Goal: Task Accomplishment & Management: Use online tool/utility

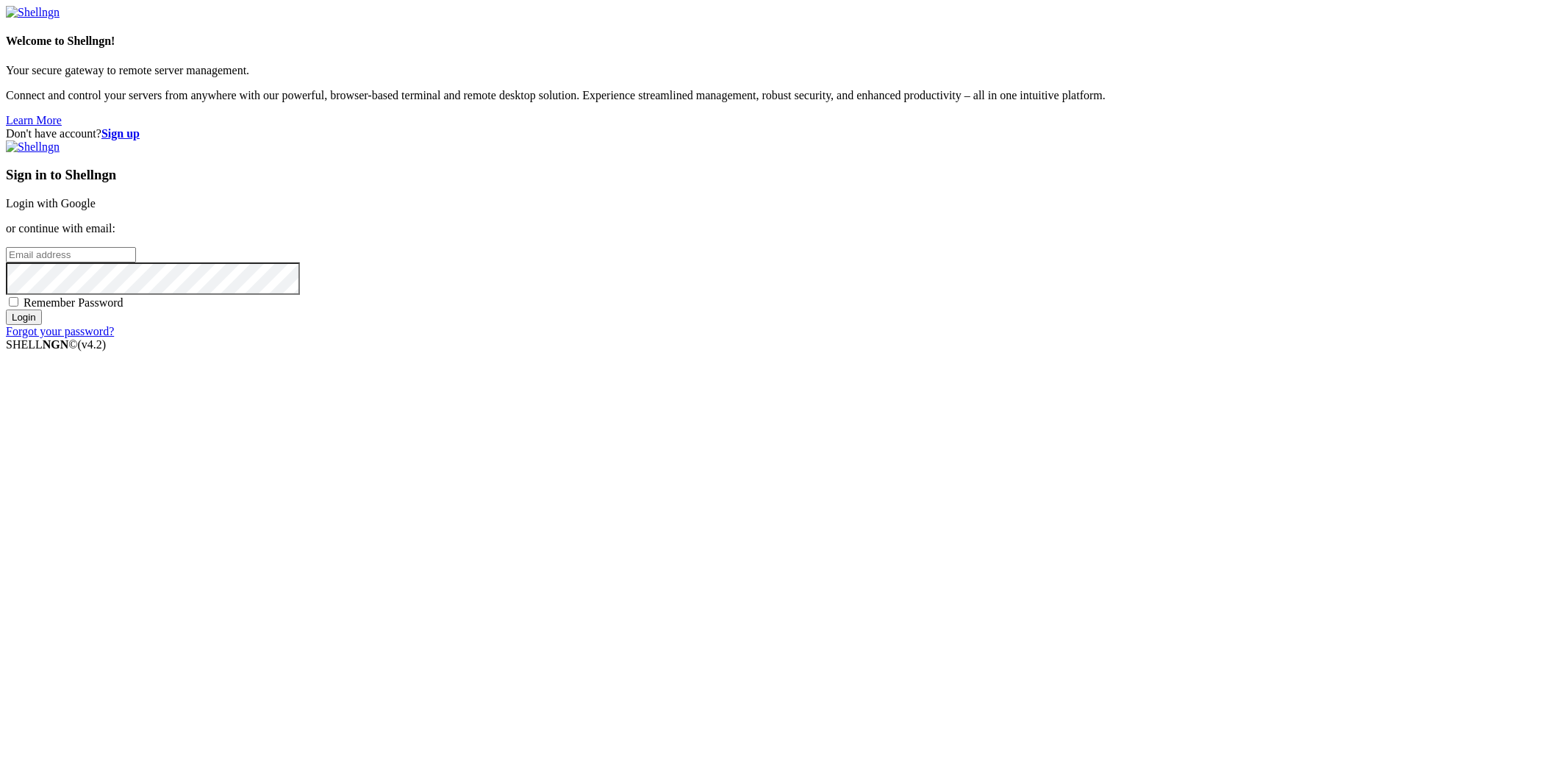
click at [95, 210] on link "Login with Google" at bounding box center [50, 203] width 90 height 13
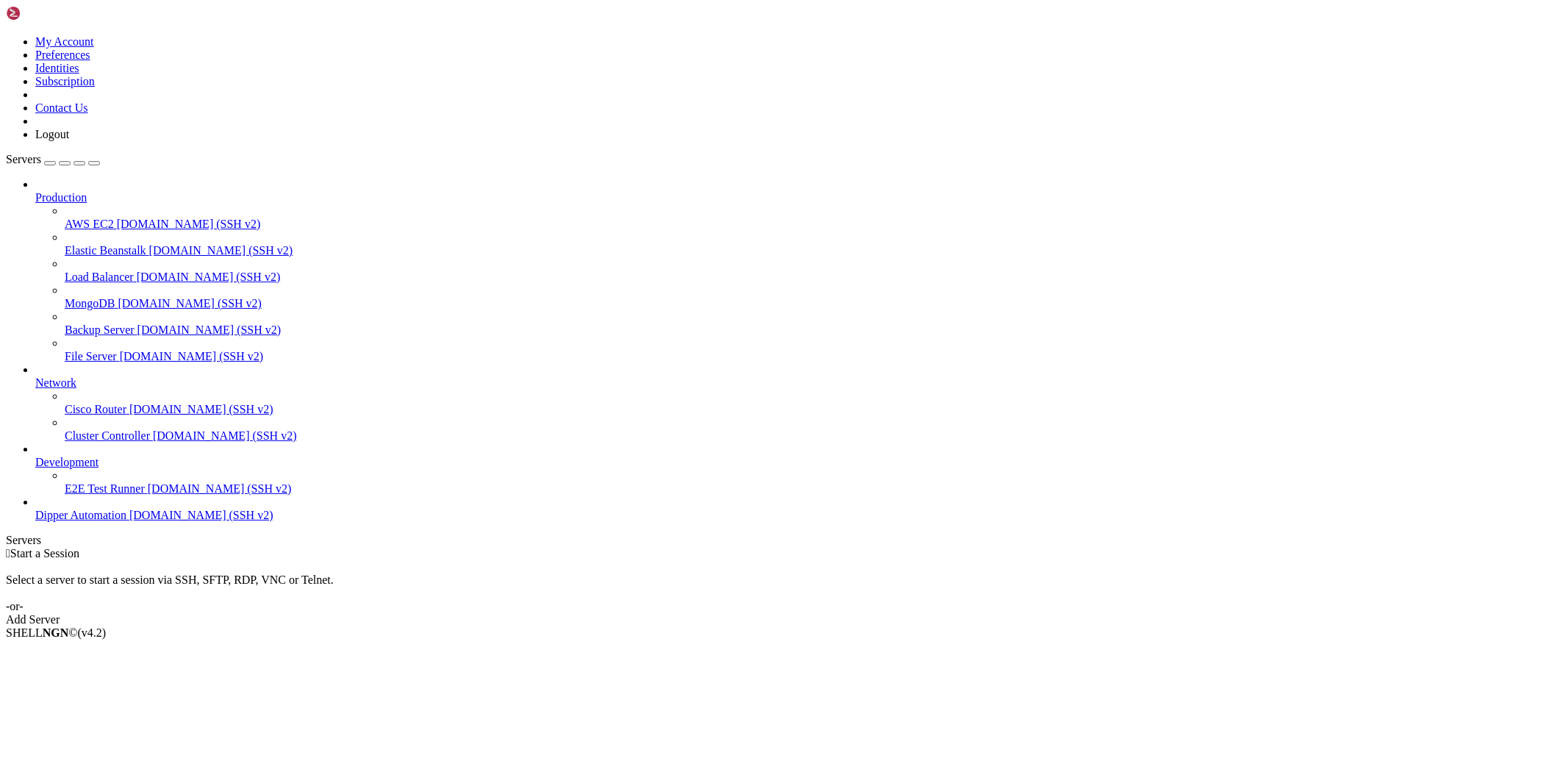
click at [54, 521] on span "Dipper Automation" at bounding box center [80, 515] width 91 height 13
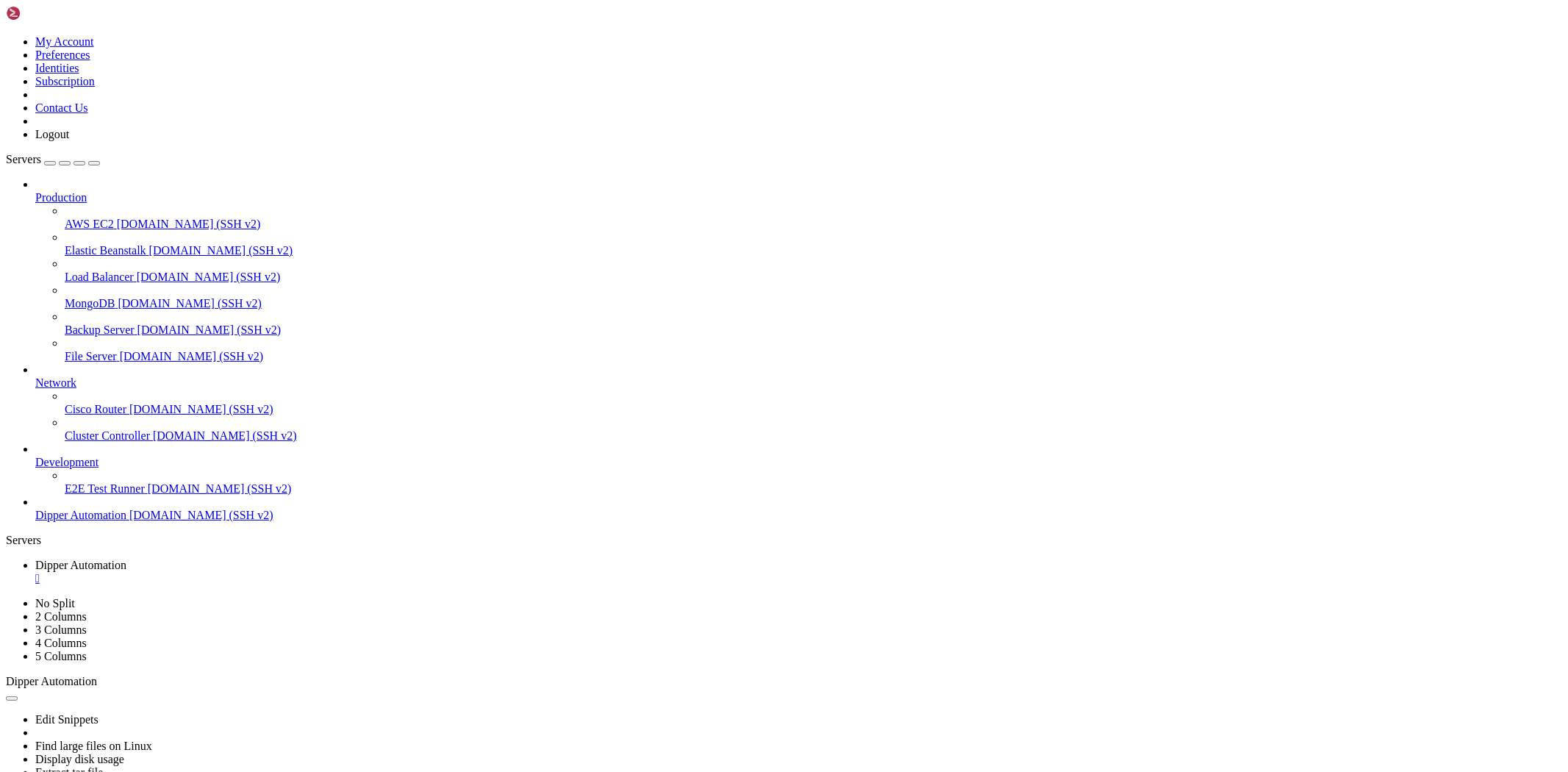
drag, startPoint x: 258, startPoint y: 22, endPoint x: 115, endPoint y: 50, distance: 145.7
click at [126, 558] on span "Dipper Automation" at bounding box center [80, 565] width 91 height 13
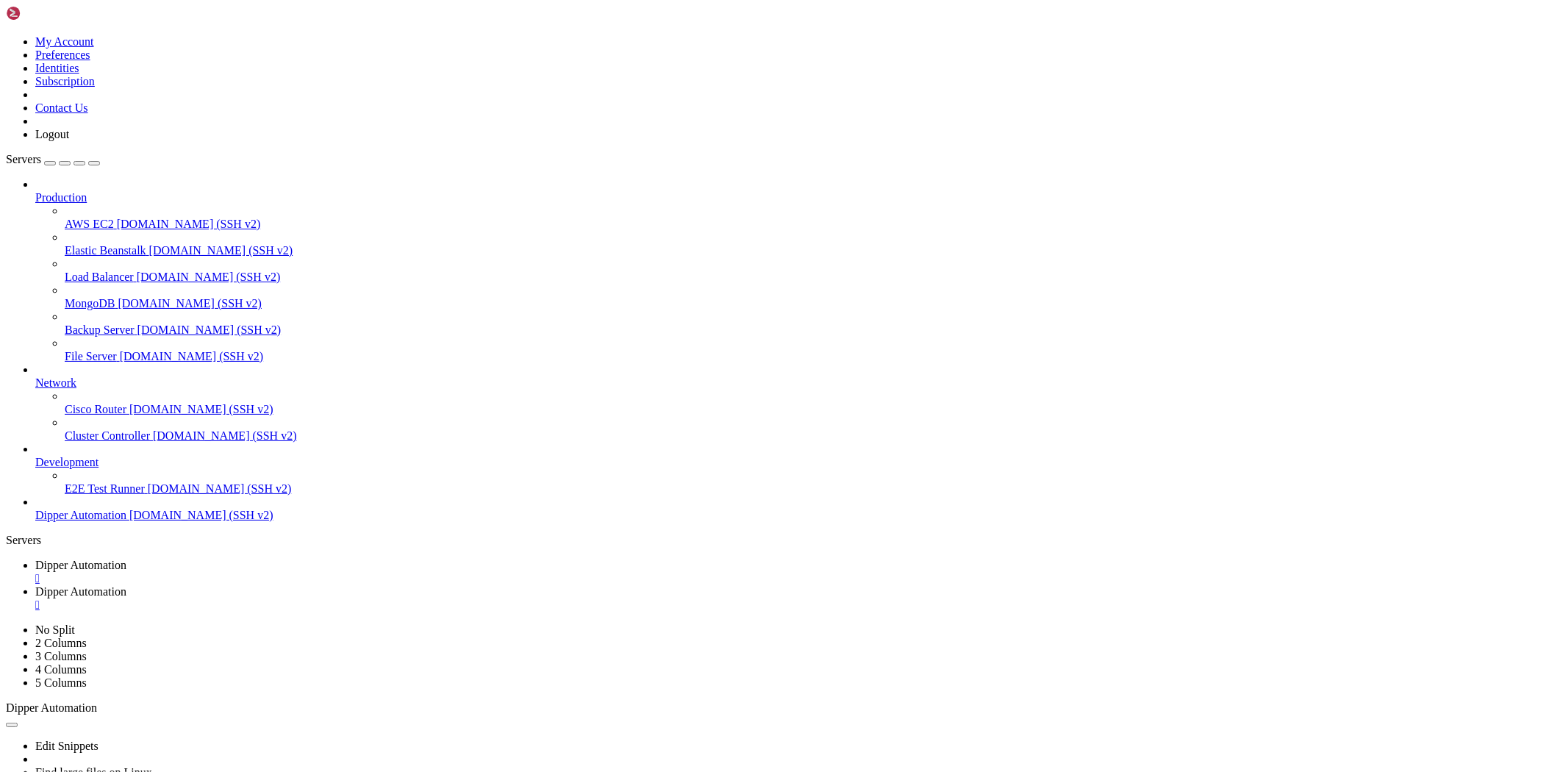
scroll to position [412, 0]
drag, startPoint x: 269, startPoint y: 1154, endPoint x: 304, endPoint y: 1333, distance: 182.4
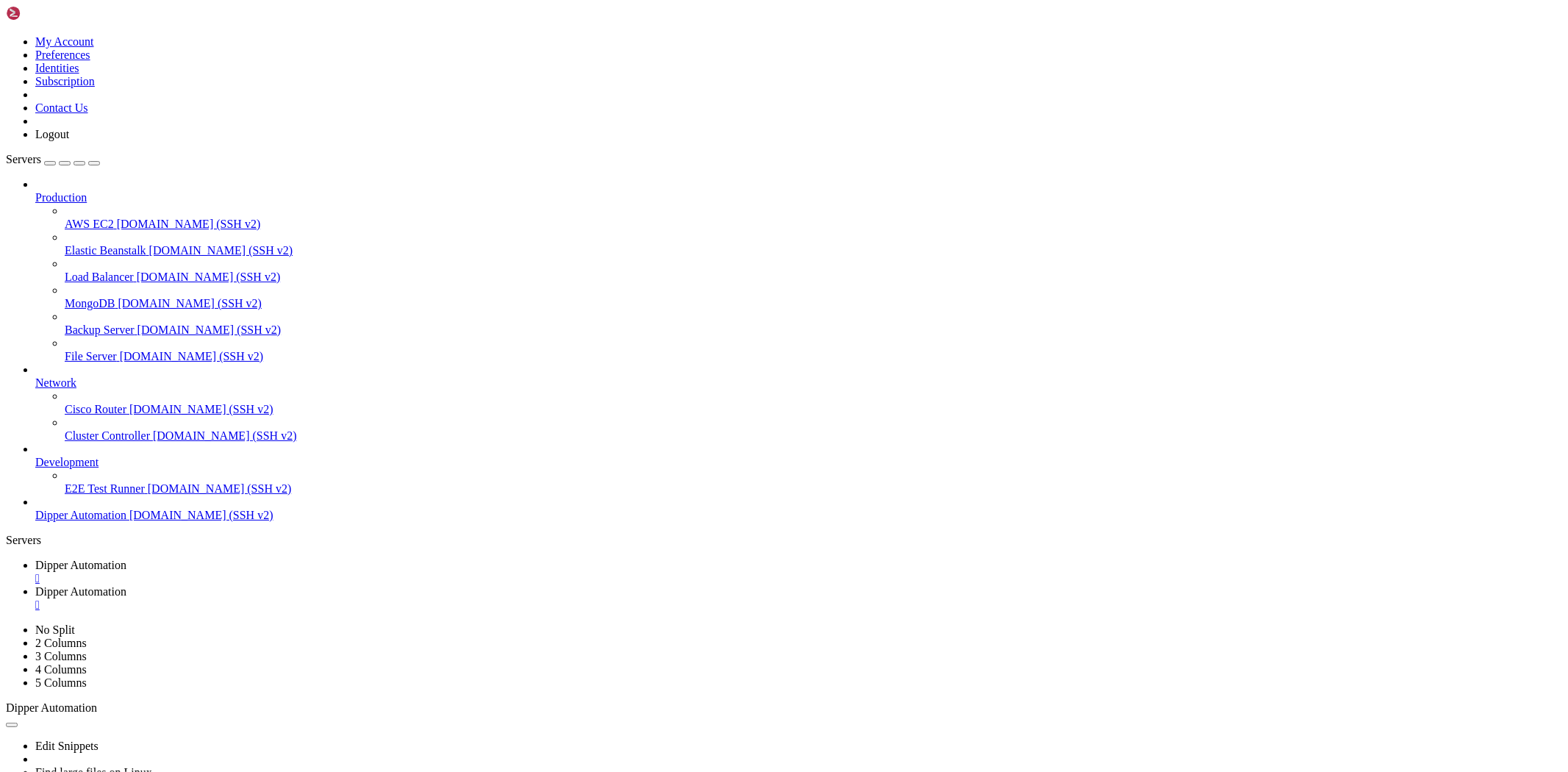
click at [126, 585] on span "Dipper Automation" at bounding box center [80, 592] width 91 height 13
click at [126, 558] on span "Dipper Automation" at bounding box center [80, 565] width 91 height 13
click at [126, 585] on span "Dipper Automation" at bounding box center [80, 592] width 91 height 13
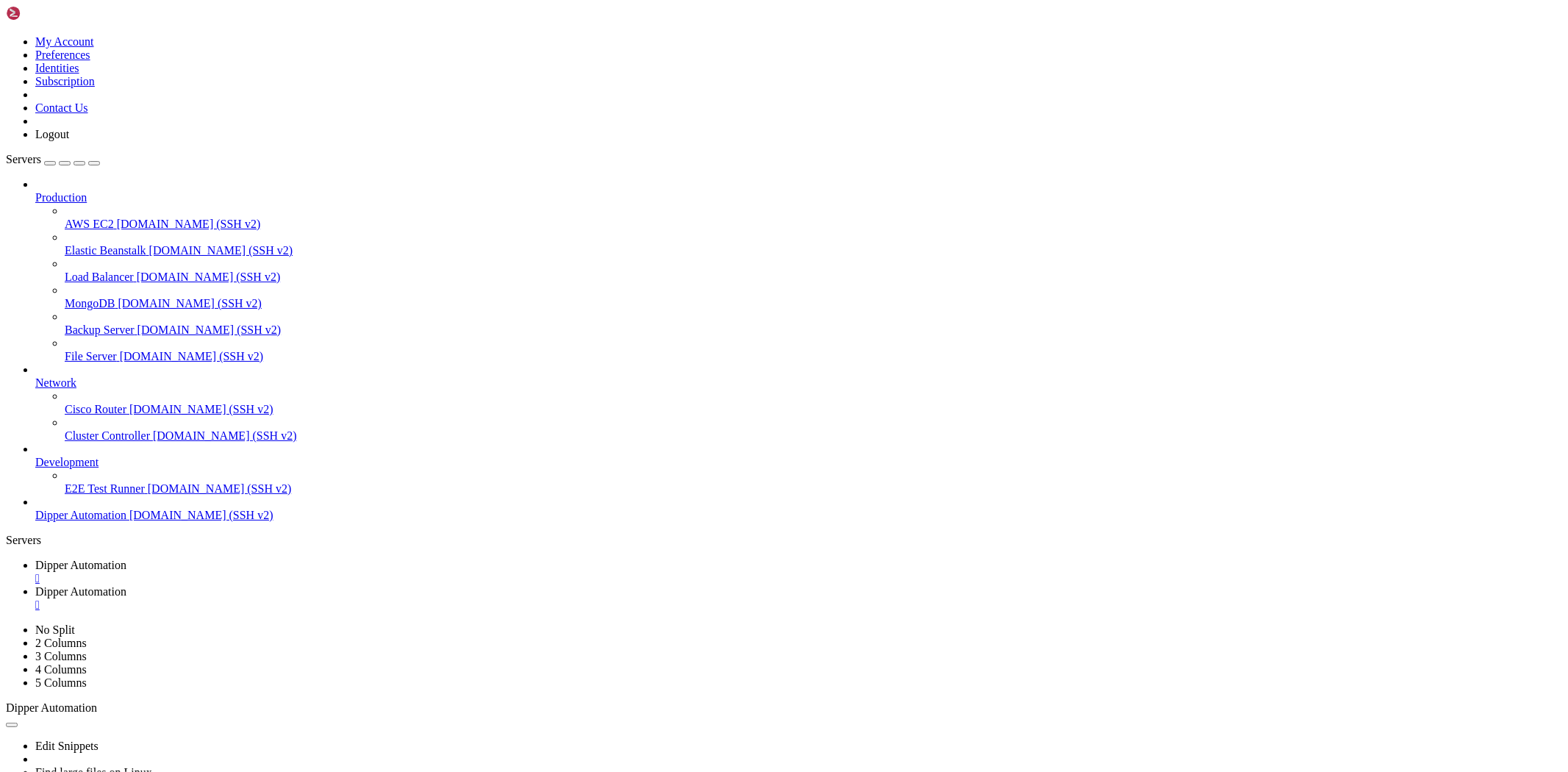
click at [126, 558] on span "Dipper Automation" at bounding box center [80, 565] width 91 height 13
click at [347, 585] on link "Dipper Automation " at bounding box center [798, 598] width 1527 height 26
click at [217, 558] on link "Dipper Automation " at bounding box center [798, 571] width 1527 height 26
click at [126, 585] on span "Dipper Automation" at bounding box center [80, 592] width 91 height 13
click at [126, 558] on span "Dipper Automation" at bounding box center [80, 565] width 91 height 13
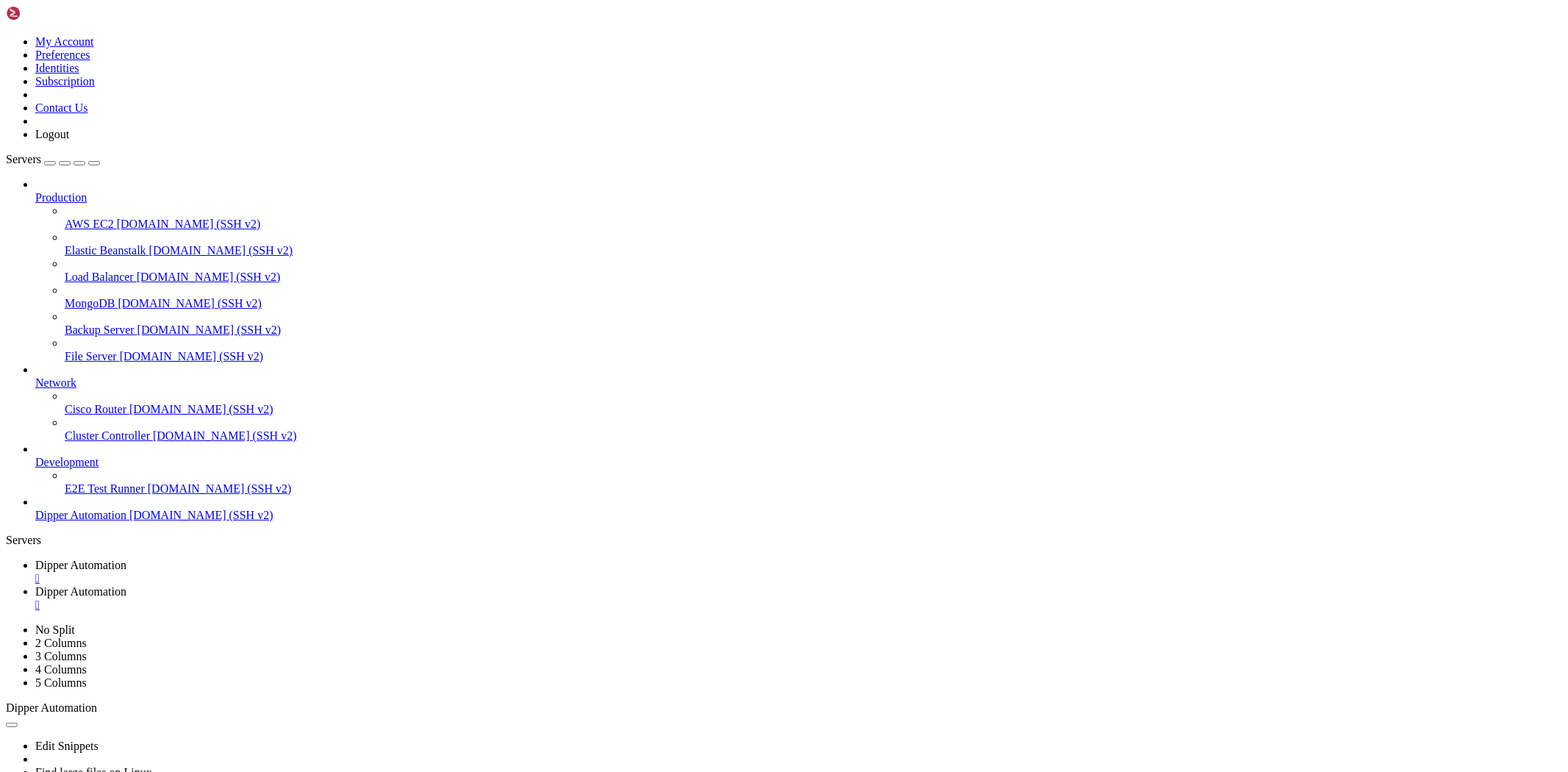
click at [126, 585] on span "Dipper Automation" at bounding box center [80, 592] width 91 height 13
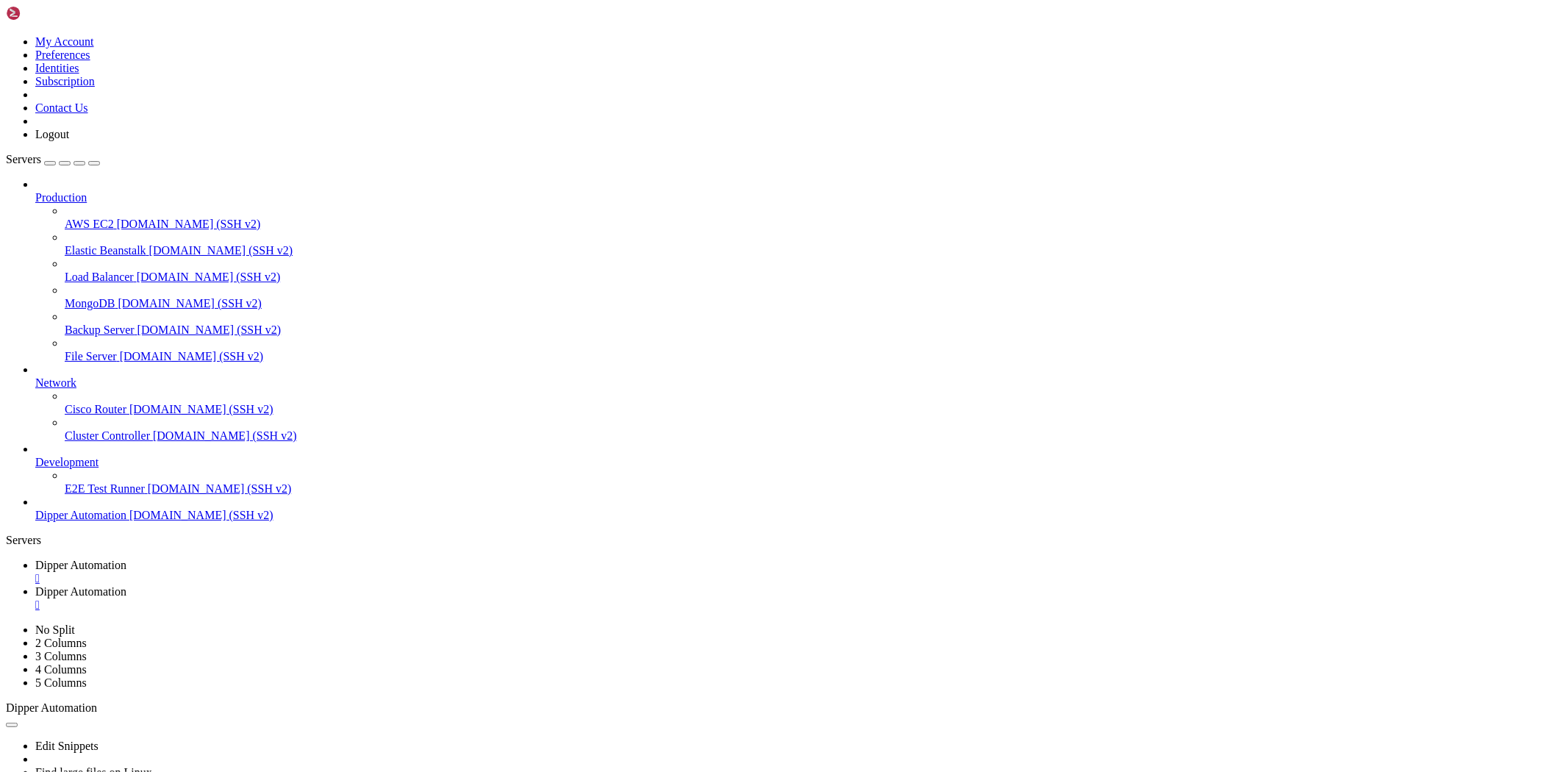
scroll to position [0, 0]
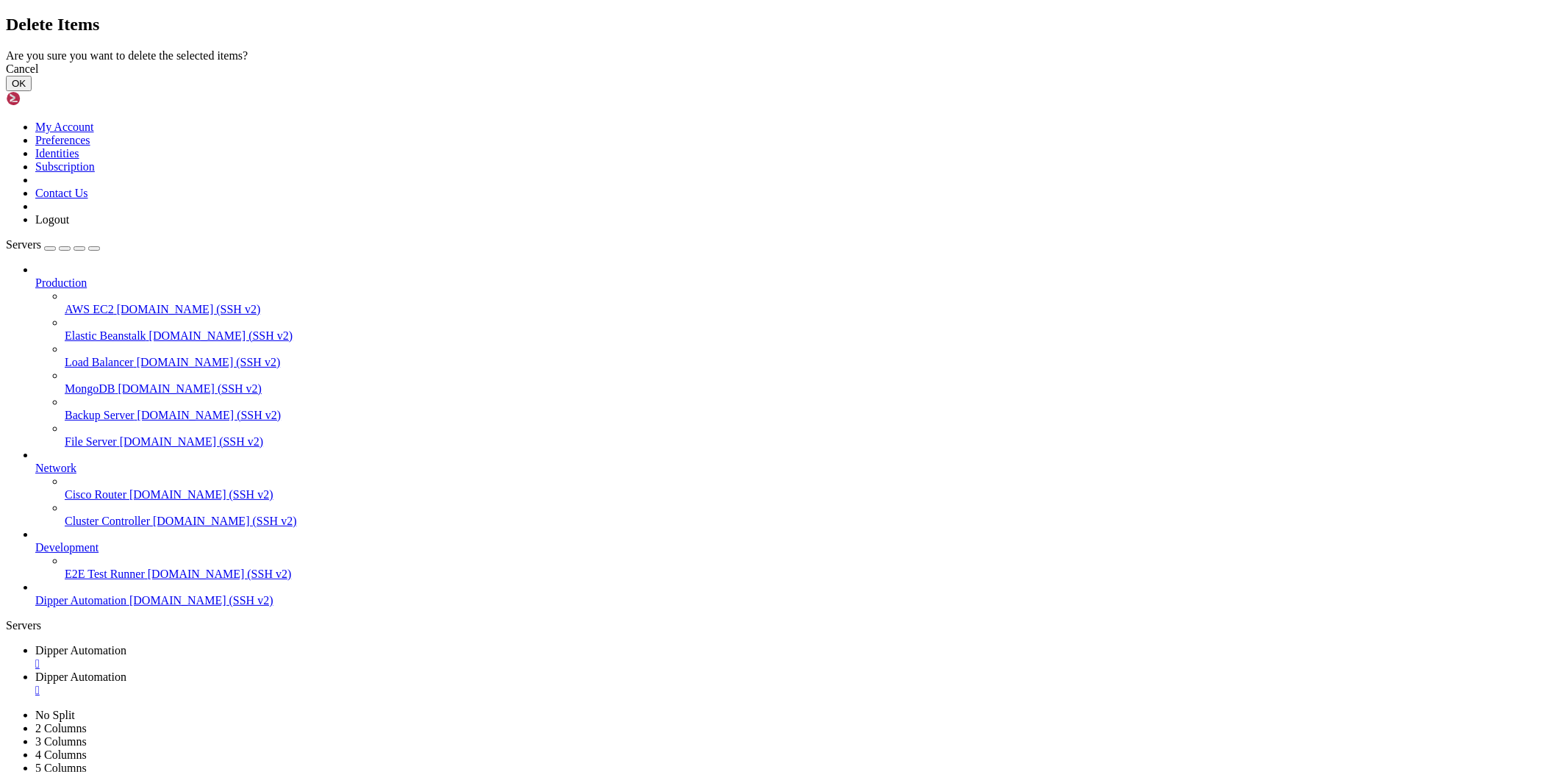
click at [32, 91] on button "OK" at bounding box center [18, 83] width 25 height 15
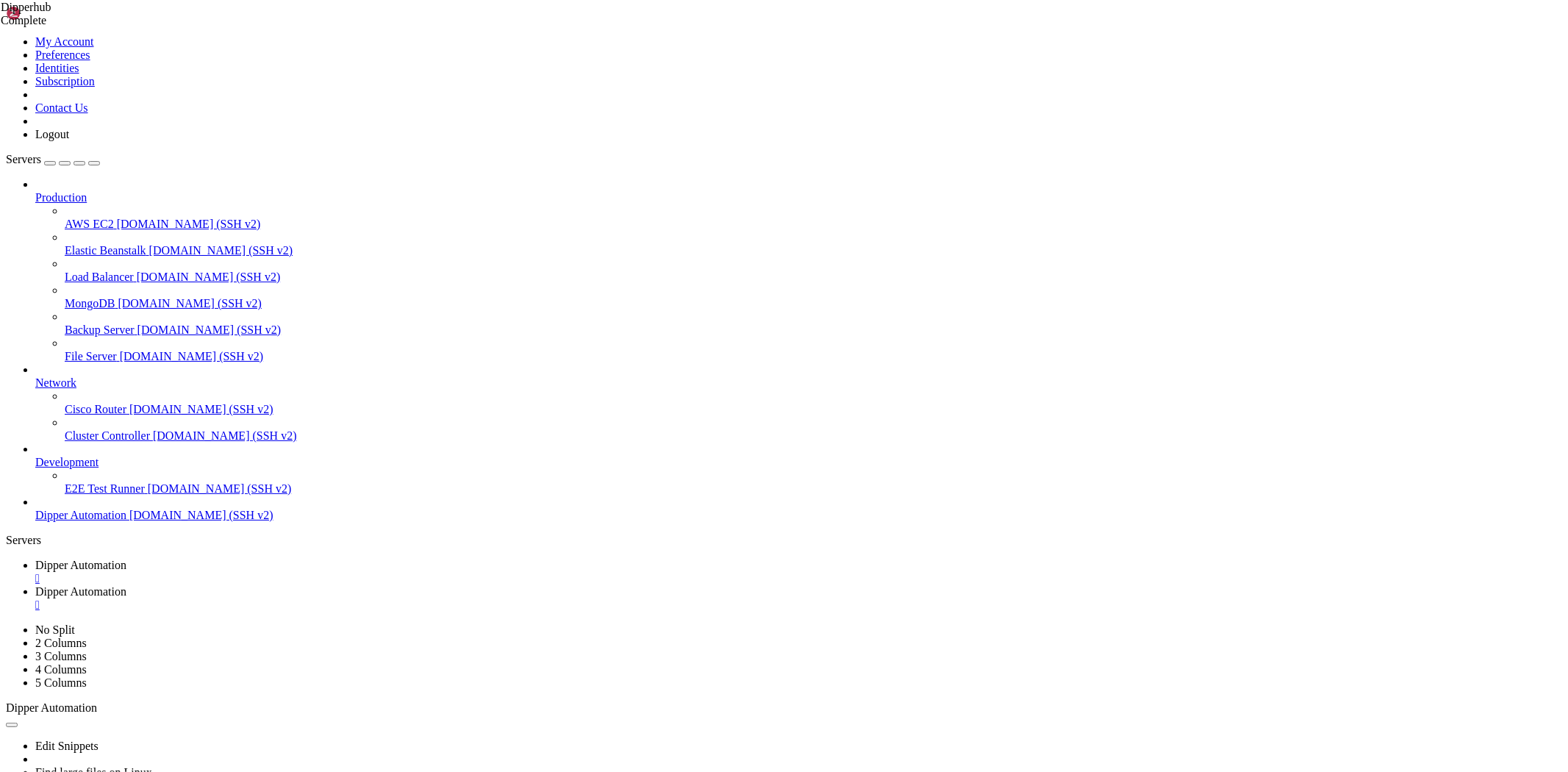
click at [250, 558] on link "Dipper Automation " at bounding box center [798, 571] width 1527 height 26
click at [126, 585] on span "Dipper Automation" at bounding box center [80, 592] width 91 height 13
drag, startPoint x: 378, startPoint y: 45, endPoint x: 226, endPoint y: 52, distance: 152.2
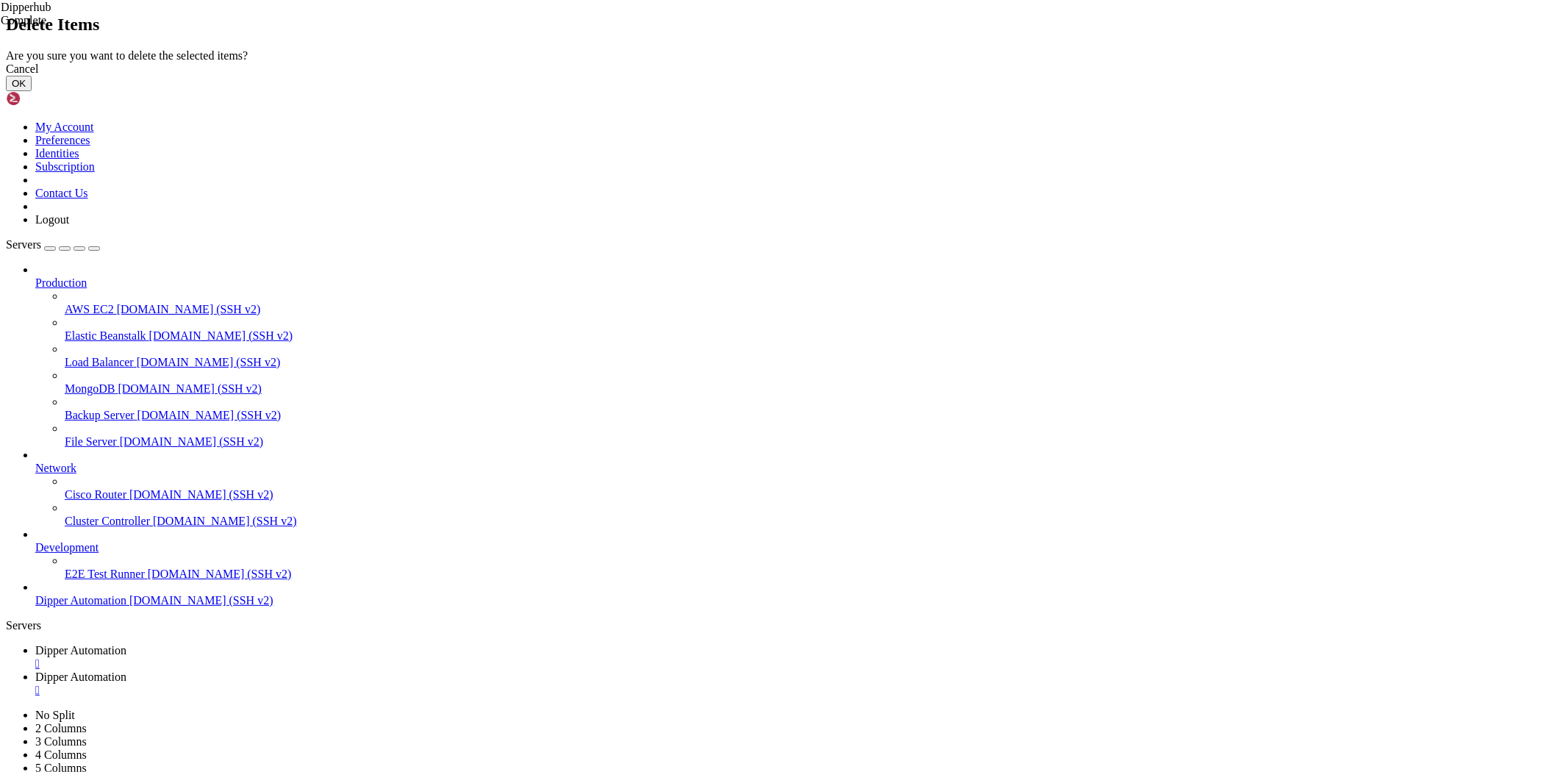
click at [32, 91] on button "OK" at bounding box center [18, 83] width 25 height 15
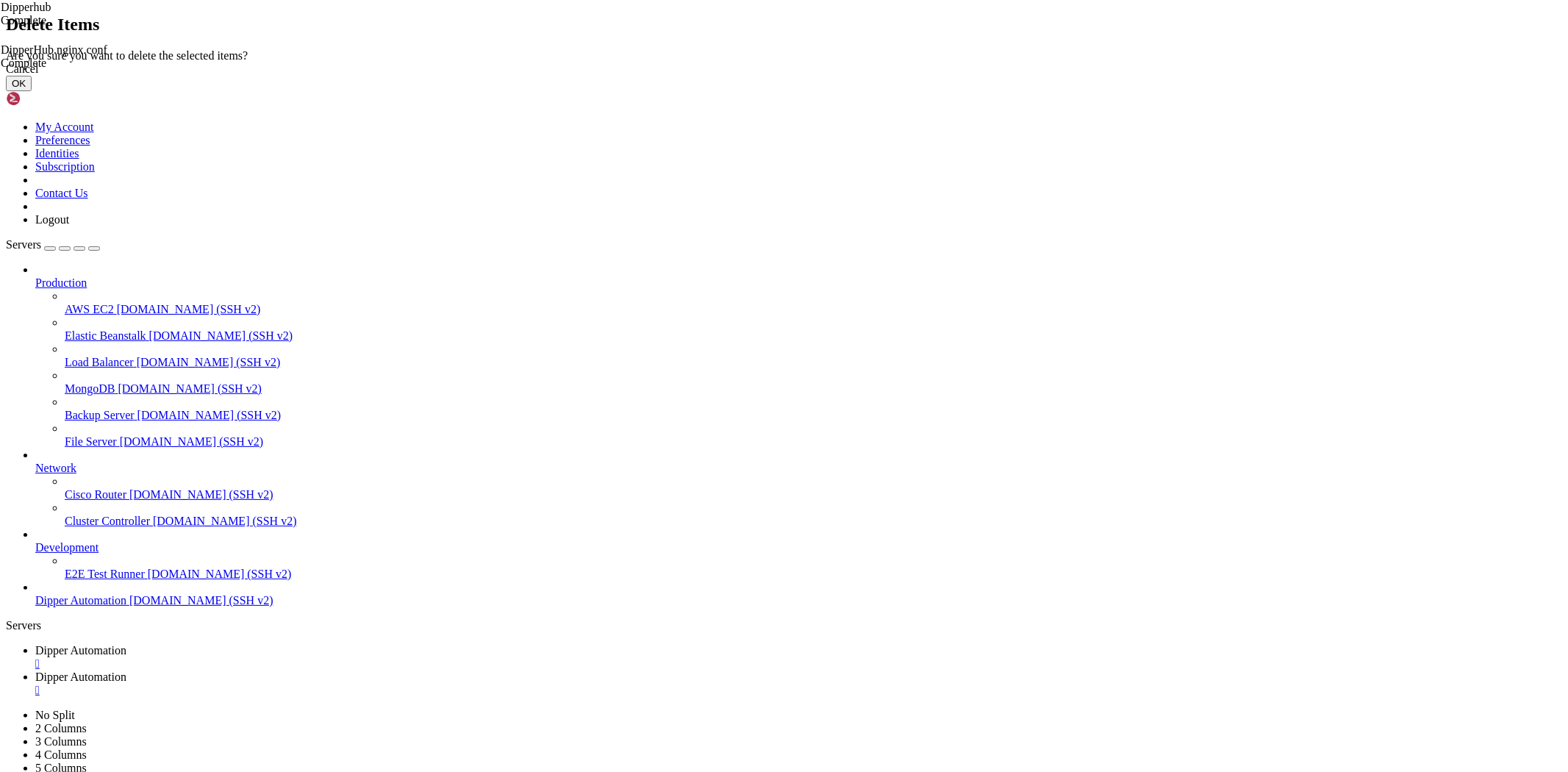
click at [32, 91] on button "OK" at bounding box center [18, 83] width 25 height 15
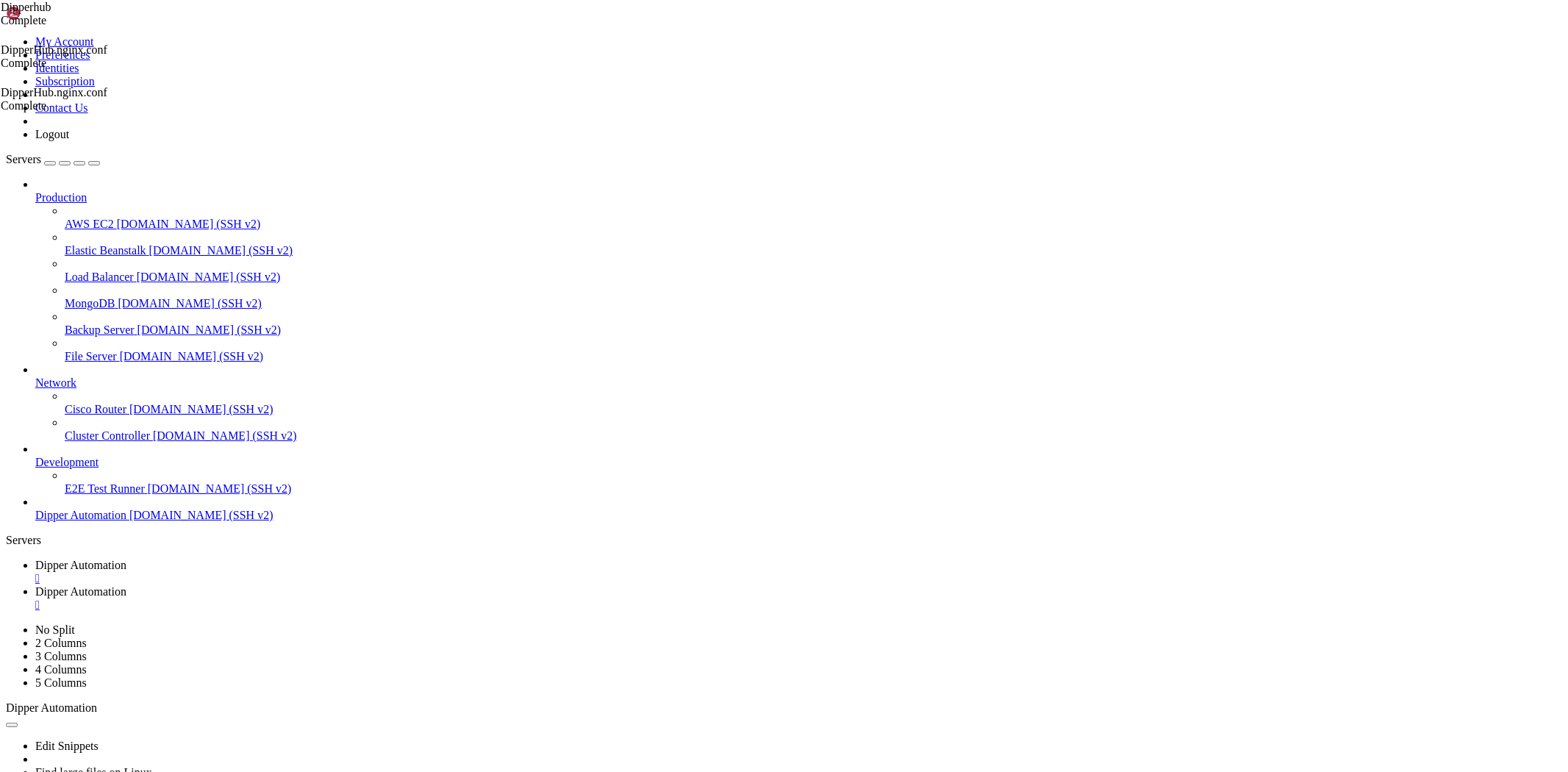
click at [215, 558] on link "Dipper Automation " at bounding box center [798, 571] width 1527 height 26
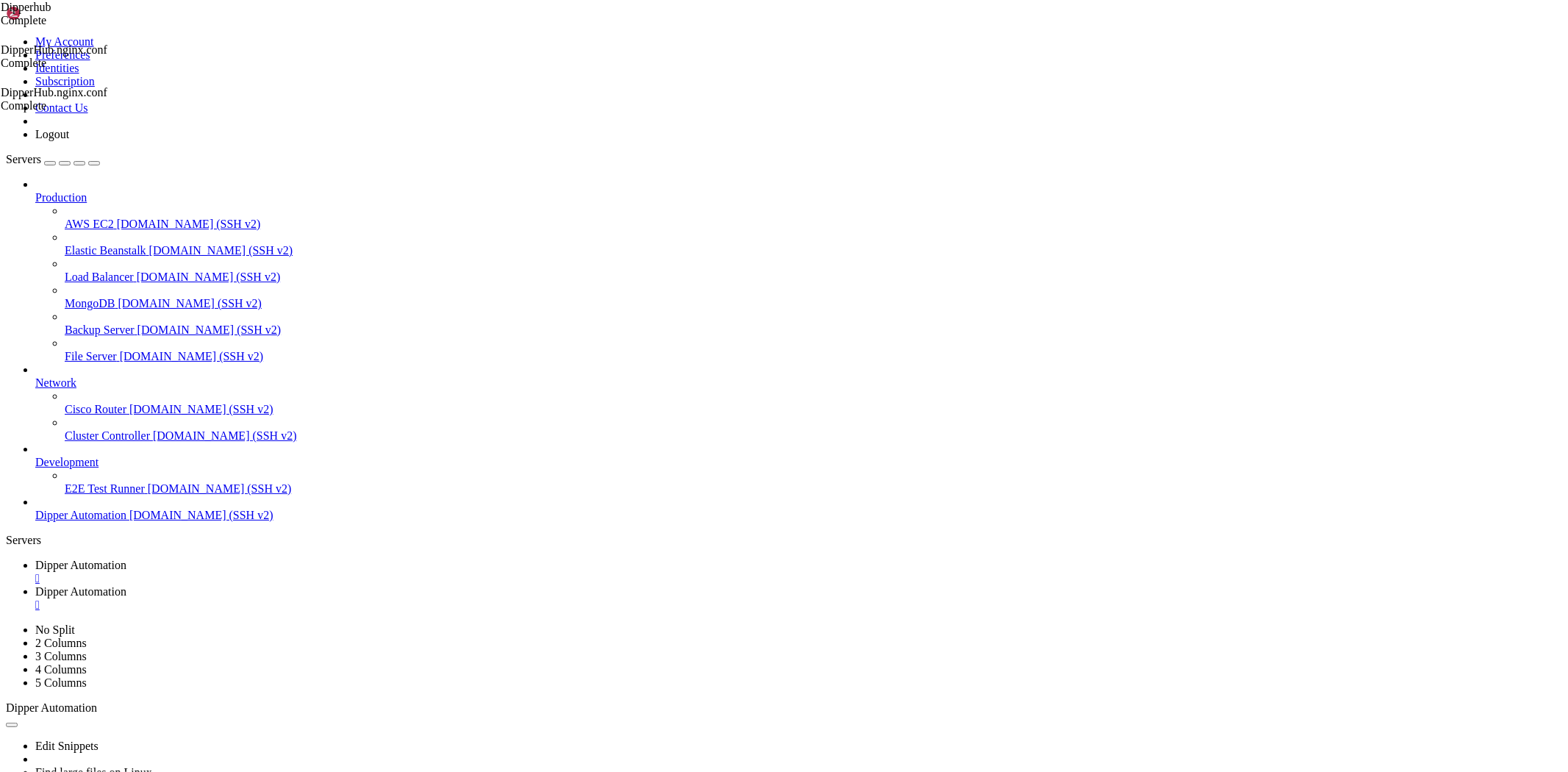
click at [126, 585] on span "Dipper Automation" at bounding box center [80, 592] width 91 height 13
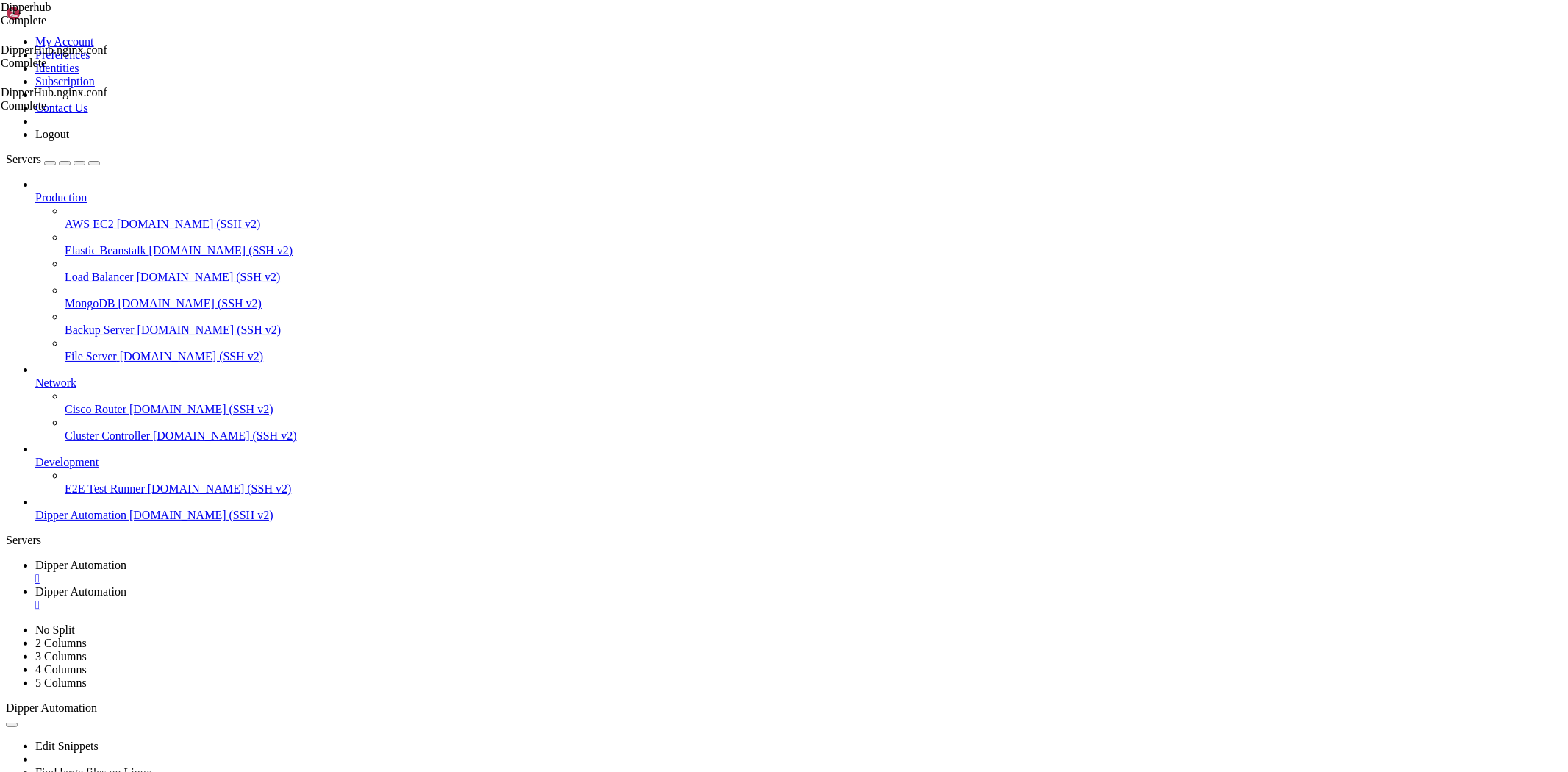
drag, startPoint x: 402, startPoint y: 43, endPoint x: 0, endPoint y: -36, distance: 409.7
type input "/root"
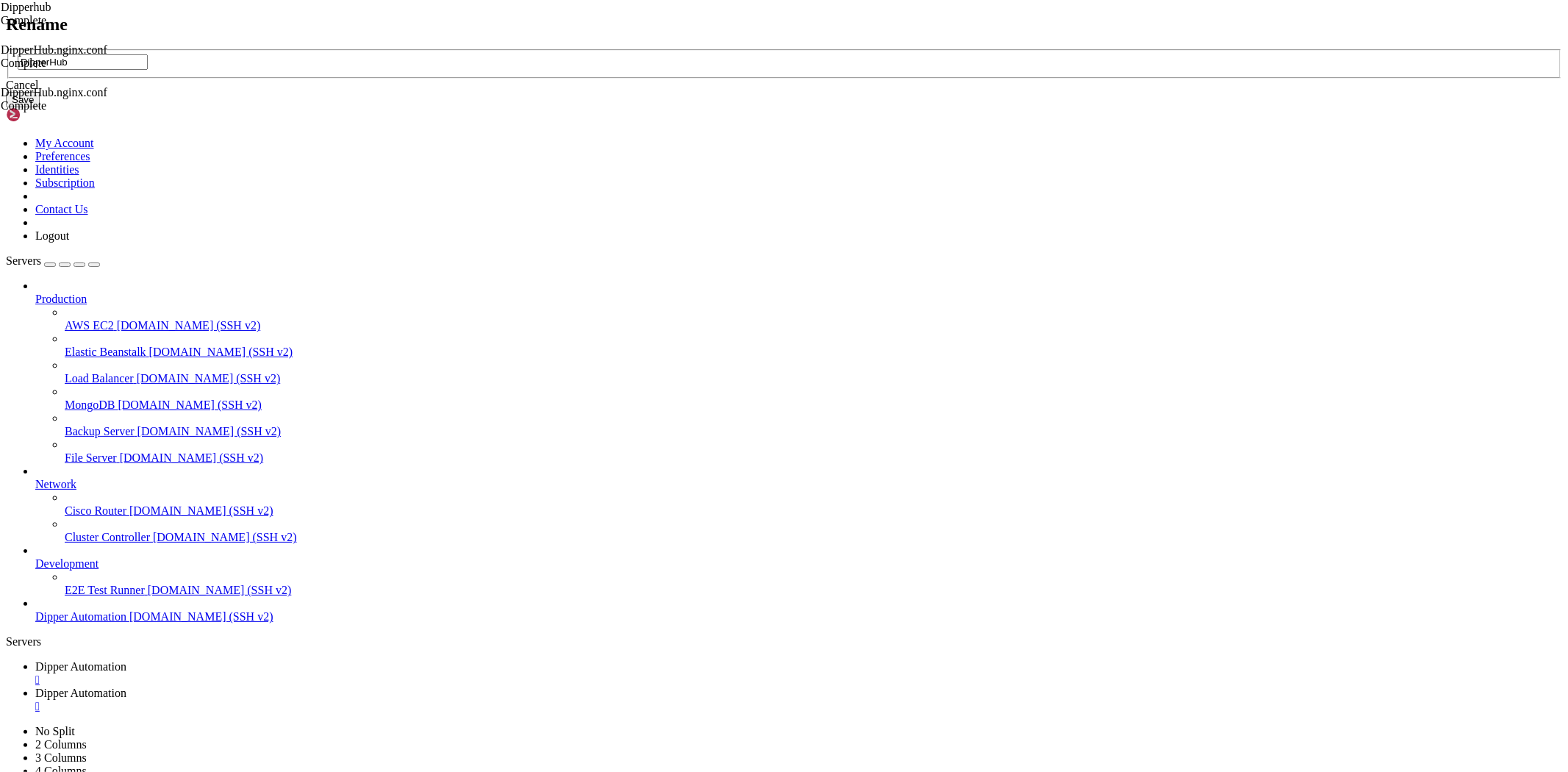
type input "DipperHub"
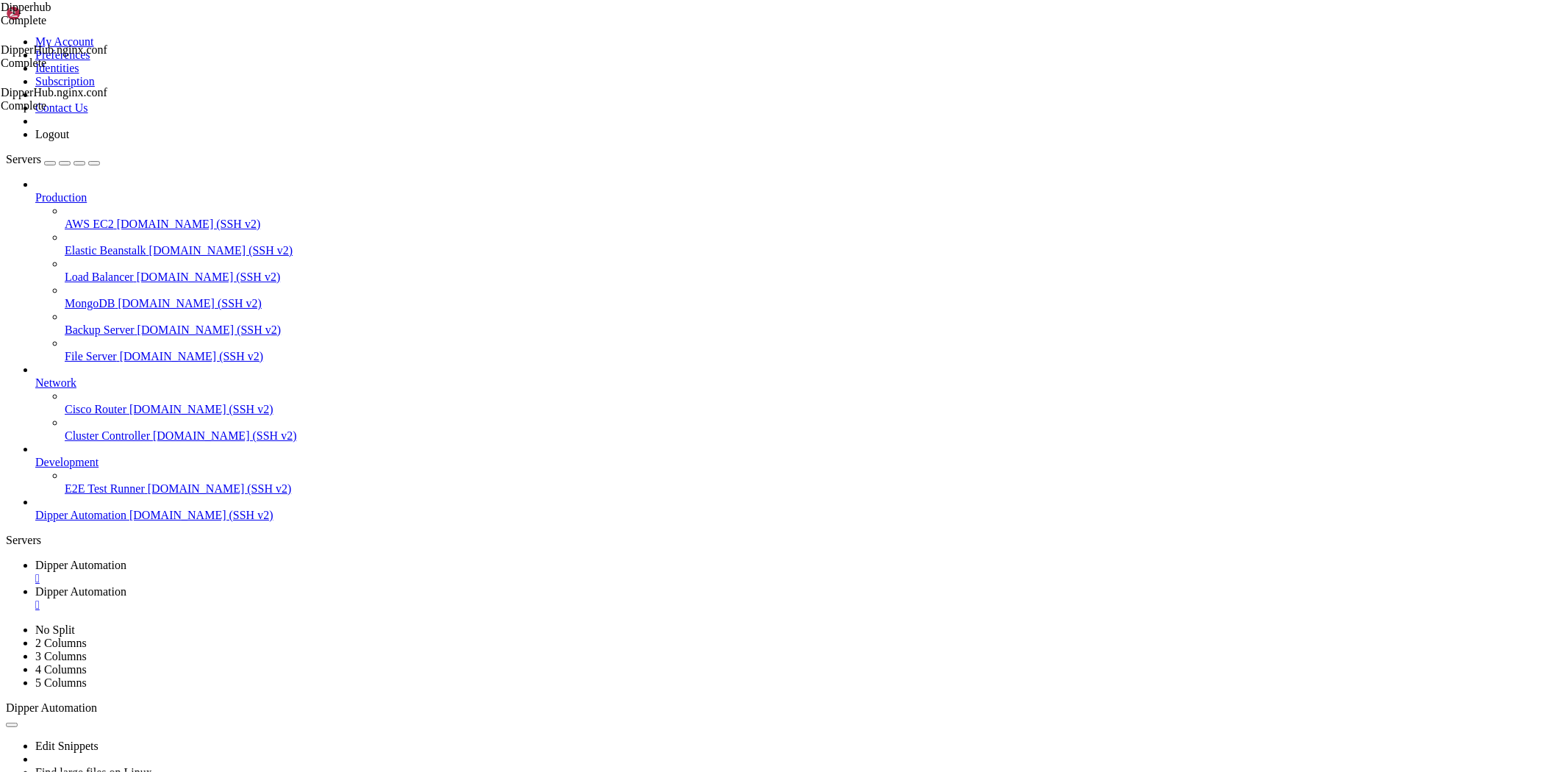
drag, startPoint x: 276, startPoint y: 23, endPoint x: 281, endPoint y: 47, distance: 24.5
click at [126, 558] on span "Dipper Automation" at bounding box center [80, 565] width 91 height 13
click at [126, 585] on span "Dipper Automation" at bounding box center [80, 592] width 91 height 13
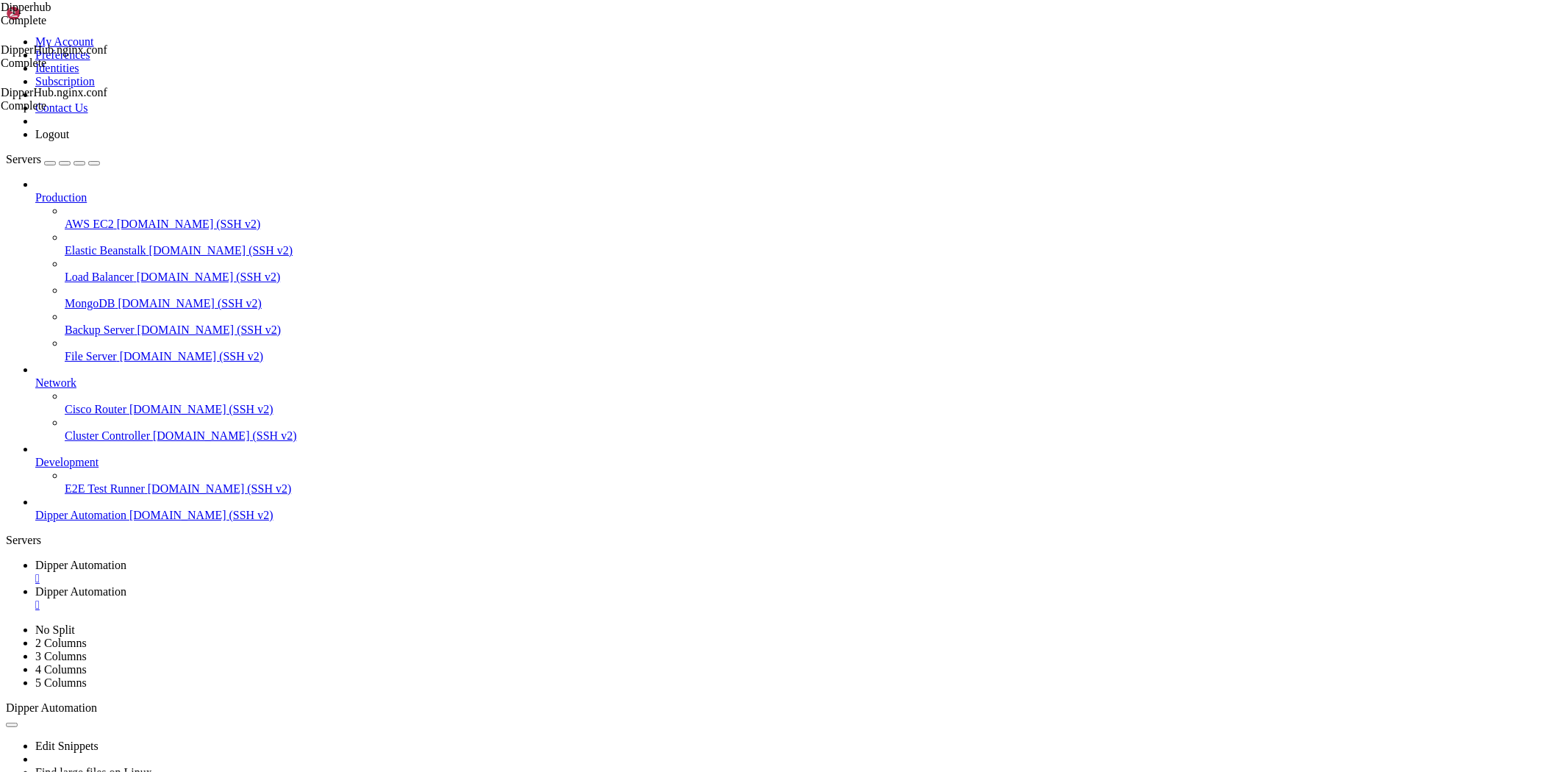
click at [126, 558] on span "Dipper Automation" at bounding box center [80, 565] width 91 height 13
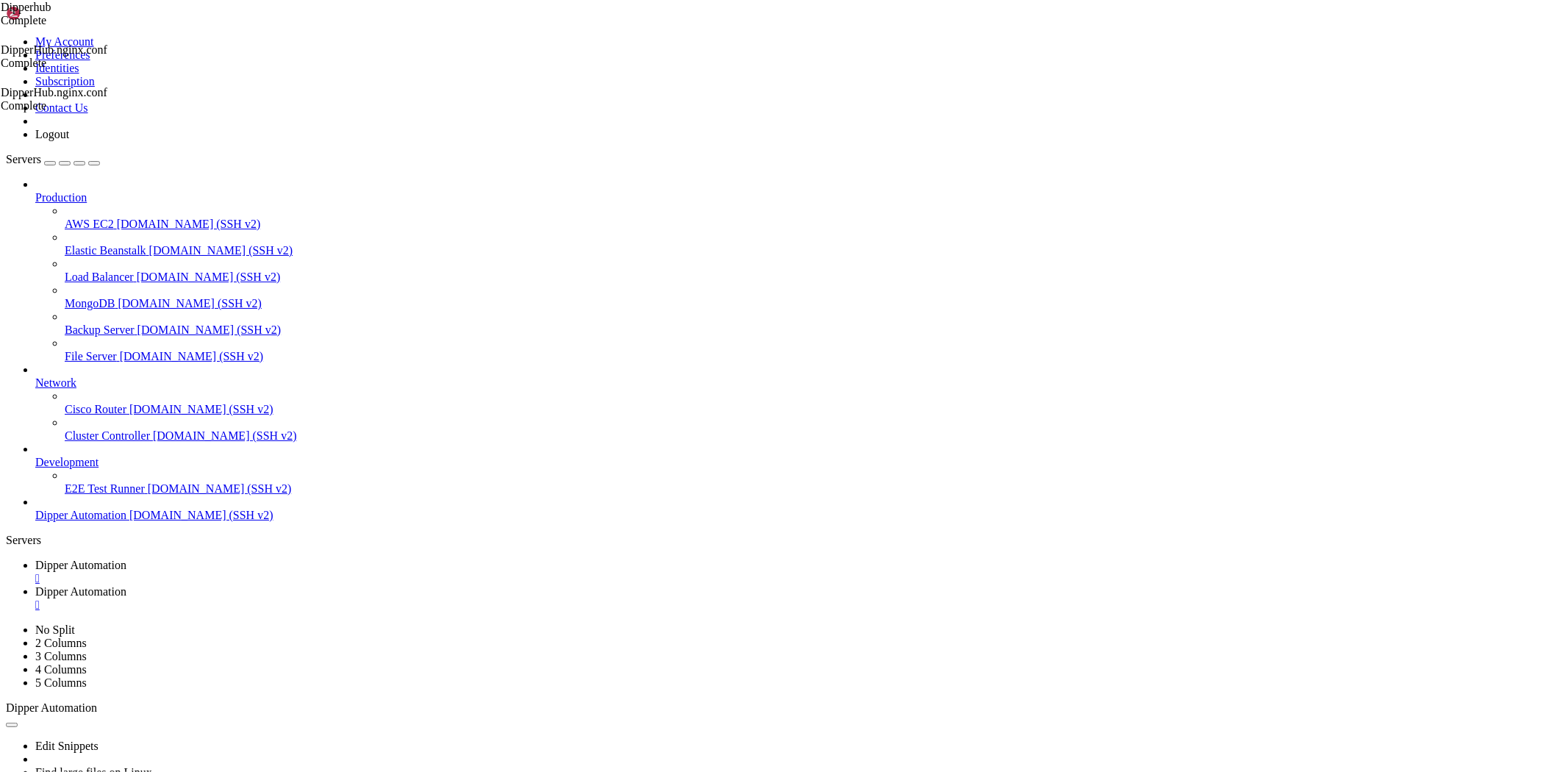
scroll to position [3635, 0]
click at [360, 585] on link "Dipper Automation " at bounding box center [798, 598] width 1527 height 26
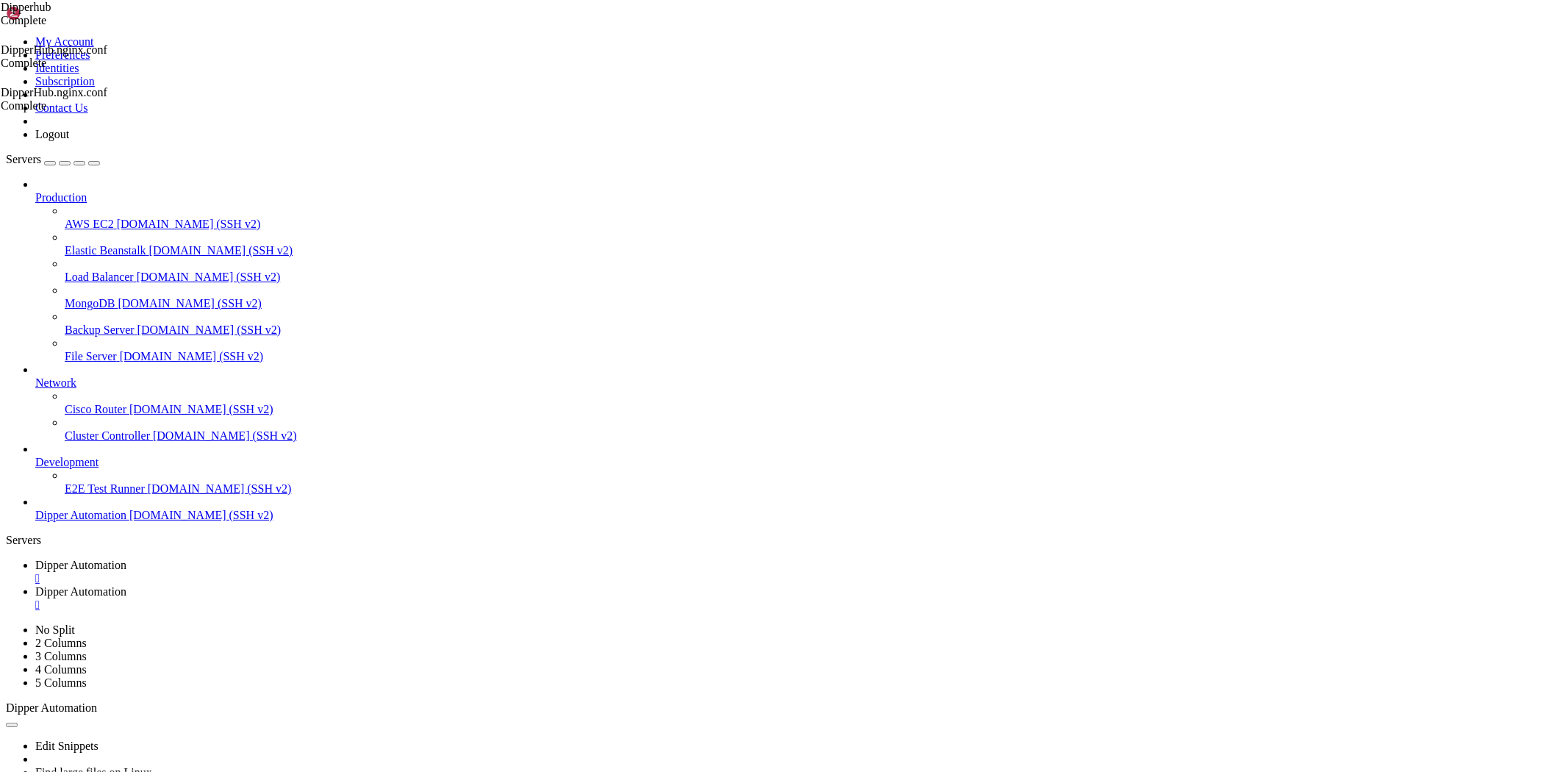
type input "/root/DipperHub/backend"
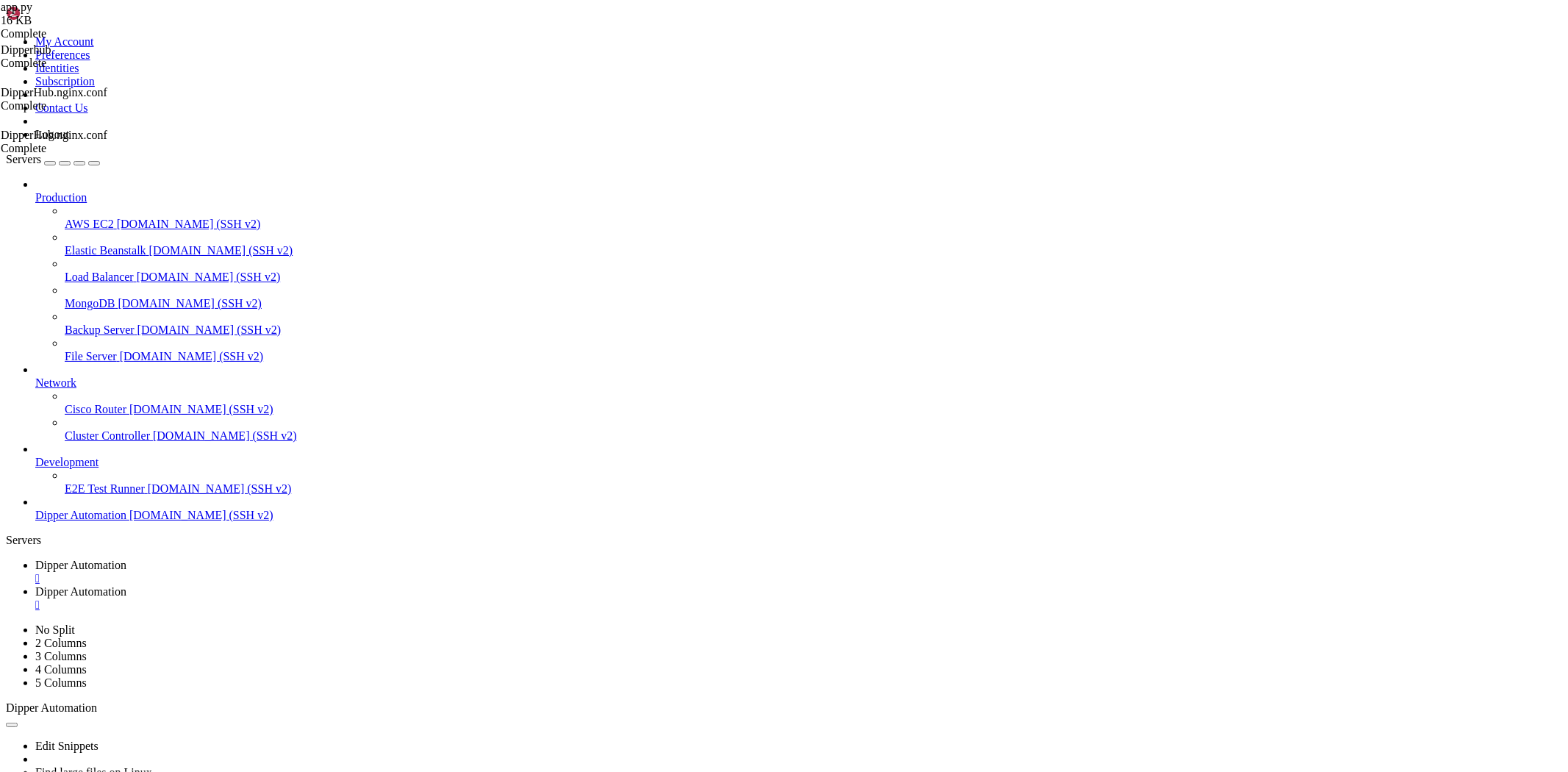
scroll to position [0, 17]
type textarea "port = int(os.environ.get('BACKEND_PORT', 9001))"
click at [126, 558] on span "Dipper Automation" at bounding box center [80, 565] width 91 height 13
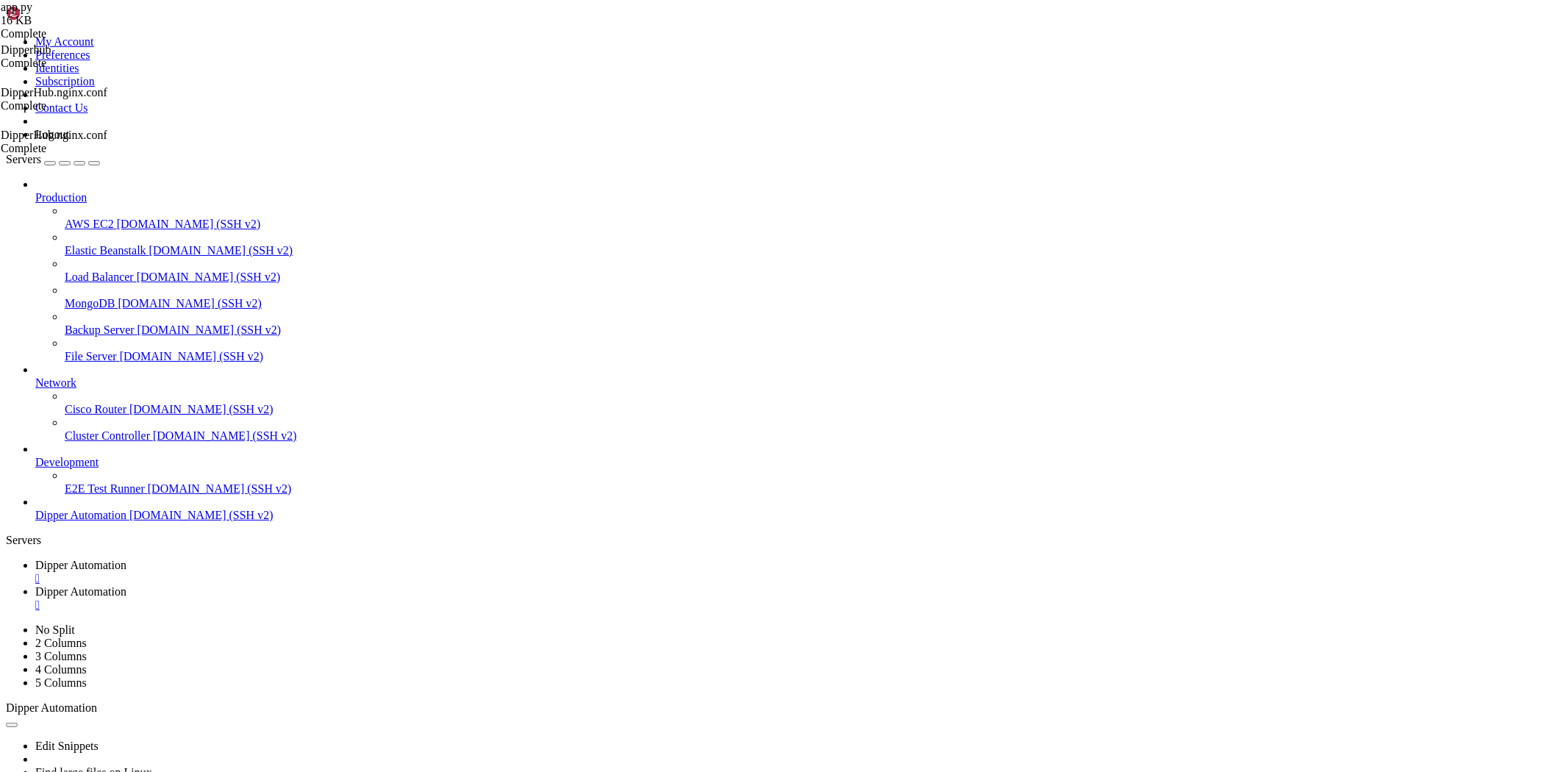
scroll to position [6010, 0]
drag, startPoint x: 588, startPoint y: 1455, endPoint x: 441, endPoint y: 1448, distance: 147.2
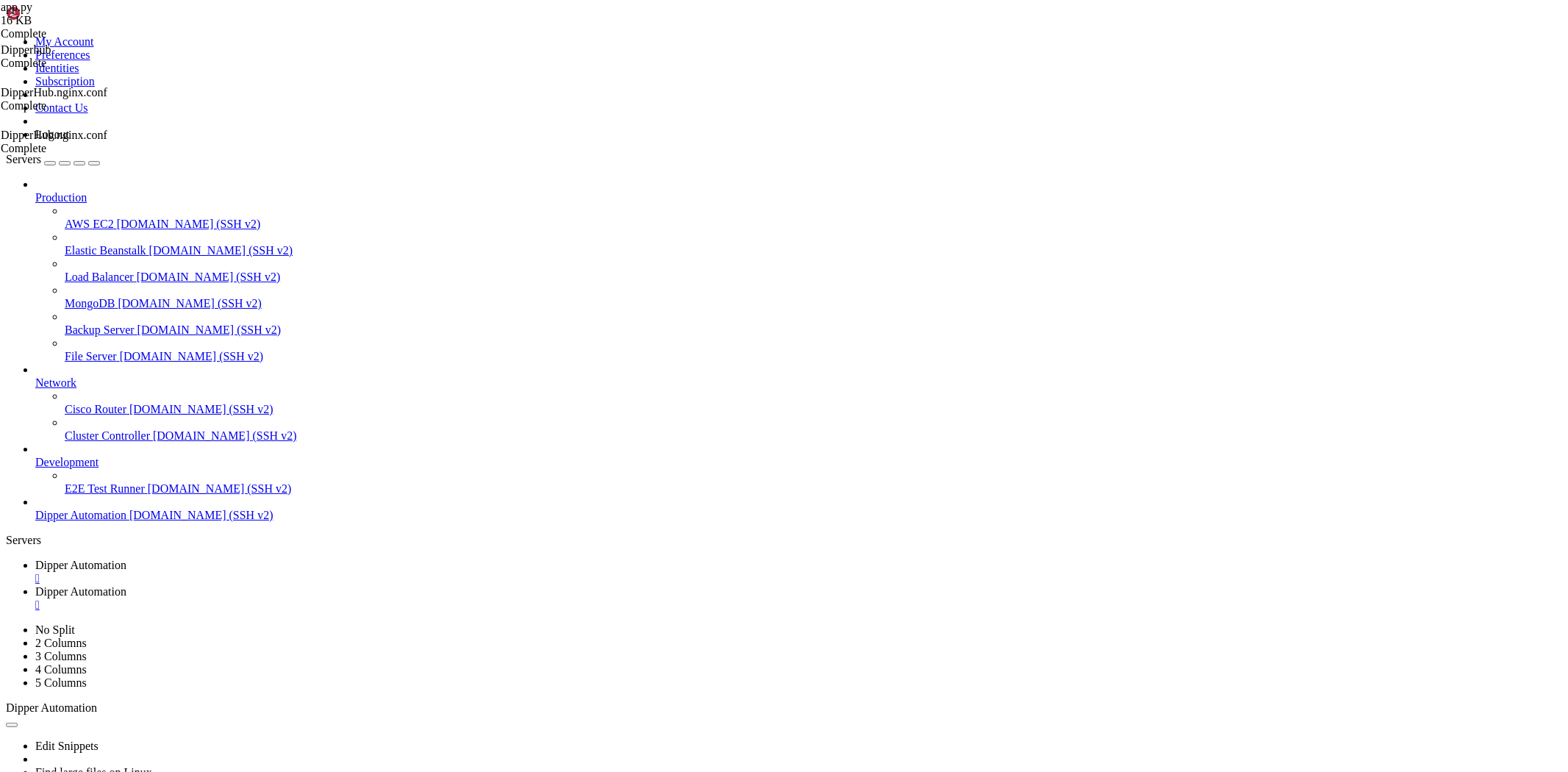
drag, startPoint x: 753, startPoint y: 1302, endPoint x: 616, endPoint y: 1302, distance: 137.0
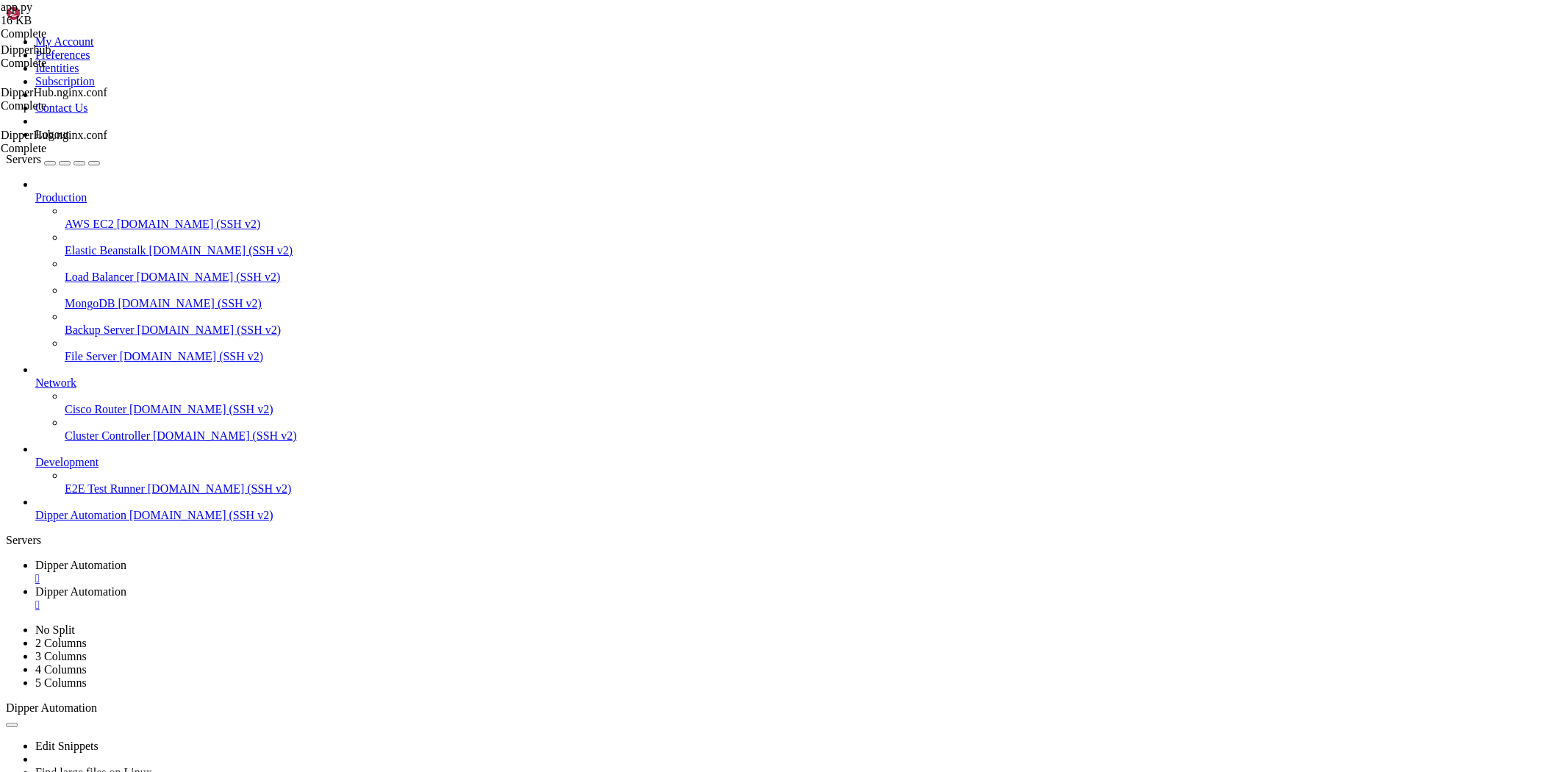
drag, startPoint x: 539, startPoint y: 1274, endPoint x: 263, endPoint y: 1253, distance: 276.8
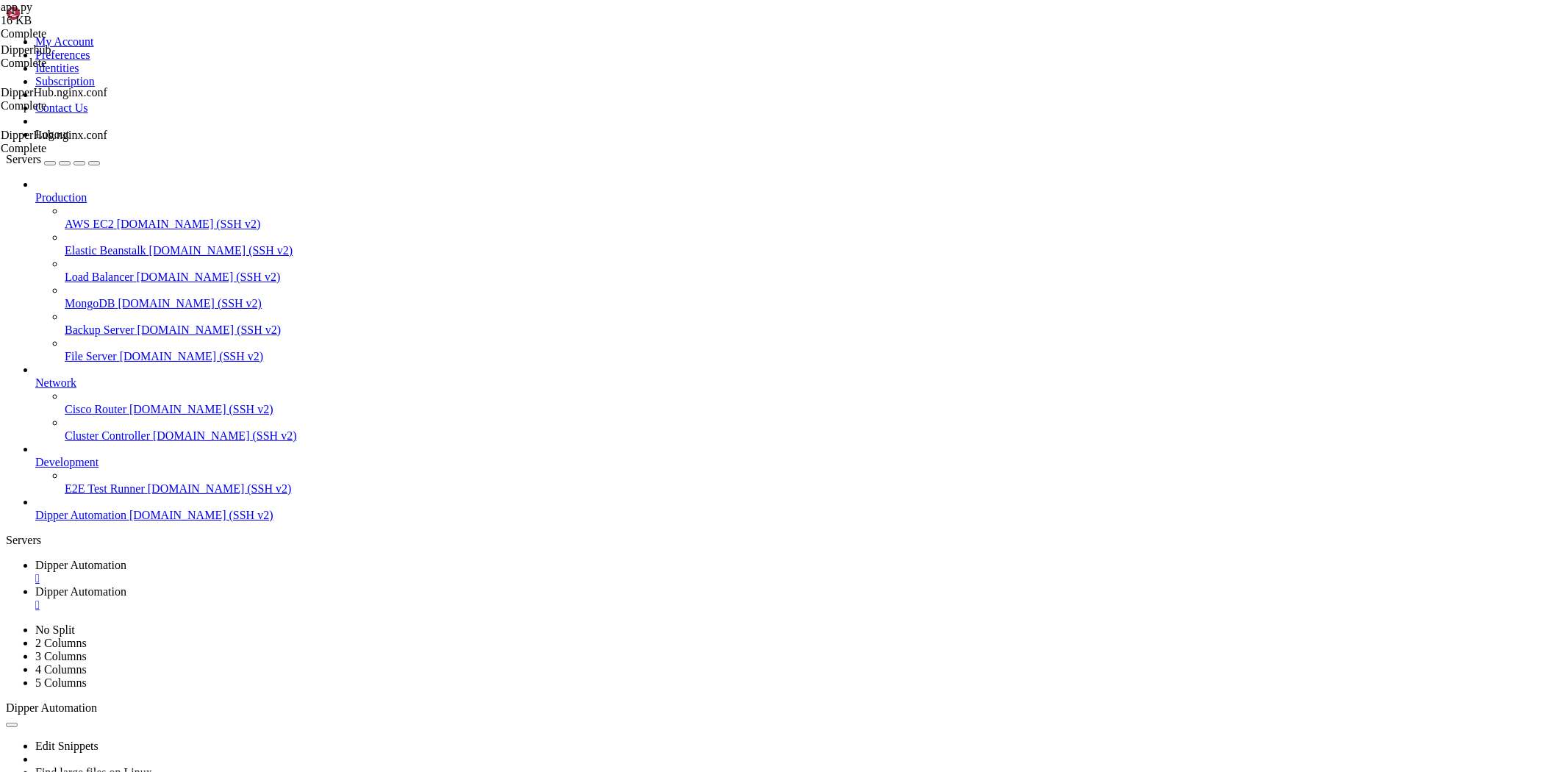
drag, startPoint x: 500, startPoint y: 1326, endPoint x: 342, endPoint y: 1264, distance: 169.7
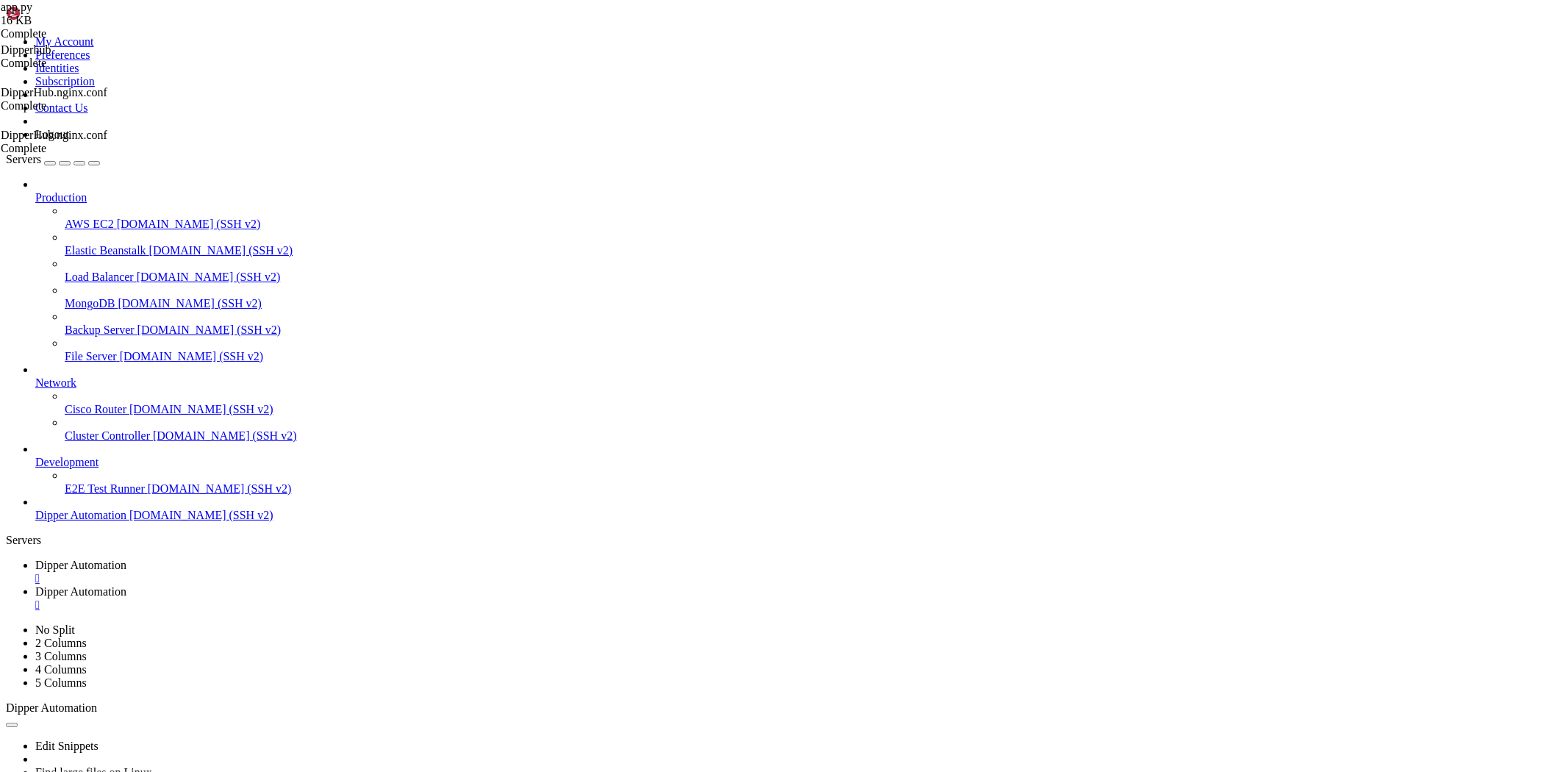
click at [366, 585] on link "Dipper Automation " at bounding box center [798, 598] width 1527 height 26
click at [255, 558] on link "Dipper Automation " at bounding box center [798, 571] width 1527 height 26
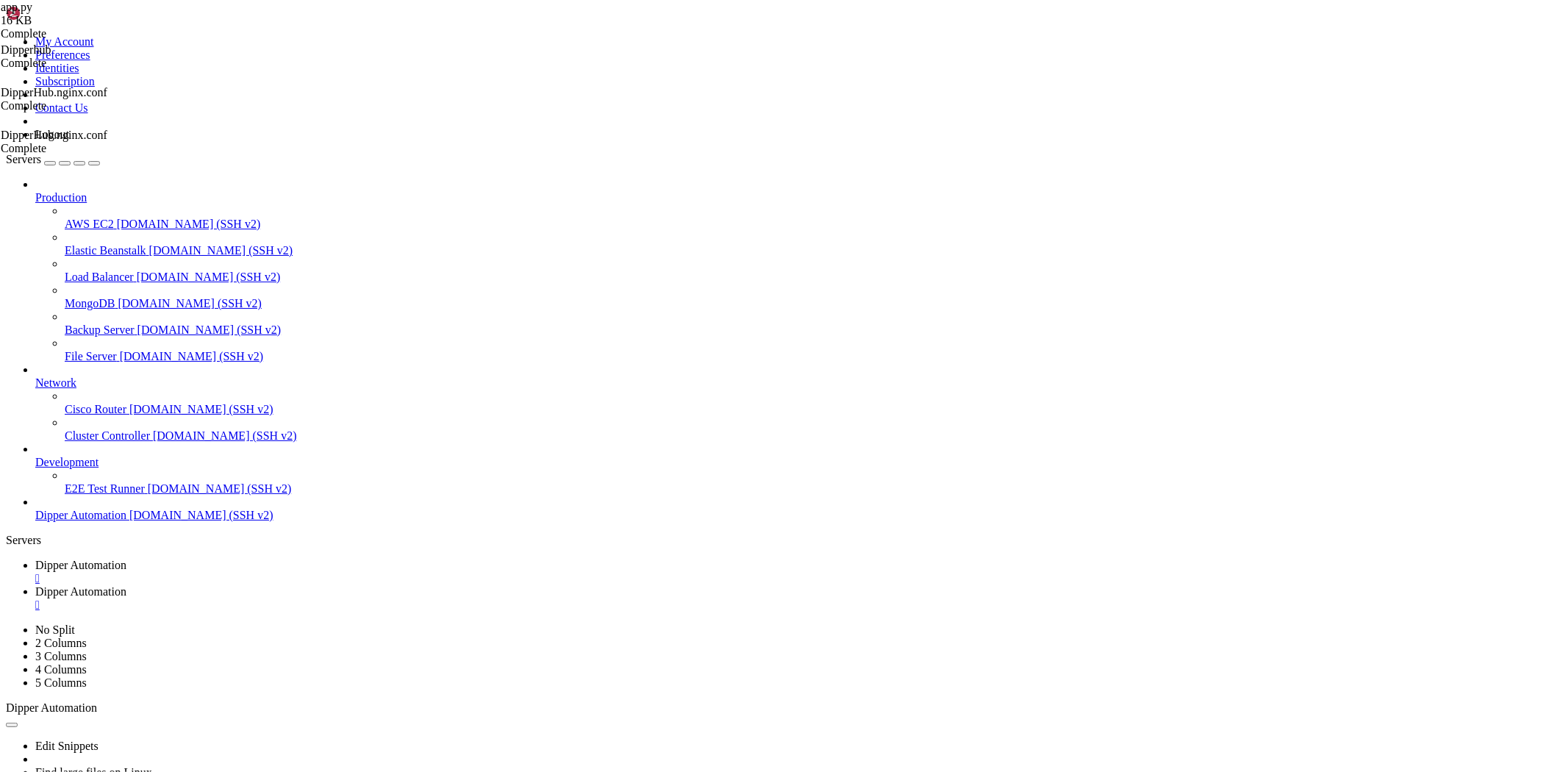
click at [126, 585] on span "Dipper Automation" at bounding box center [80, 592] width 91 height 13
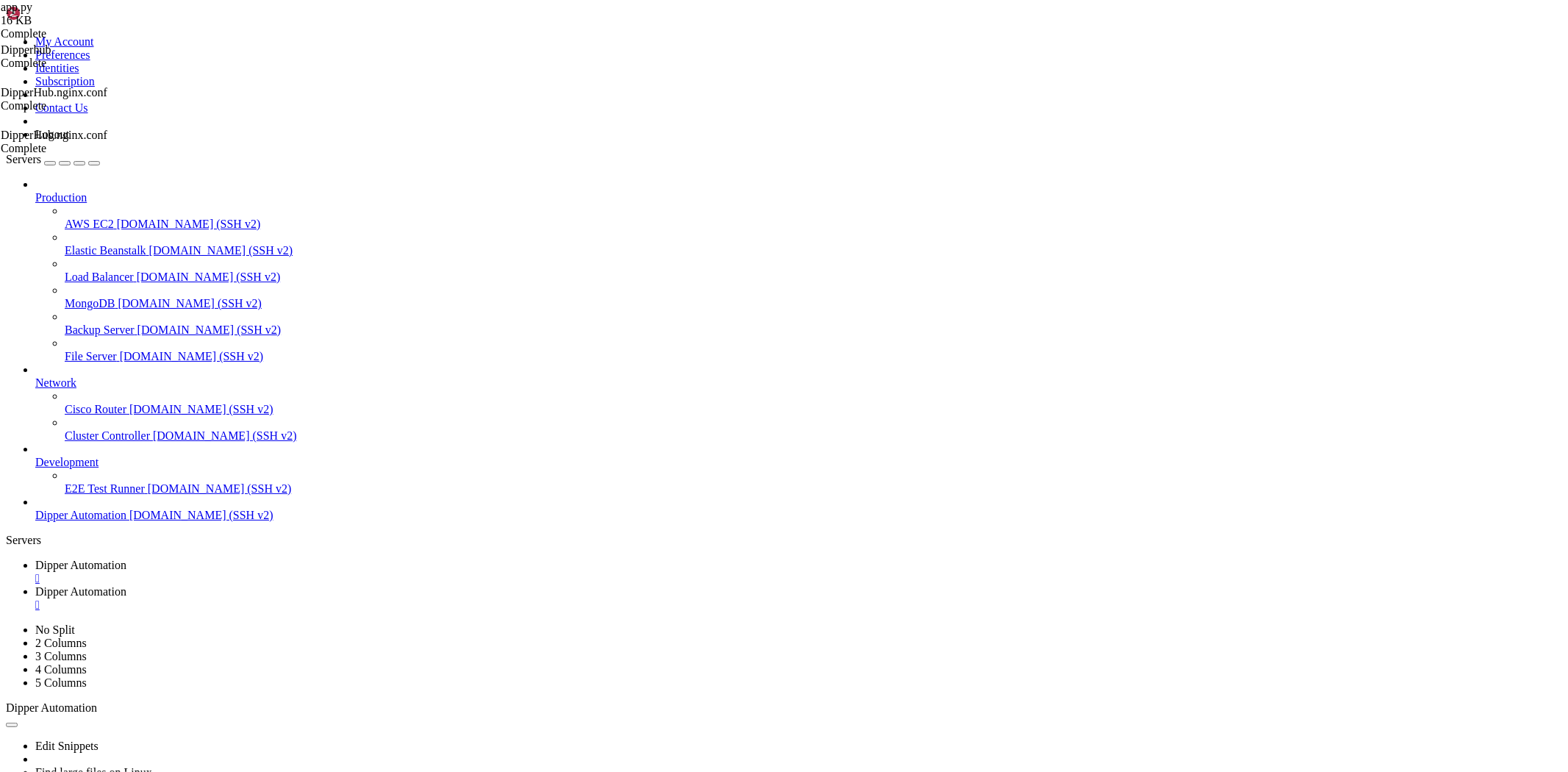
type input "/root/DipperHub/scripts"
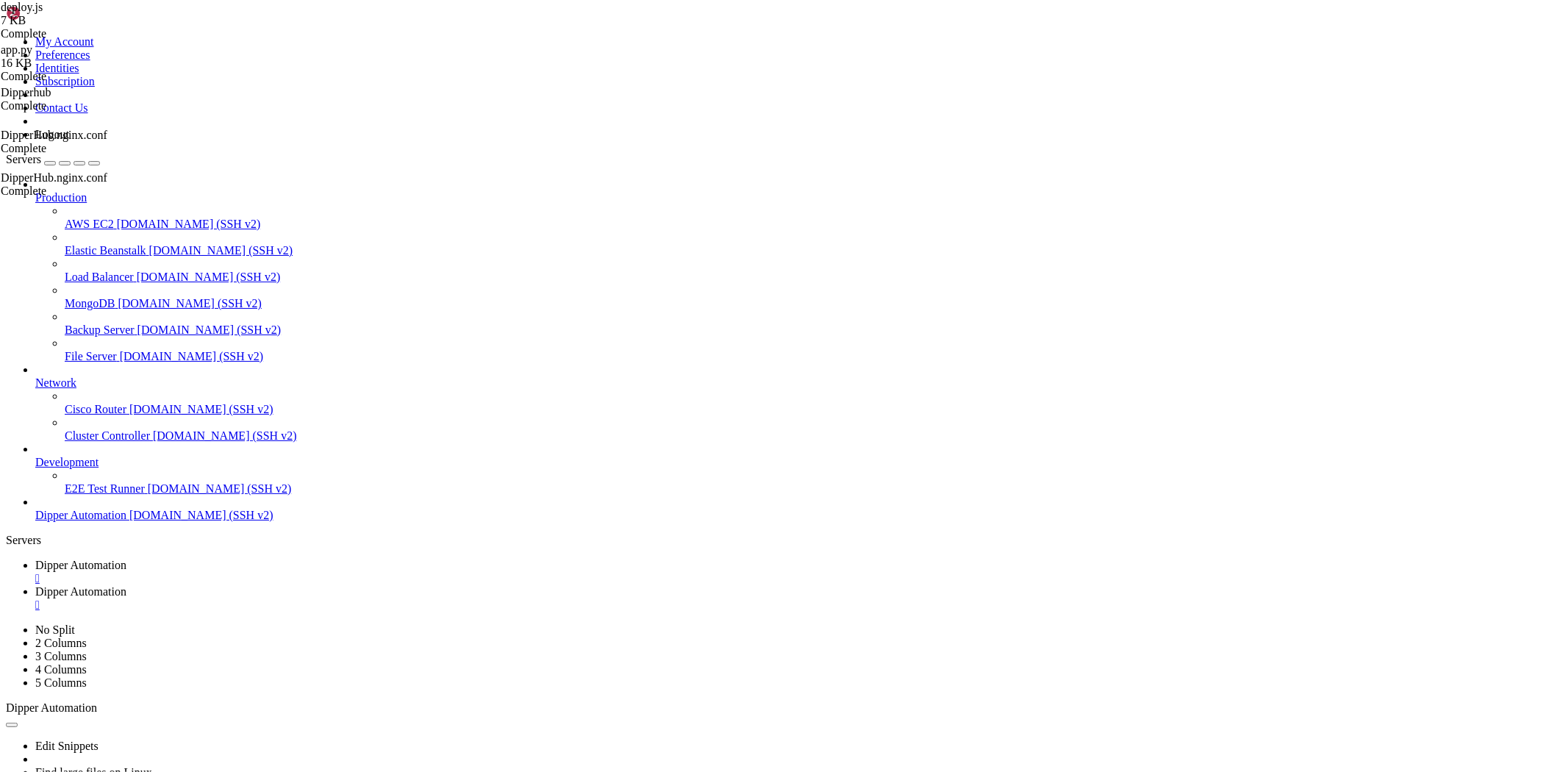
type textarea "main().catch(console.error);"
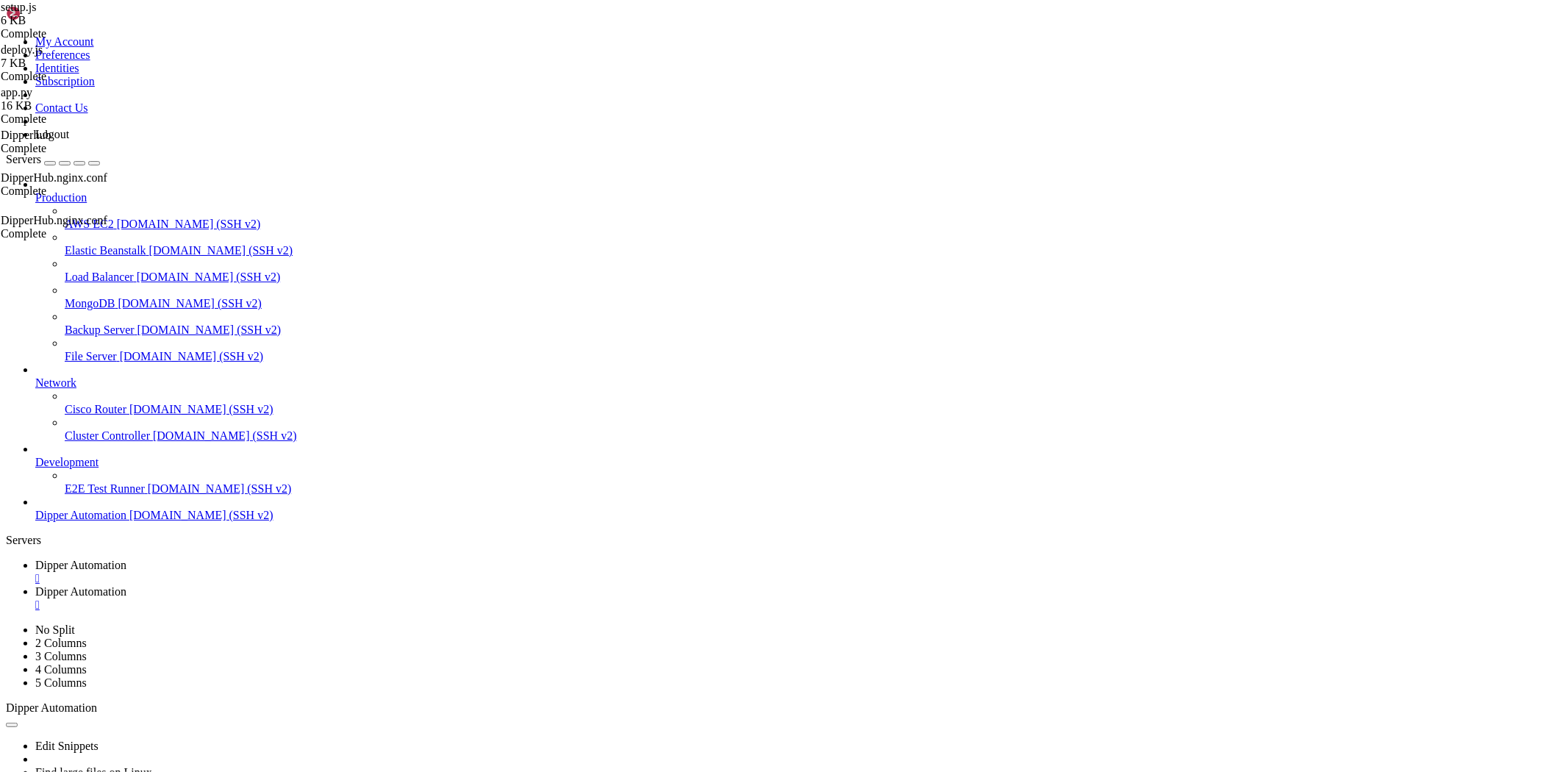
click at [273, 558] on link "Dipper Automation " at bounding box center [798, 571] width 1527 height 26
click at [400, 585] on link "Dipper Automation " at bounding box center [798, 598] width 1527 height 26
type textarea "setup();"
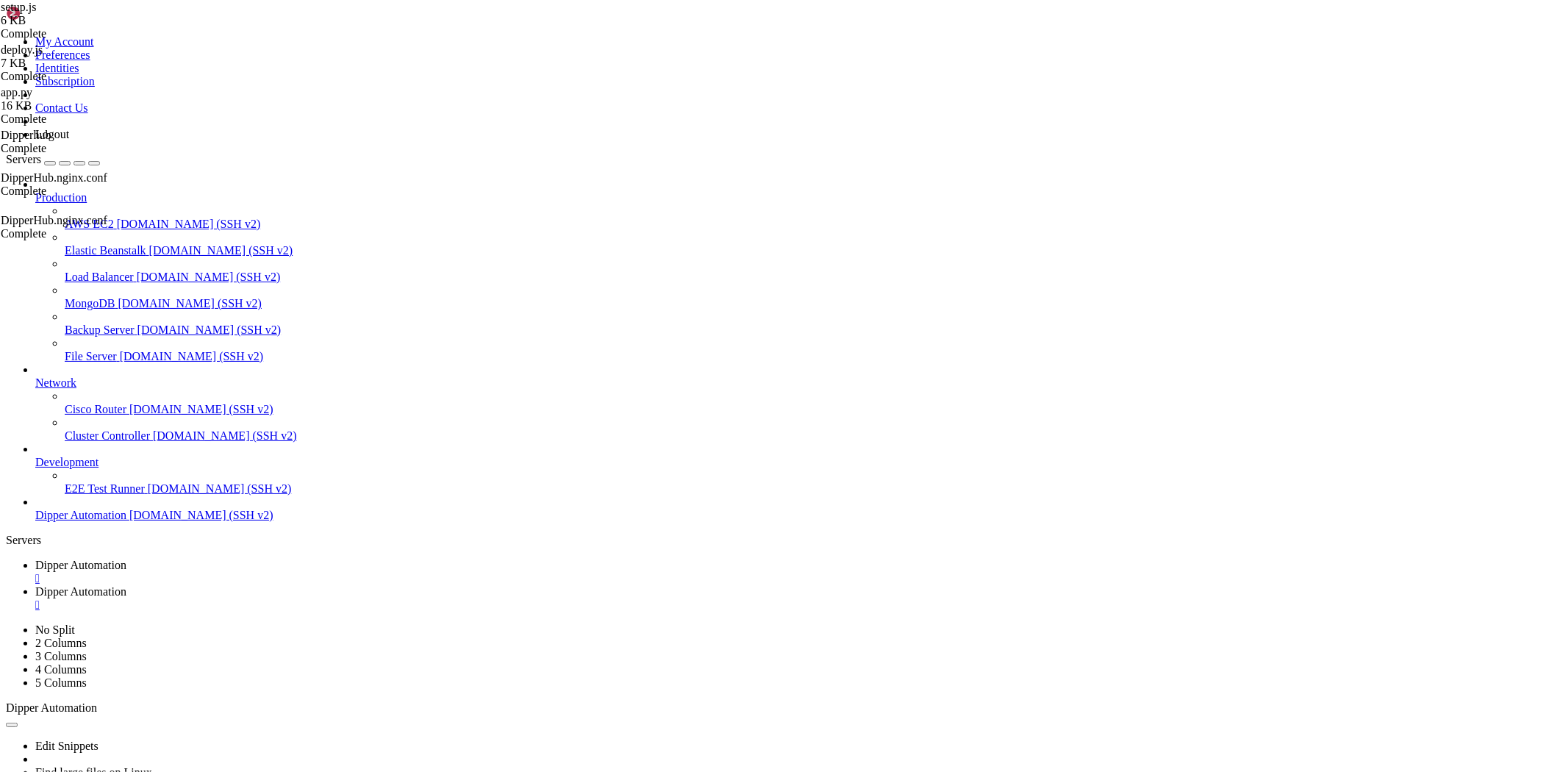
type textarea "main().catch(console.error);"
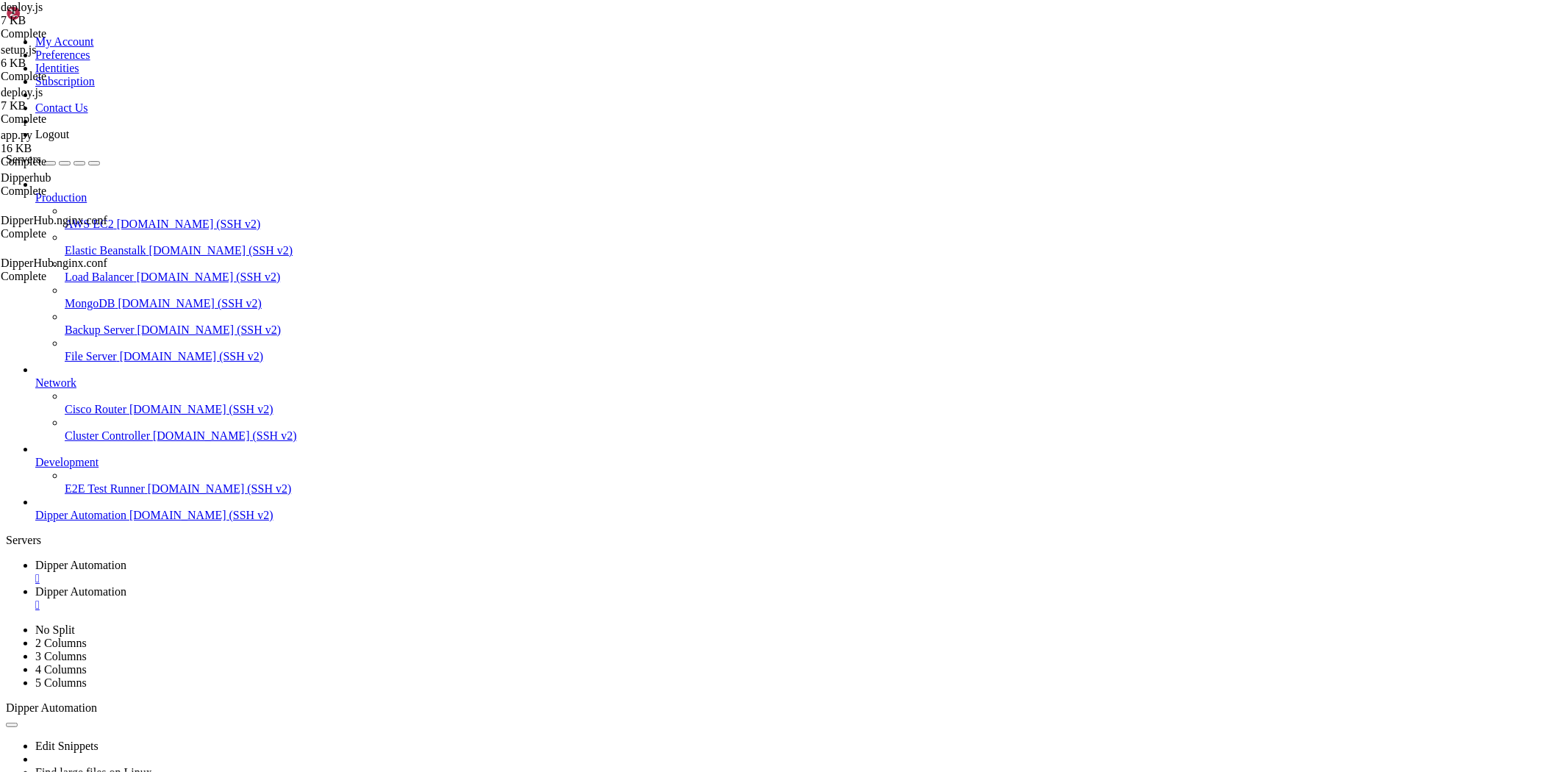
scroll to position [1378, 0]
type textarea "setup();"
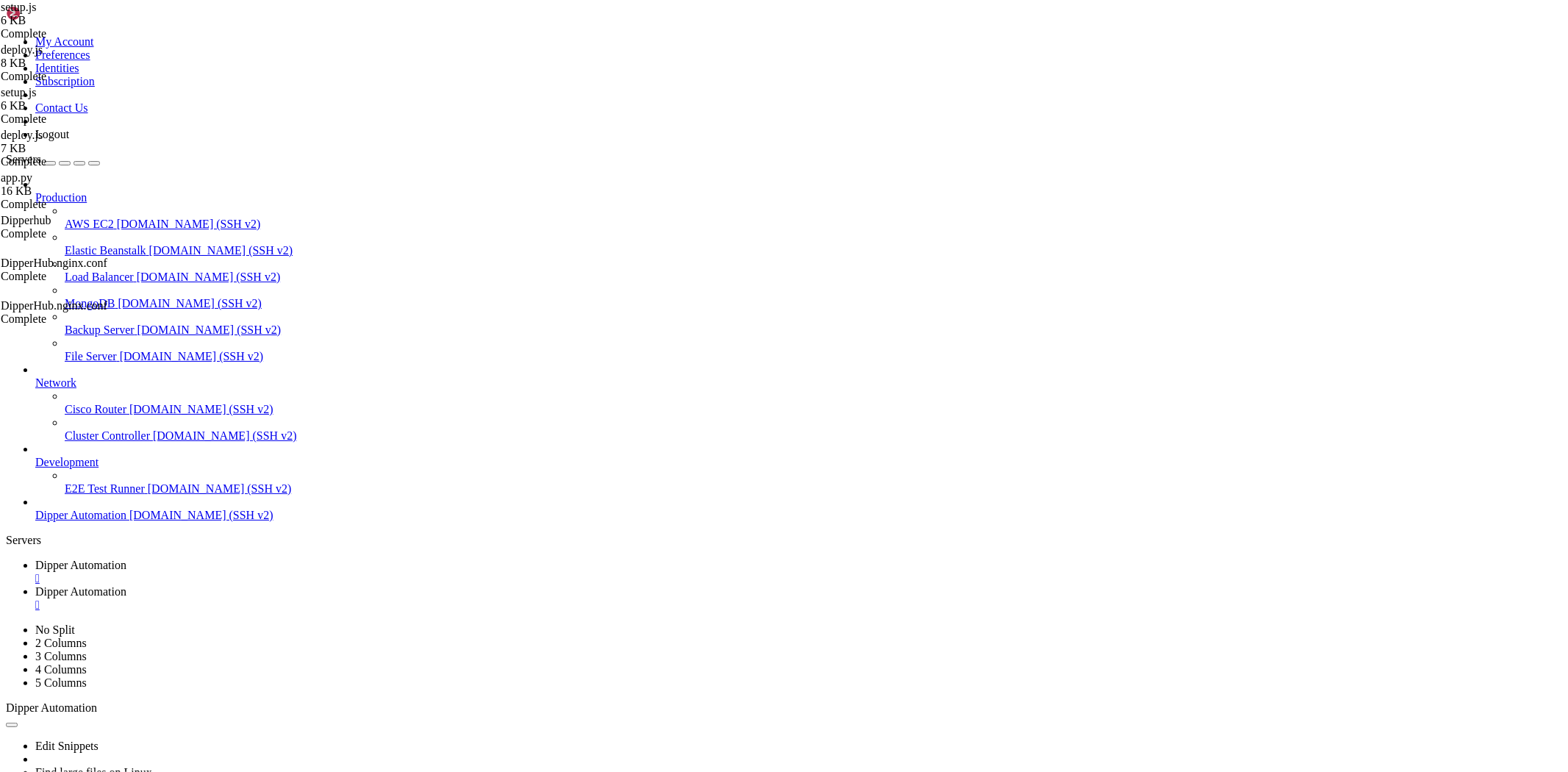
scroll to position [788, 0]
click at [222, 558] on link "Dipper Automation " at bounding box center [798, 571] width 1527 height 26
drag, startPoint x: 280, startPoint y: 1149, endPoint x: 280, endPoint y: 1139, distance: 10.0
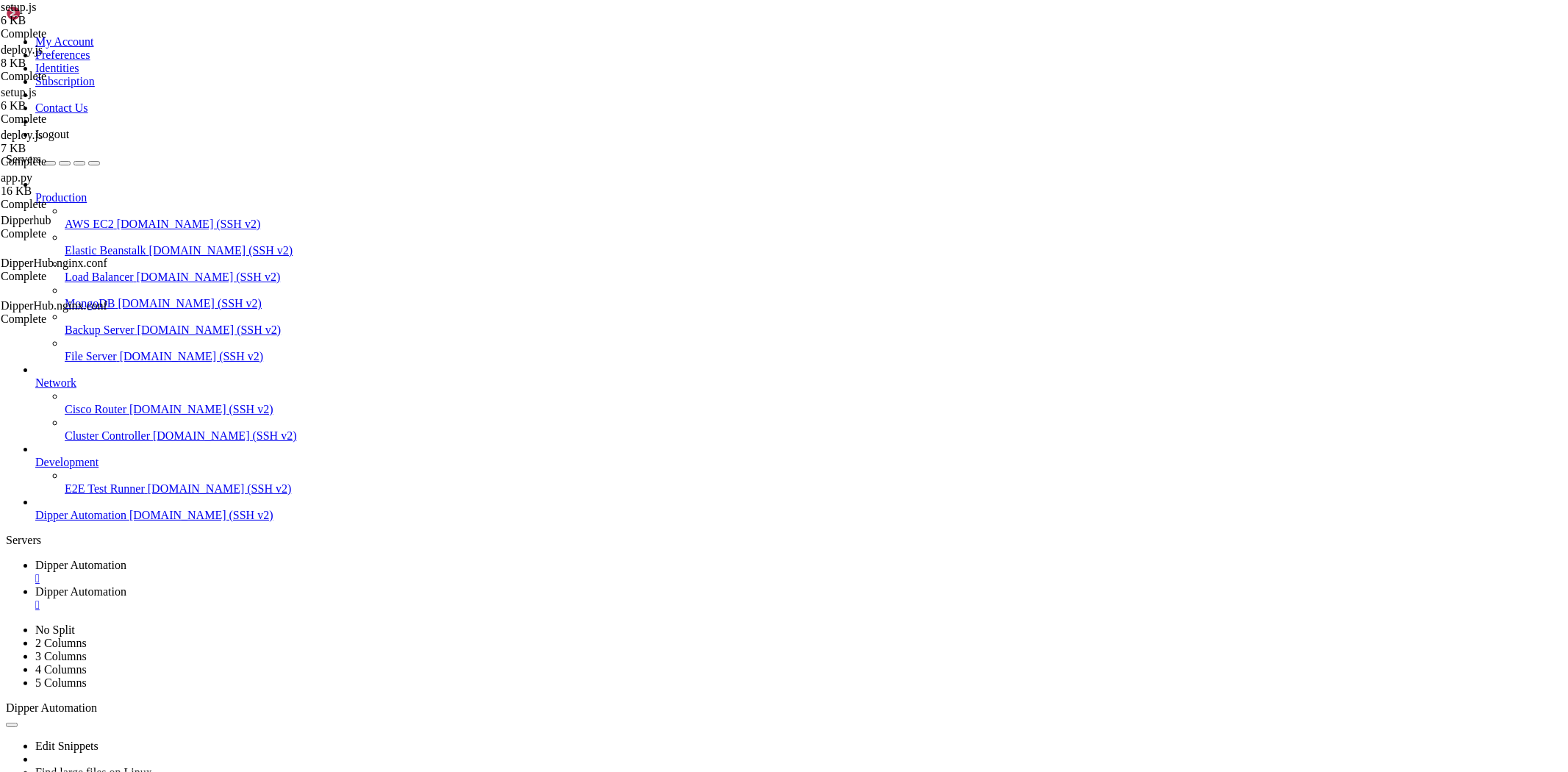
scroll to position [13670, 0]
click at [35, 585] on icon at bounding box center [35, 592] width 0 height 13
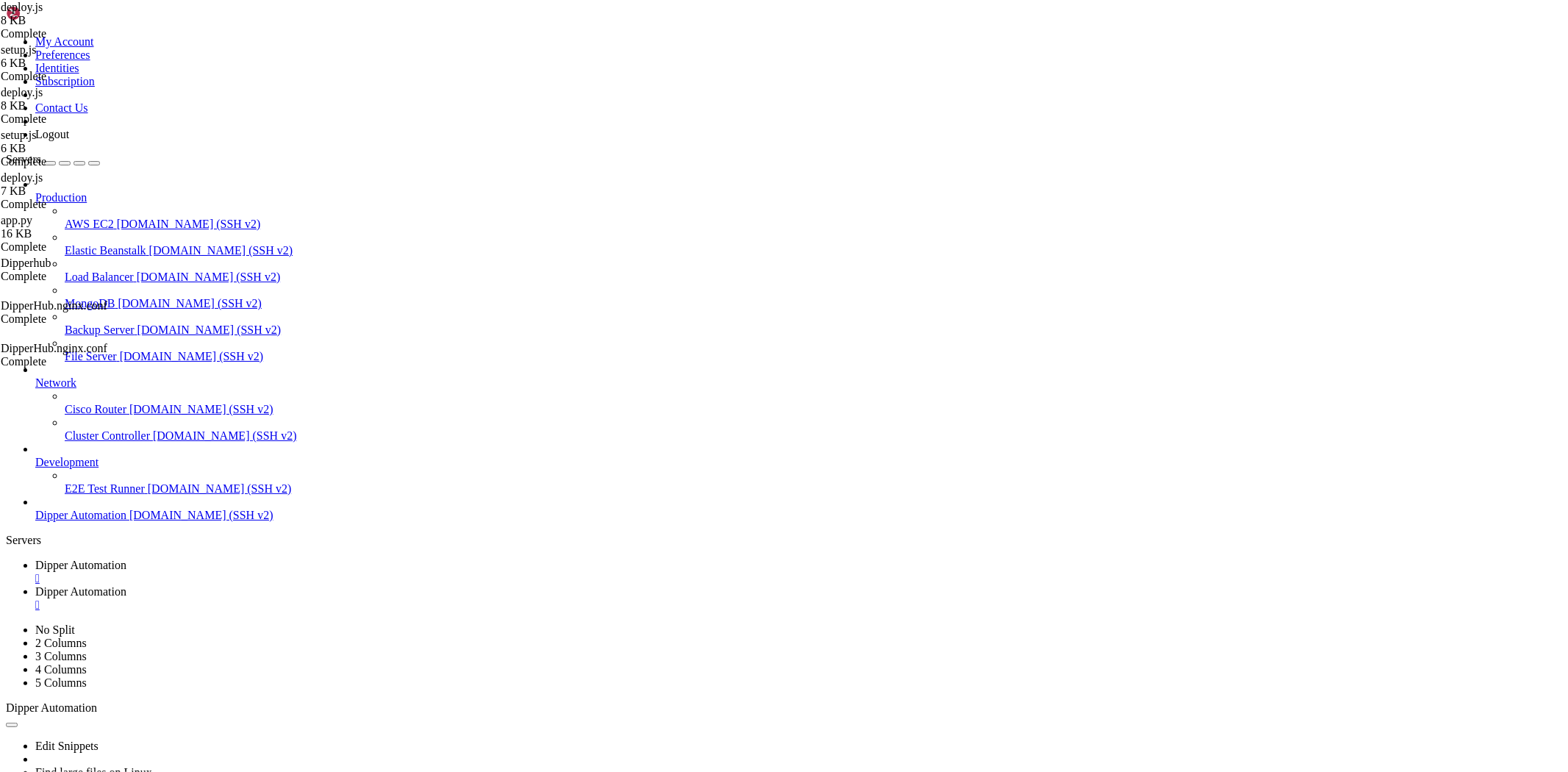
type textarea "if (!execCommand(`npm ci || npm install --legacy-peer-deps`, "Instalação de dep…"
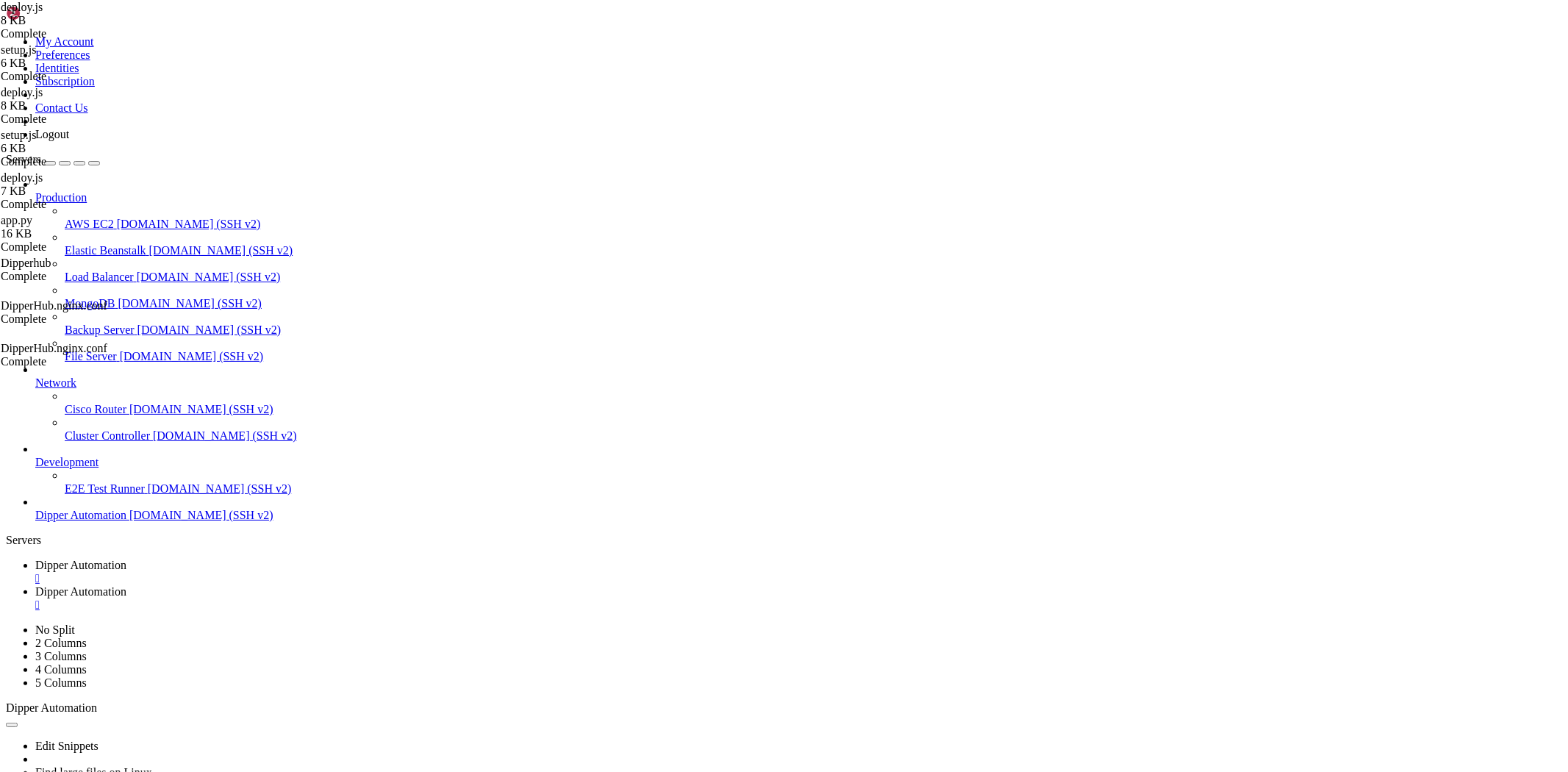
click at [126, 558] on span "Dipper Automation" at bounding box center [80, 565] width 91 height 13
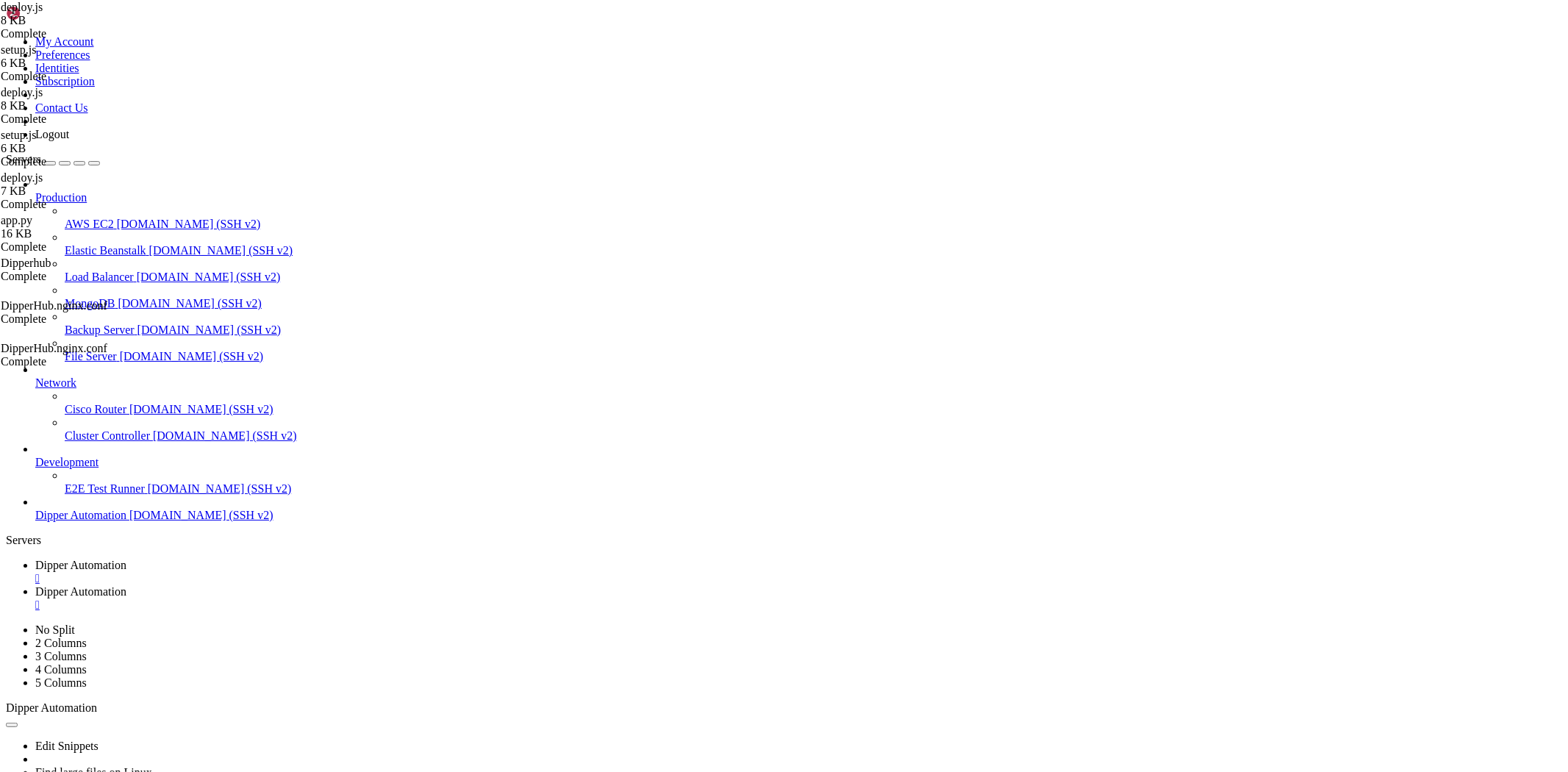
click at [347, 585] on link "Dipper Automation " at bounding box center [798, 598] width 1527 height 26
click at [221, 558] on link "Dipper Automation " at bounding box center [798, 571] width 1527 height 26
click at [126, 585] on span "Dipper Automation" at bounding box center [80, 592] width 91 height 13
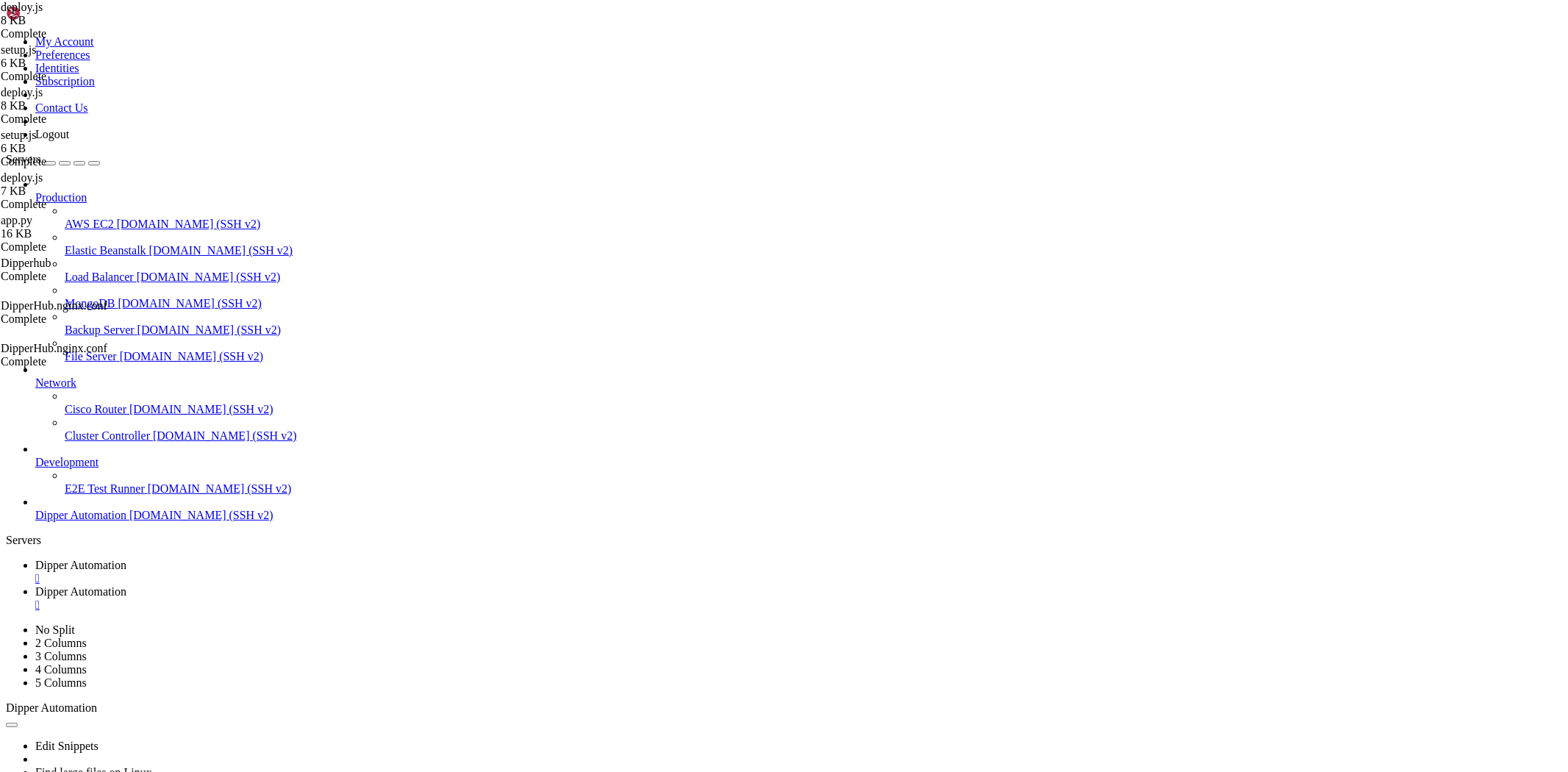
type input "/root/DipperHub/backend"
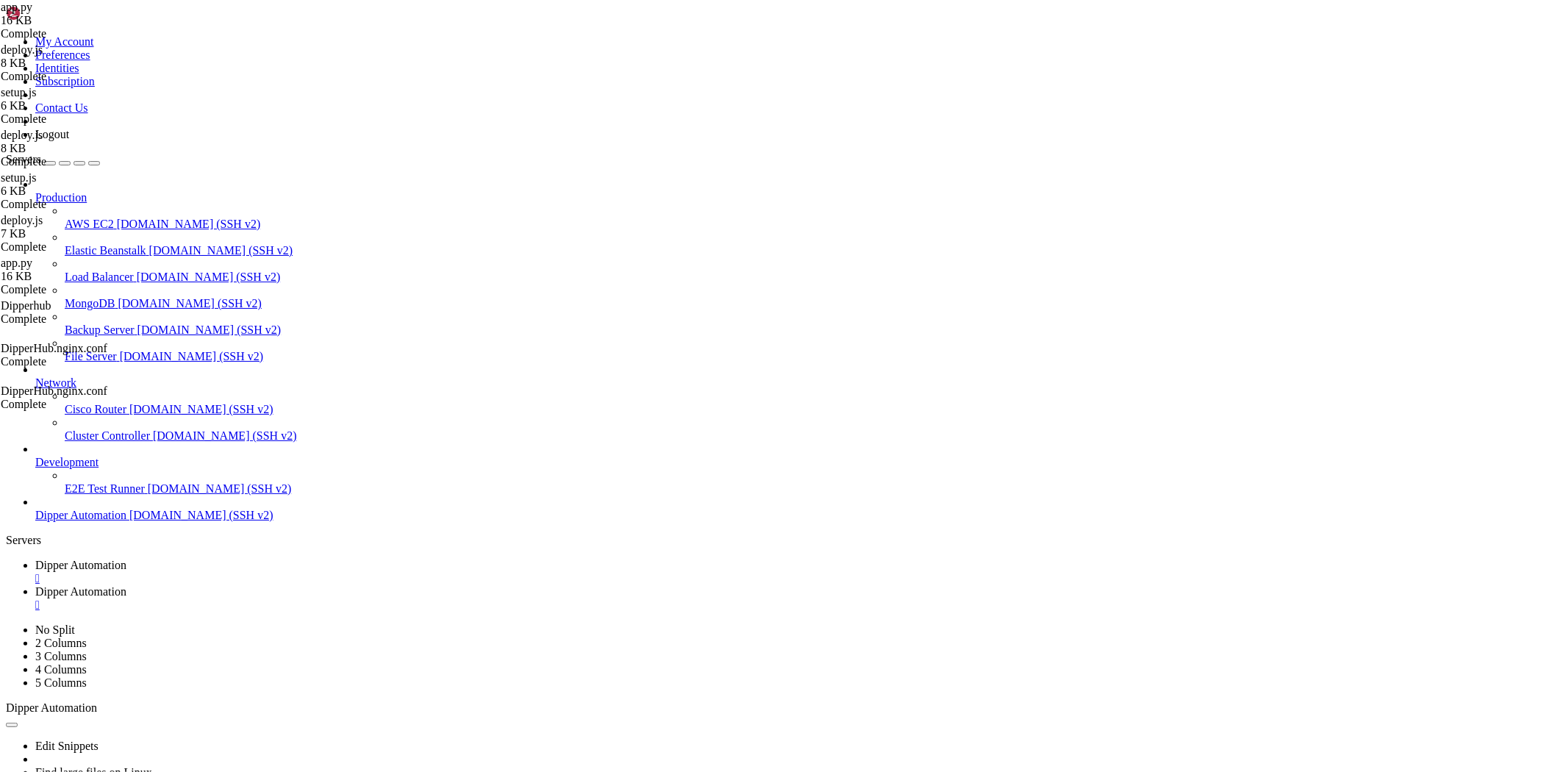
type textarea "DATA_DIR = os.path.join(os.path.dirname(__file__), '..', 'data')"
drag, startPoint x: 230, startPoint y: 50, endPoint x: 666, endPoint y: 61, distance: 436.1
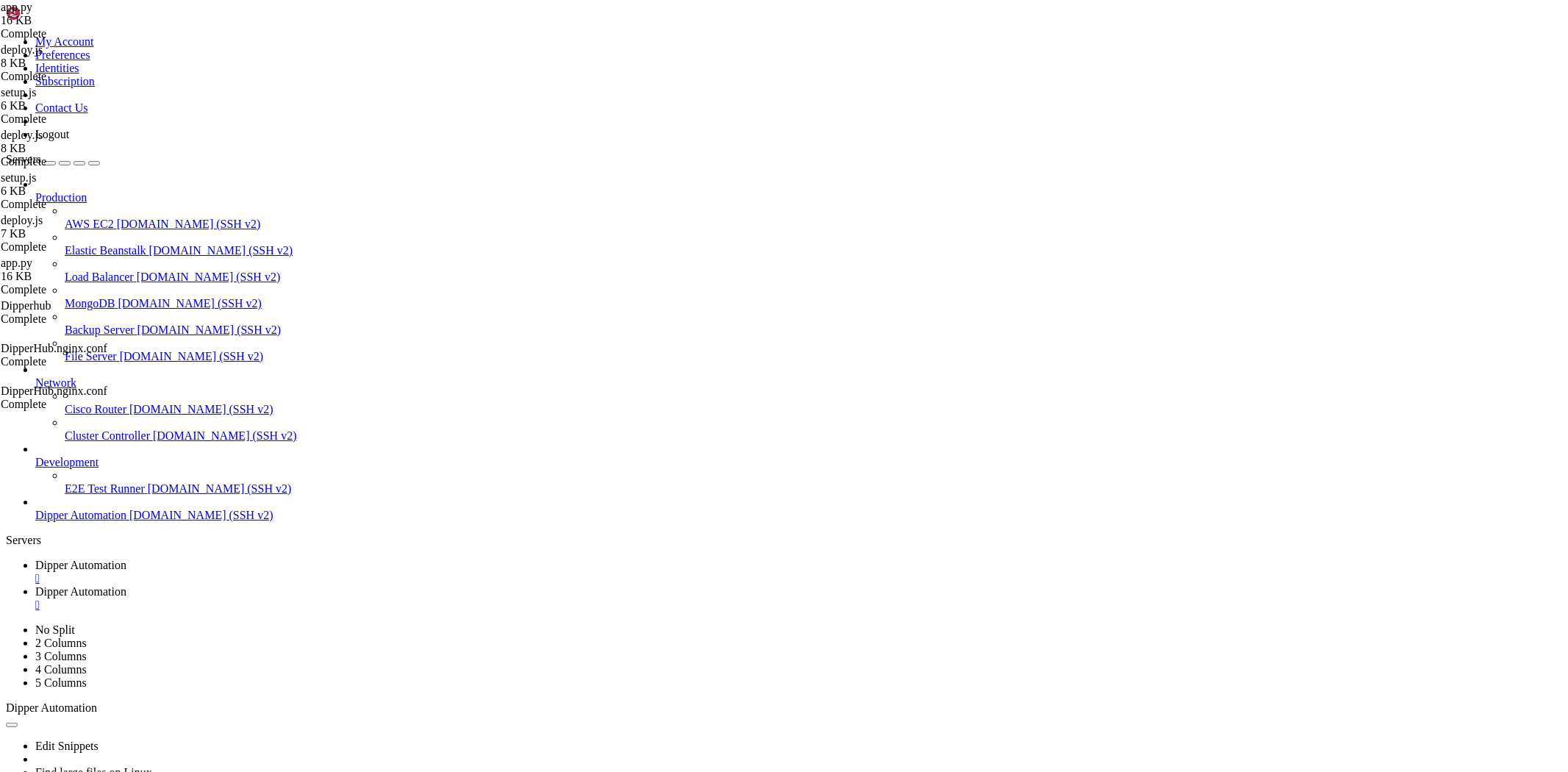
type input "/etc/nginx/sites-available"
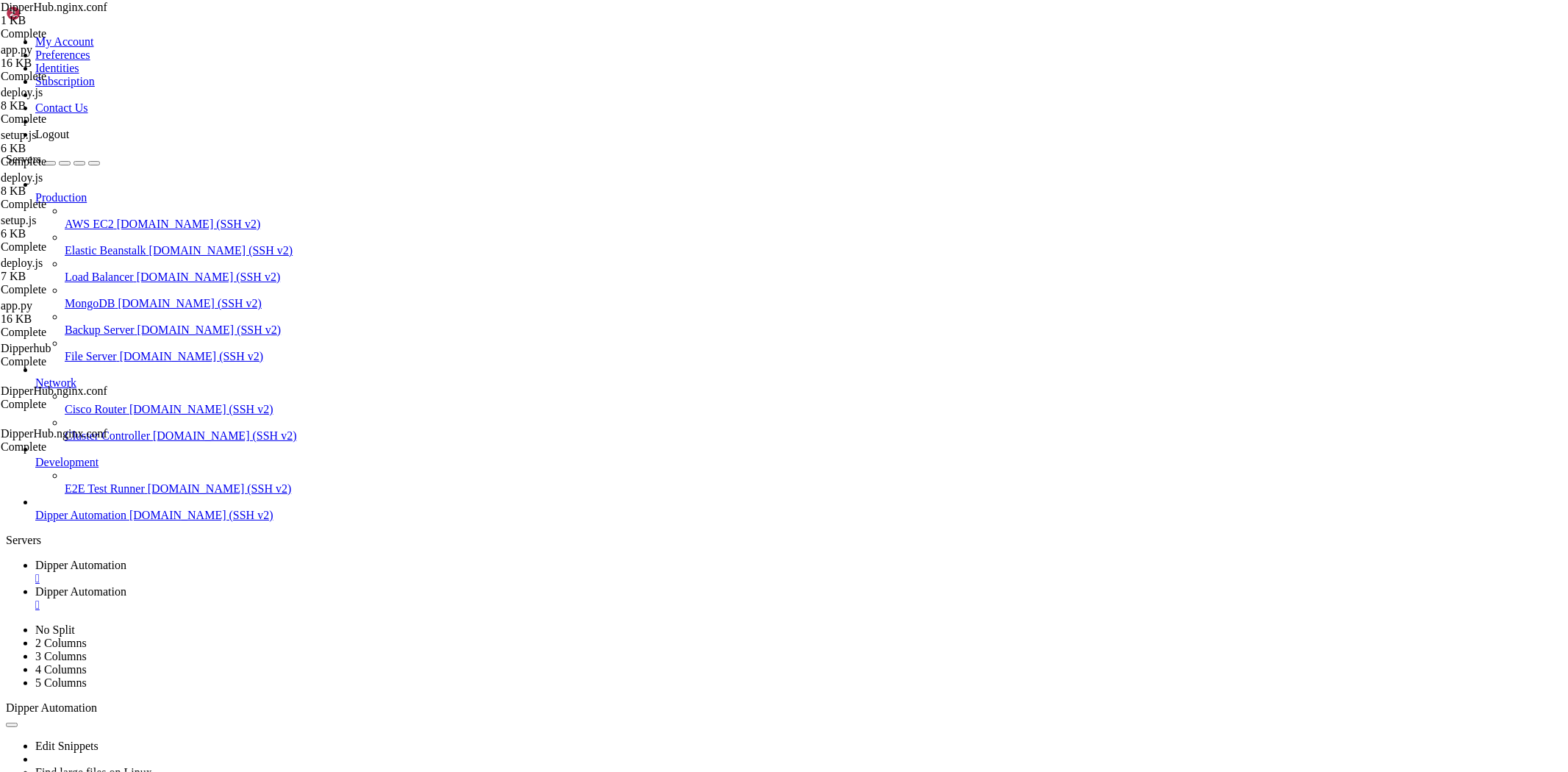
type textarea "# Demais rotas -> frontend (SSR)"
drag, startPoint x: 1544, startPoint y: 52, endPoint x: 1511, endPoint y: 85, distance: 46.7
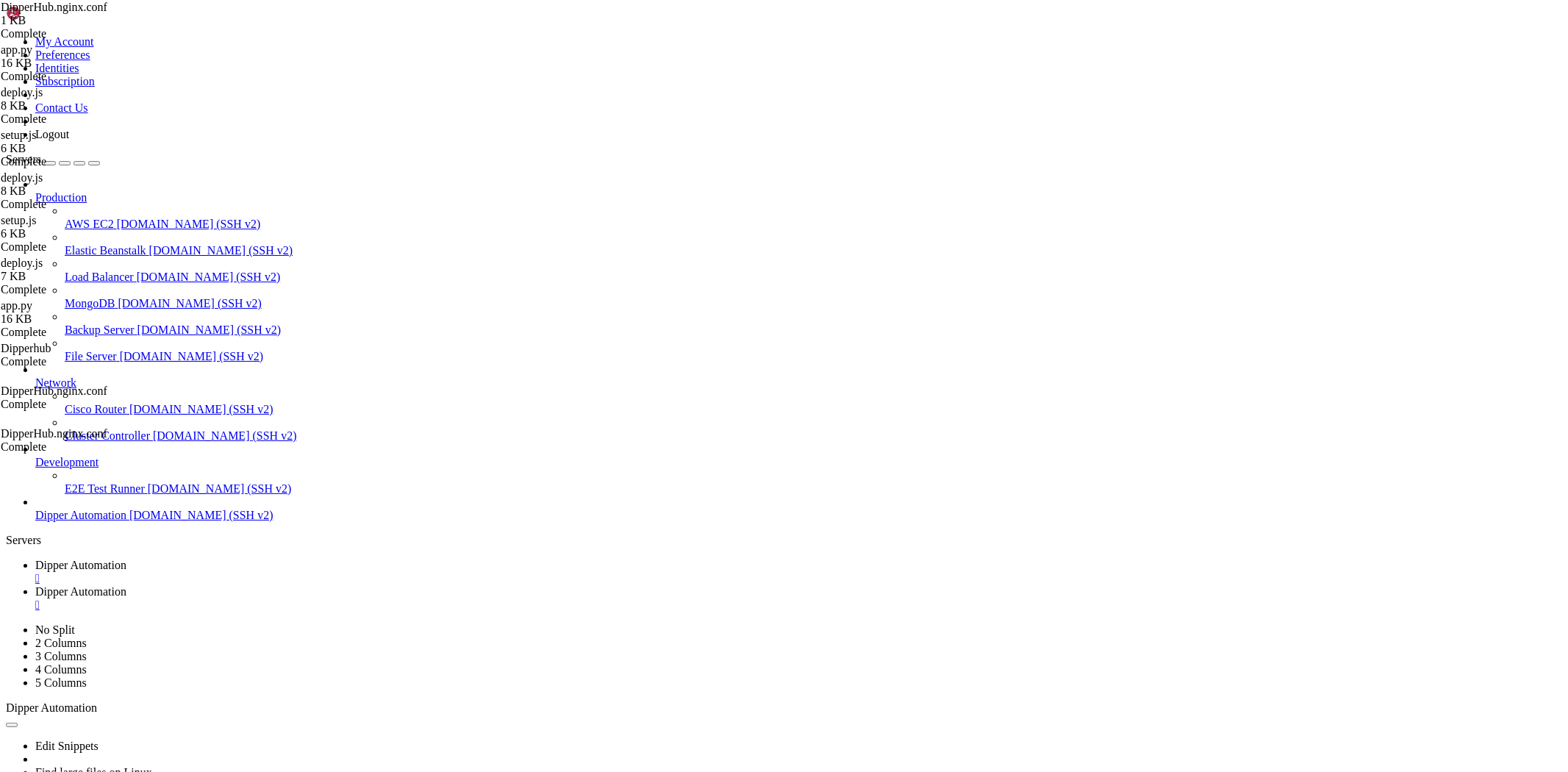
click at [126, 558] on span "Dipper Automation" at bounding box center [80, 565] width 91 height 13
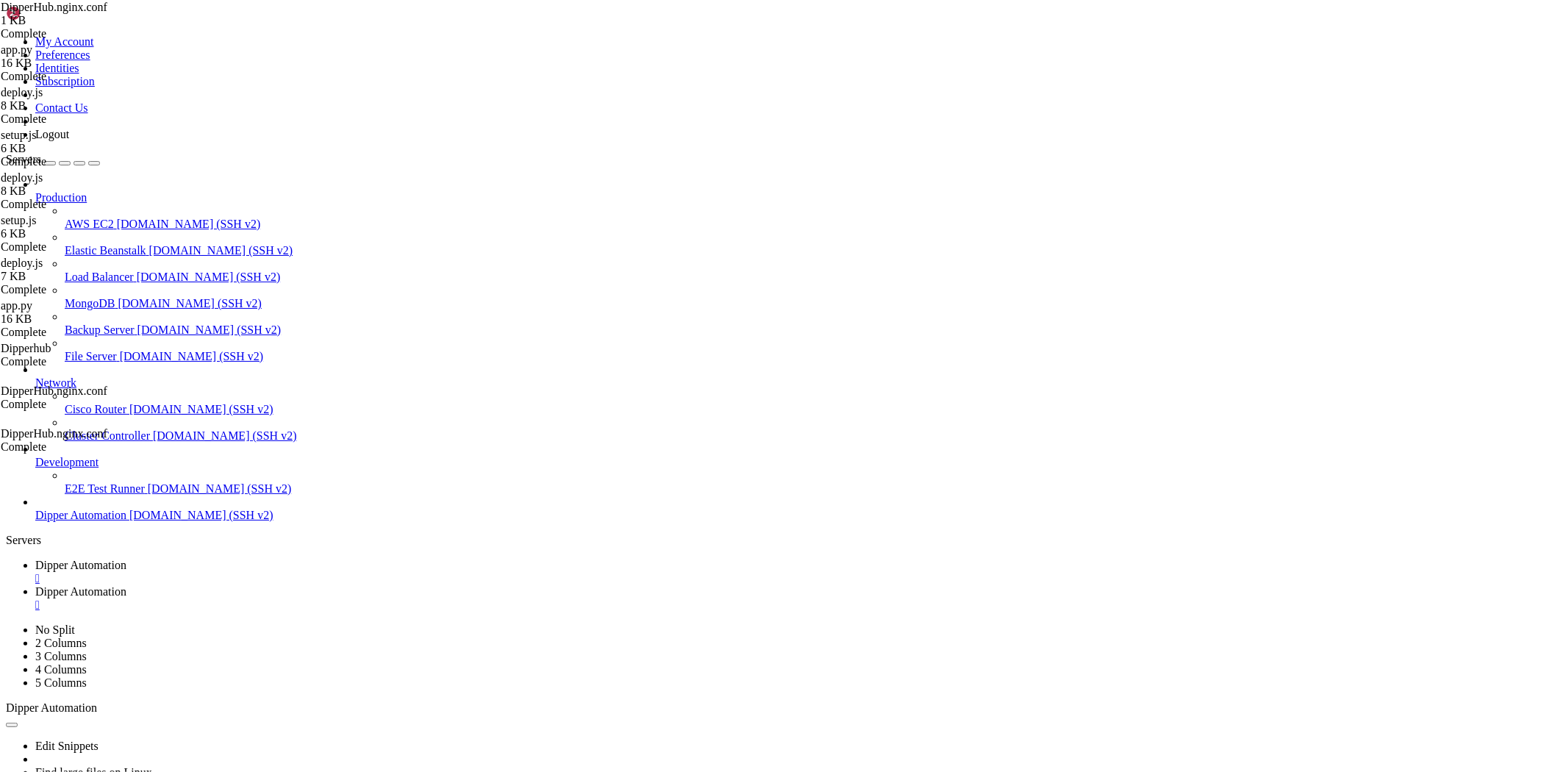
click at [126, 585] on span "Dipper Automation" at bounding box center [80, 592] width 91 height 13
drag, startPoint x: 226, startPoint y: 52, endPoint x: 529, endPoint y: 61, distance: 303.1
drag, startPoint x: 408, startPoint y: 44, endPoint x: 228, endPoint y: 56, distance: 180.4
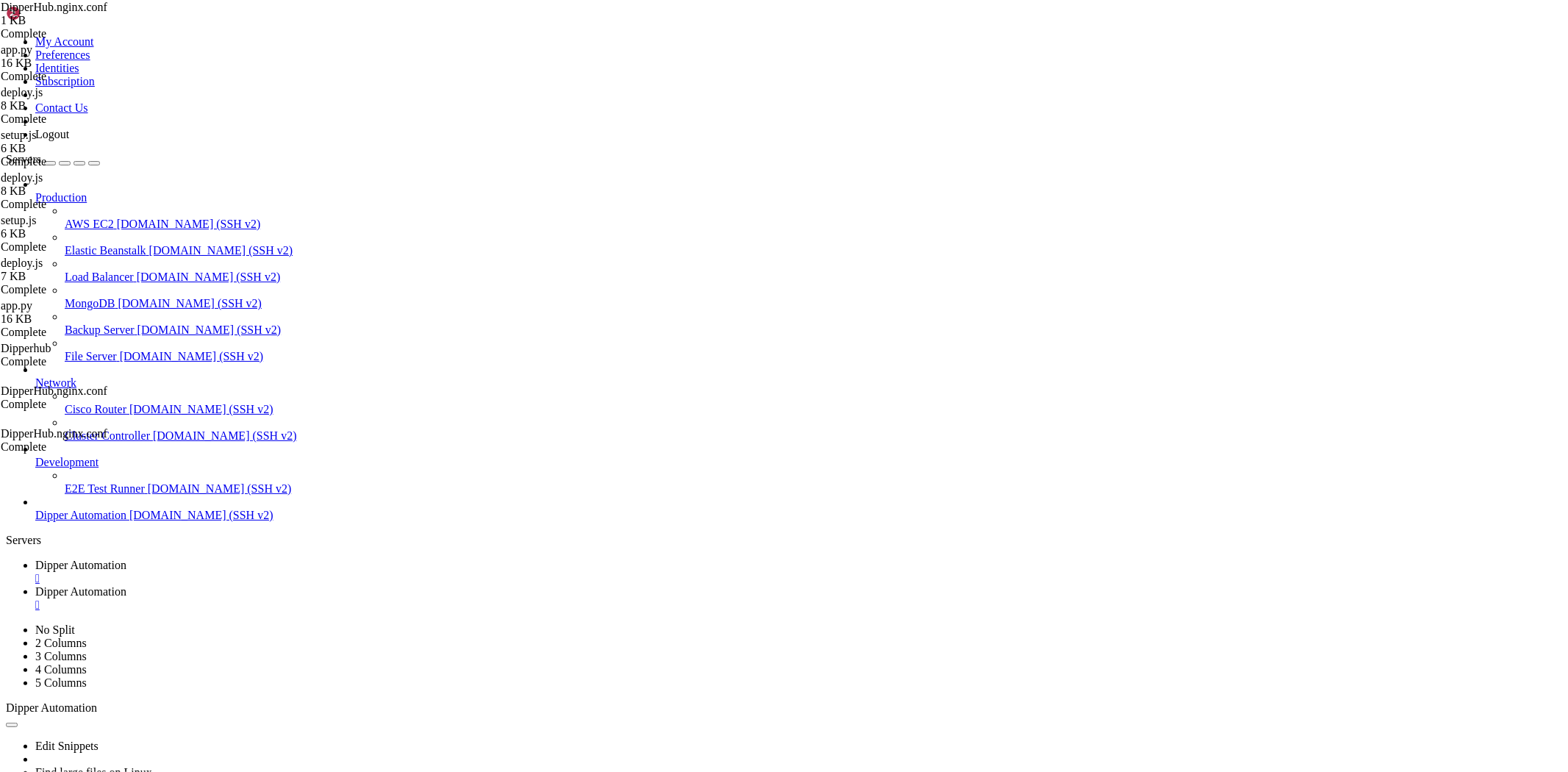
type input "/root/DipperHub"
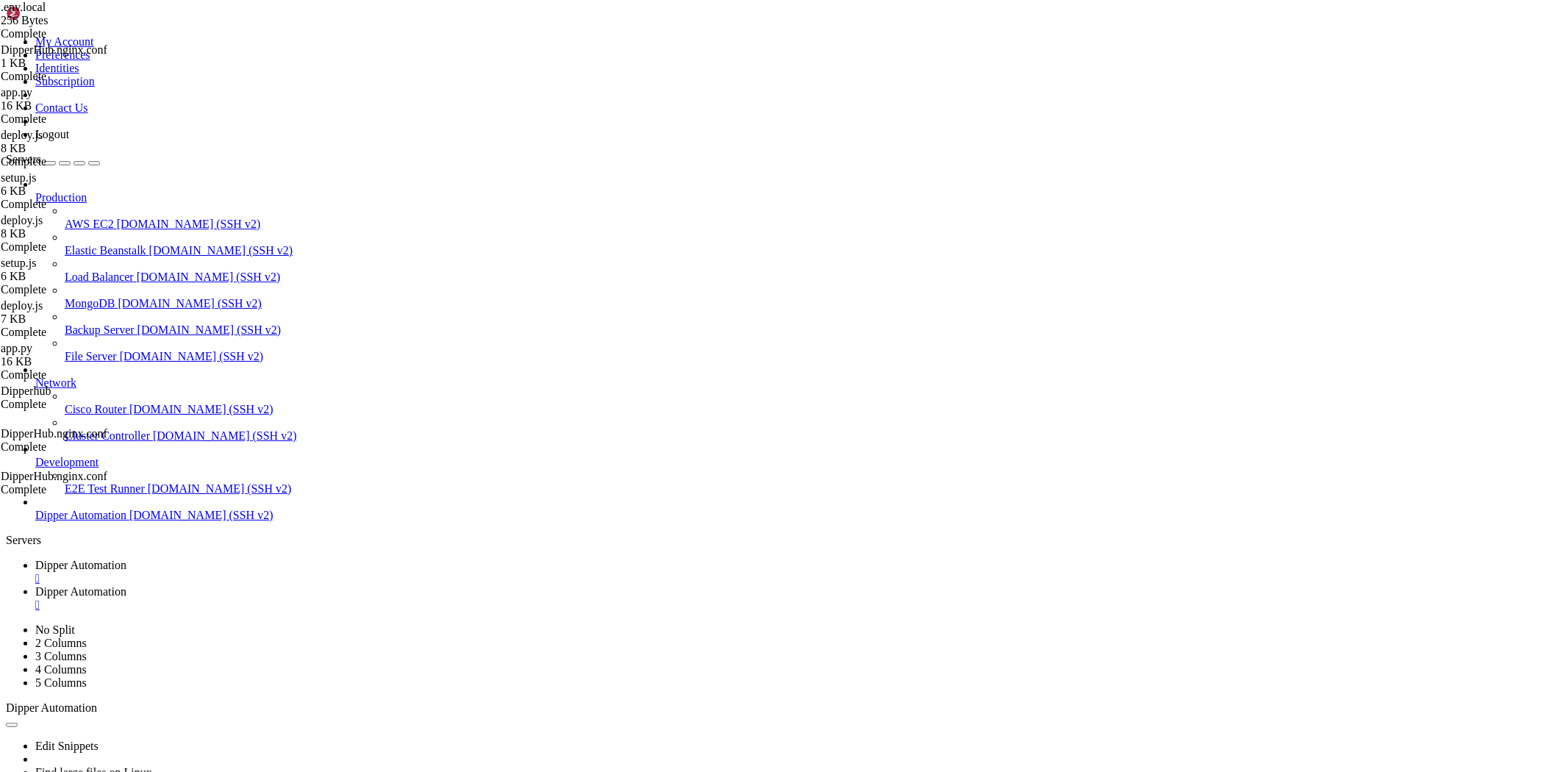
type textarea "# Configuração do DipperHub"
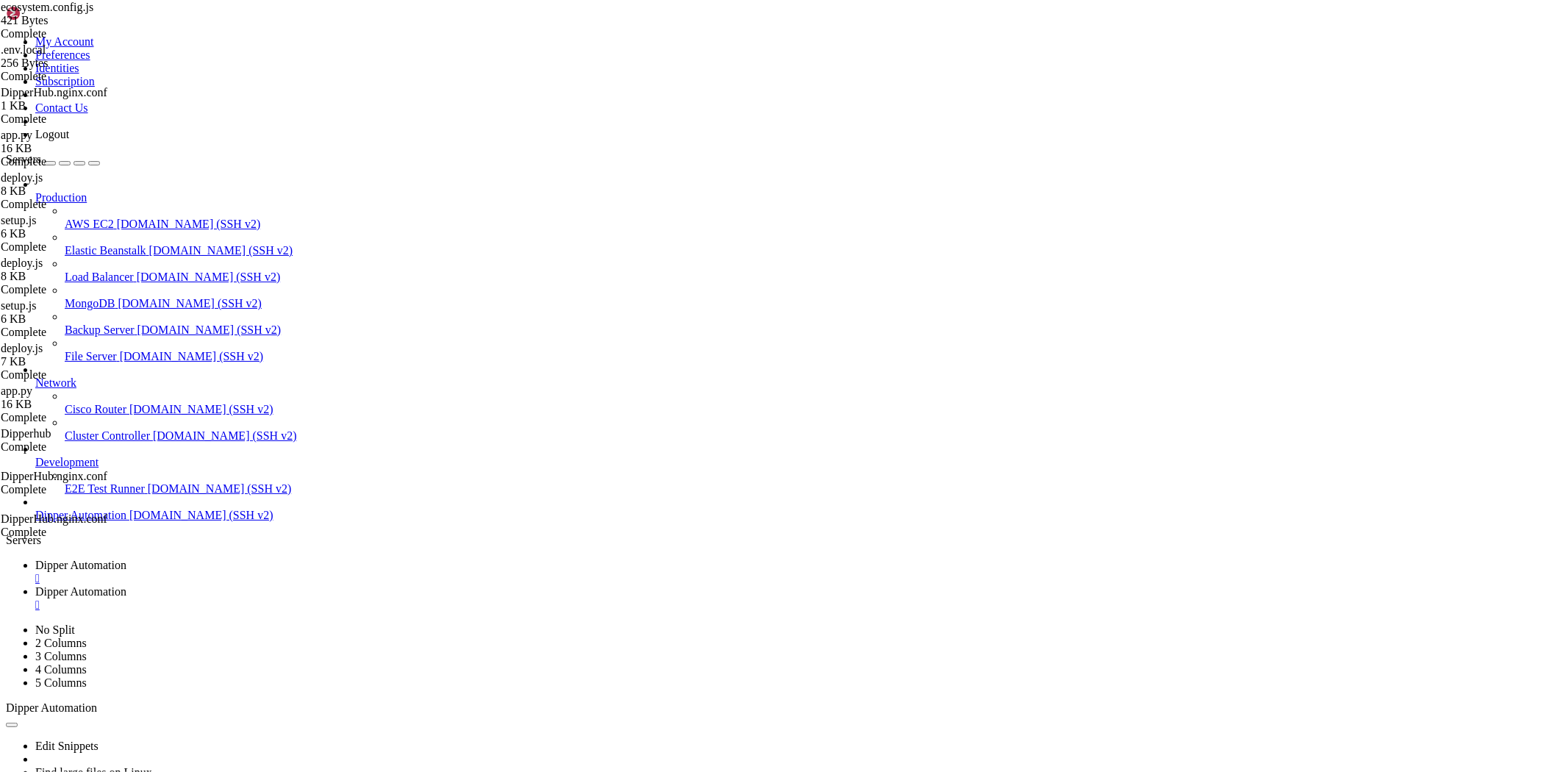
type textarea ""PORT": 9001"
click at [272, 558] on link "Dipper Automation " at bounding box center [798, 571] width 1527 height 26
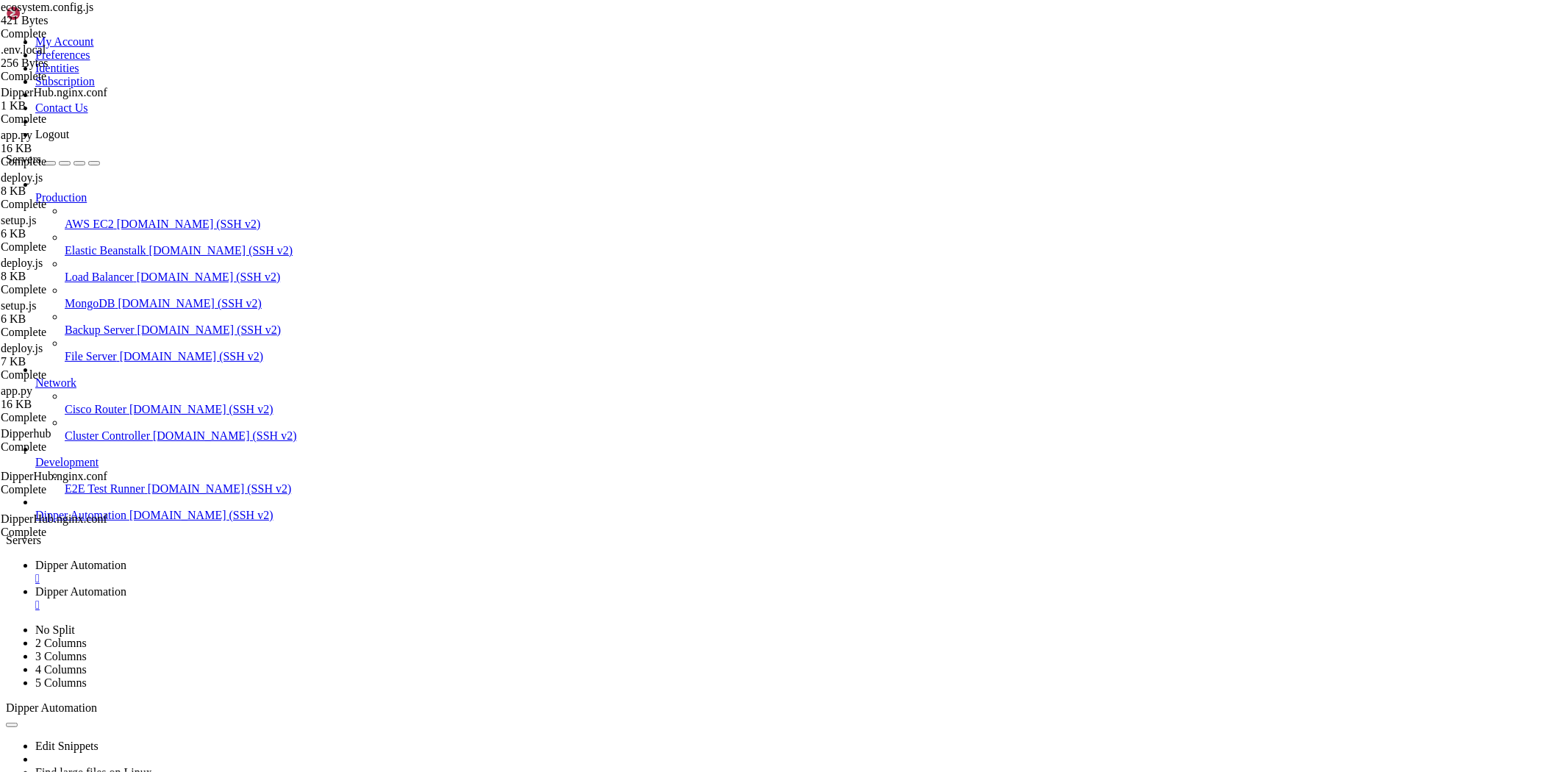
scroll to position [26316, 0]
click at [126, 585] on span "Dipper Automation" at bounding box center [80, 592] width 91 height 13
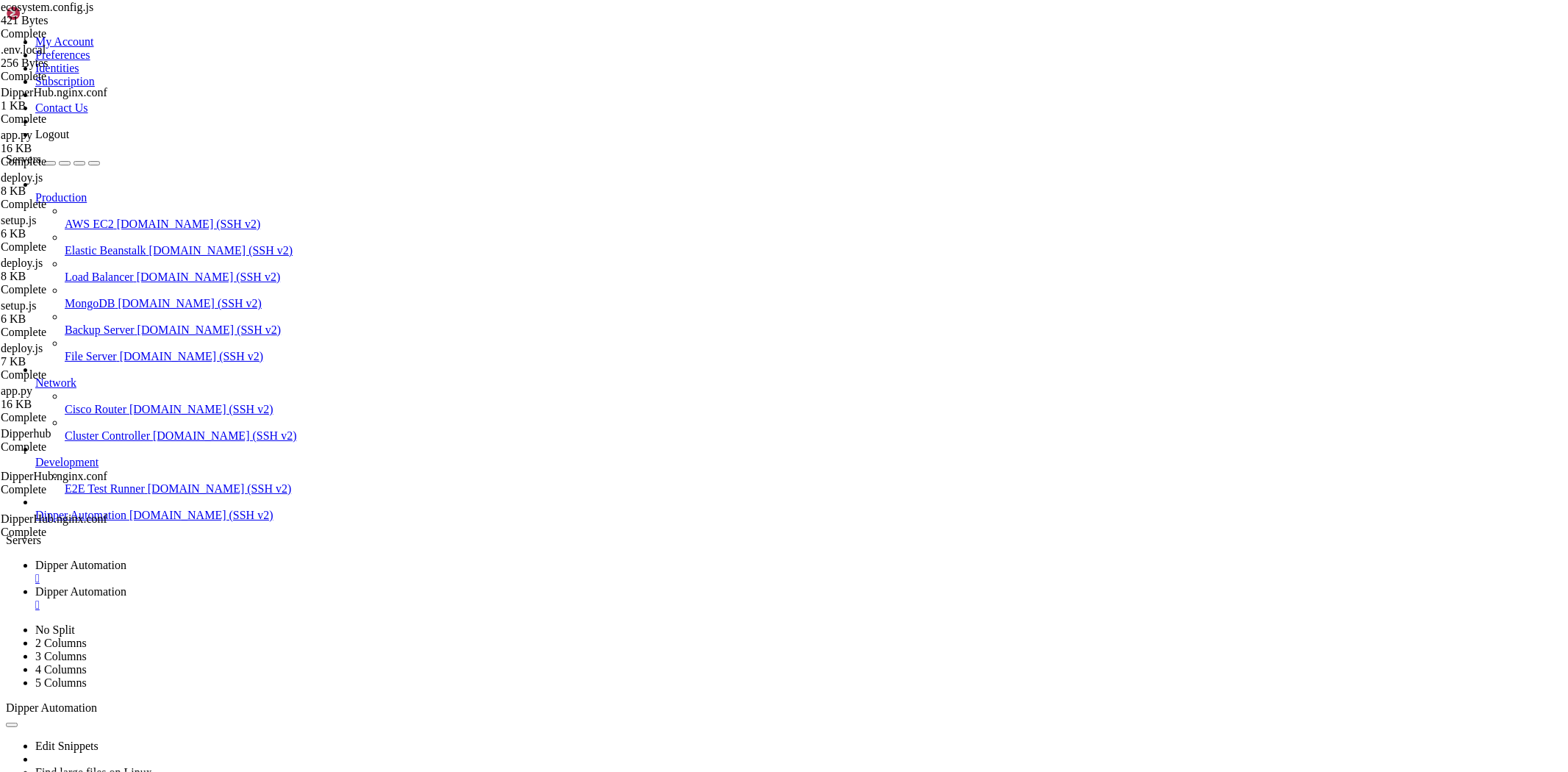
type input "/root/DipperHub/backend"
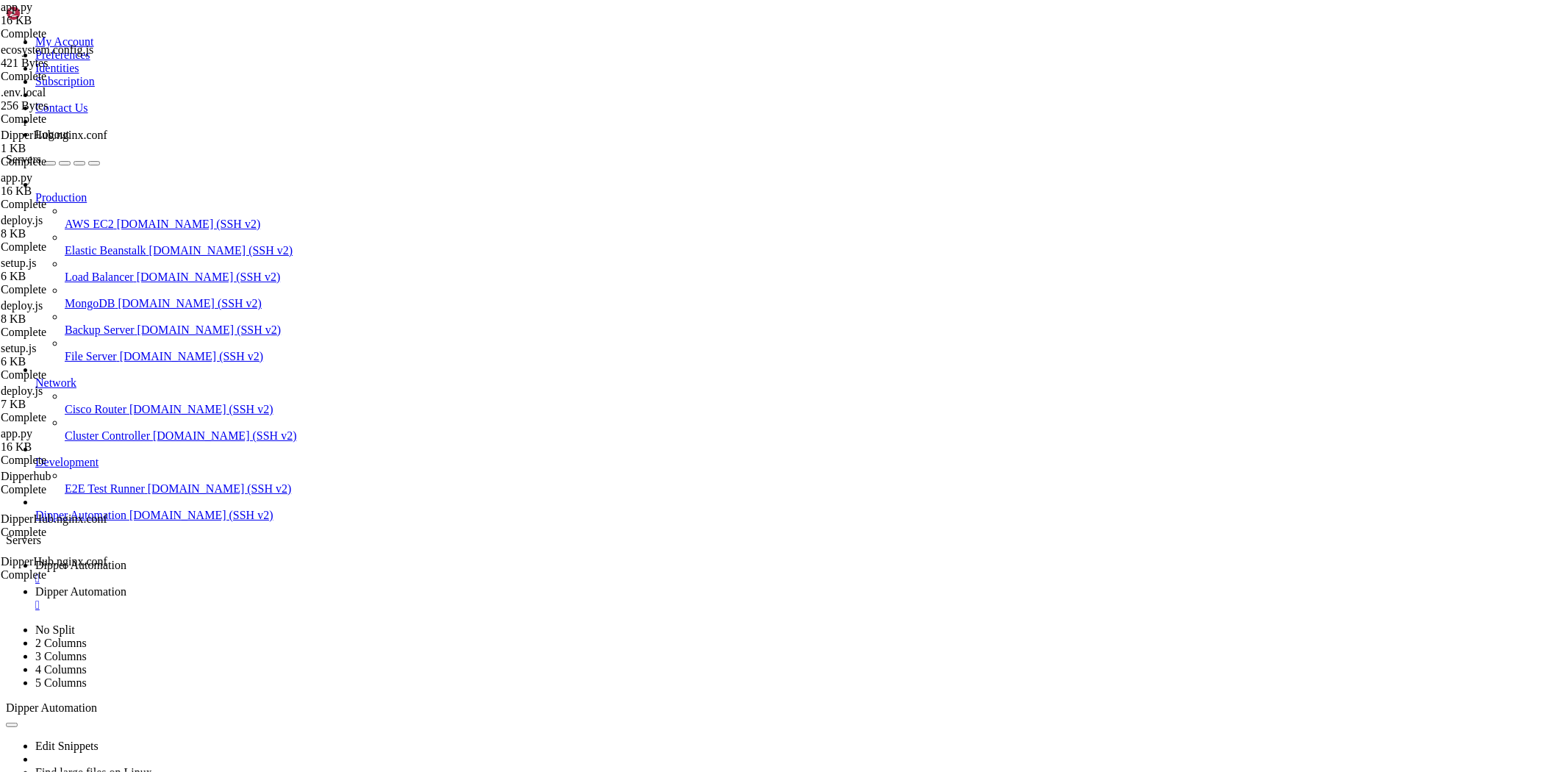
type textarea "port = int(os.environ.get('BACKEND_PORT', 9031))"
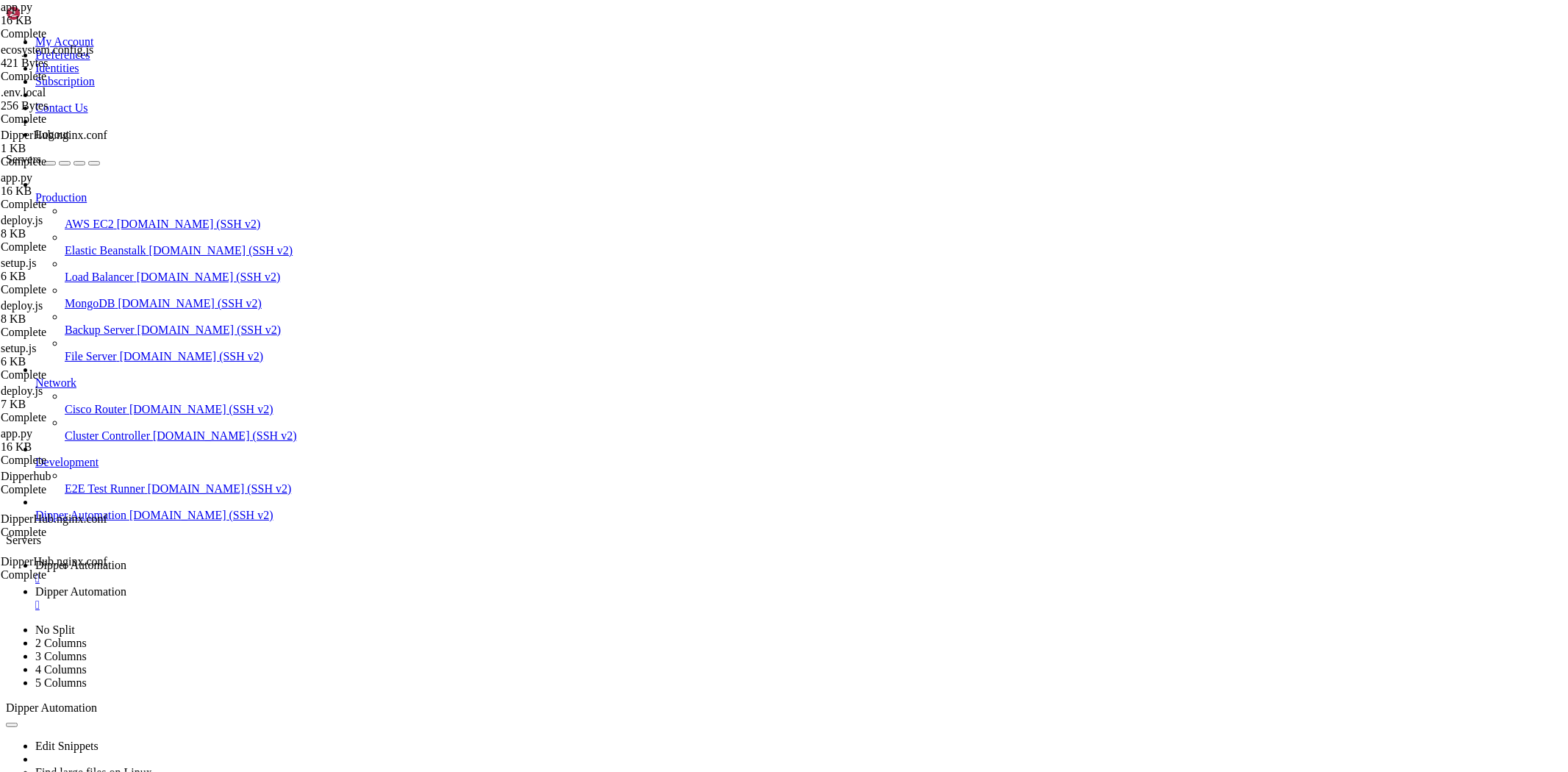
click at [126, 558] on span "Dipper Automation" at bounding box center [80, 565] width 91 height 13
click at [126, 585] on span "Dipper Automation" at bounding box center [80, 592] width 91 height 13
drag, startPoint x: 231, startPoint y: 54, endPoint x: 567, endPoint y: 71, distance: 336.4
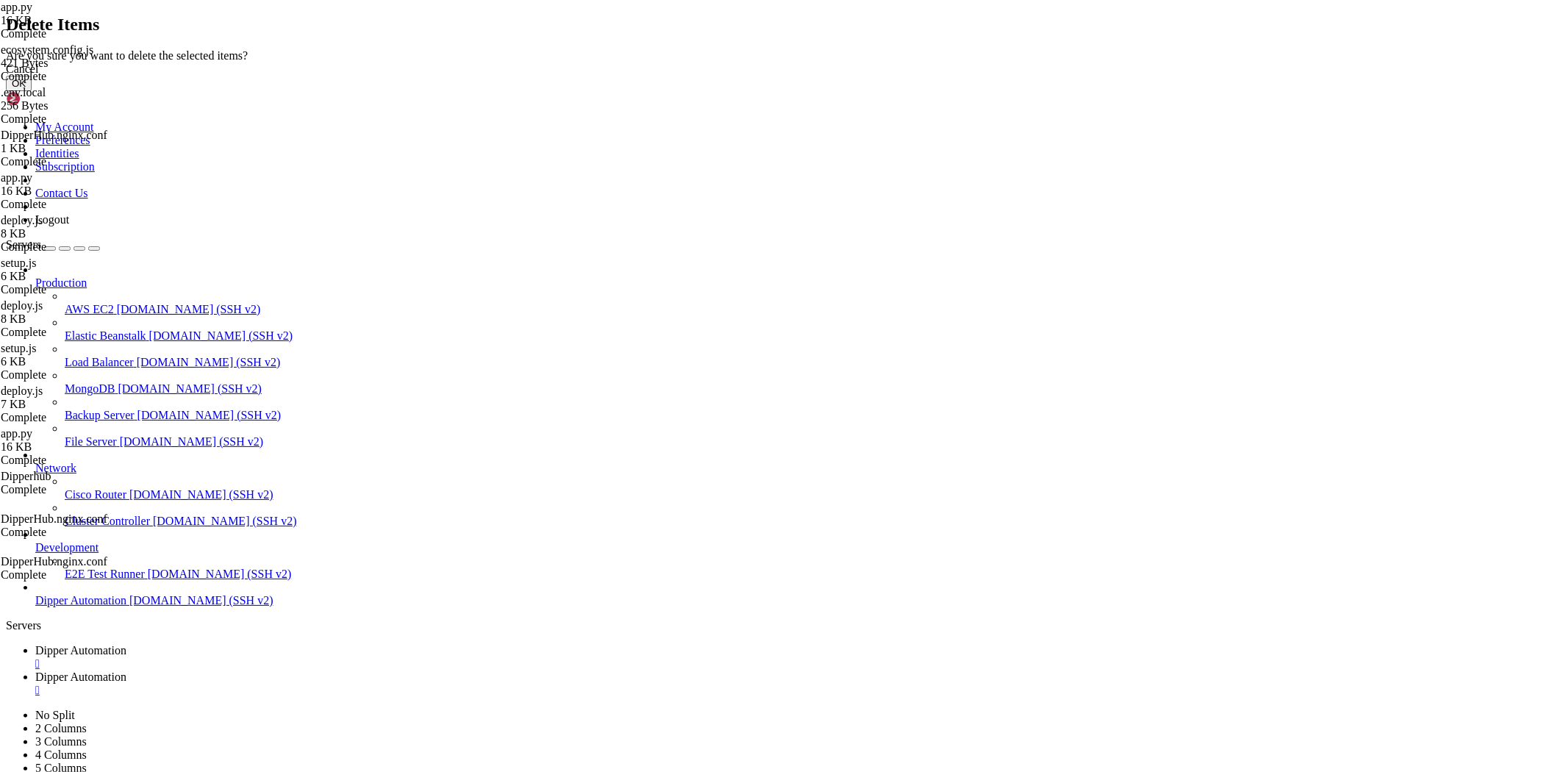
click at [32, 91] on button "OK" at bounding box center [18, 83] width 25 height 15
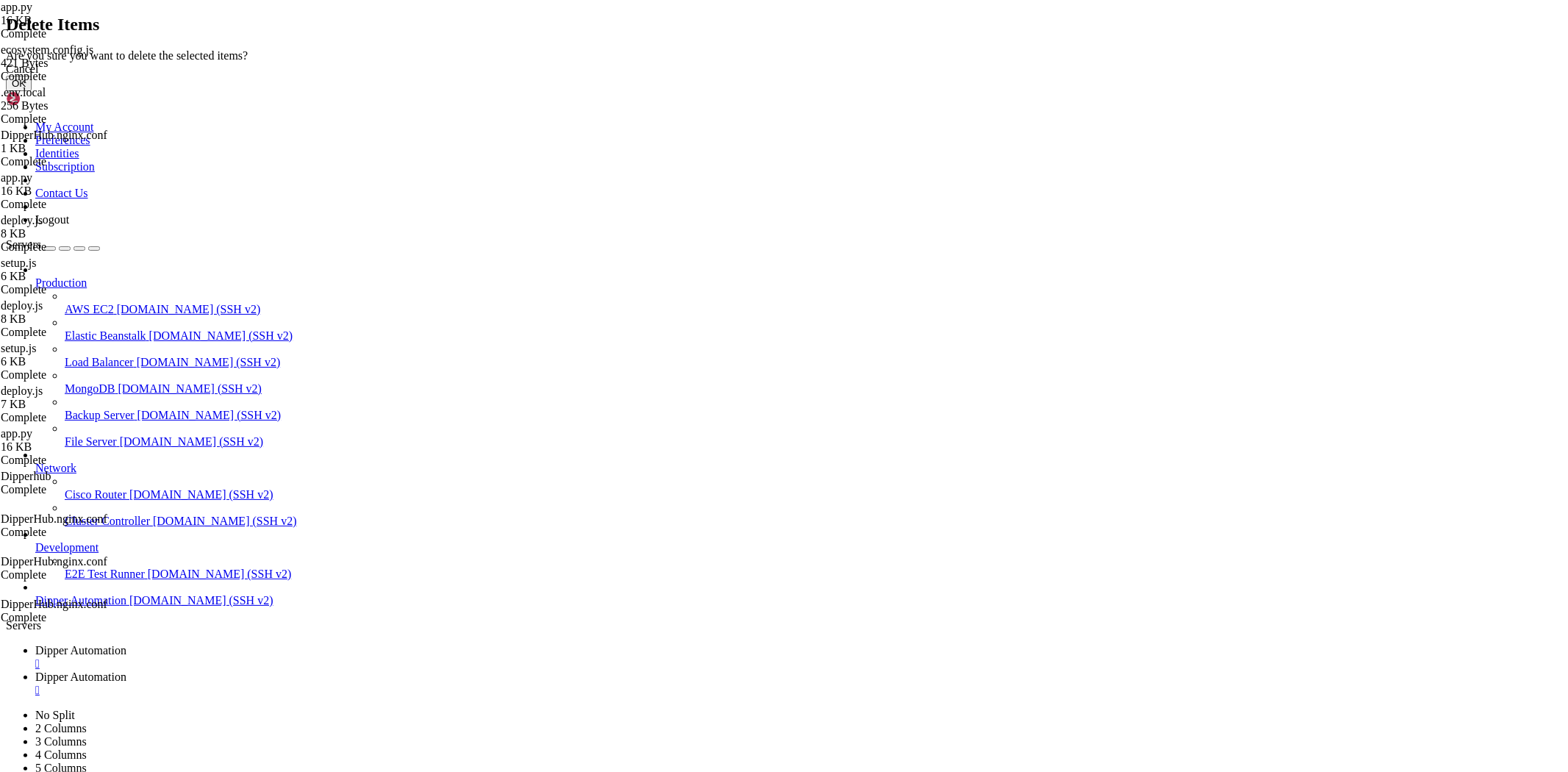
click at [32, 91] on button "OK" at bounding box center [18, 83] width 25 height 15
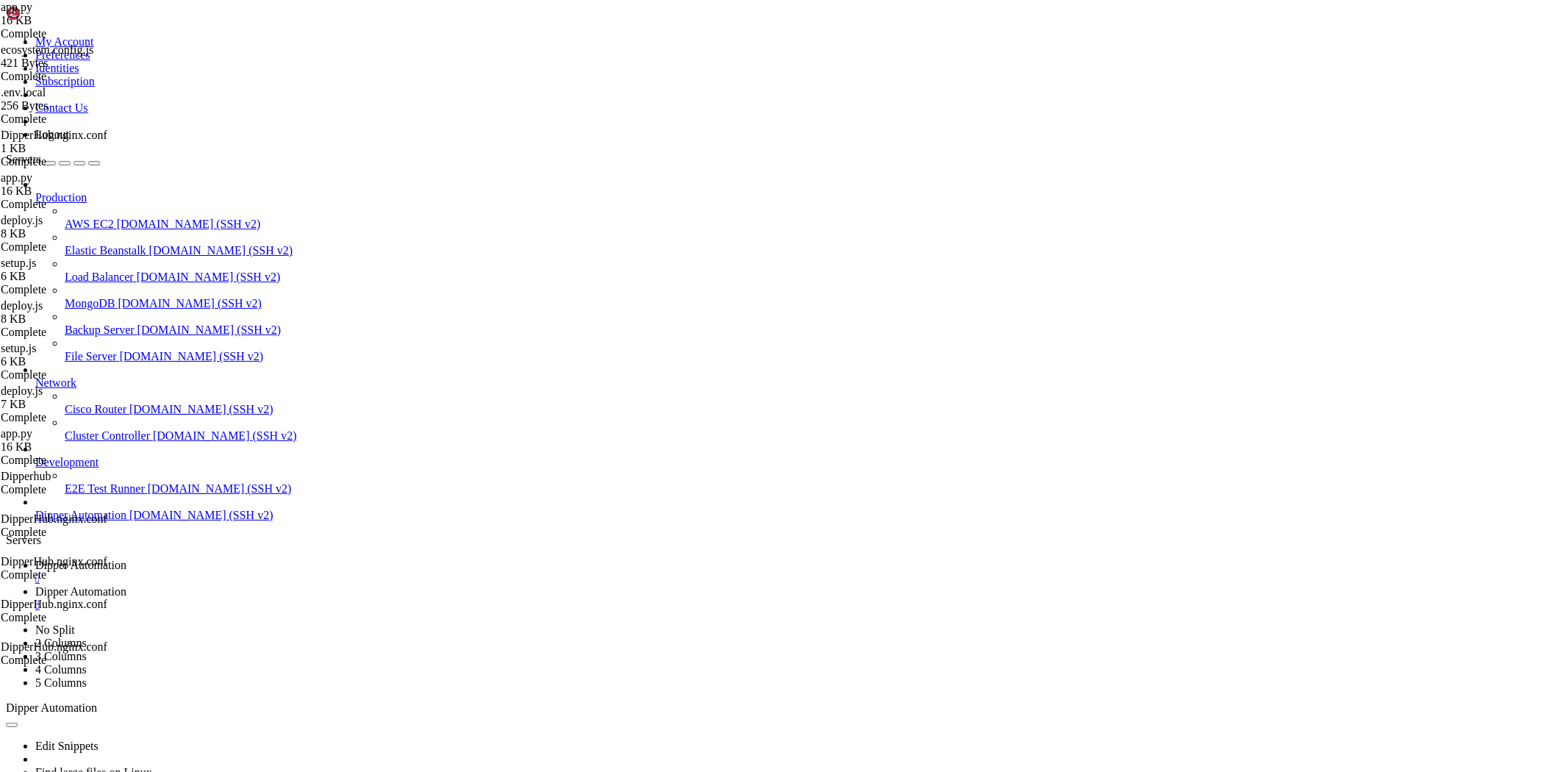
click at [126, 558] on span "Dipper Automation" at bounding box center [80, 565] width 91 height 13
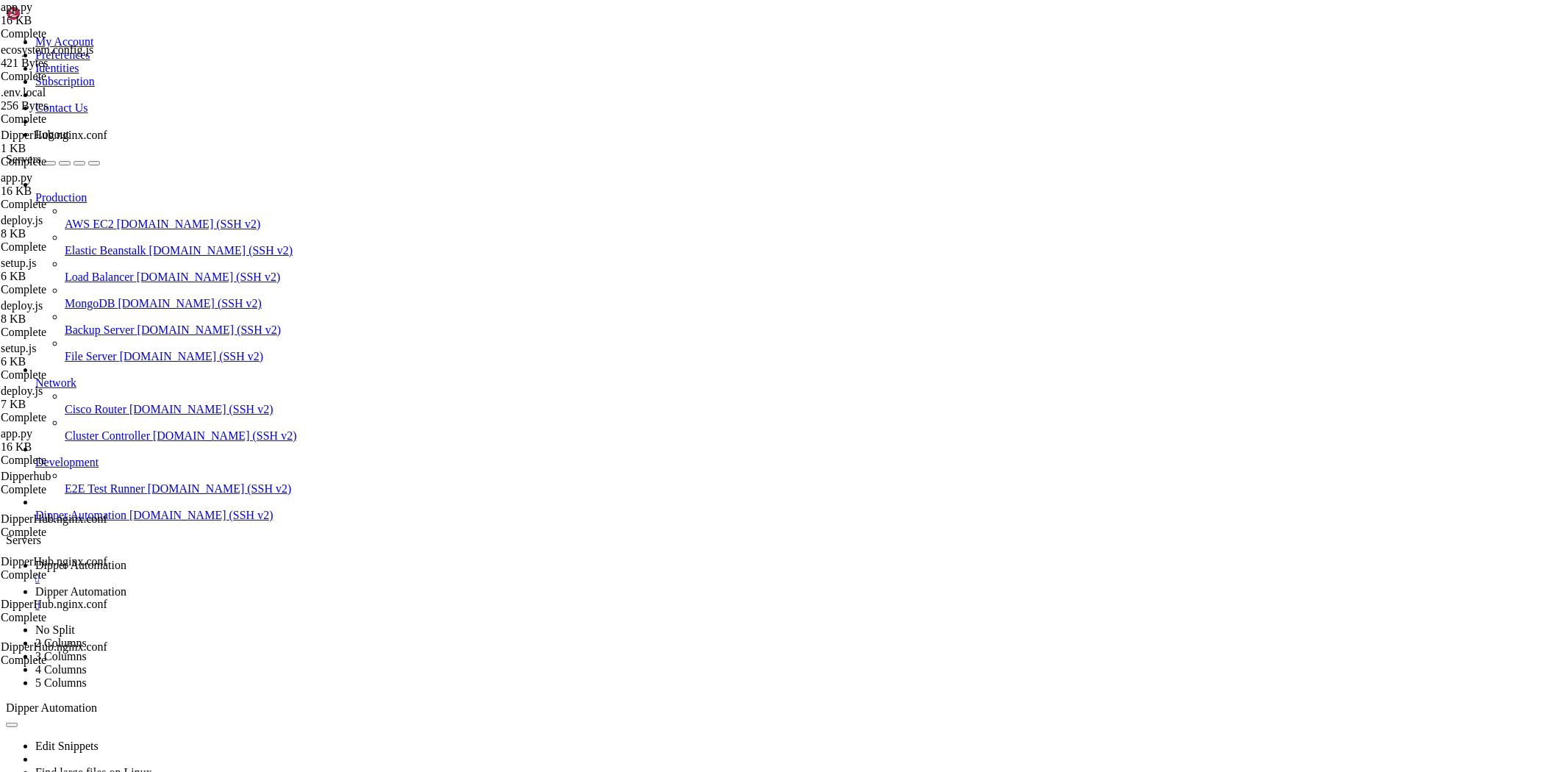
drag, startPoint x: 848, startPoint y: 1371, endPoint x: 8, endPoint y: 1370, distance: 840.0
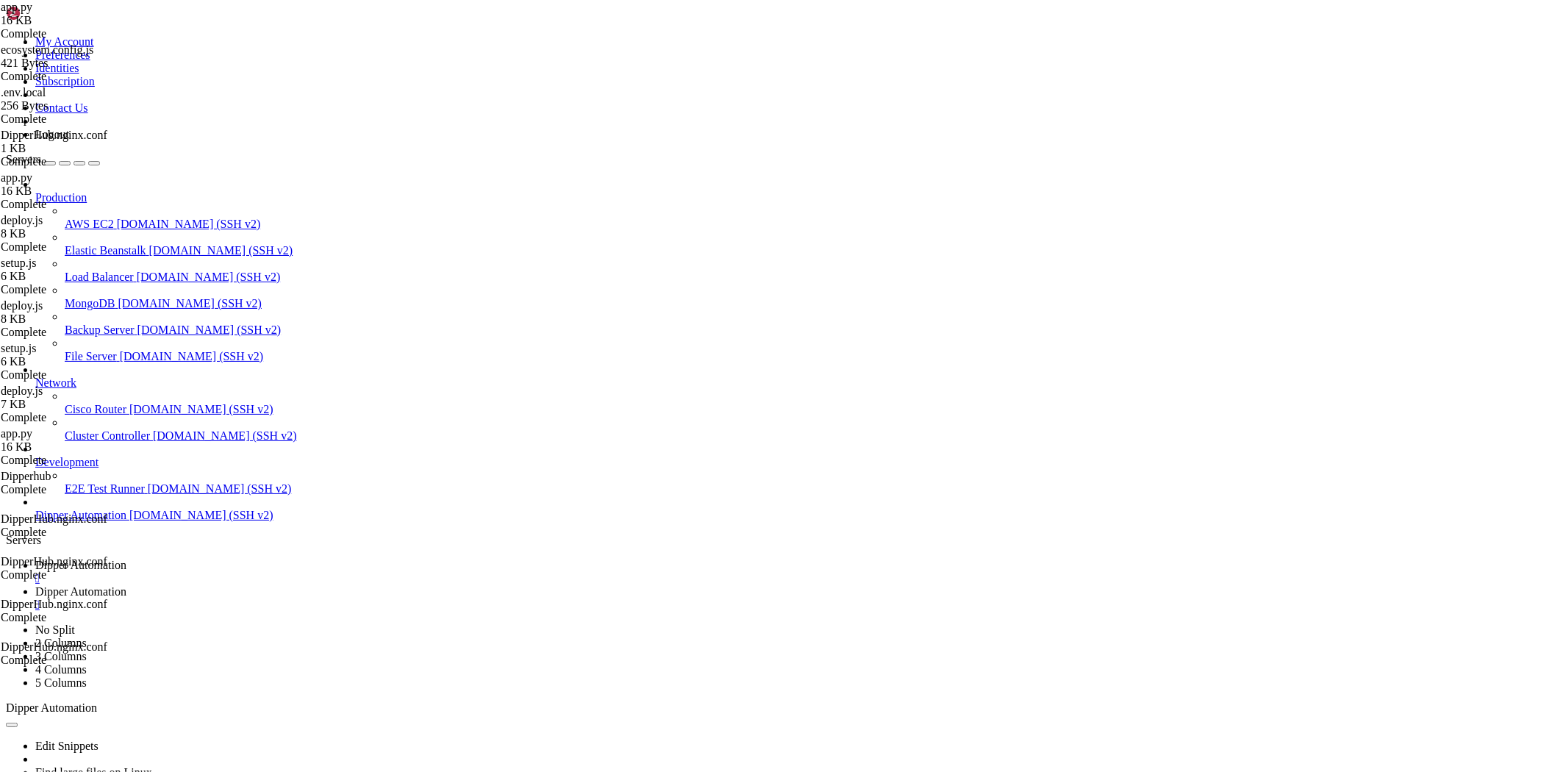
drag, startPoint x: 12, startPoint y: 1373, endPoint x: 850, endPoint y: 1373, distance: 838.0
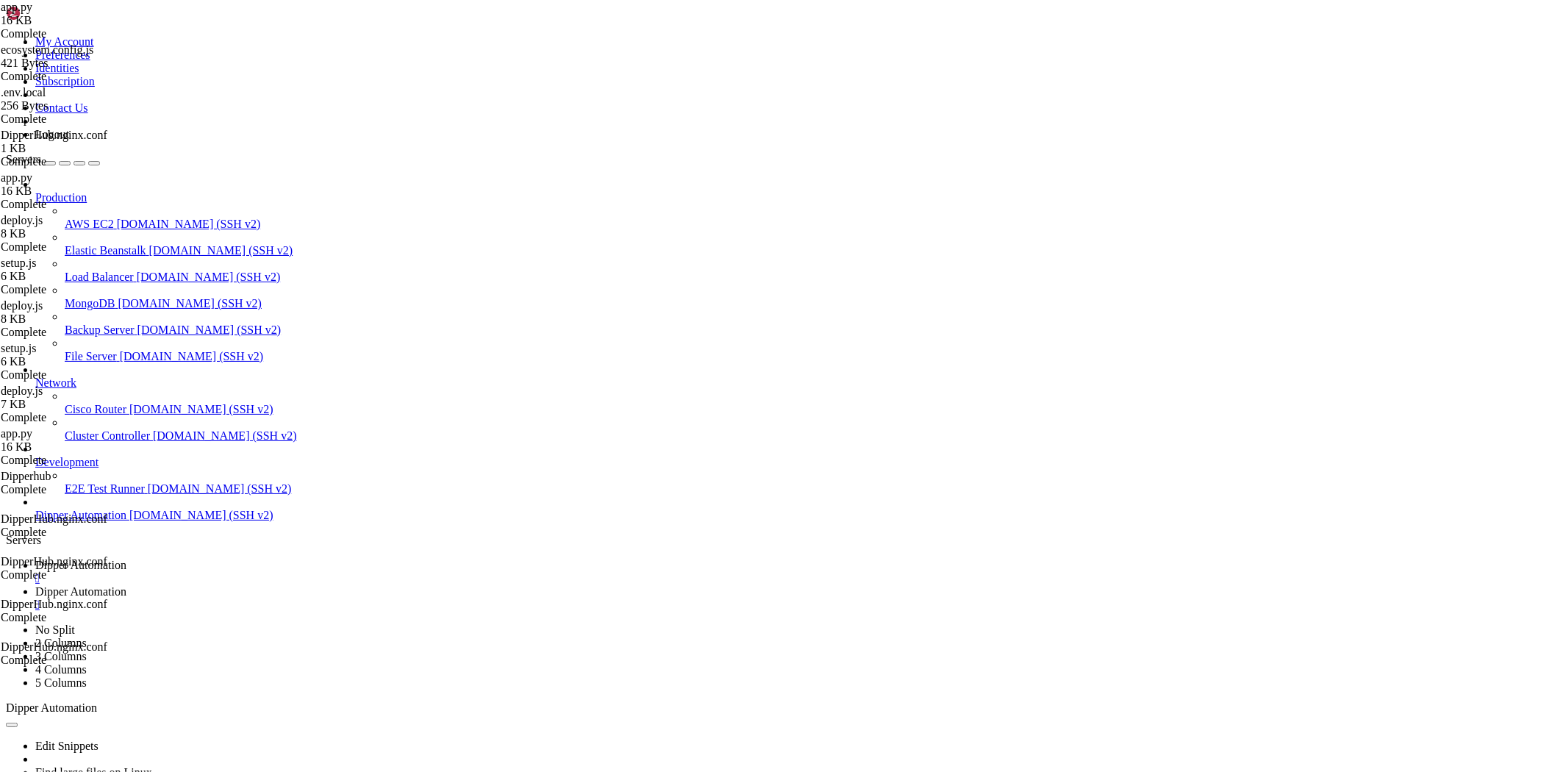
drag, startPoint x: 597, startPoint y: 1048, endPoint x: 438, endPoint y: 1140, distance: 183.7
click at [126, 585] on span "Dipper Automation" at bounding box center [80, 592] width 91 height 13
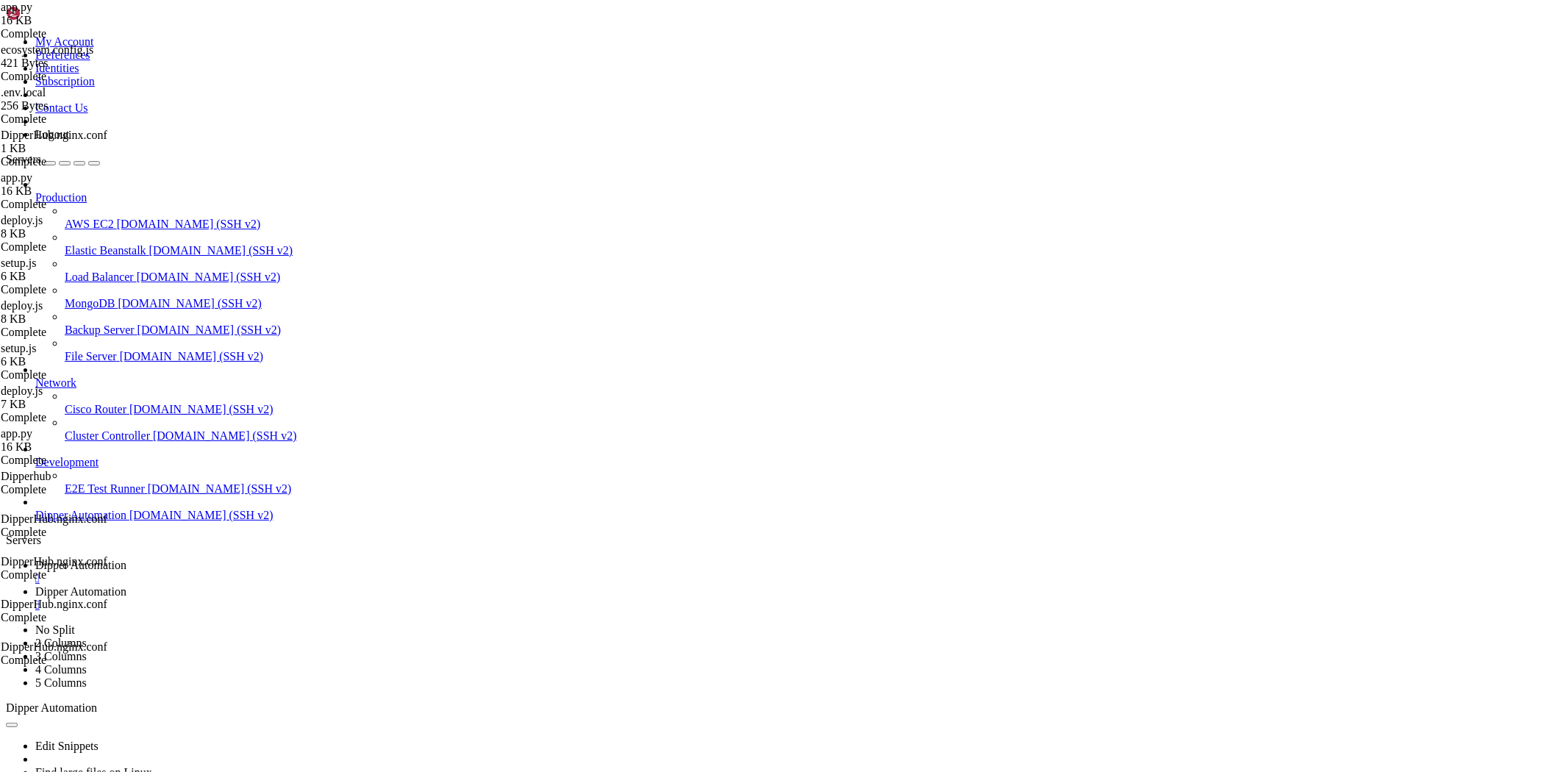
drag, startPoint x: 228, startPoint y: 56, endPoint x: 914, endPoint y: 56, distance: 686.0
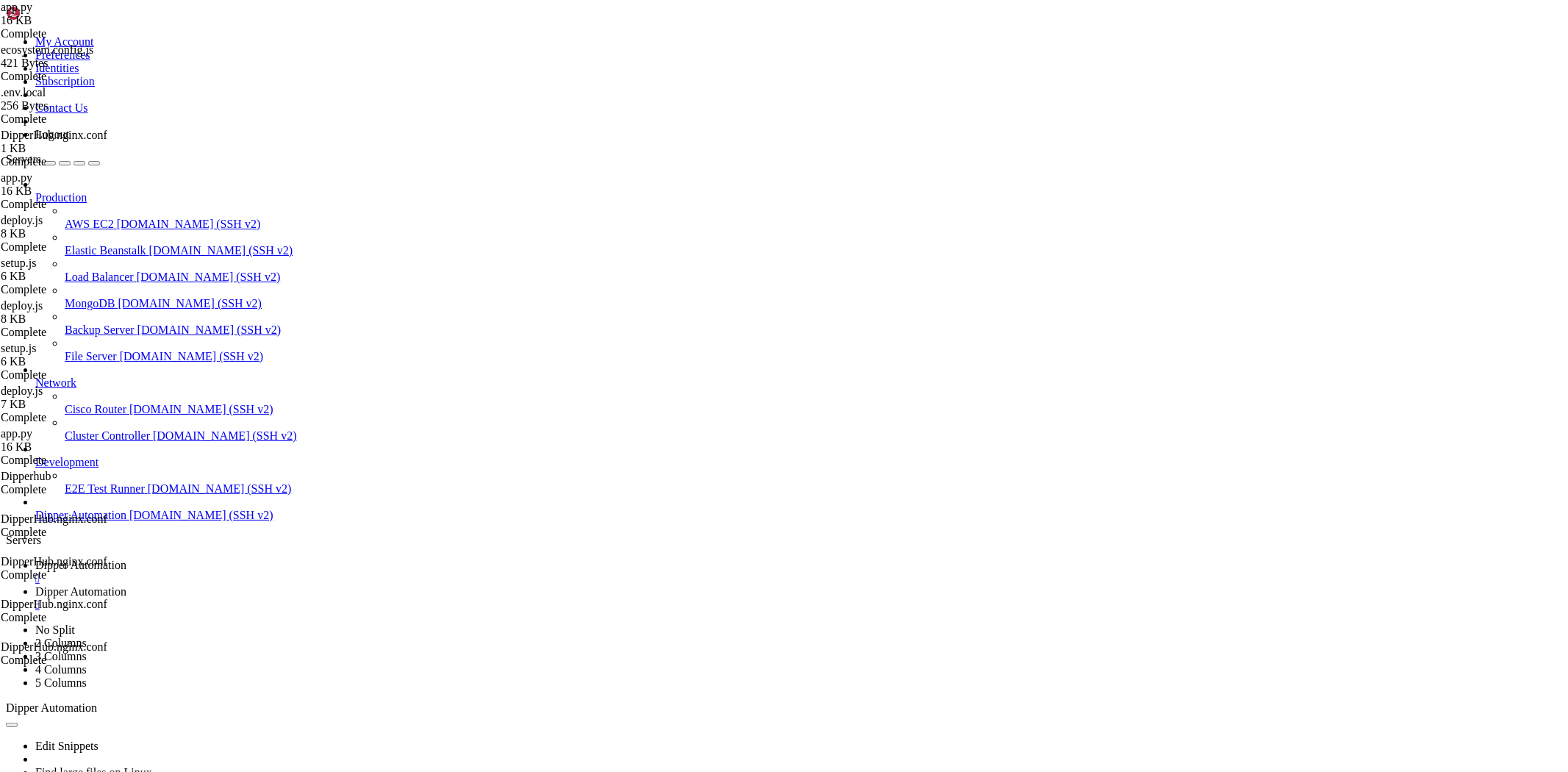
type input "/root/DipperHub/scripts"
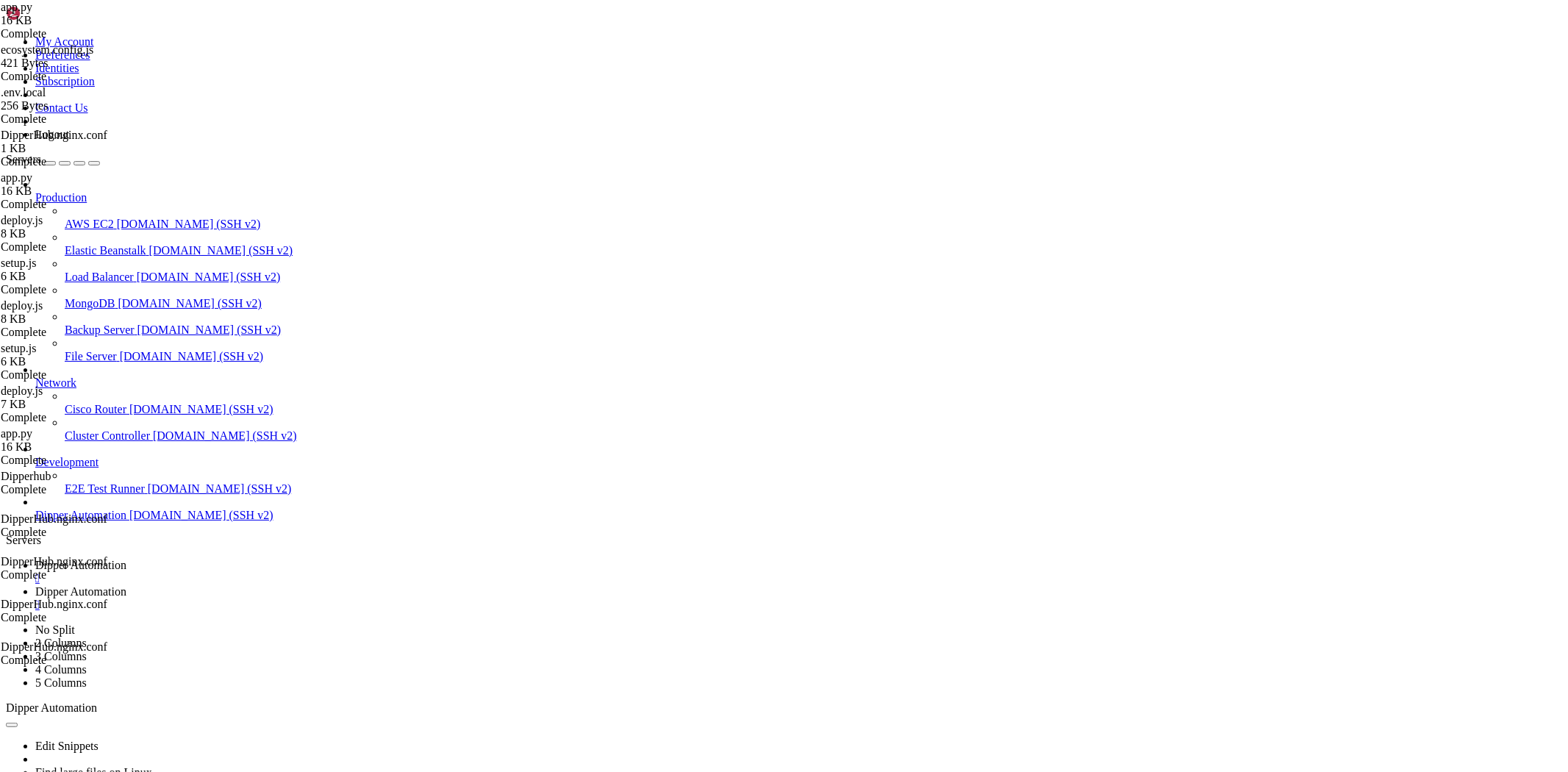
type textarea "main().catch(console.error);"
click at [126, 558] on span "Dipper Automation" at bounding box center [80, 565] width 91 height 13
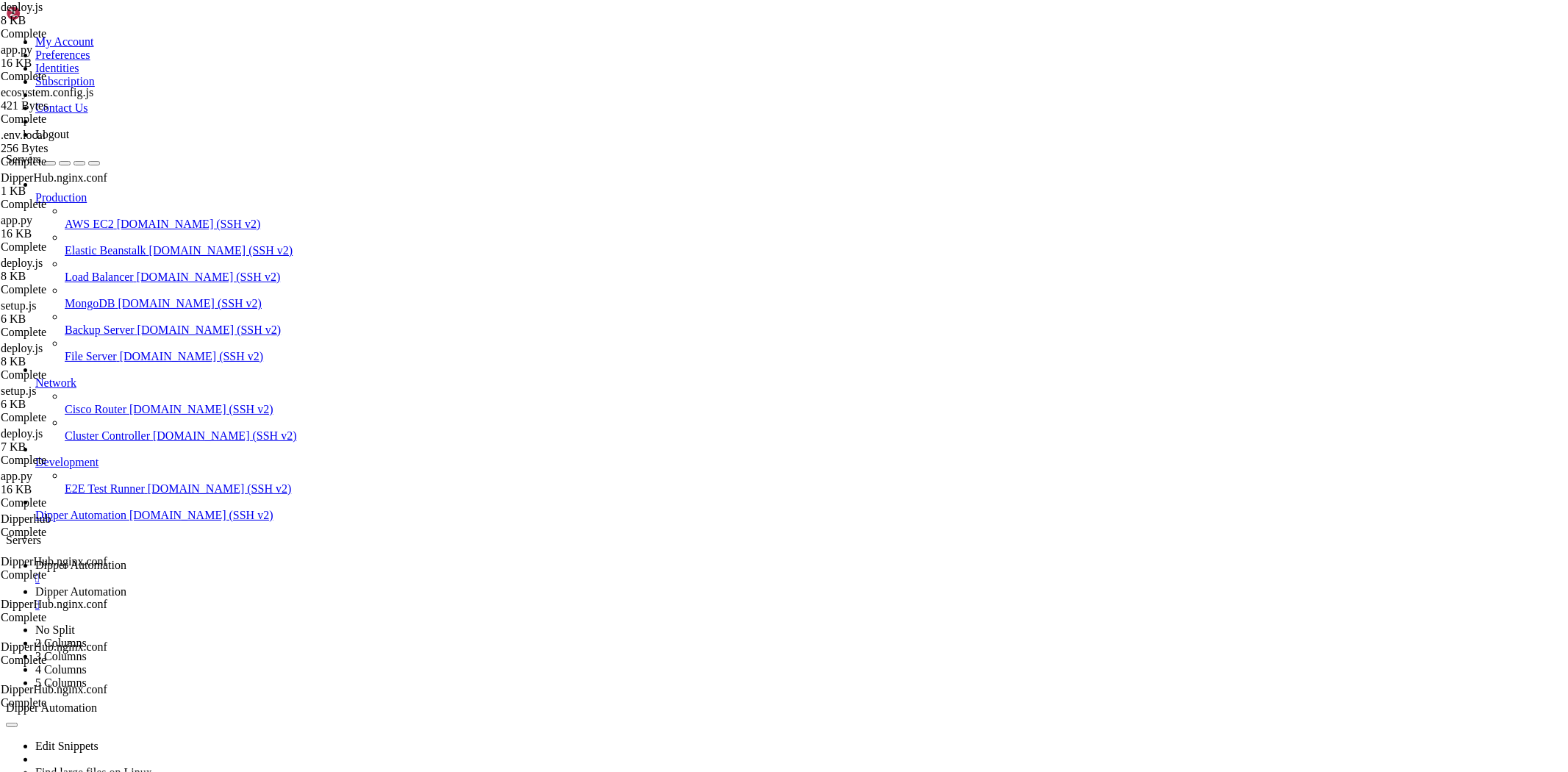
drag, startPoint x: 852, startPoint y: 1198, endPoint x: 774, endPoint y: 1136, distance: 99.6
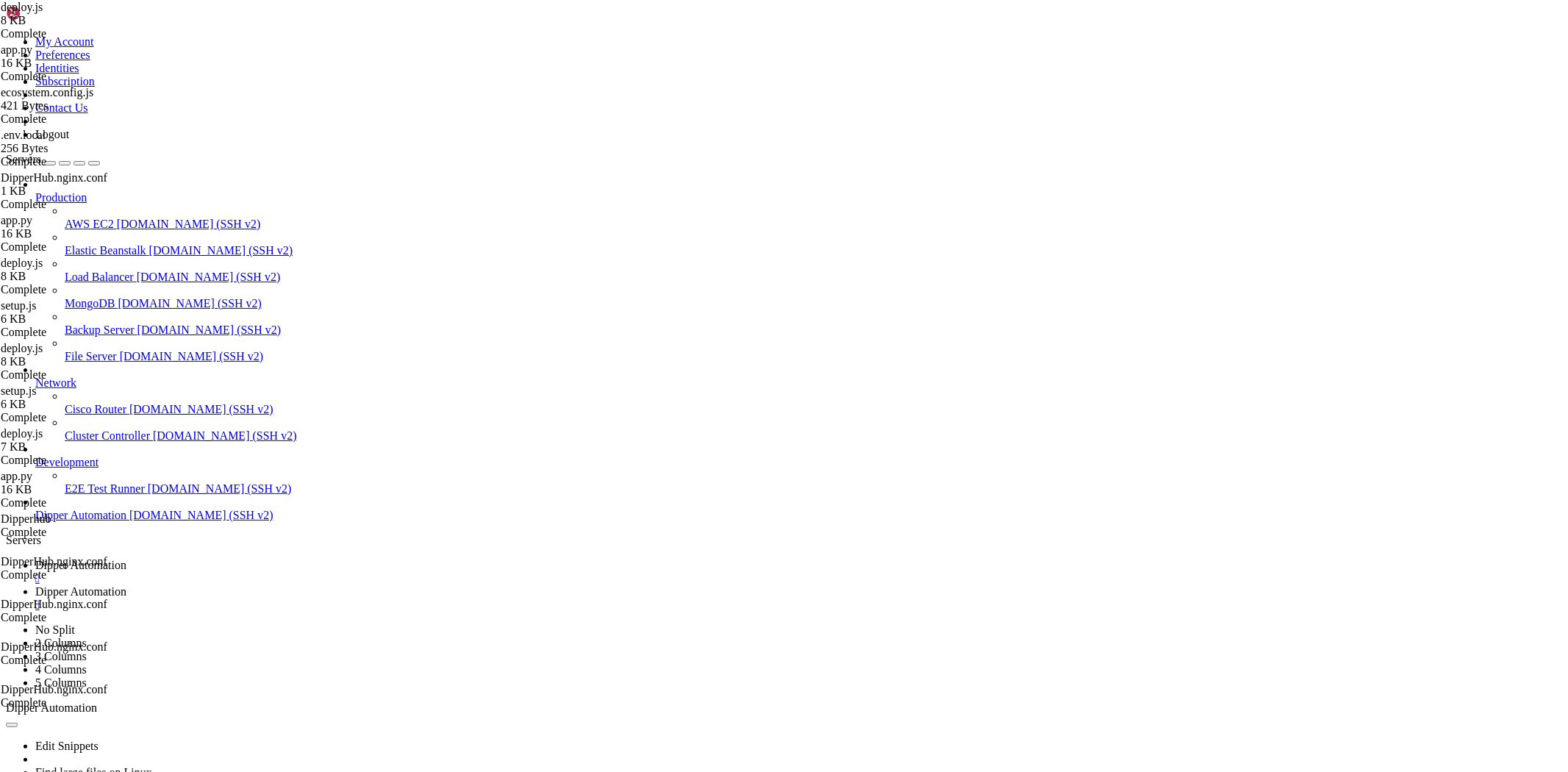
drag, startPoint x: 397, startPoint y: 1446, endPoint x: 330, endPoint y: 1448, distance: 67.0
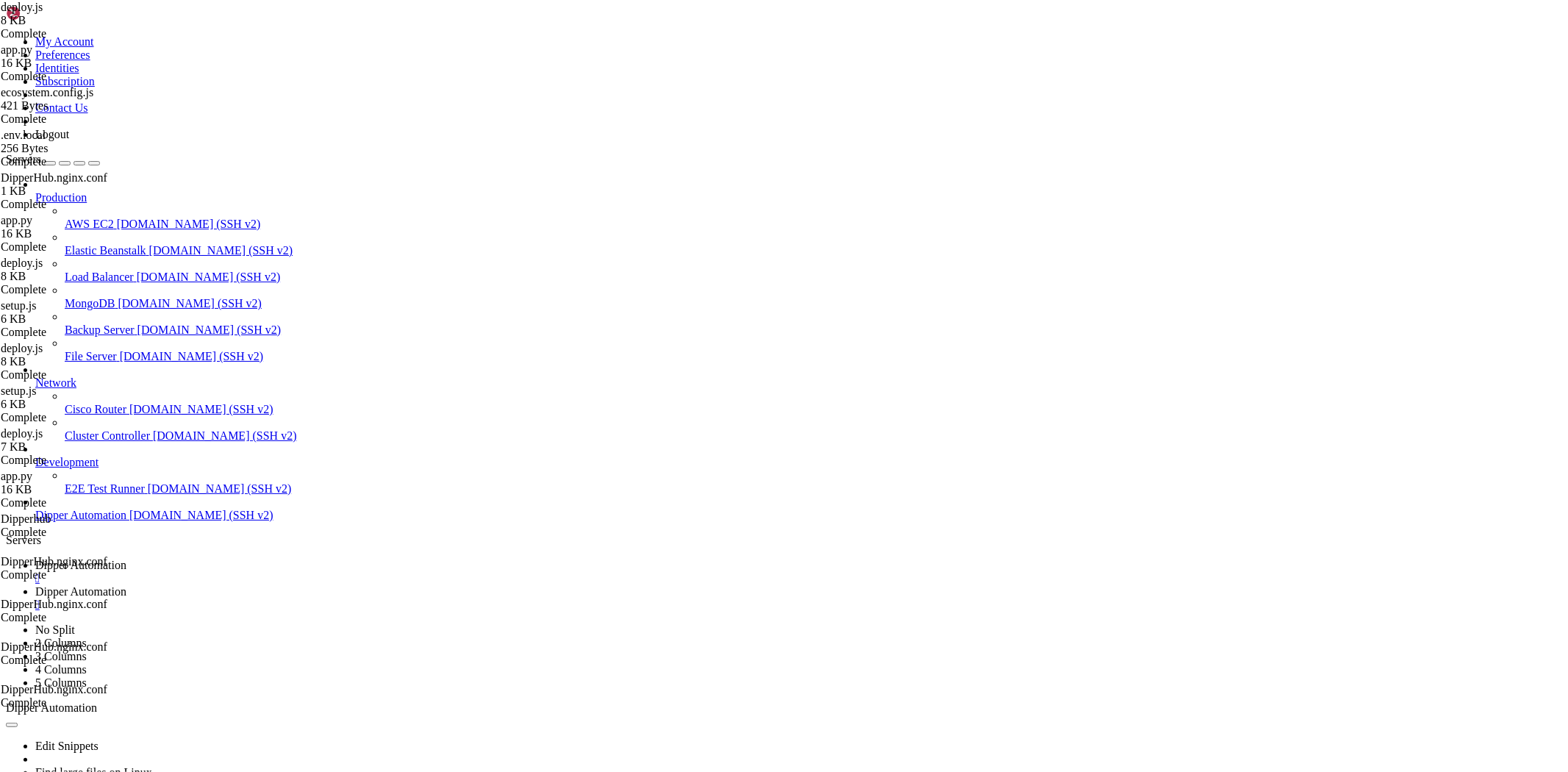
drag, startPoint x: 427, startPoint y: 1261, endPoint x: 353, endPoint y: 1268, distance: 74.3
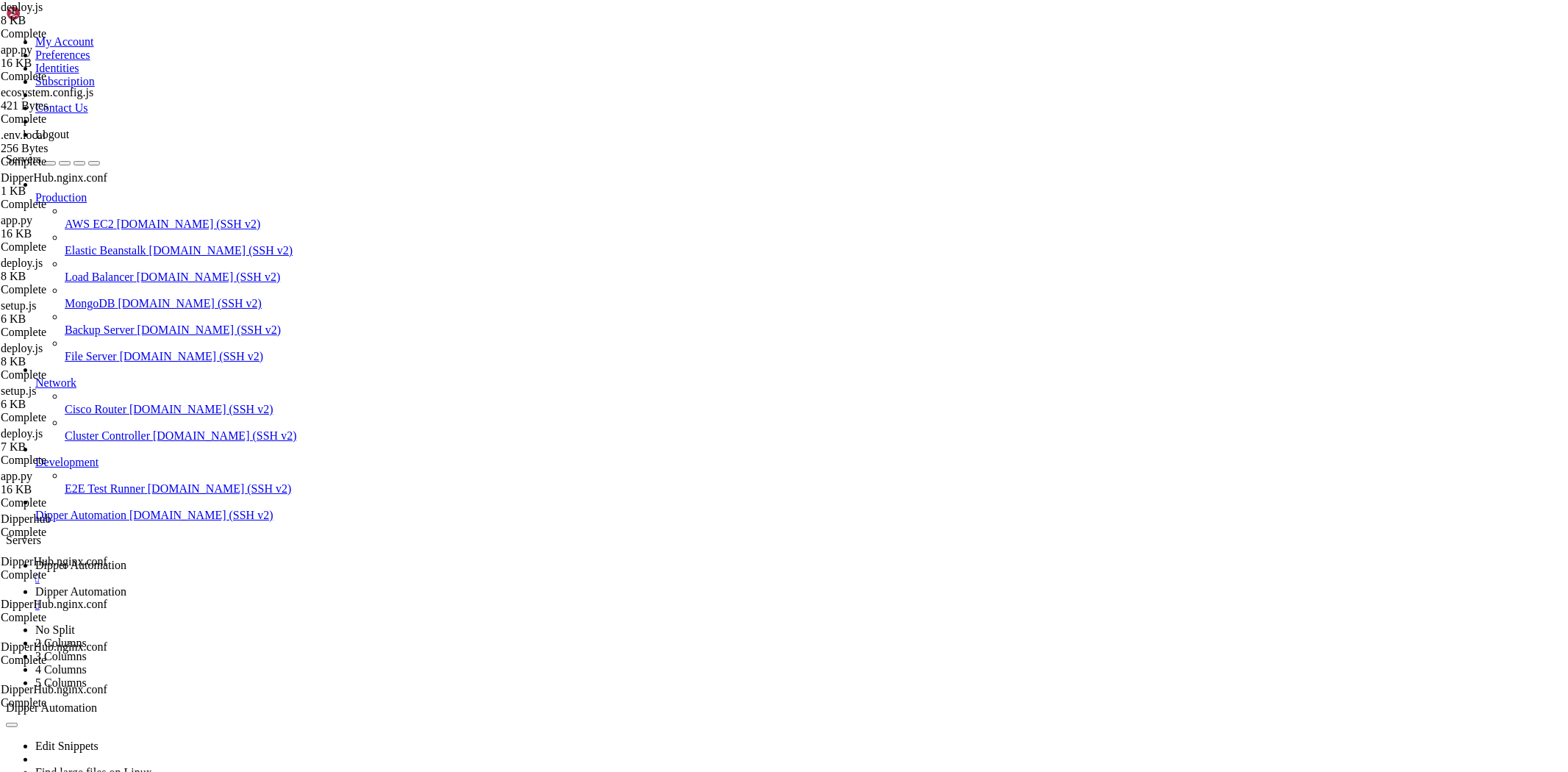
click at [126, 585] on span "Dipper Automation" at bounding box center [80, 592] width 91 height 13
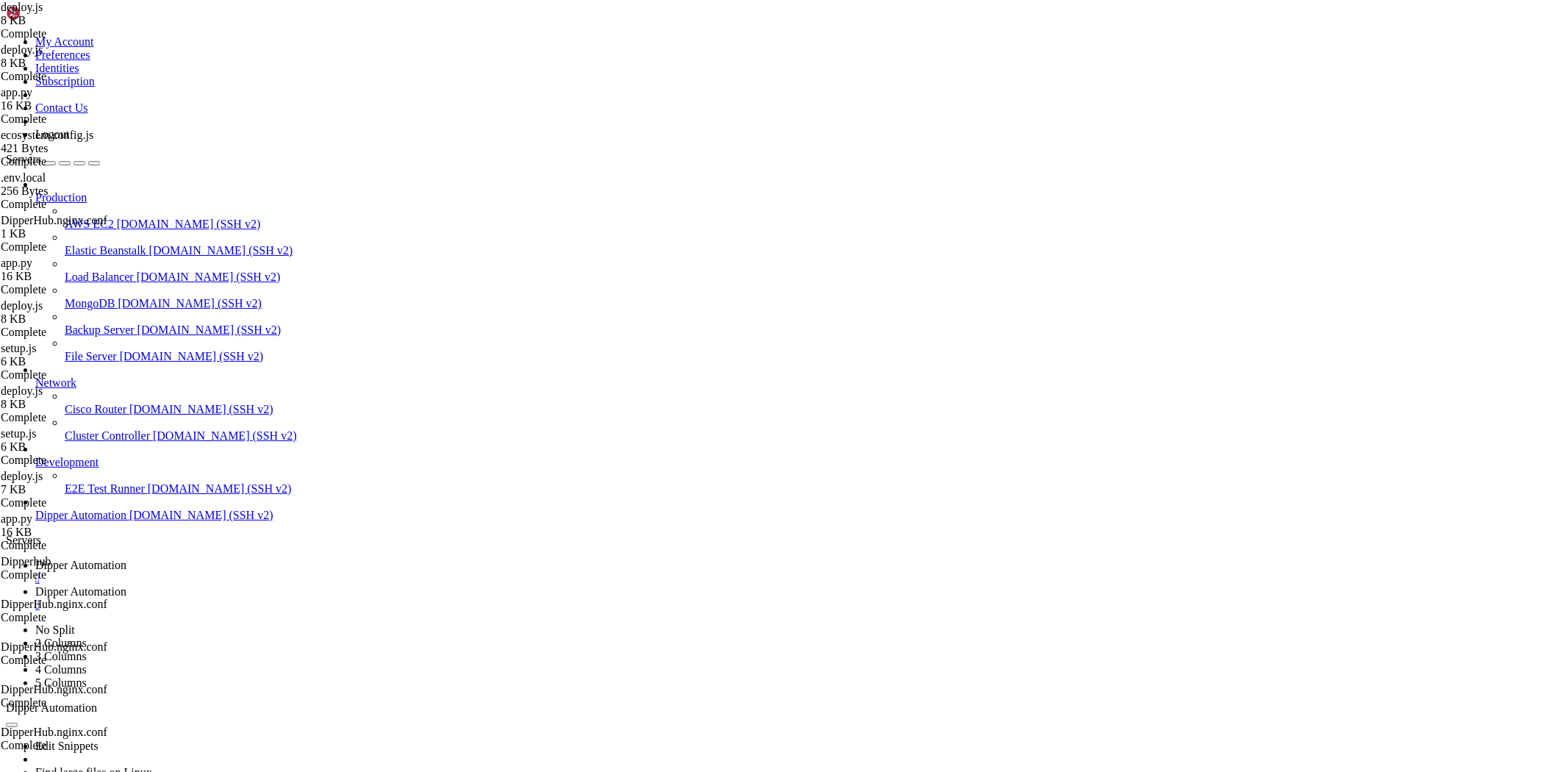
type textarea "main().catch(console.error);"
paste textarea
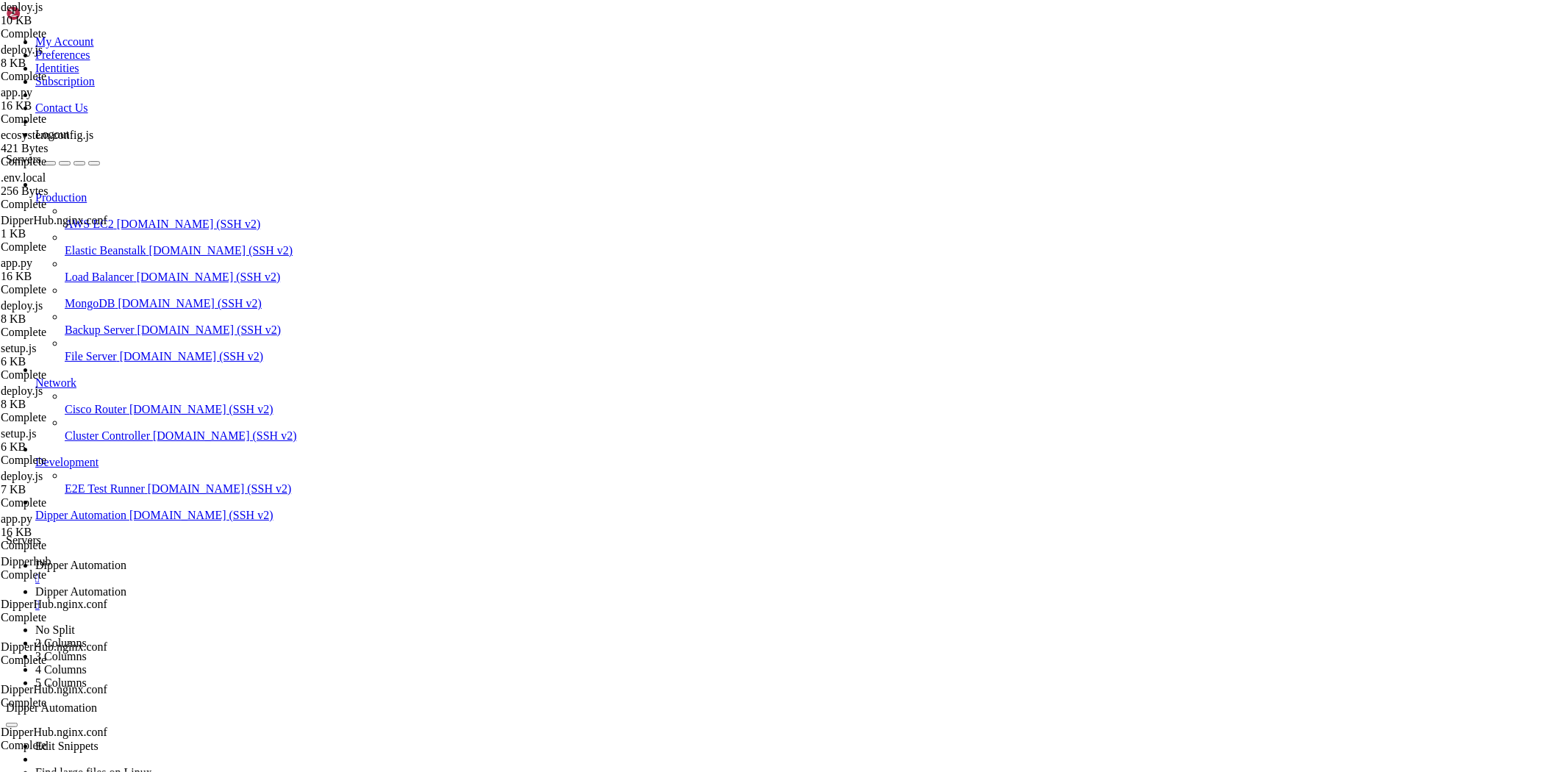
click at [233, 558] on link "Dipper Automation " at bounding box center [798, 571] width 1527 height 26
click at [126, 585] on span "Dipper Automation" at bounding box center [80, 592] width 91 height 13
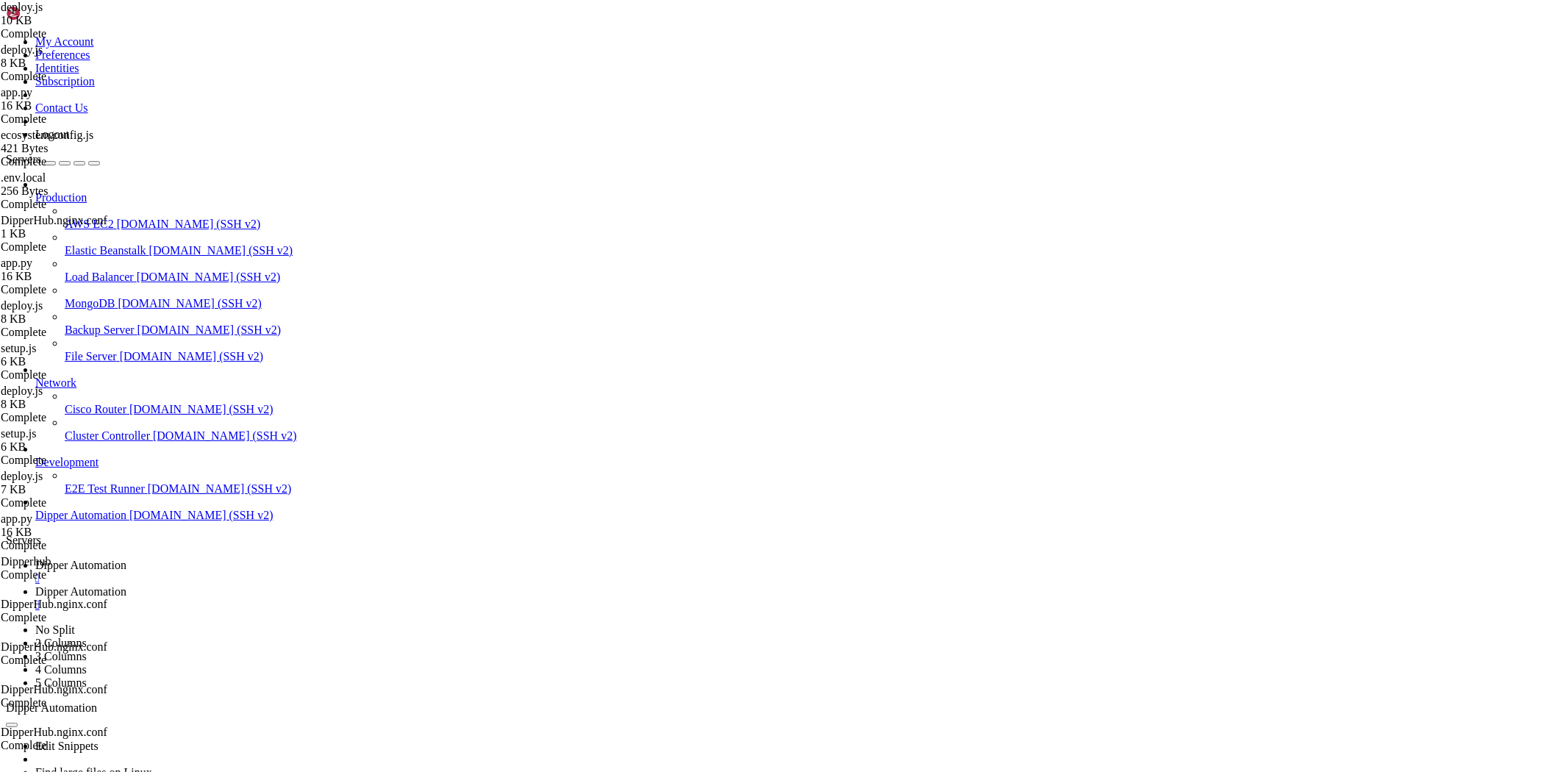
click at [126, 558] on span "Dipper Automation" at bounding box center [80, 565] width 91 height 13
click at [126, 585] on span "Dipper Automation" at bounding box center [80, 592] width 91 height 13
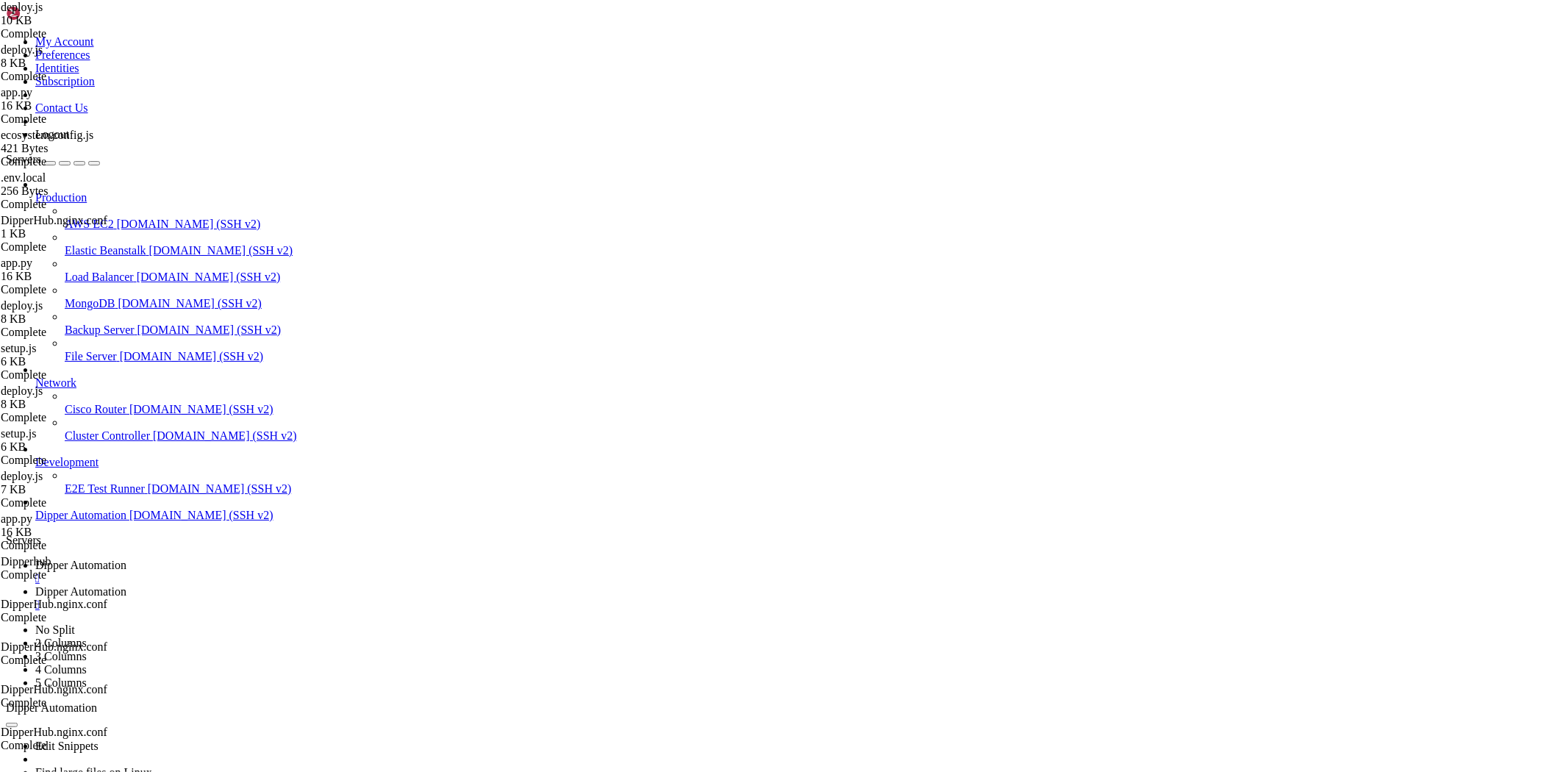
type textarea "const { py } = ensureVenv(projectRoot);"
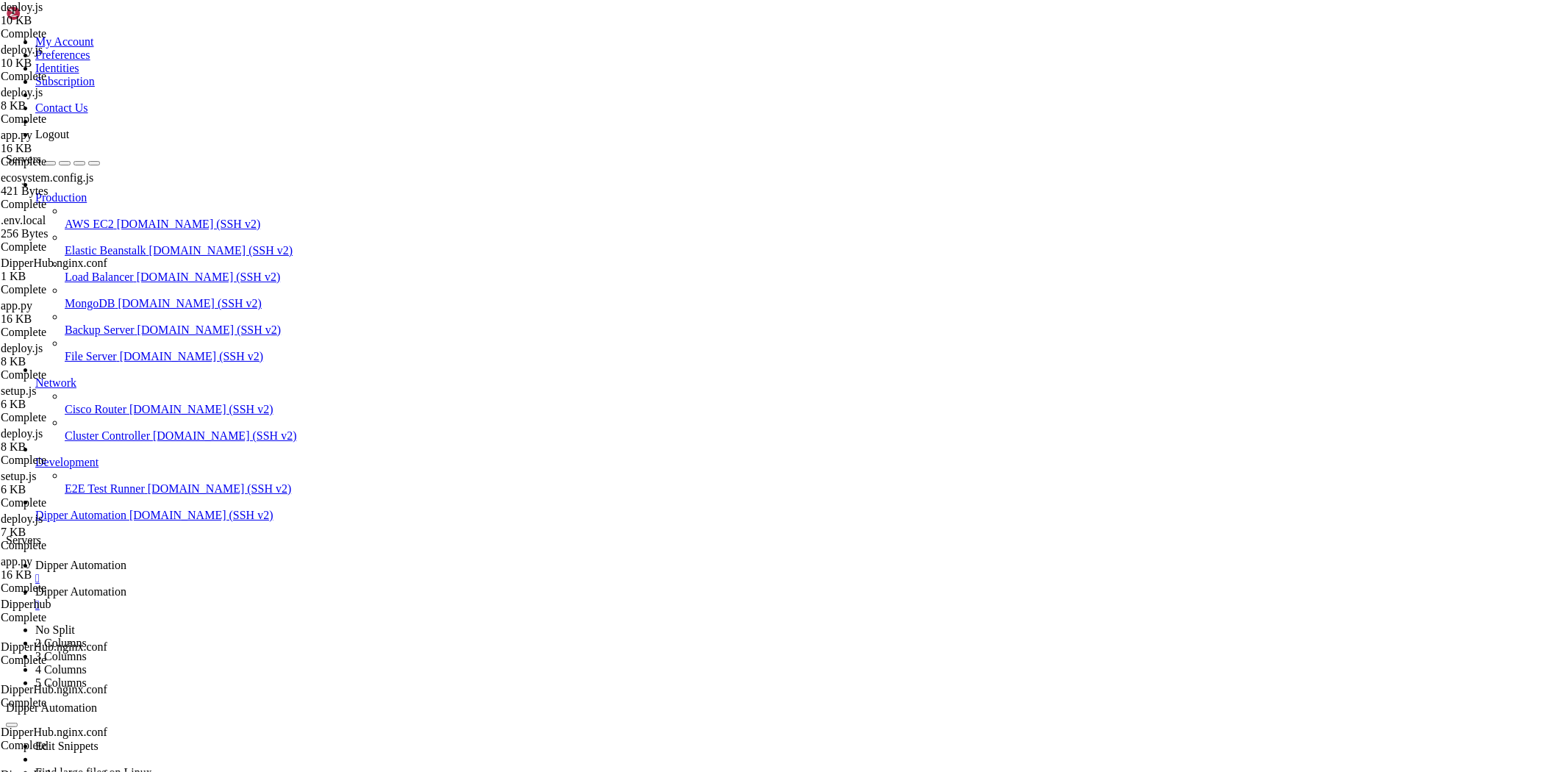
type textarea "// Node deps"
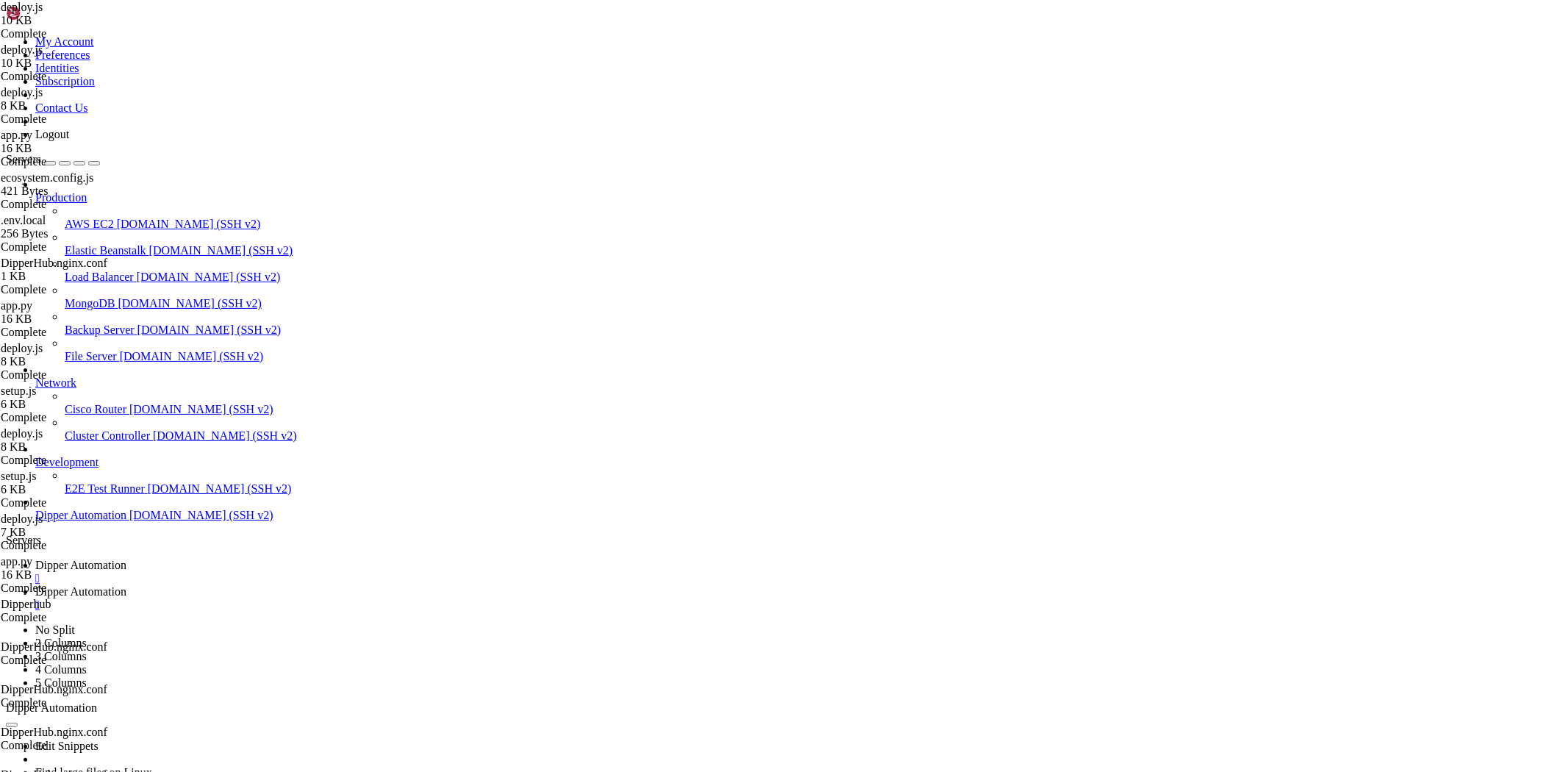
type textarea "if (!execCommand(`npm ci || npm install --legacy-peer-deps`, "Instalação de dep…"
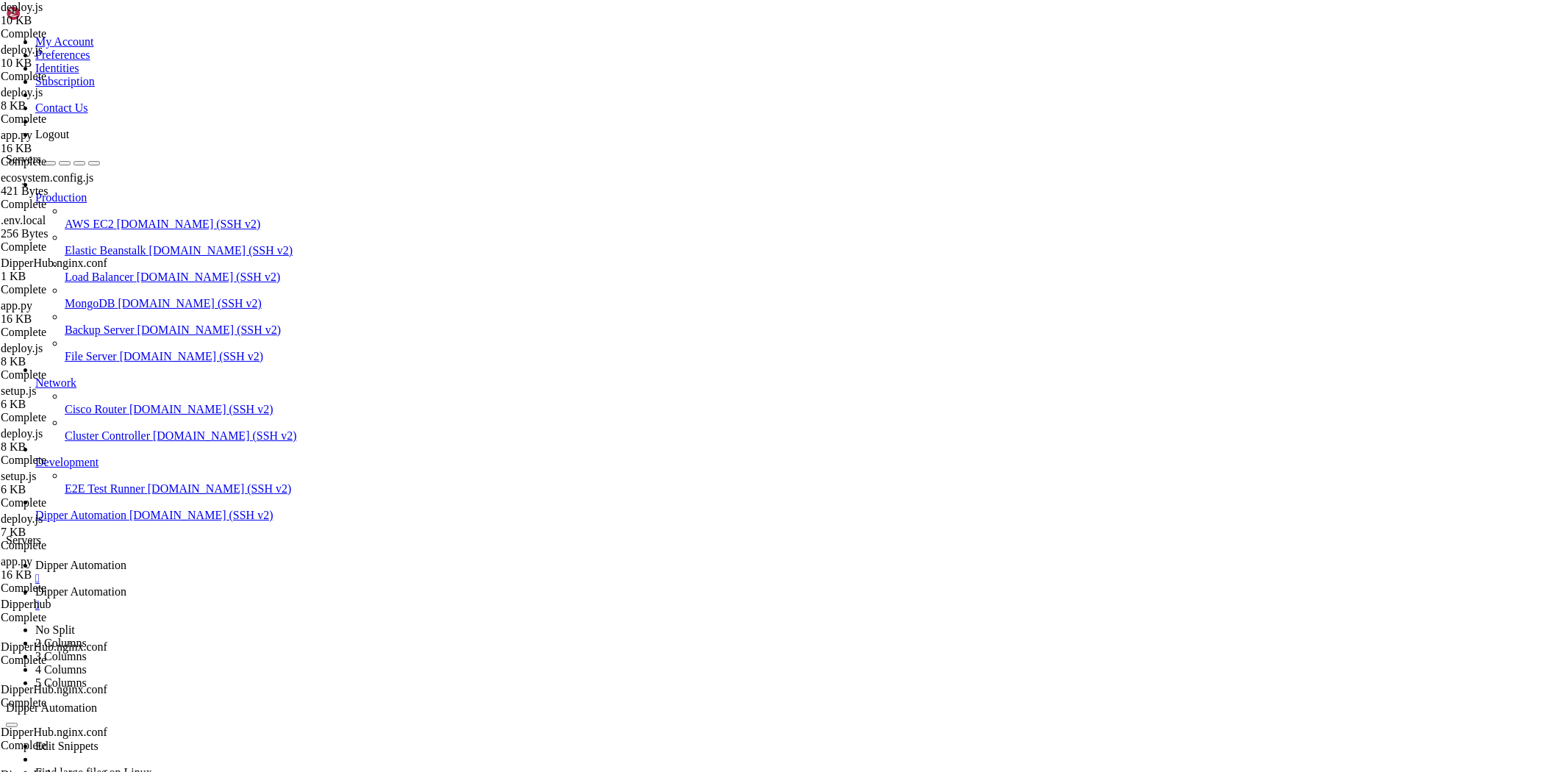
drag, startPoint x: 356, startPoint y: 401, endPoint x: 315, endPoint y: 402, distance: 41.0
click at [222, 558] on link "Dipper Automation " at bounding box center [798, 571] width 1527 height 26
click at [126, 585] on span "Dipper Automation" at bounding box center [80, 592] width 91 height 13
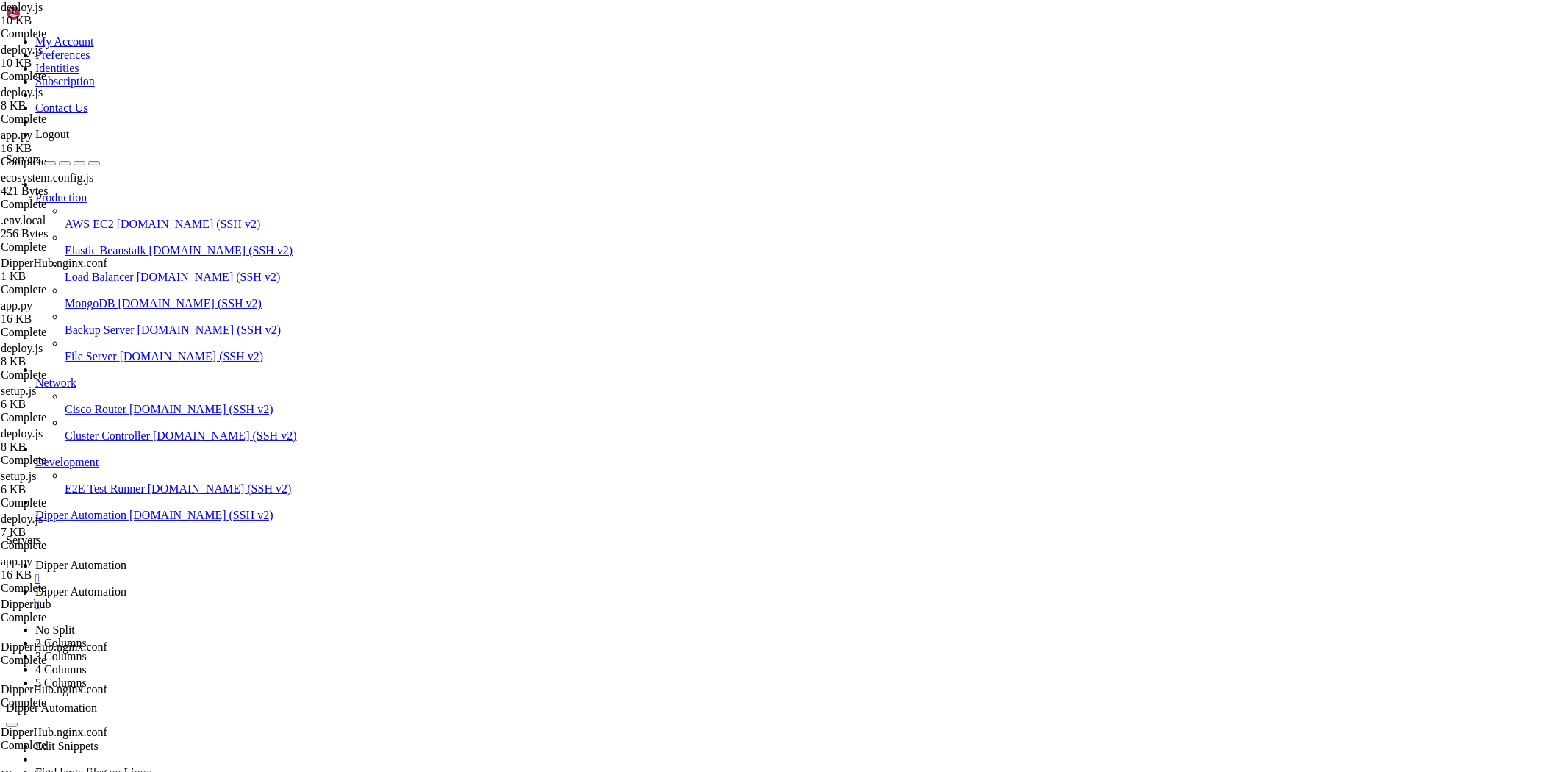
type textarea "if (confirm.toLowerCase() !== "s") {"
click at [126, 558] on span "Dipper Automation" at bounding box center [80, 565] width 91 height 13
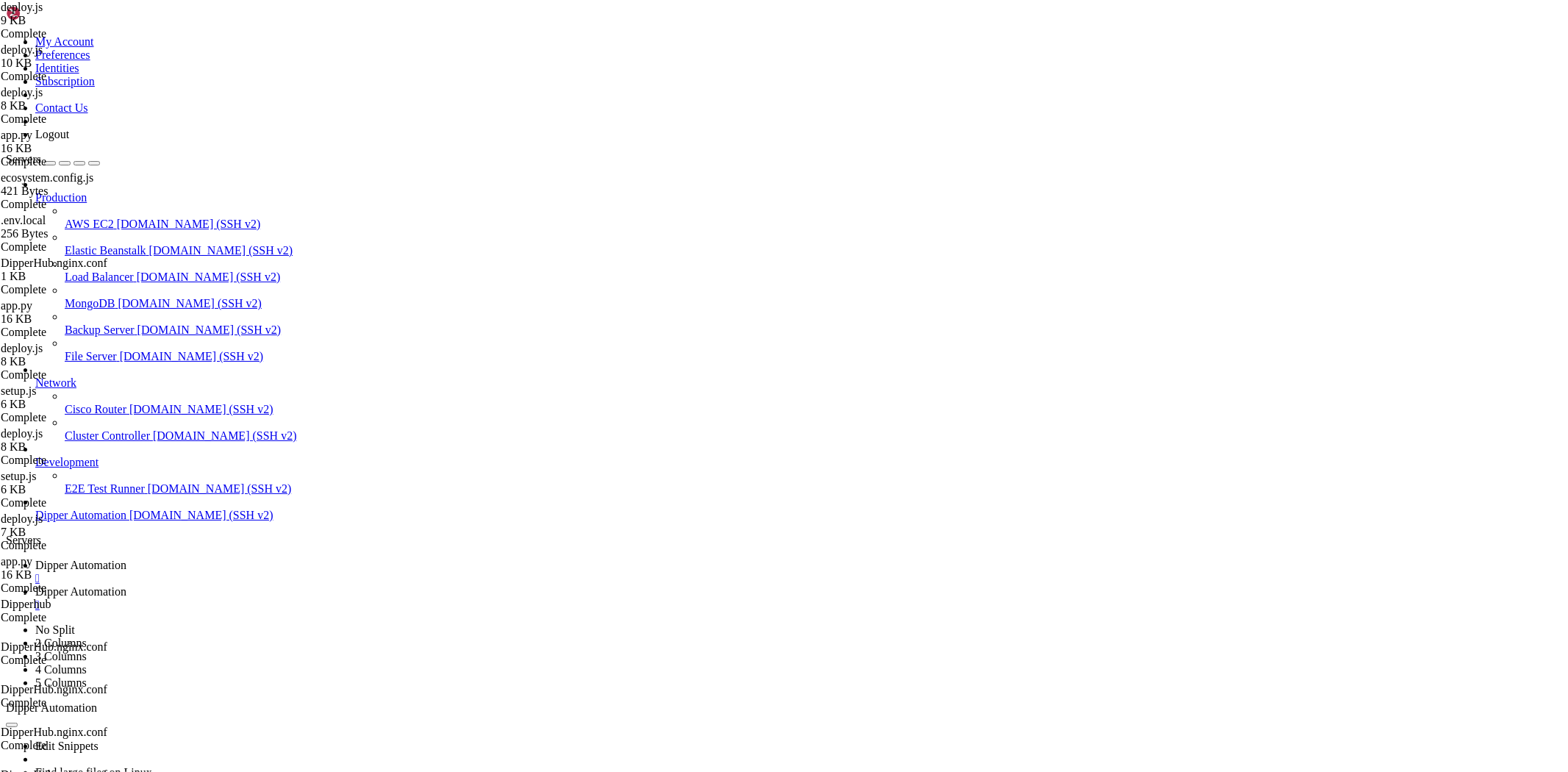
scroll to position [49408, 0]
click at [357, 585] on link "Dipper Automation " at bounding box center [798, 598] width 1527 height 26
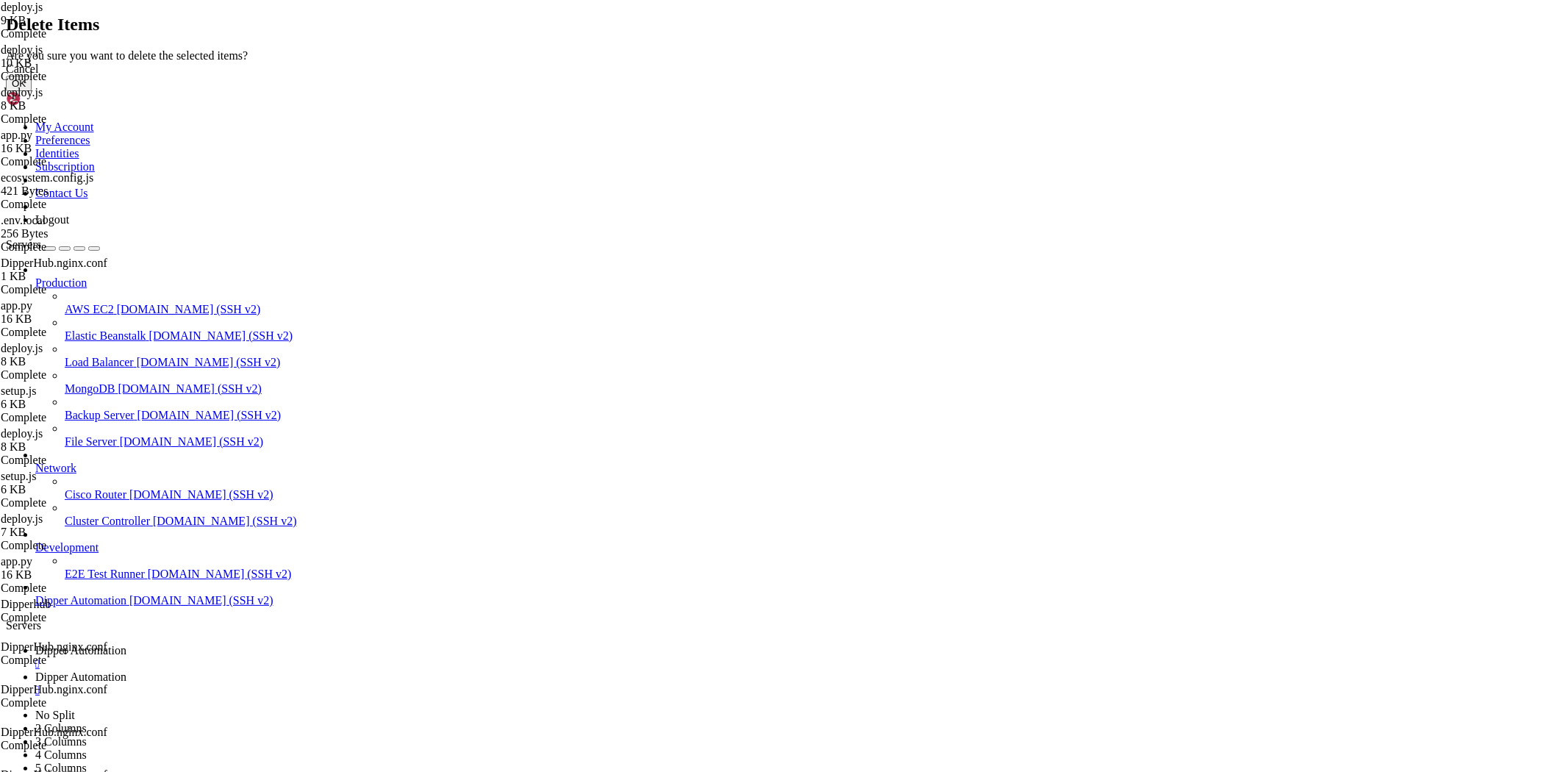
click at [32, 91] on button "OK" at bounding box center [18, 83] width 25 height 15
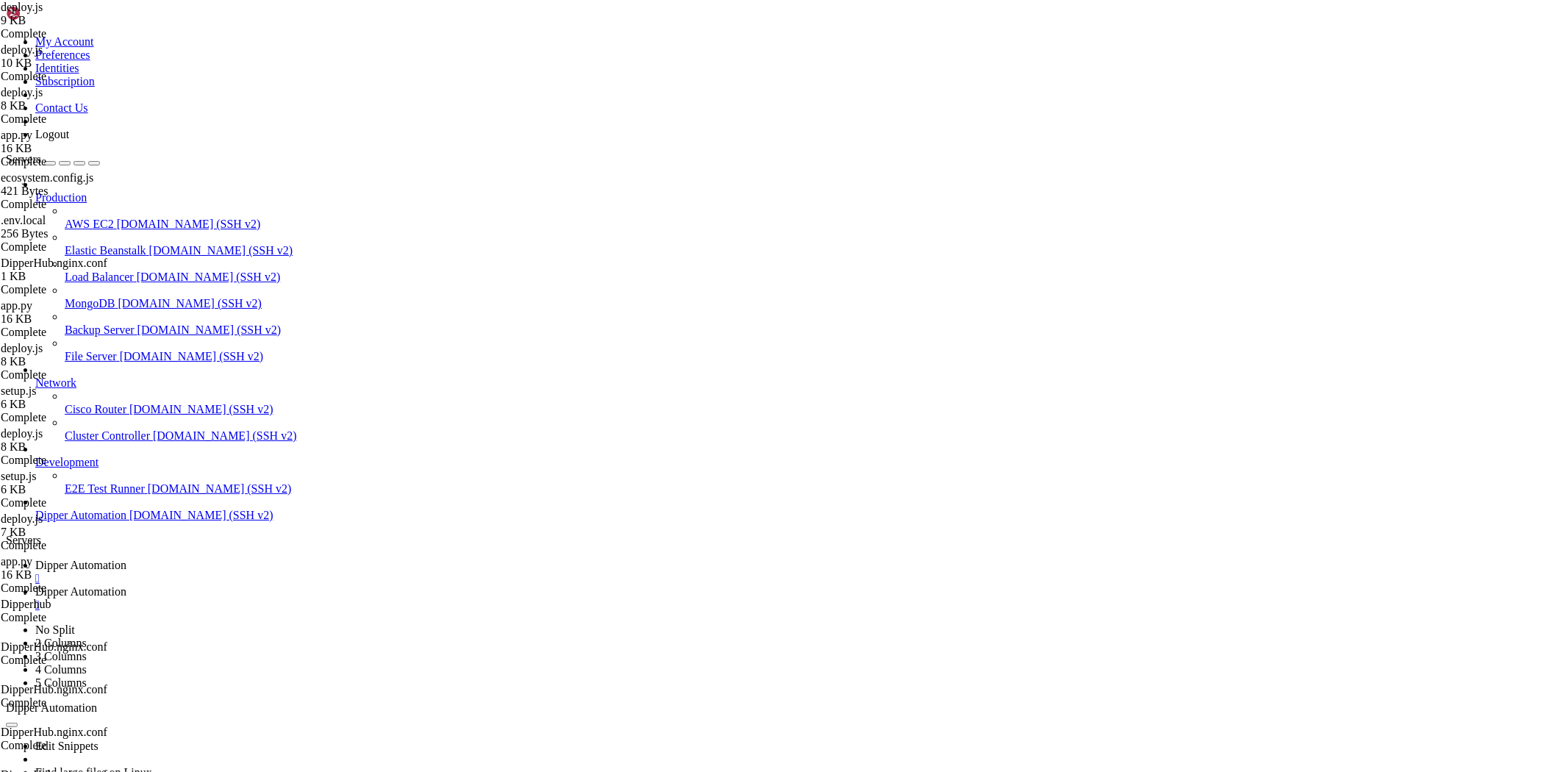
click at [262, 558] on link "Dipper Automation " at bounding box center [798, 571] width 1527 height 26
drag, startPoint x: 382, startPoint y: 27, endPoint x: 395, endPoint y: 34, distance: 14.8
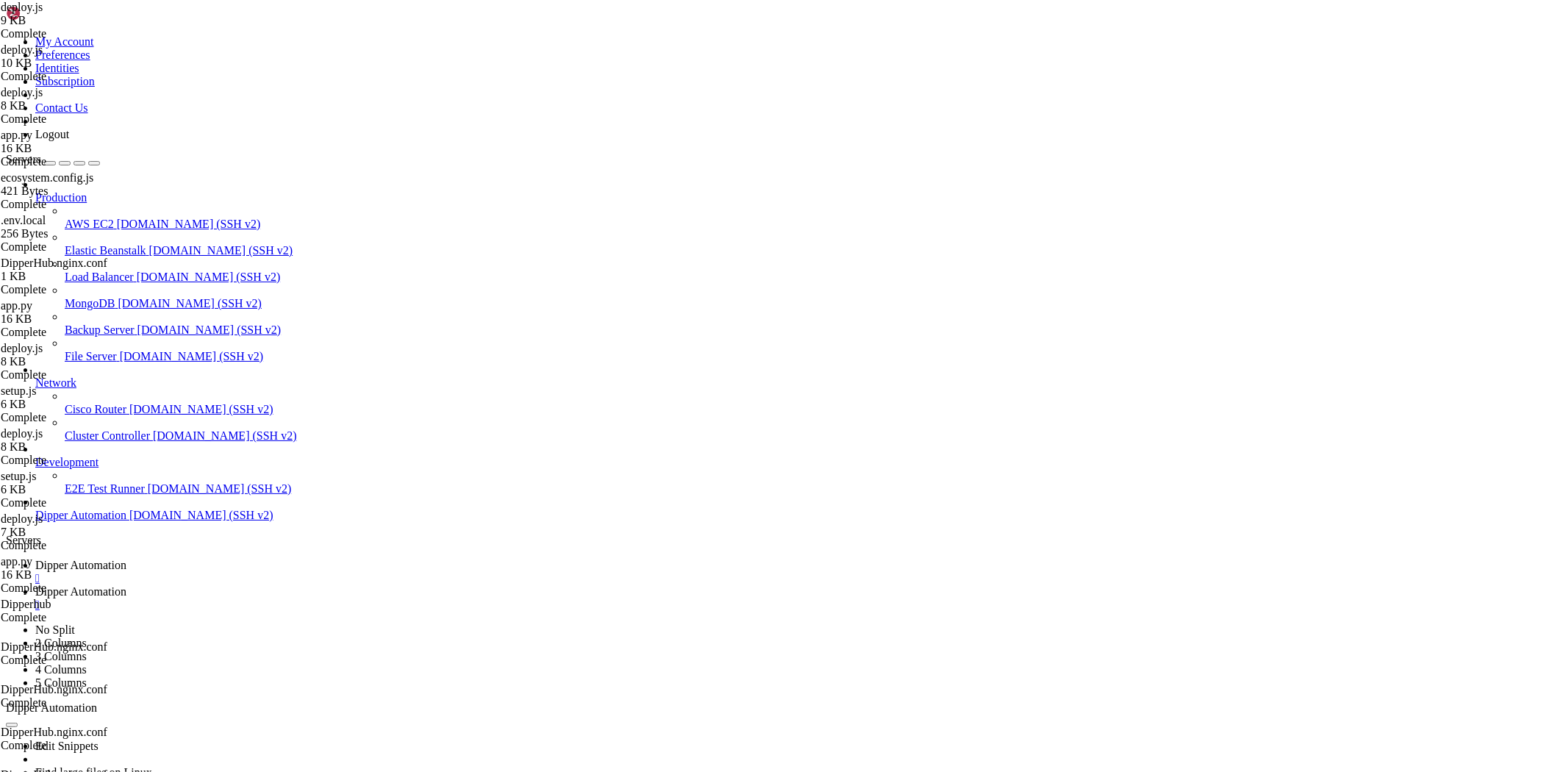
click at [386, 585] on link "Dipper Automation " at bounding box center [798, 598] width 1527 height 26
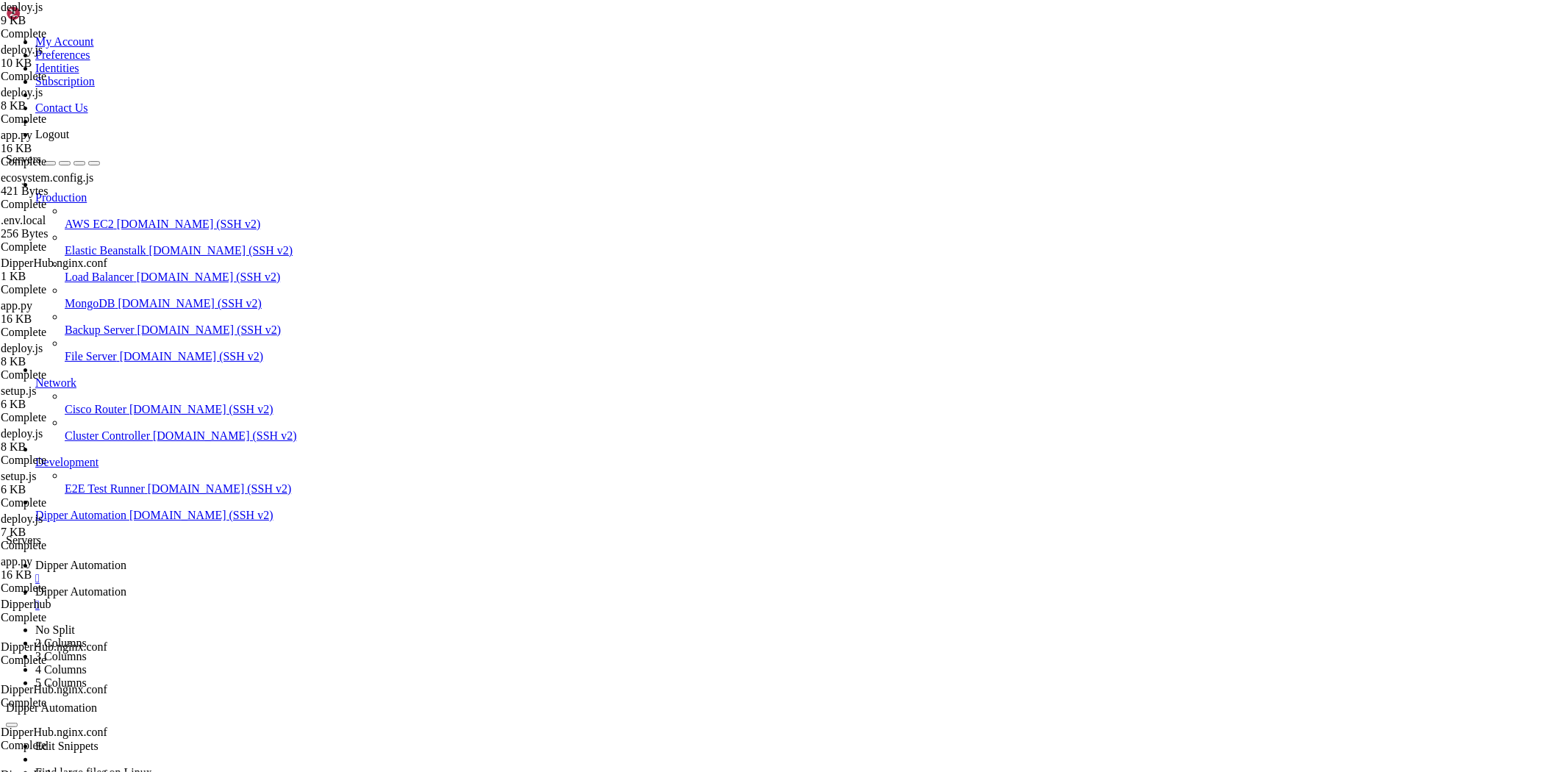
drag, startPoint x: 535, startPoint y: 44, endPoint x: 608, endPoint y: 136, distance: 117.4
drag, startPoint x: 544, startPoint y: 50, endPoint x: 231, endPoint y: 57, distance: 313.1
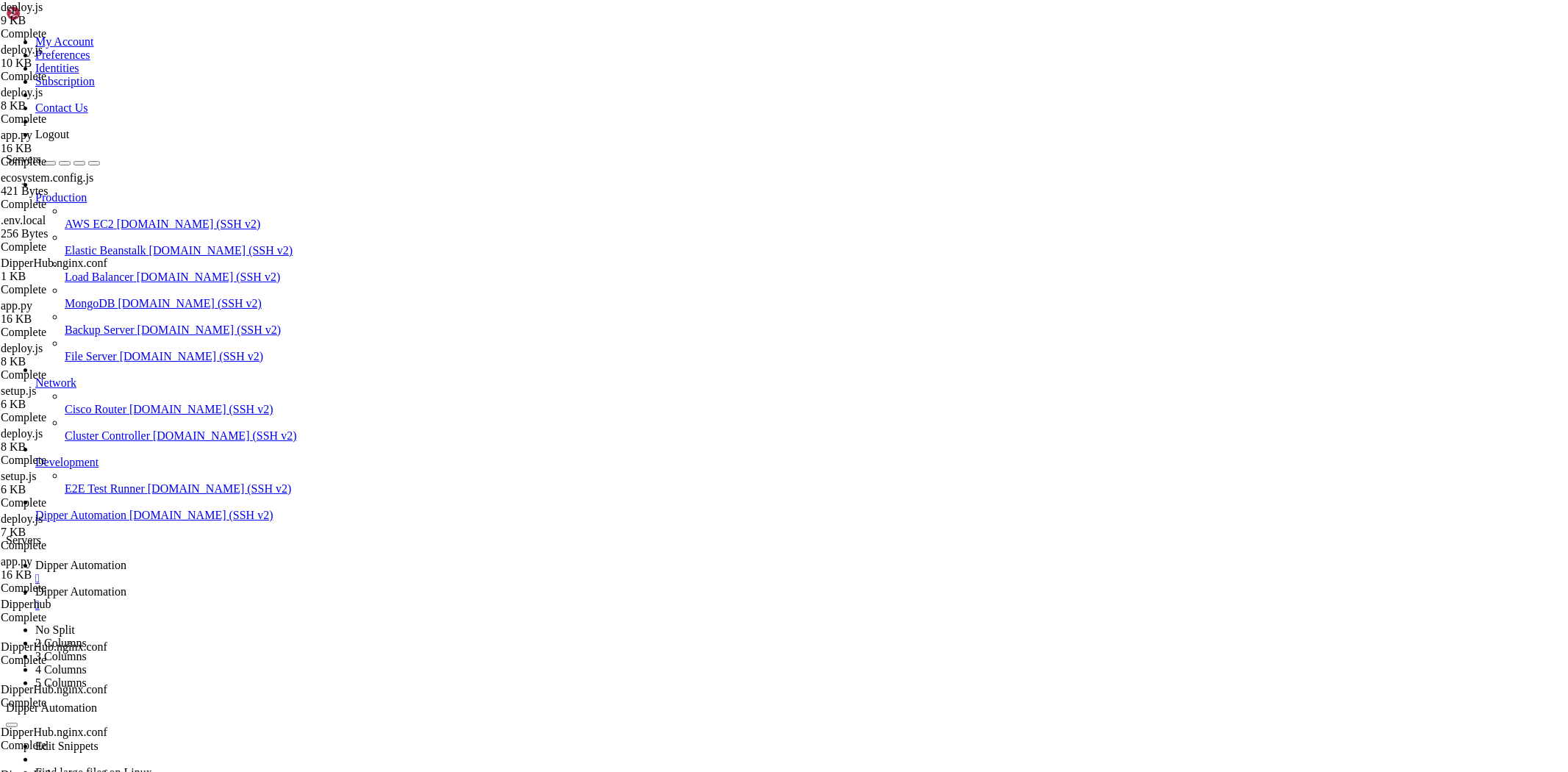
scroll to position [0, 0]
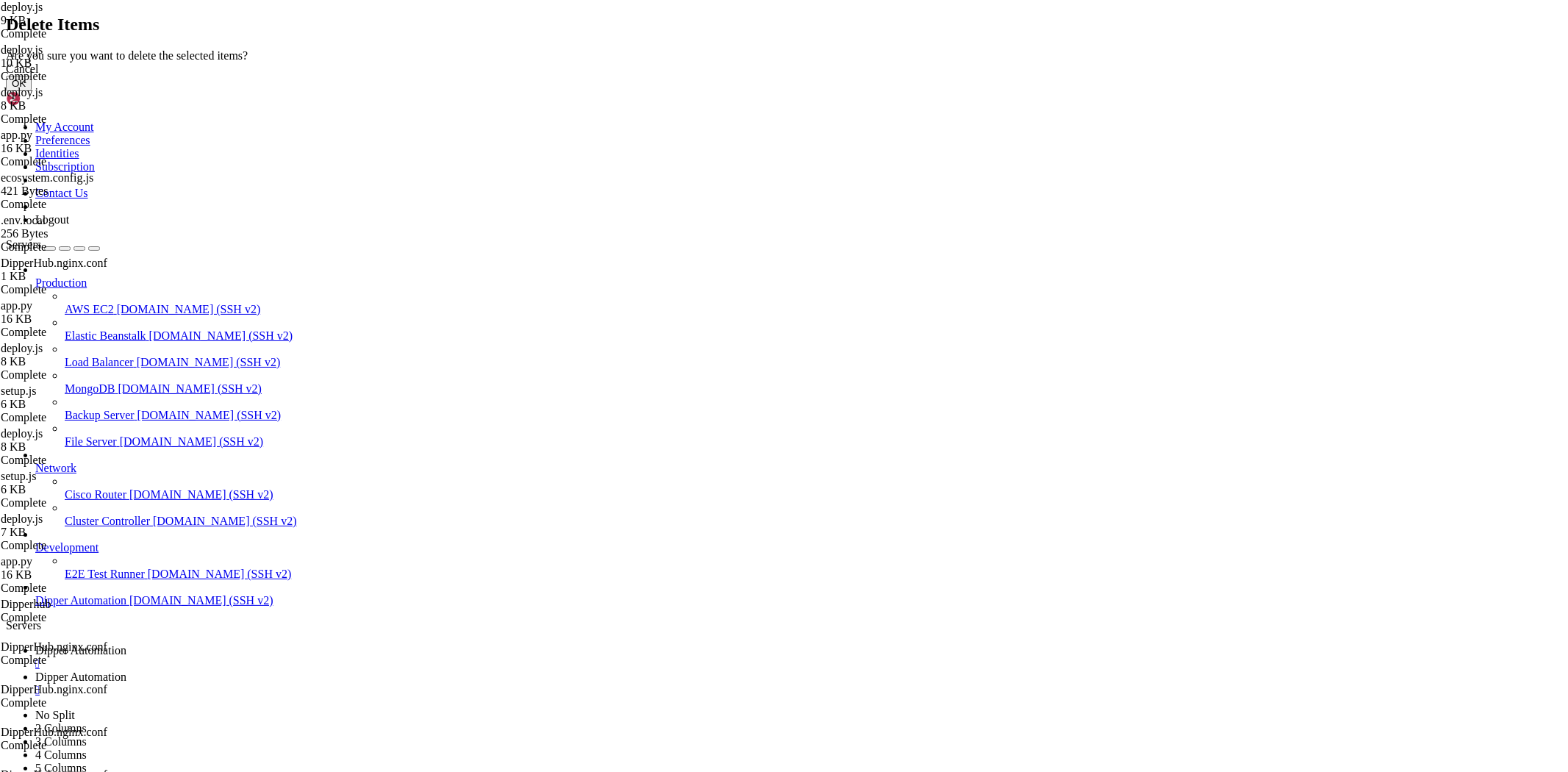
drag, startPoint x: 944, startPoint y: 442, endPoint x: 957, endPoint y: 444, distance: 13.2
click at [32, 91] on button "OK" at bounding box center [18, 83] width 25 height 15
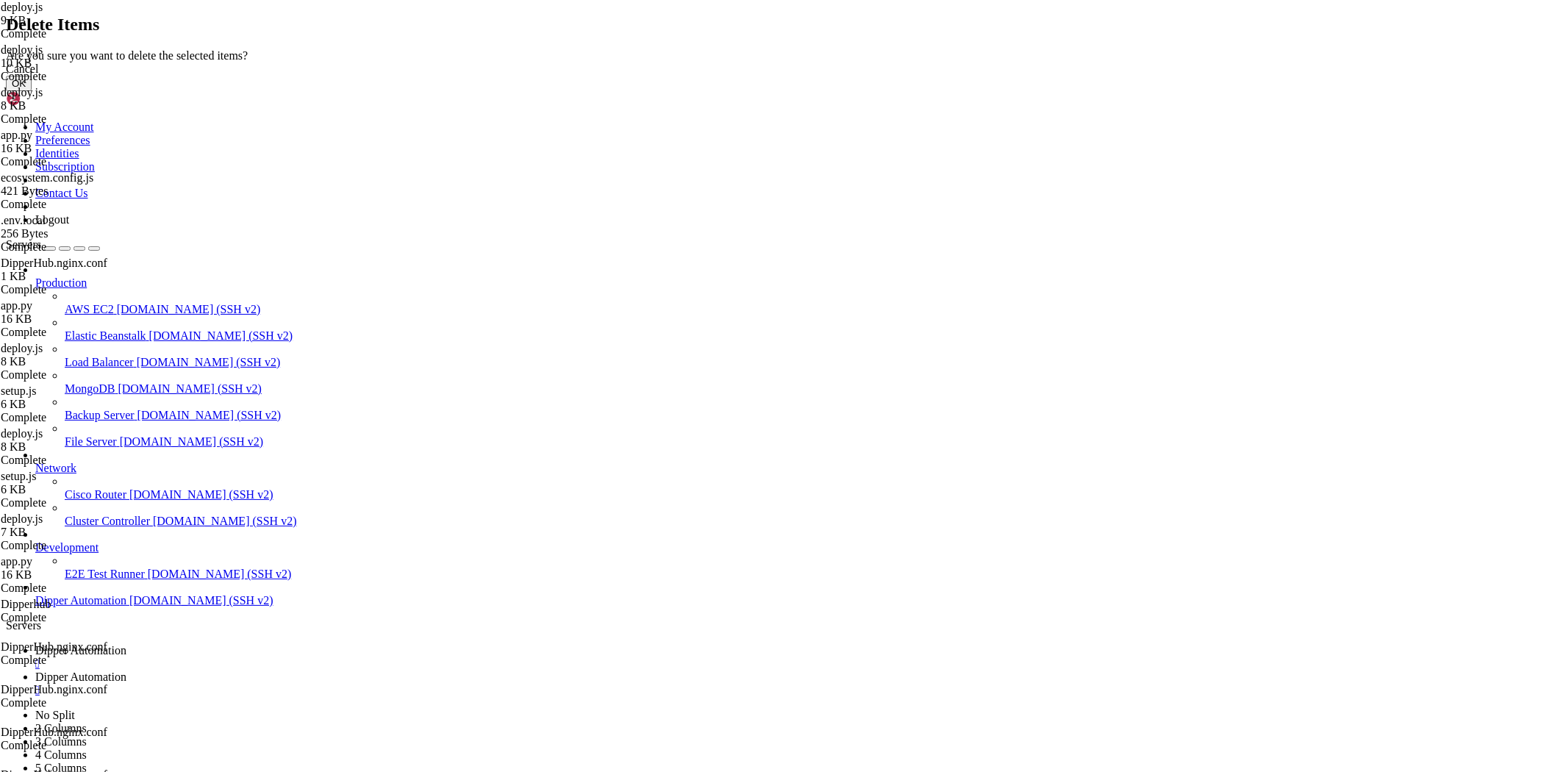
click at [32, 91] on button "OK" at bounding box center [18, 83] width 25 height 15
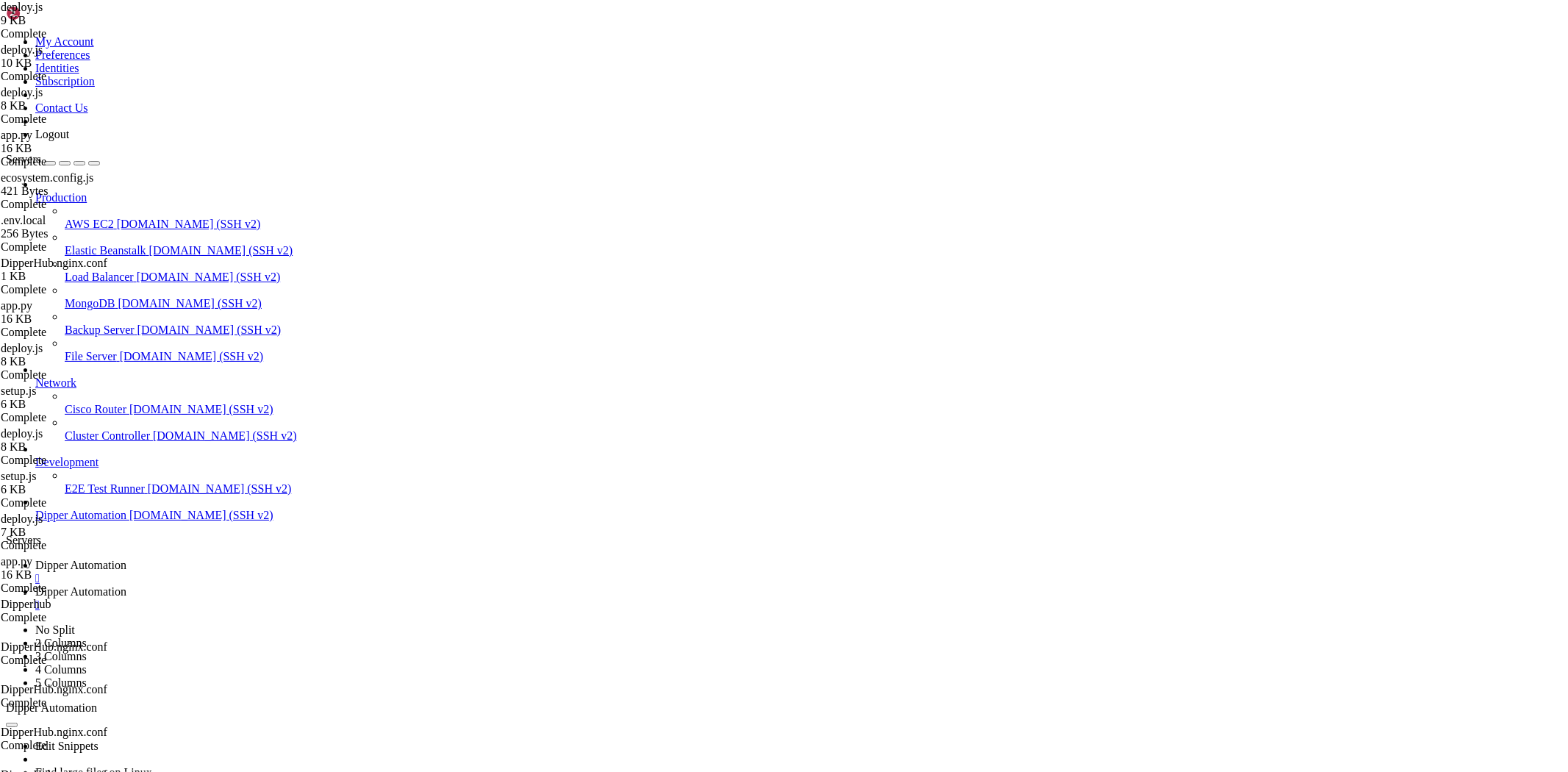
click at [126, 558] on span "Dipper Automation" at bounding box center [80, 565] width 91 height 13
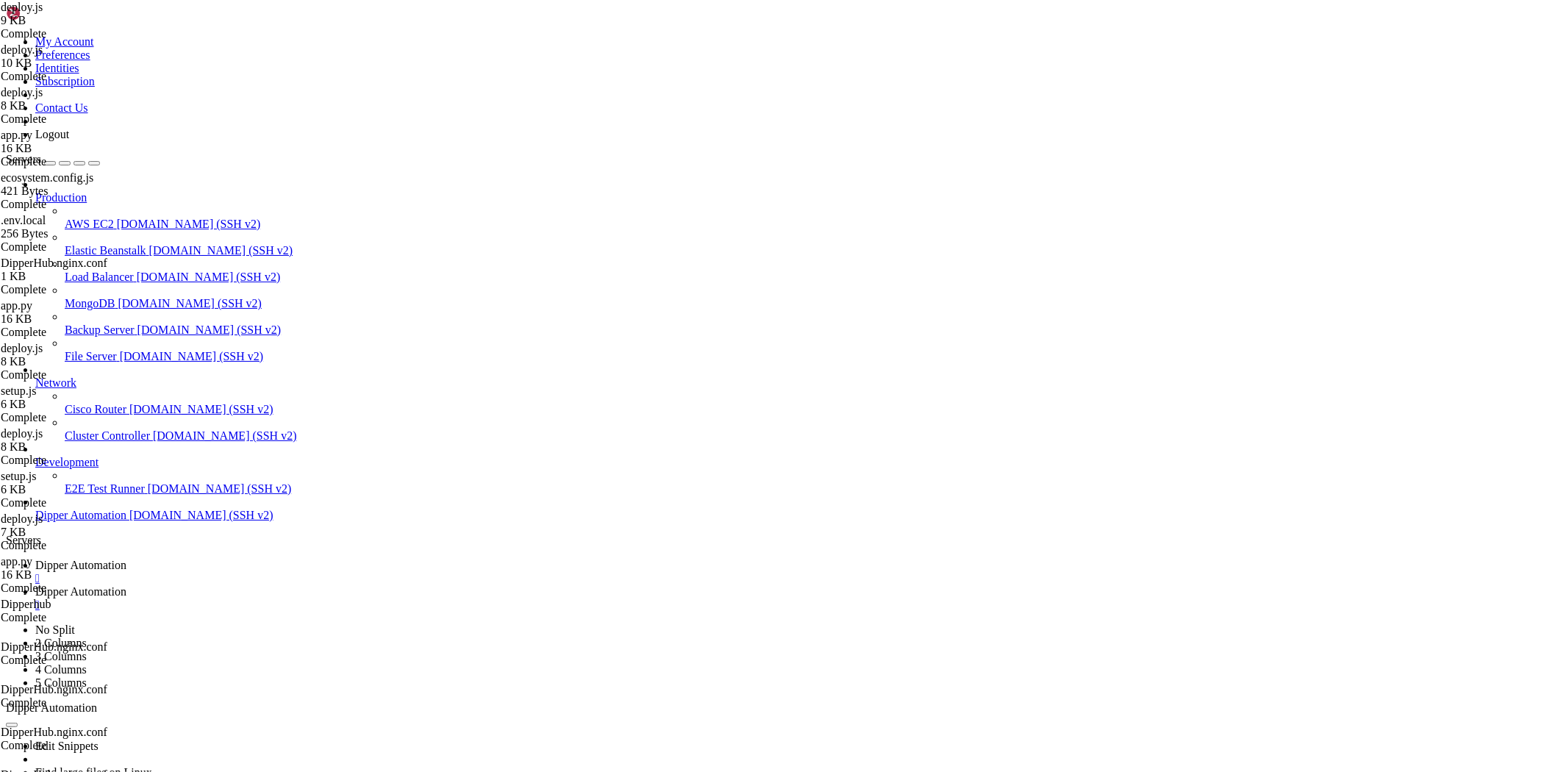
scroll to position [82386, 0]
click at [368, 585] on link "Dipper Automation " at bounding box center [798, 598] width 1527 height 26
drag, startPoint x: 230, startPoint y: 50, endPoint x: 537, endPoint y: 62, distance: 307.2
type input "/root"
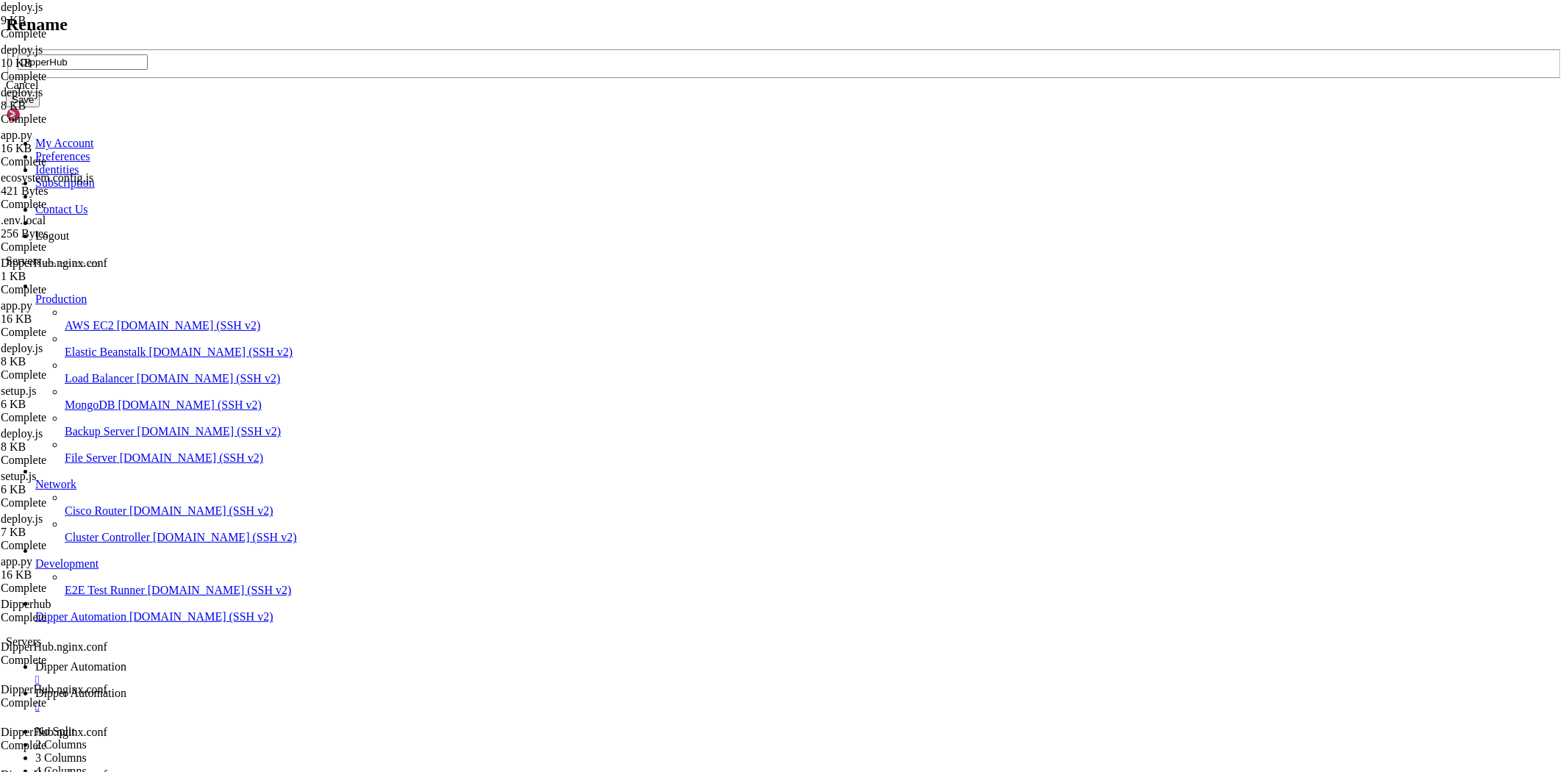
type input "DipperHub"
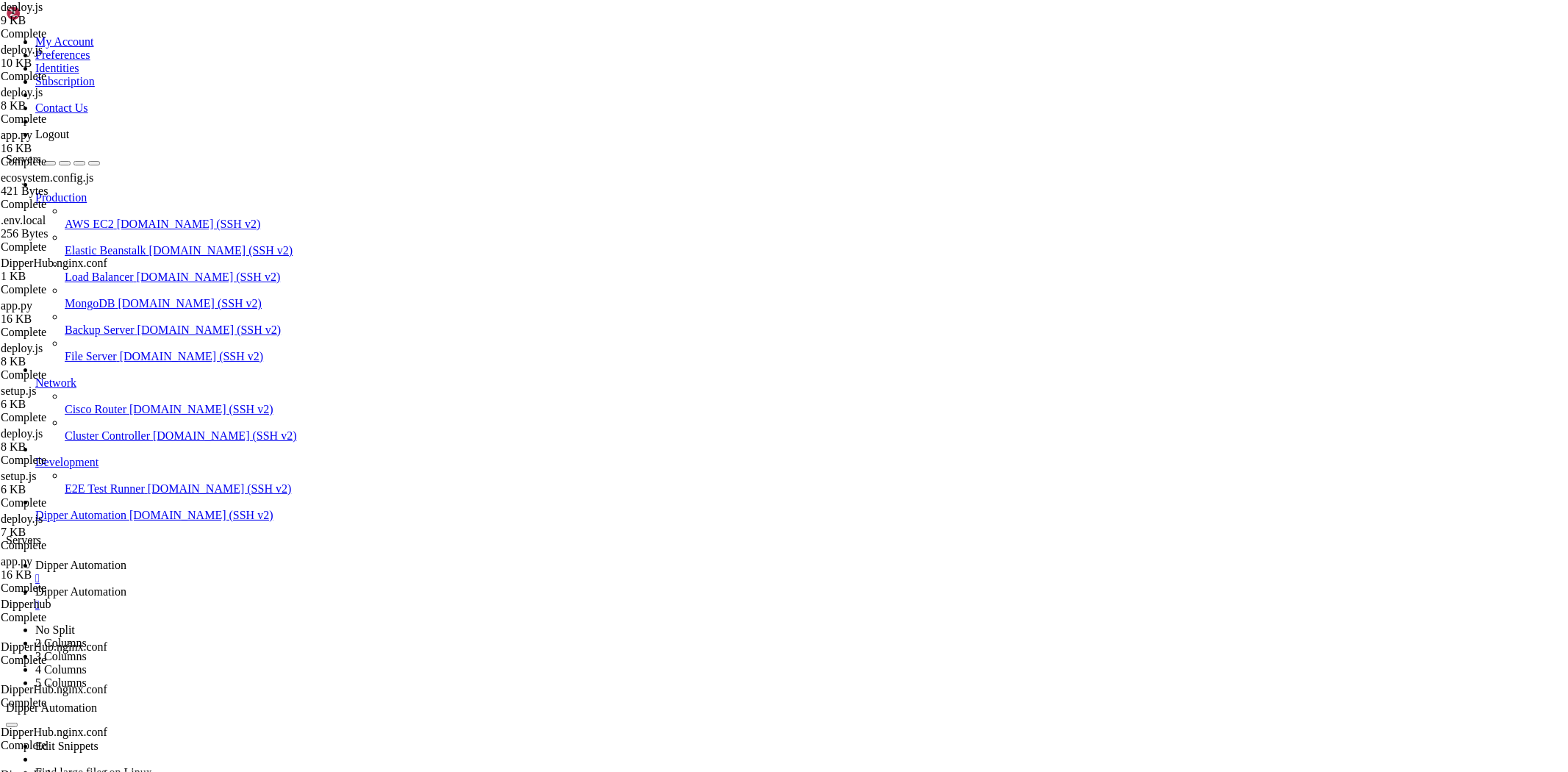
click at [126, 558] on span "Dipper Automation" at bounding box center [80, 565] width 91 height 13
click at [373, 585] on link "Dipper Automation " at bounding box center [798, 598] width 1527 height 26
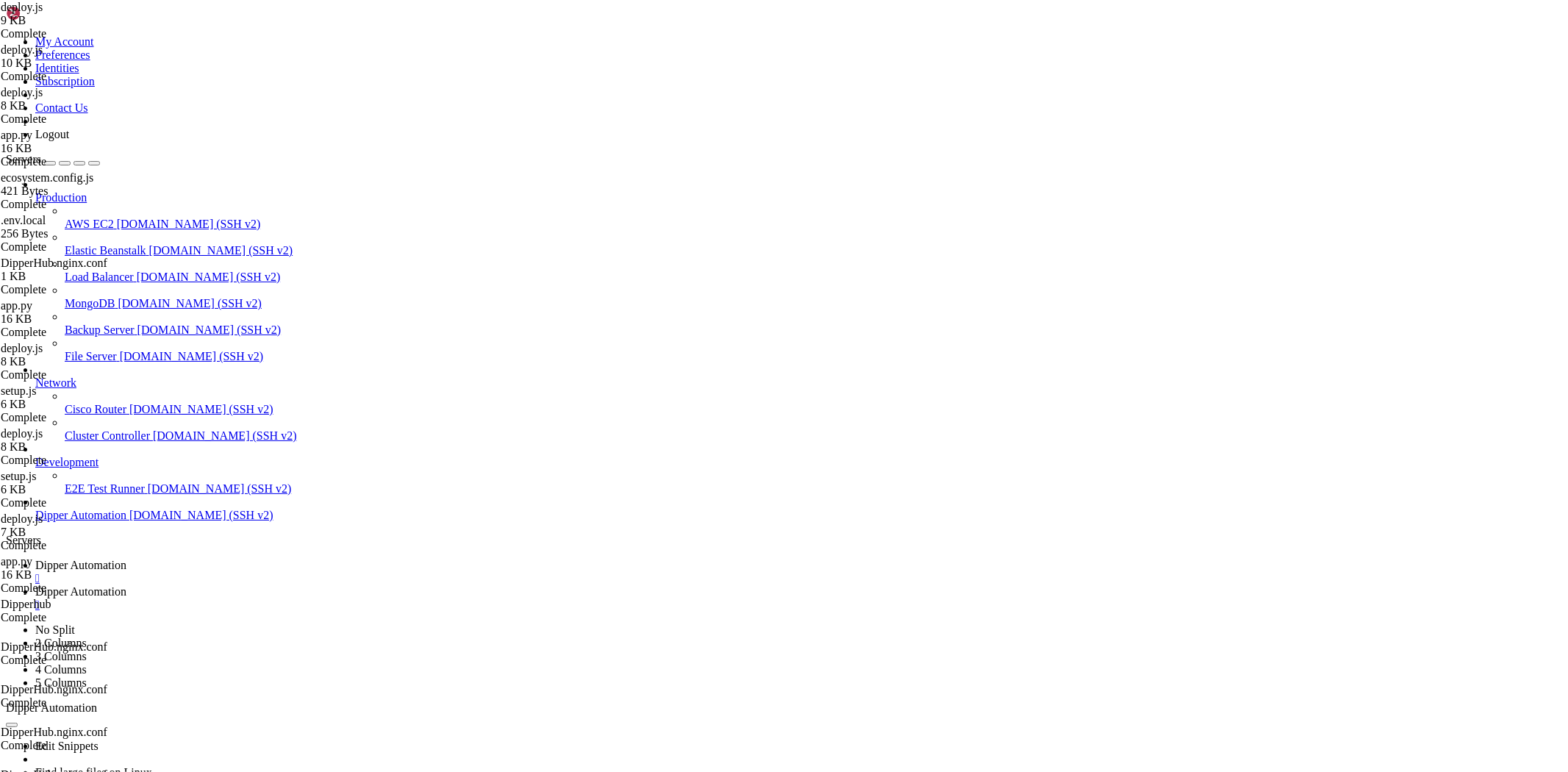
type input "/root/DipperHub/backend"
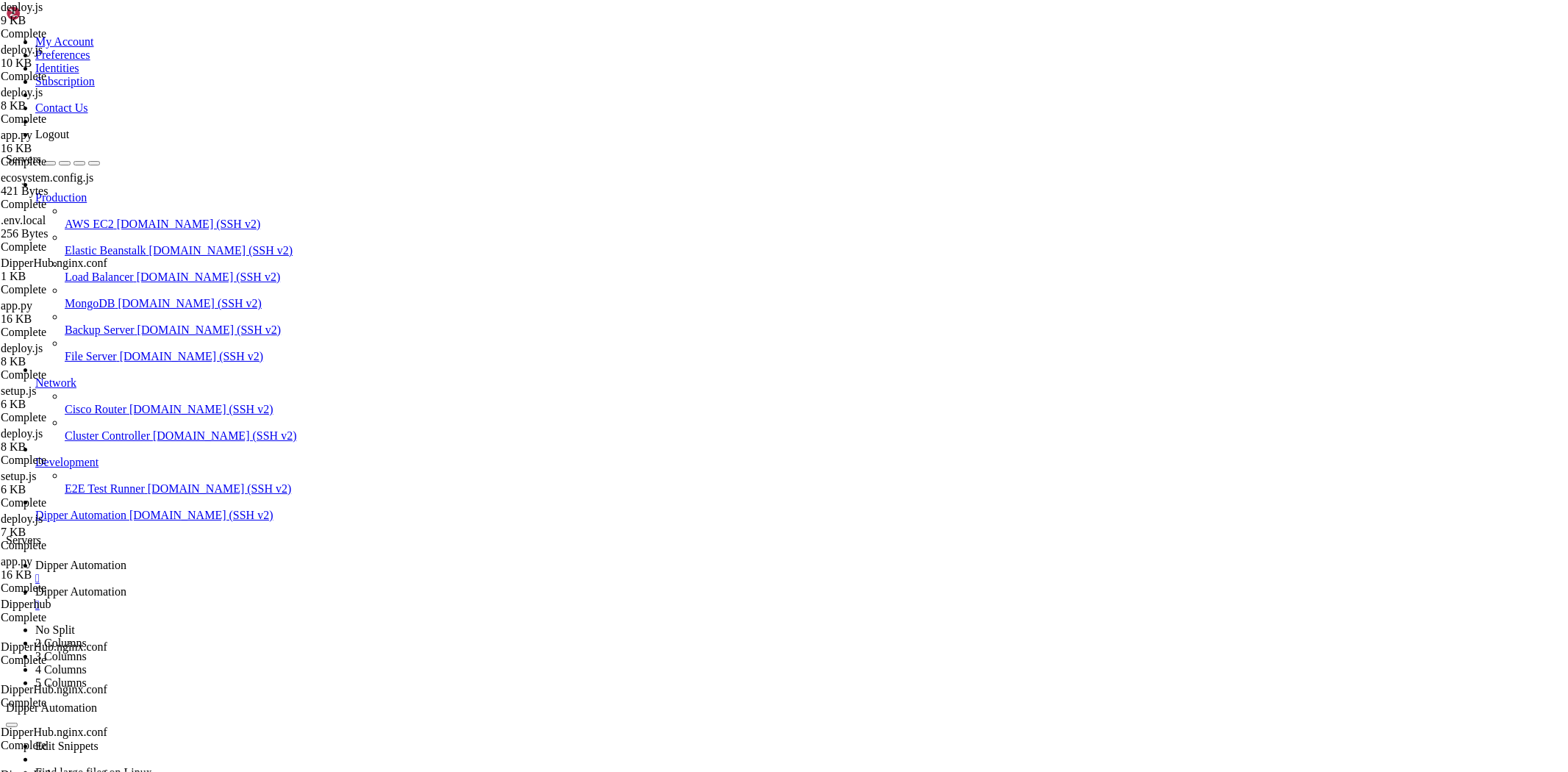
type textarea "port = int(os.environ.get('BACKEND_PORT', 9331))"
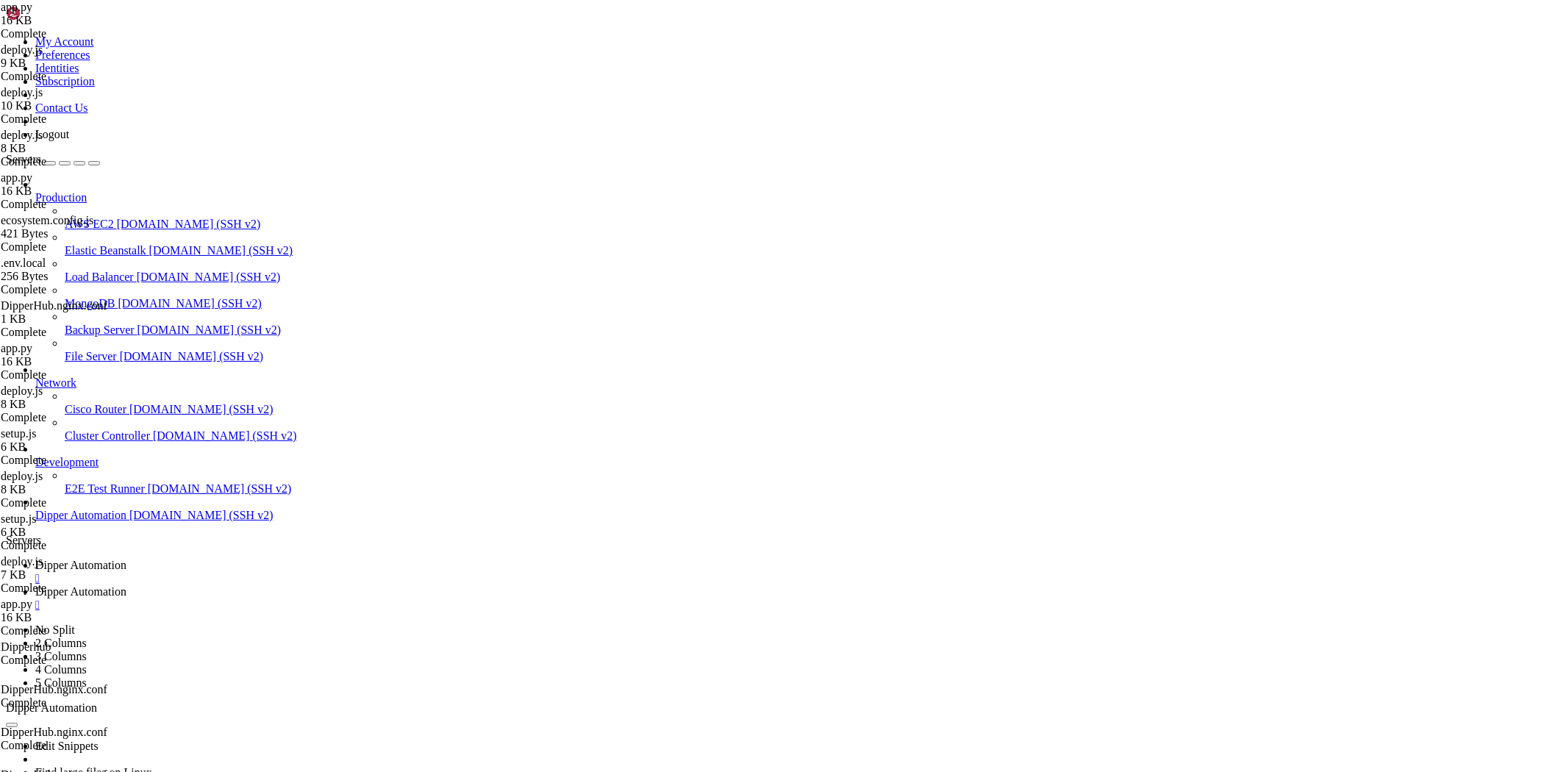
click at [211, 558] on link "Dipper Automation " at bounding box center [798, 571] width 1527 height 26
drag, startPoint x: 491, startPoint y: 1499, endPoint x: 462, endPoint y: 1484, distance: 32.6
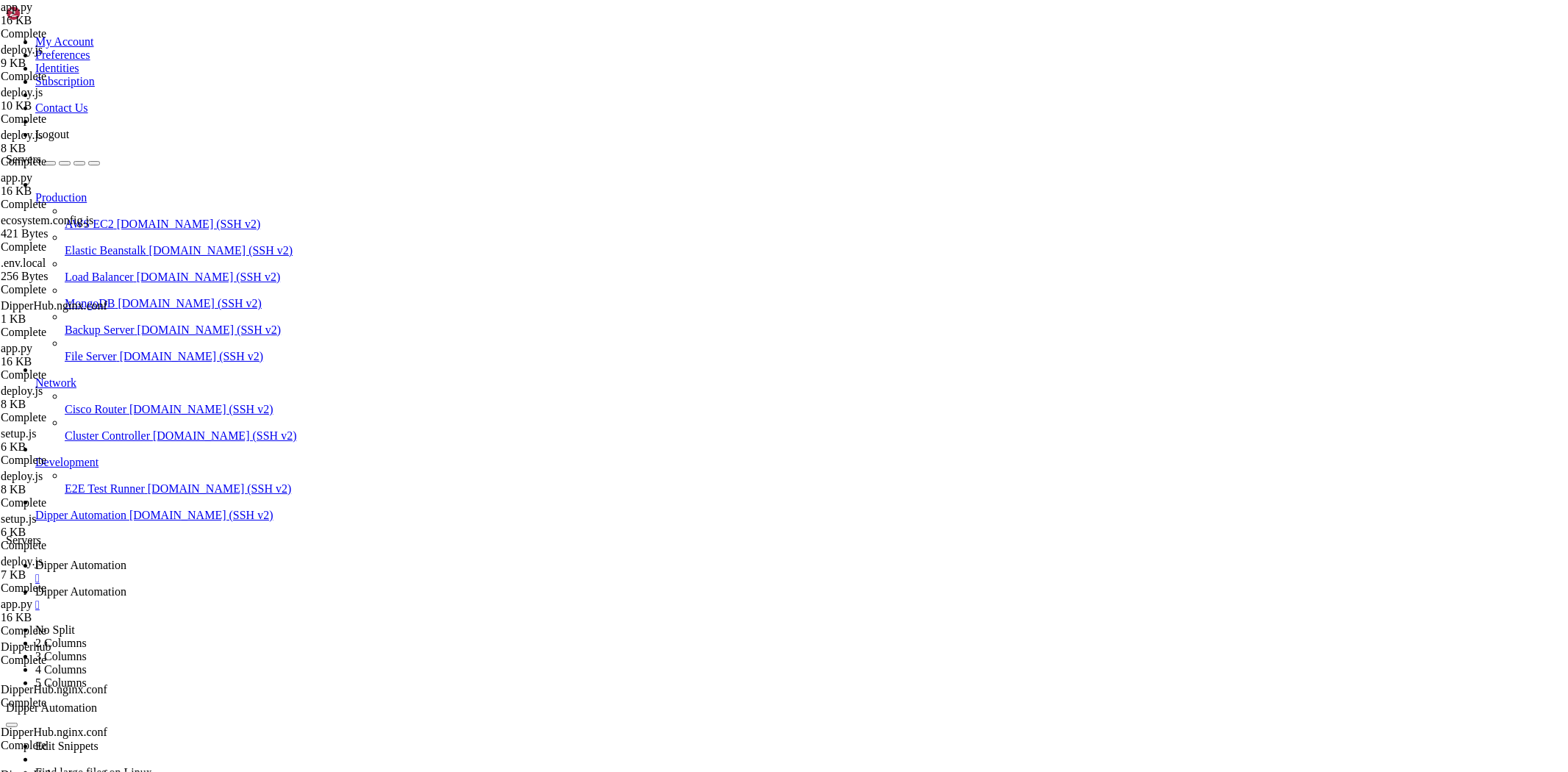
scroll to position [83667, 0]
drag, startPoint x: 503, startPoint y: 1494, endPoint x: 11, endPoint y: 988, distance: 705.8
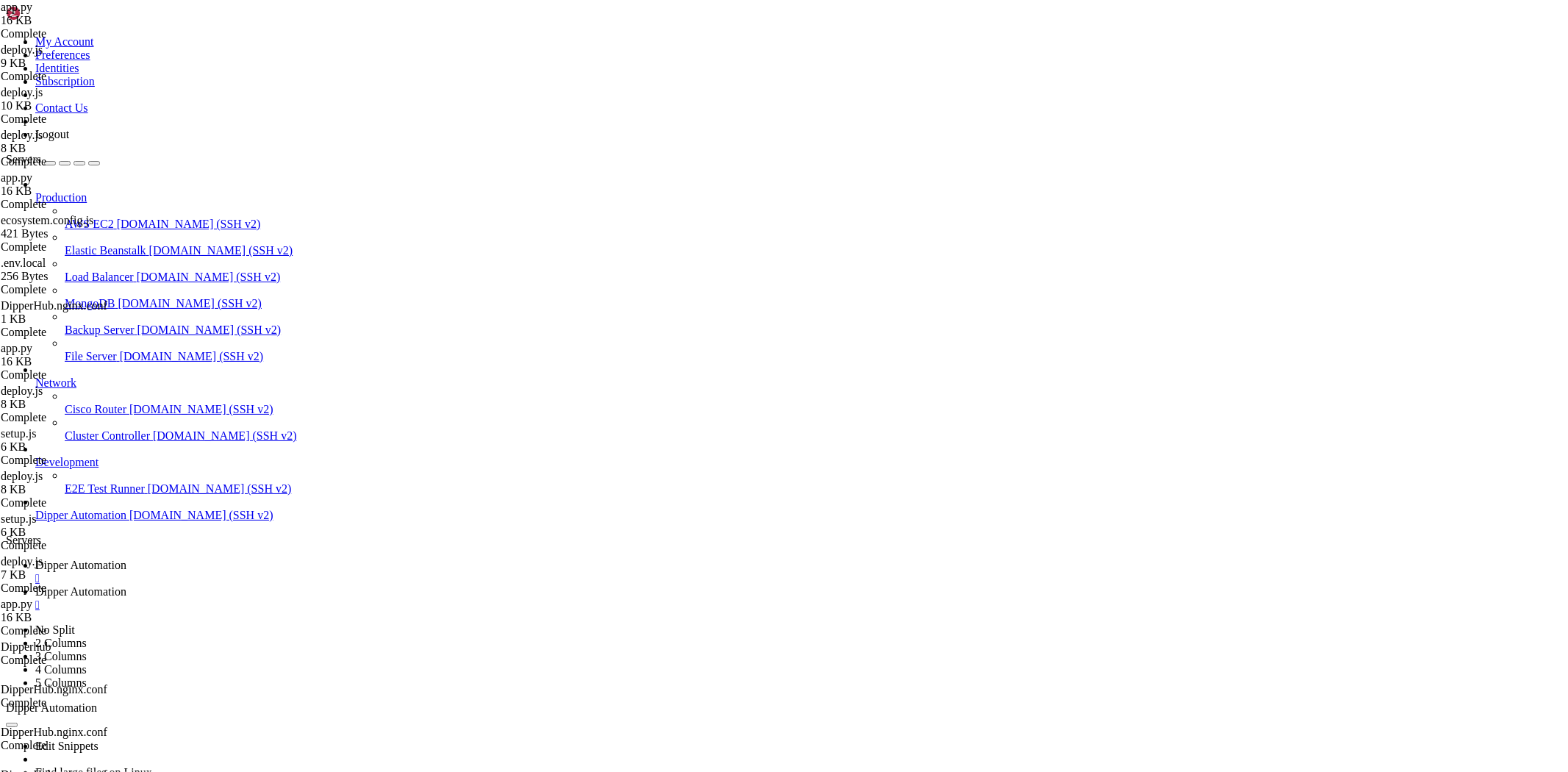
drag, startPoint x: 790, startPoint y: 1247, endPoint x: 736, endPoint y: 1258, distance: 55.1
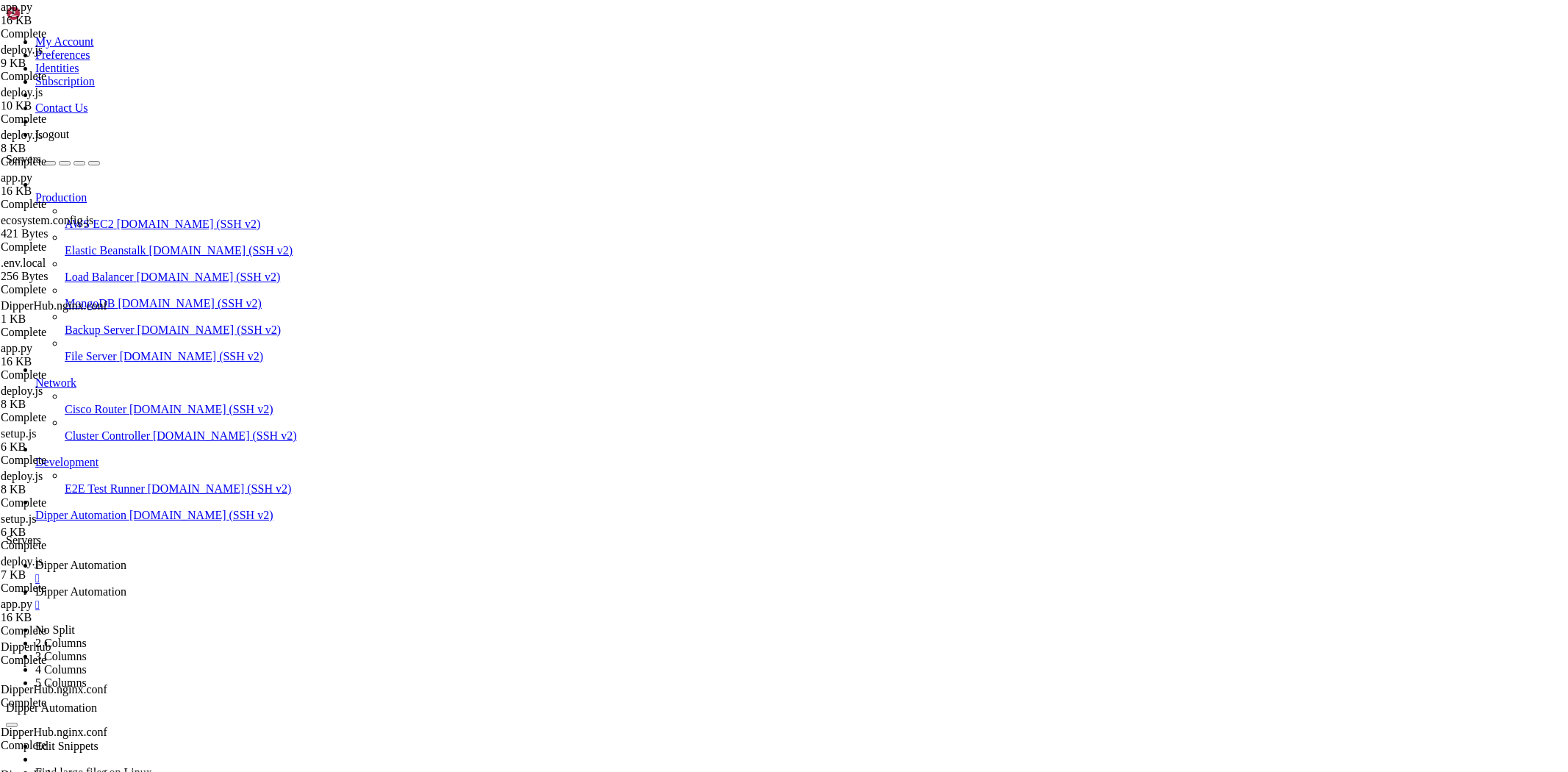
scroll to position [122360, 0]
click at [356, 715] on div "Edit Snippets Find large files on Linux Display disk usage Extract tar file Vie…" at bounding box center [783, 781] width 1556 height 132
drag, startPoint x: 364, startPoint y: 1362, endPoint x: 337, endPoint y: 1359, distance: 27.2
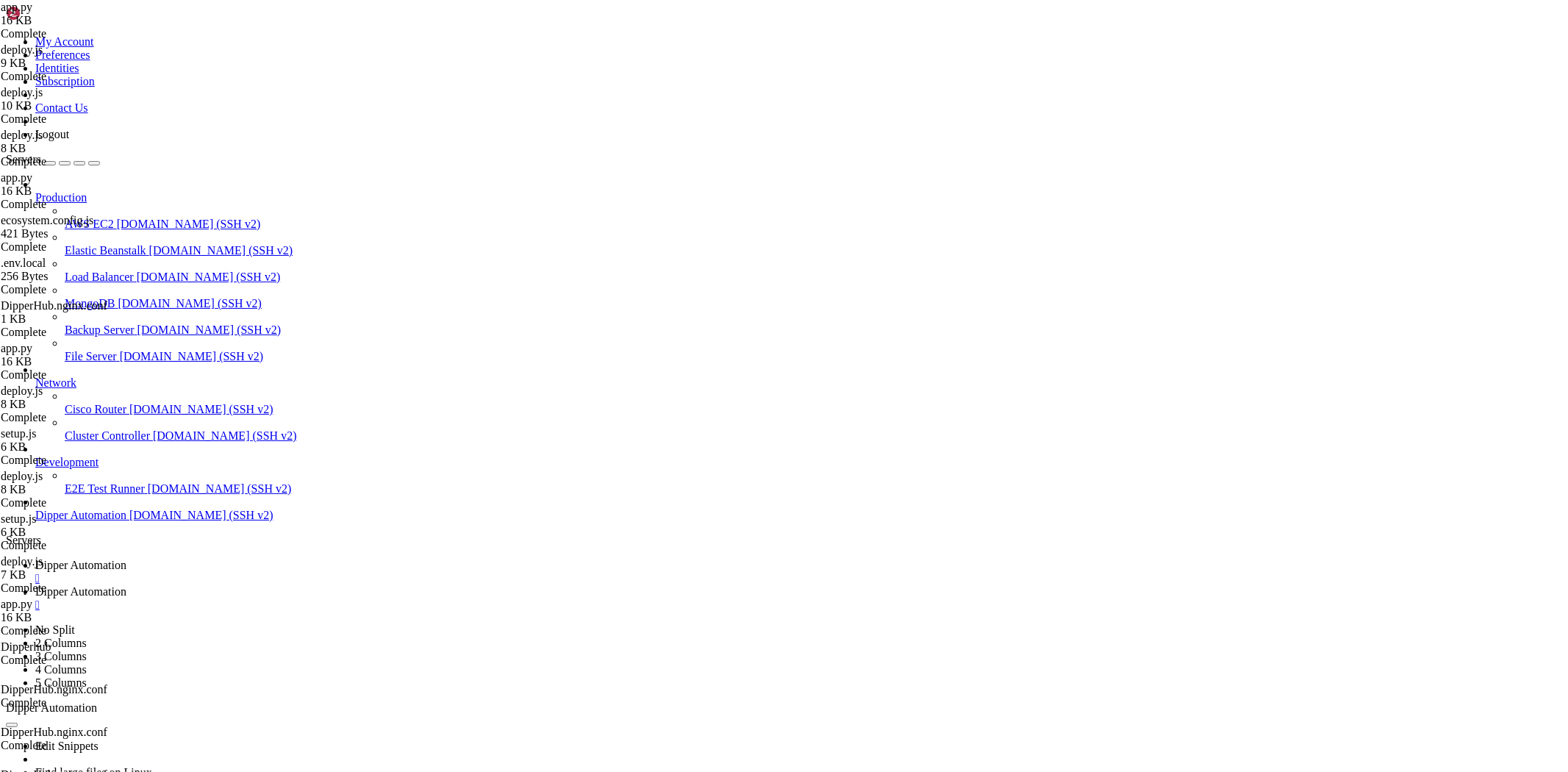
drag, startPoint x: 945, startPoint y: 1125, endPoint x: 769, endPoint y: 1158, distance: 179.1
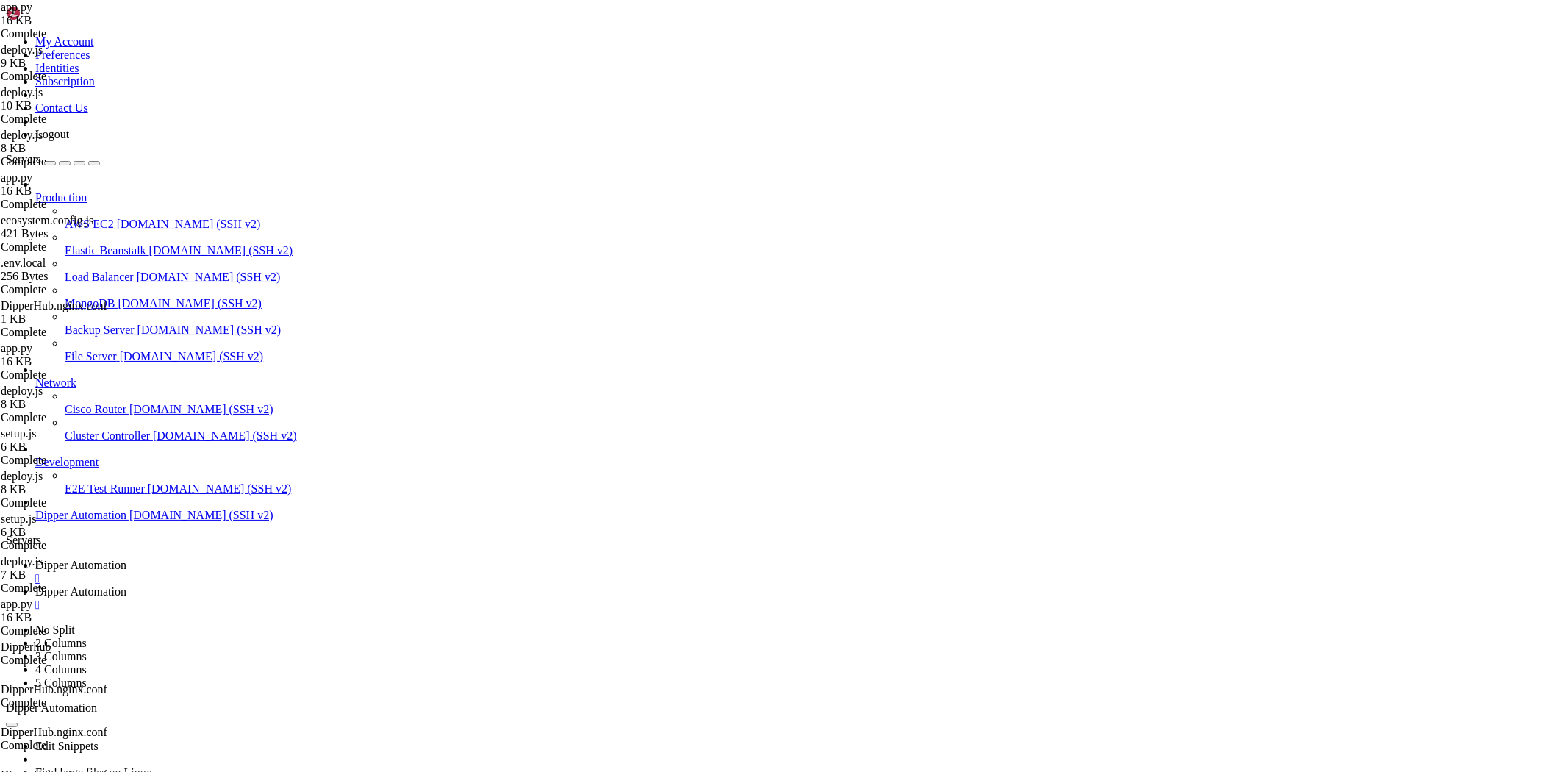
scroll to position [122873, 0]
drag, startPoint x: 968, startPoint y: 1065, endPoint x: 873, endPoint y: 983, distance: 125.5
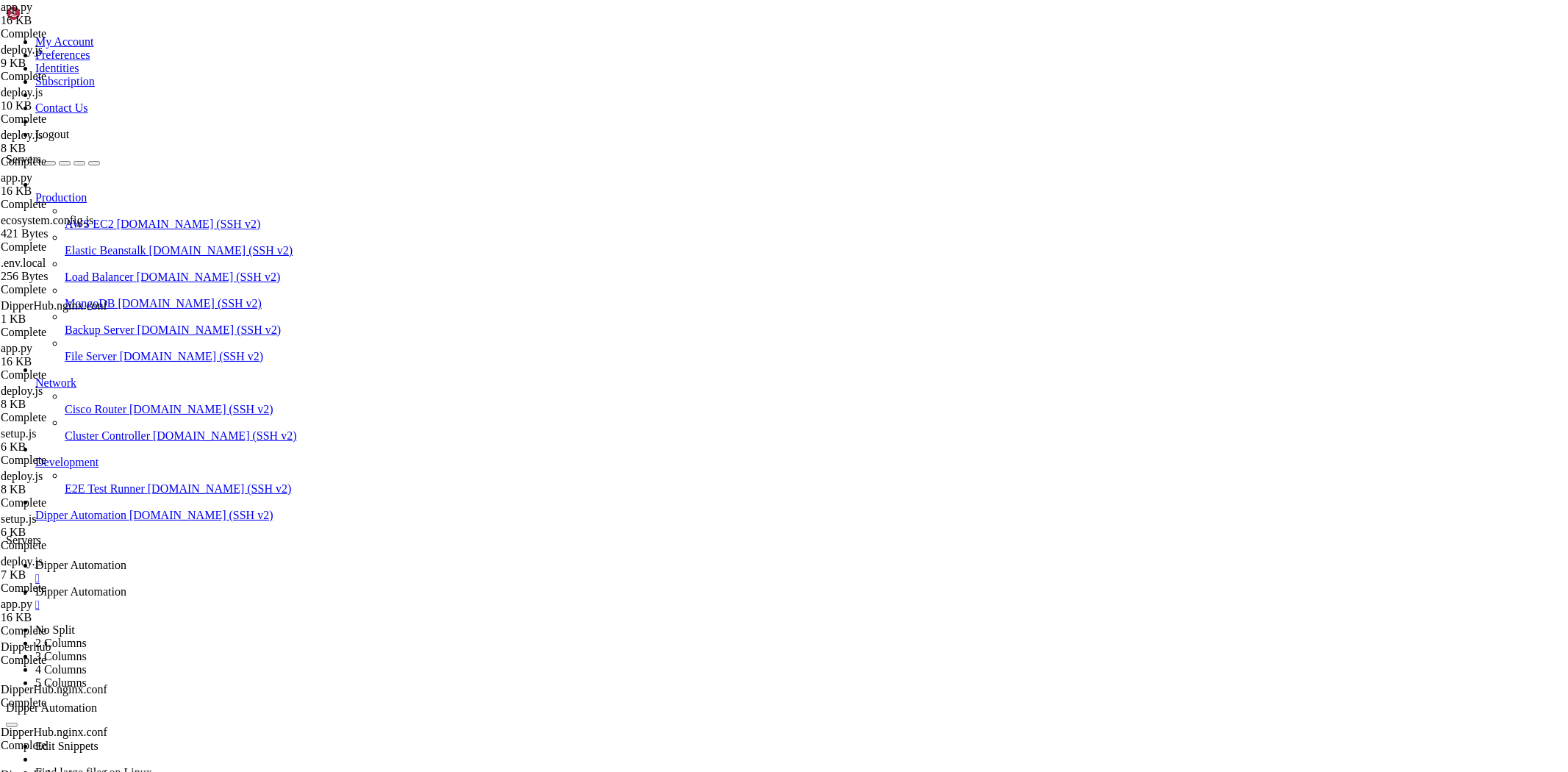
drag, startPoint x: 1024, startPoint y: 1060, endPoint x: 871, endPoint y: 1015, distance: 159.5
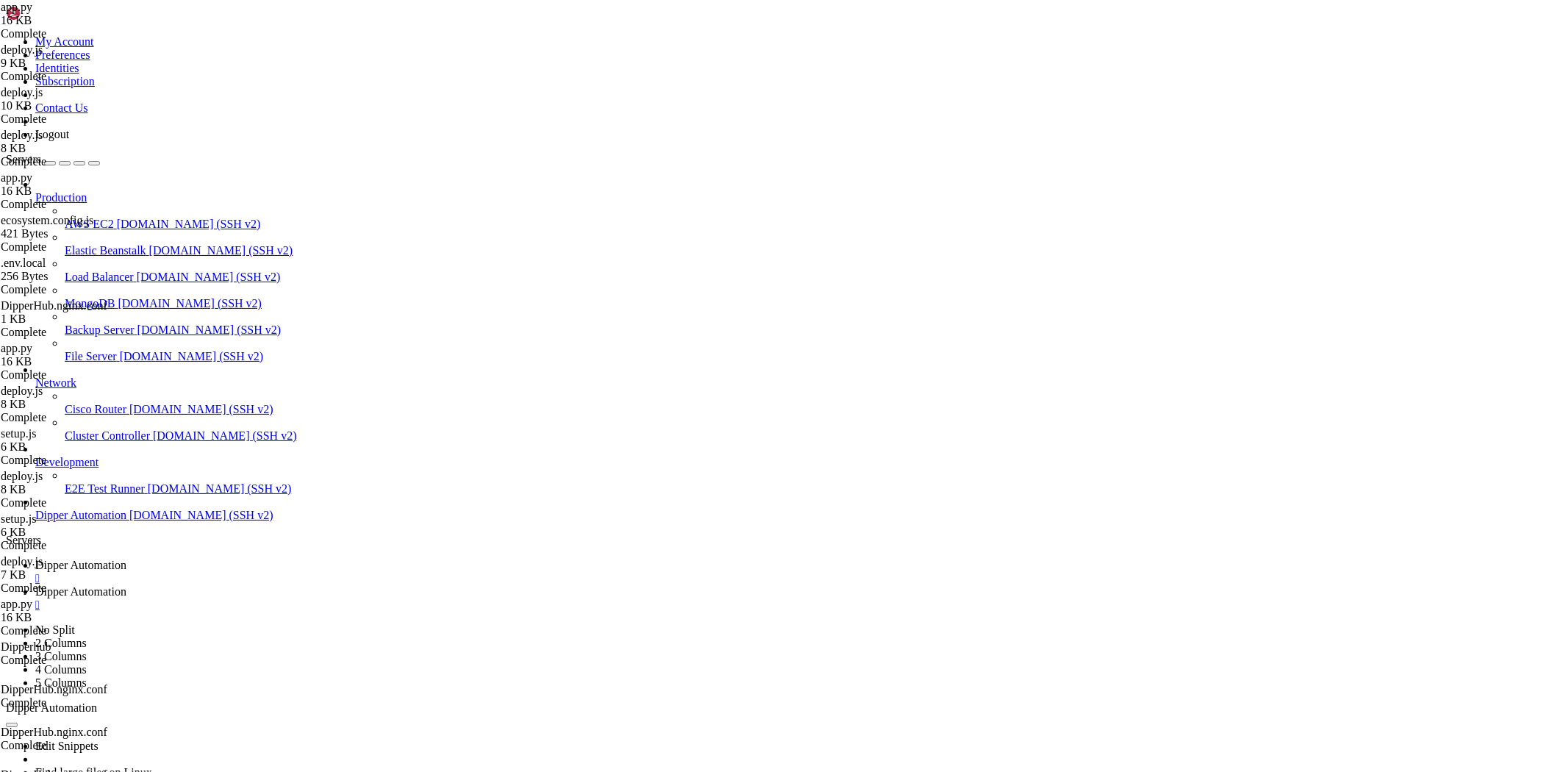
drag, startPoint x: 786, startPoint y: 1067, endPoint x: 767, endPoint y: 1053, distance: 23.6
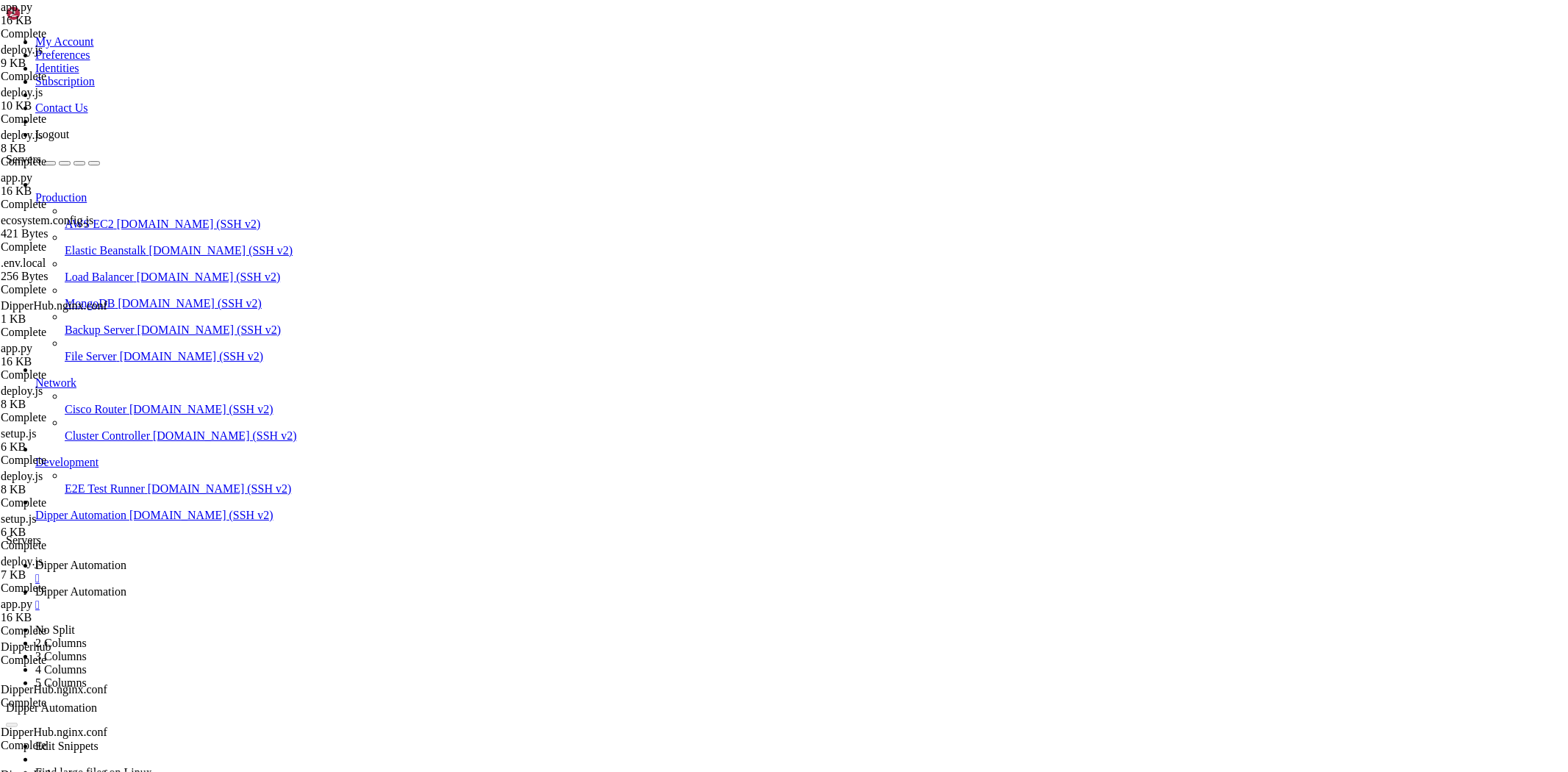
drag, startPoint x: 414, startPoint y: 1187, endPoint x: 285, endPoint y: 1199, distance: 129.6
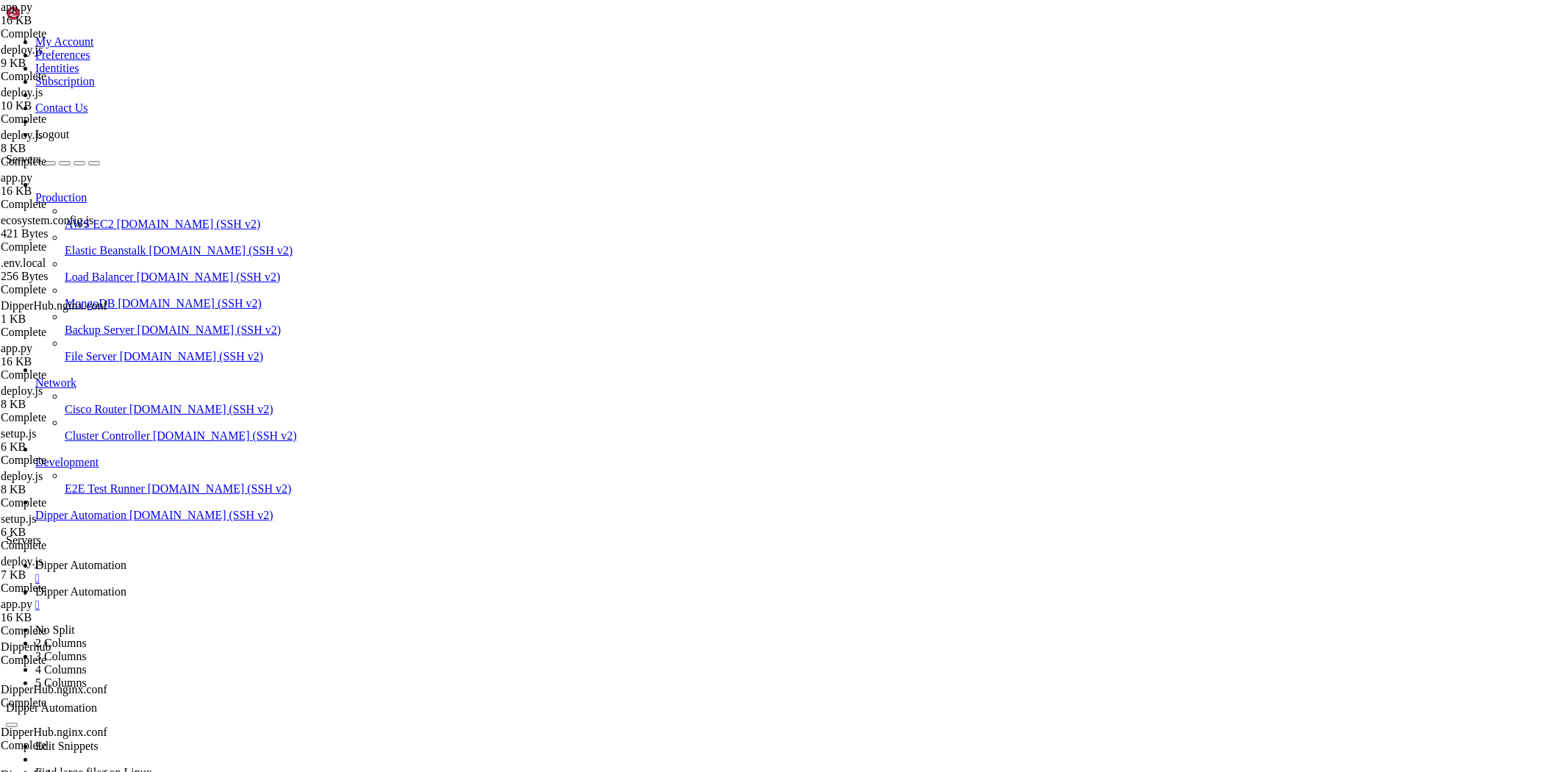
drag, startPoint x: 651, startPoint y: 1126, endPoint x: 500, endPoint y: 1157, distance: 154.1
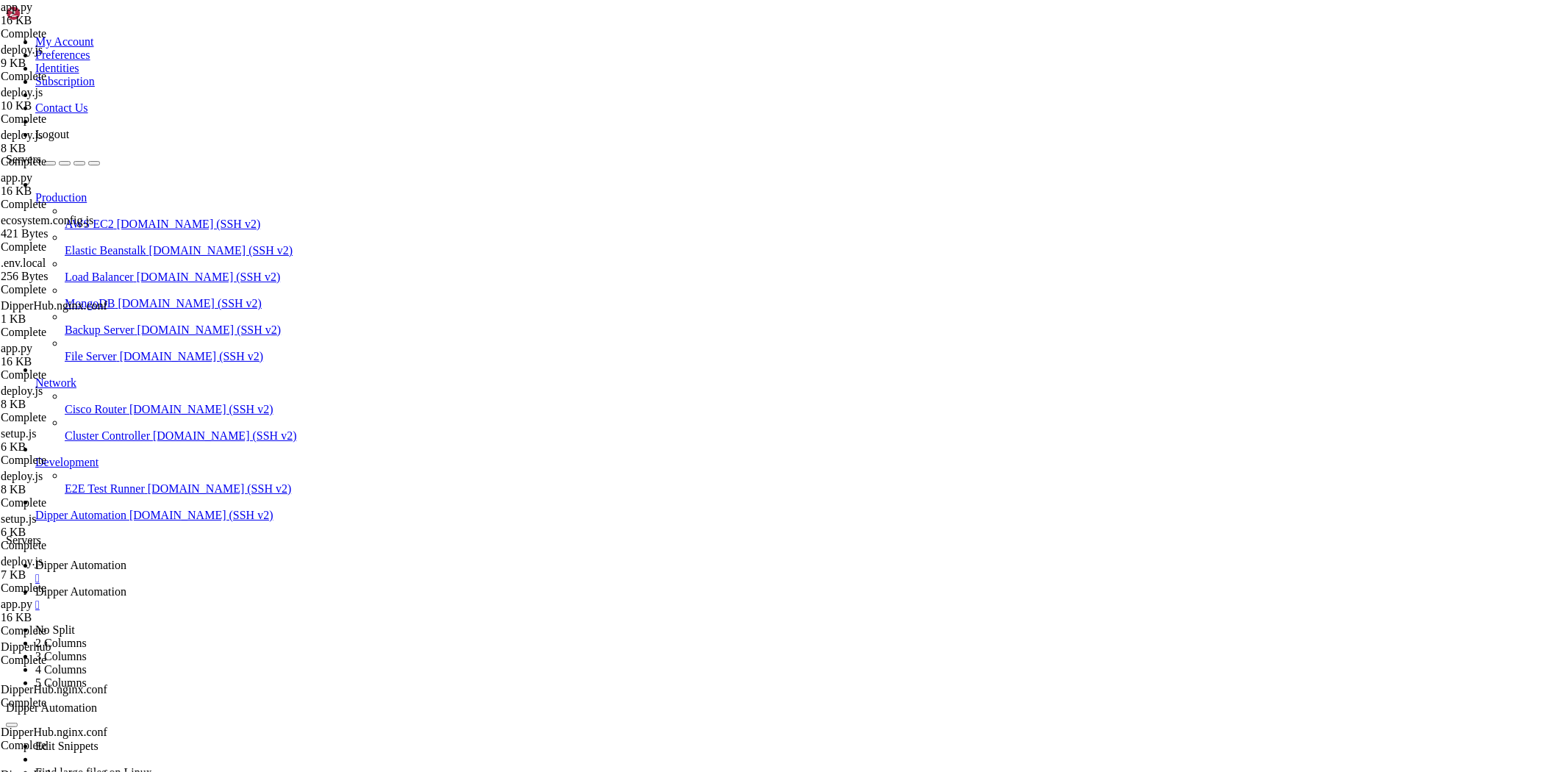
drag, startPoint x: 721, startPoint y: 1272, endPoint x: 637, endPoint y: 1260, distance: 84.9
drag, startPoint x: 674, startPoint y: 1253, endPoint x: 588, endPoint y: 1260, distance: 86.3
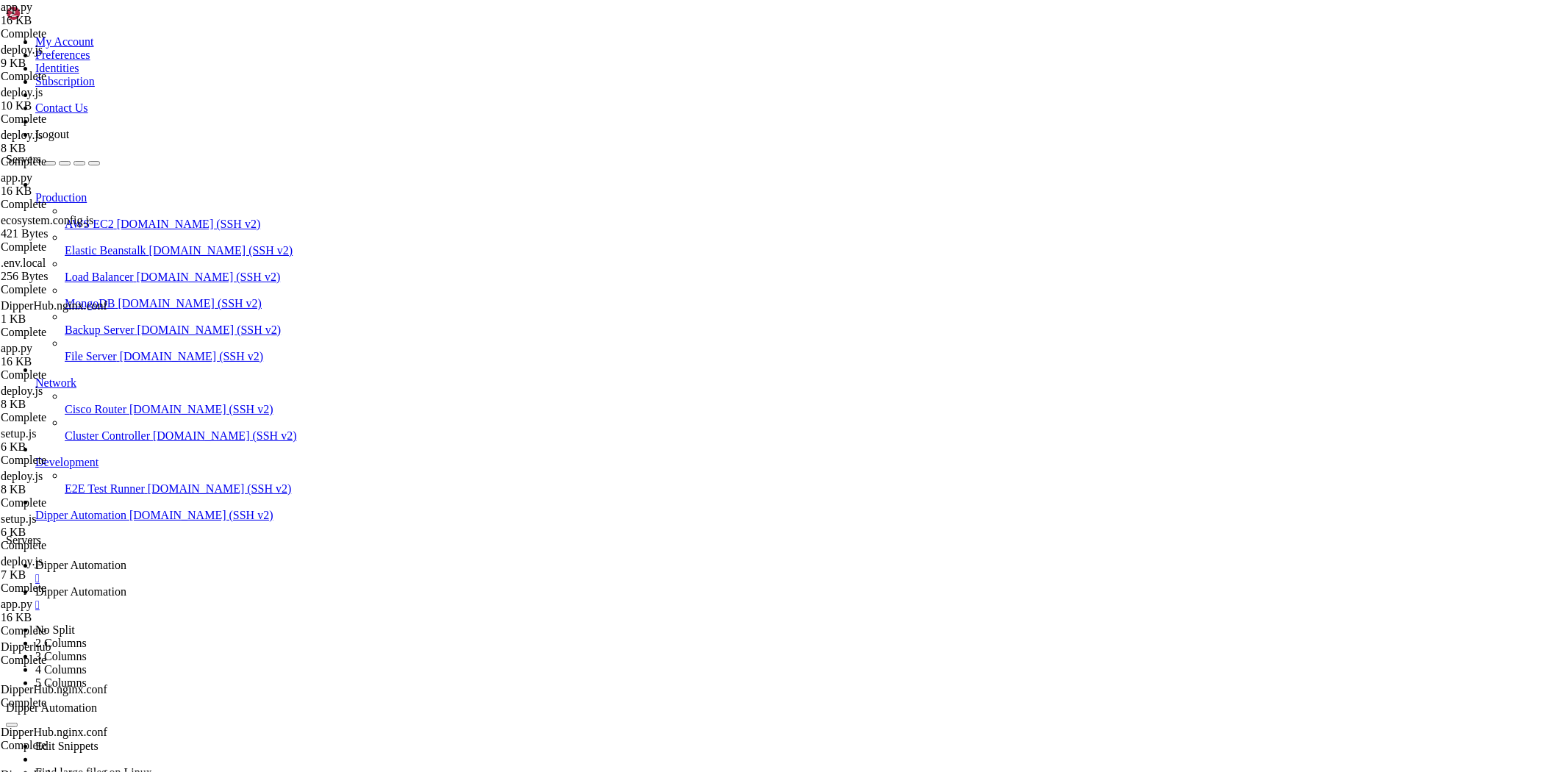
scroll to position [123360, 0]
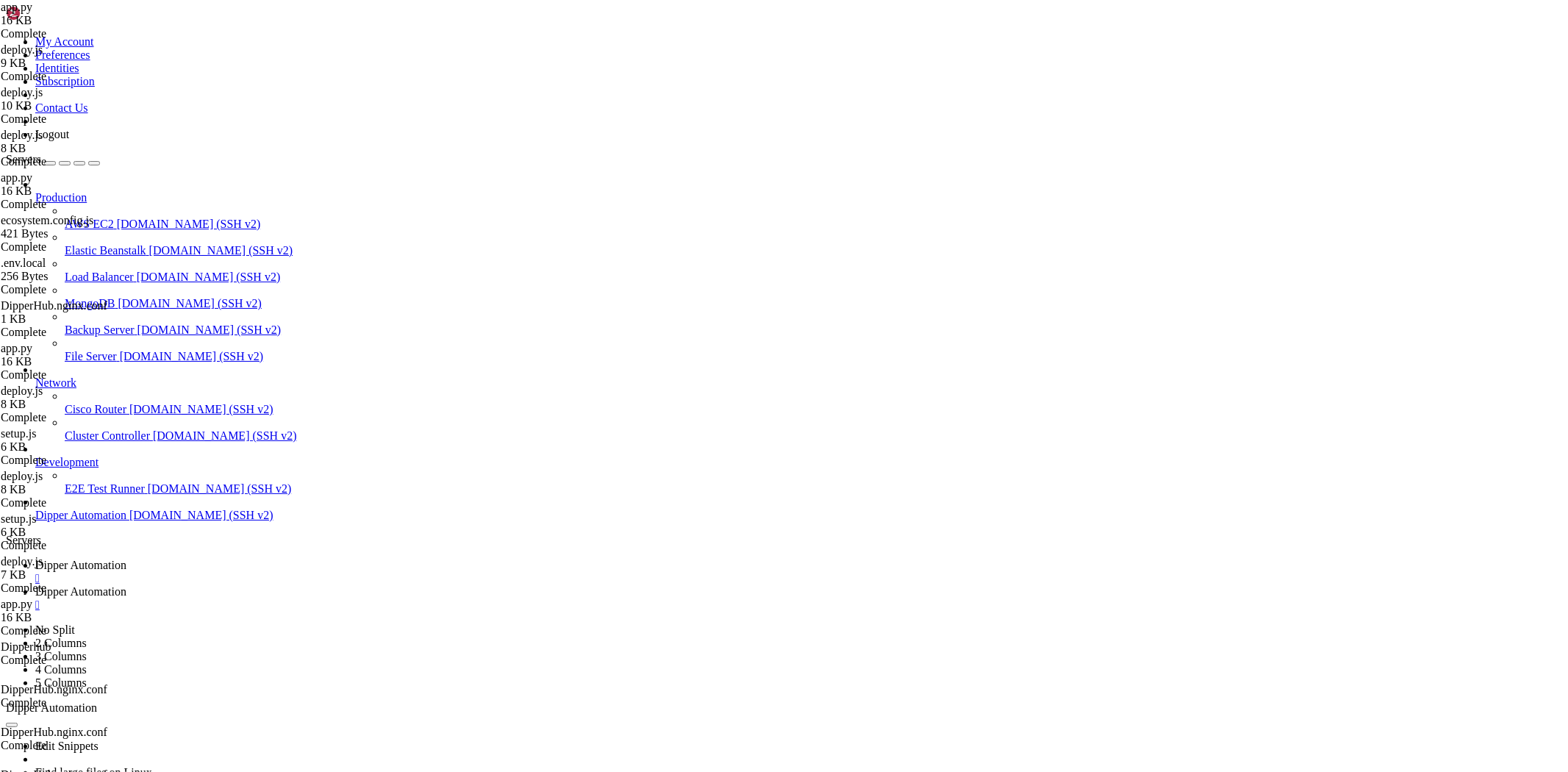
click at [348, 585] on link "Dipper Automation " at bounding box center [798, 598] width 1527 height 26
type input "/root/DipperHub"
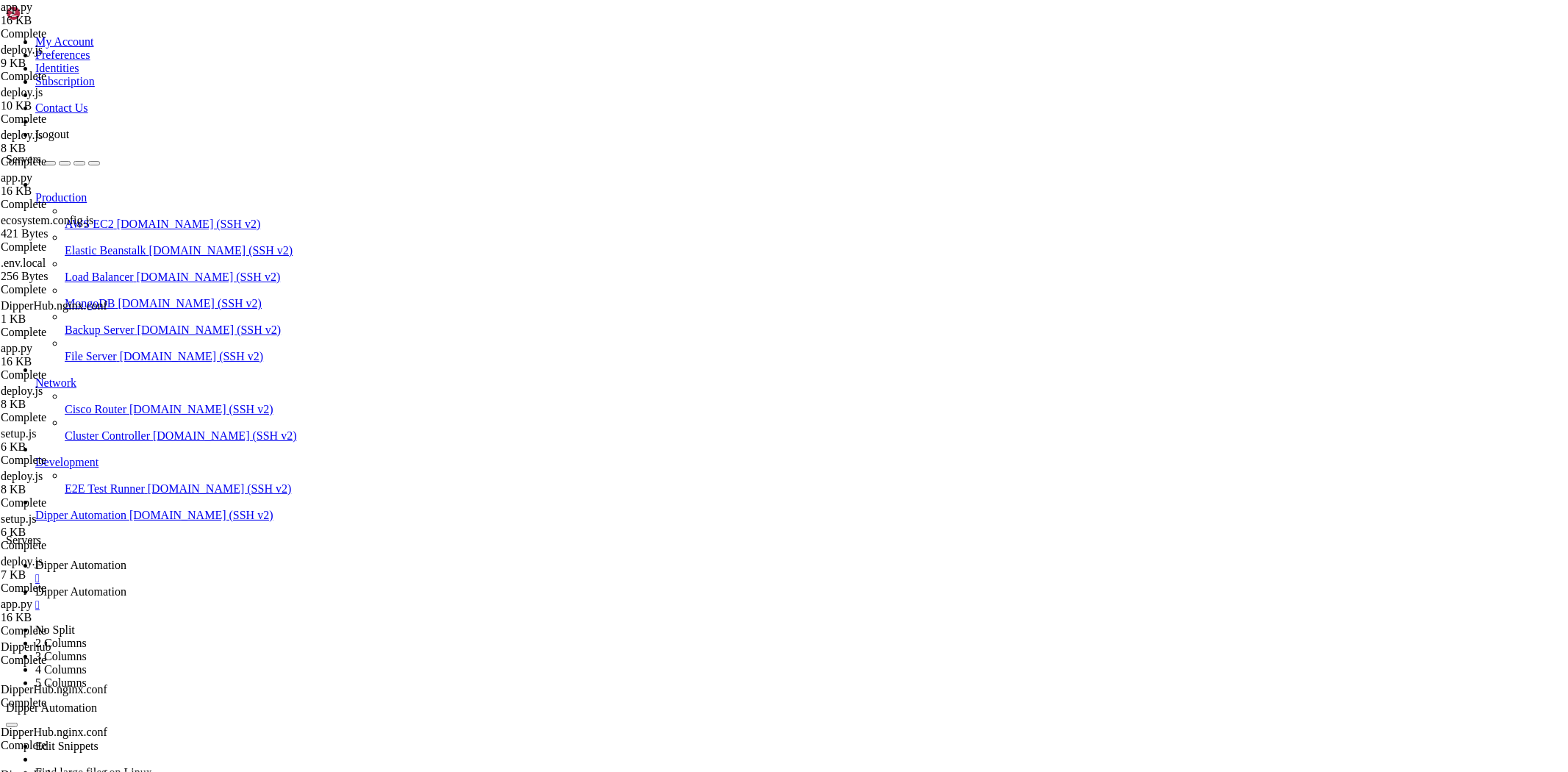
drag, startPoint x: 655, startPoint y: 312, endPoint x: 732, endPoint y: 316, distance: 77.1
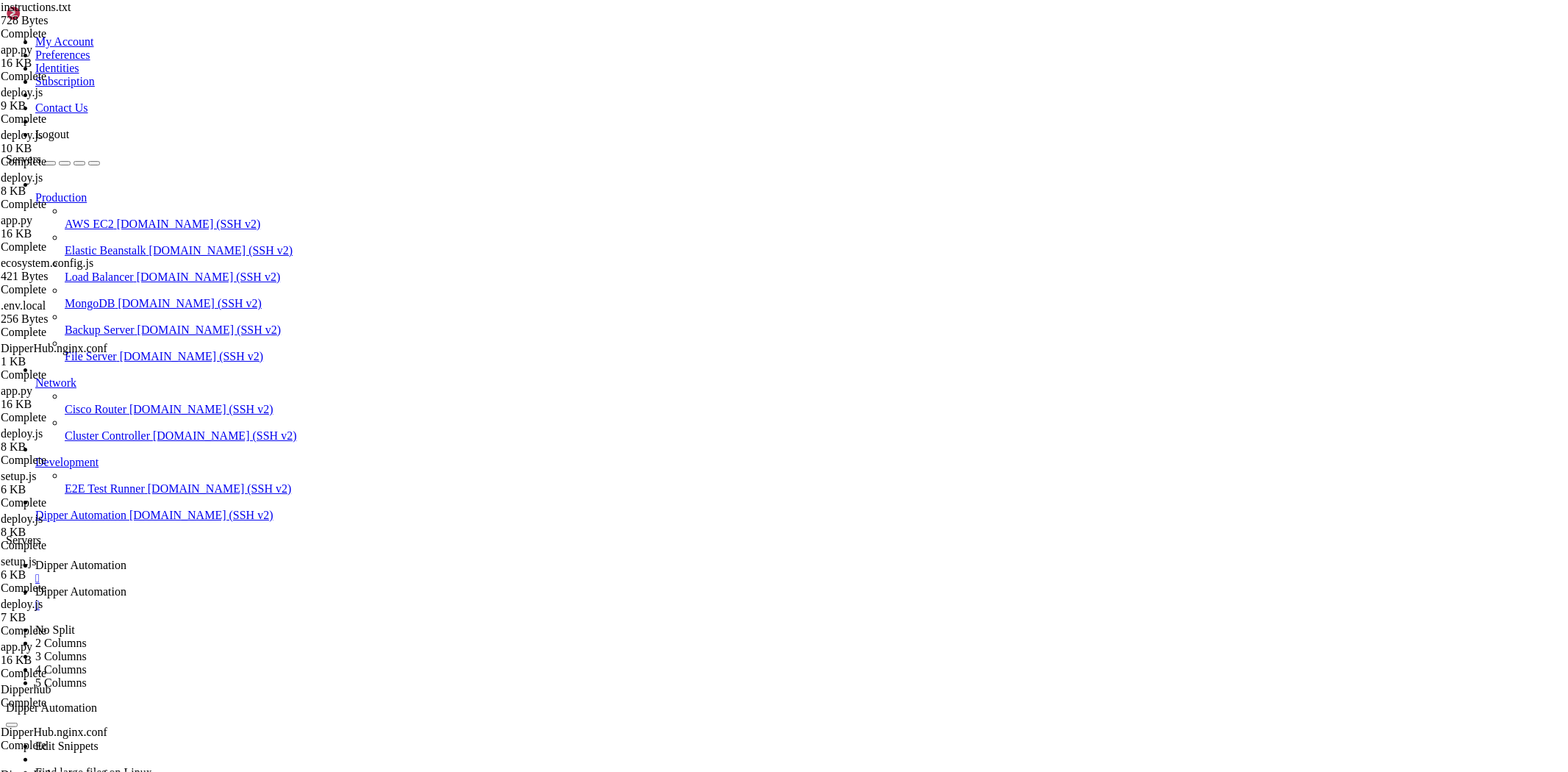
type textarea "--> Python Fix:"
drag, startPoint x: 384, startPoint y: 48, endPoint x: 230, endPoint y: 54, distance: 154.1
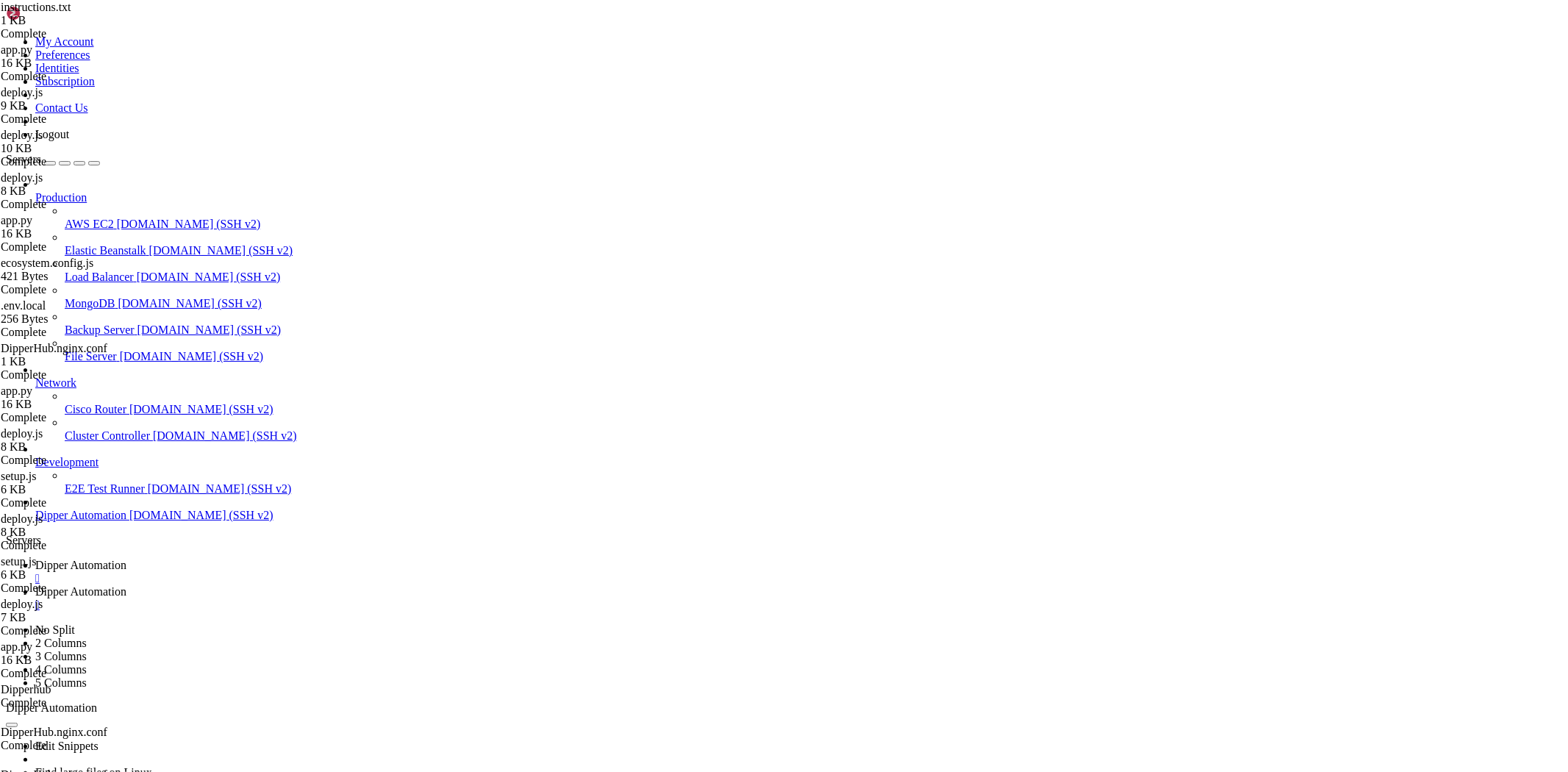
drag, startPoint x: 342, startPoint y: 52, endPoint x: 225, endPoint y: 46, distance: 117.2
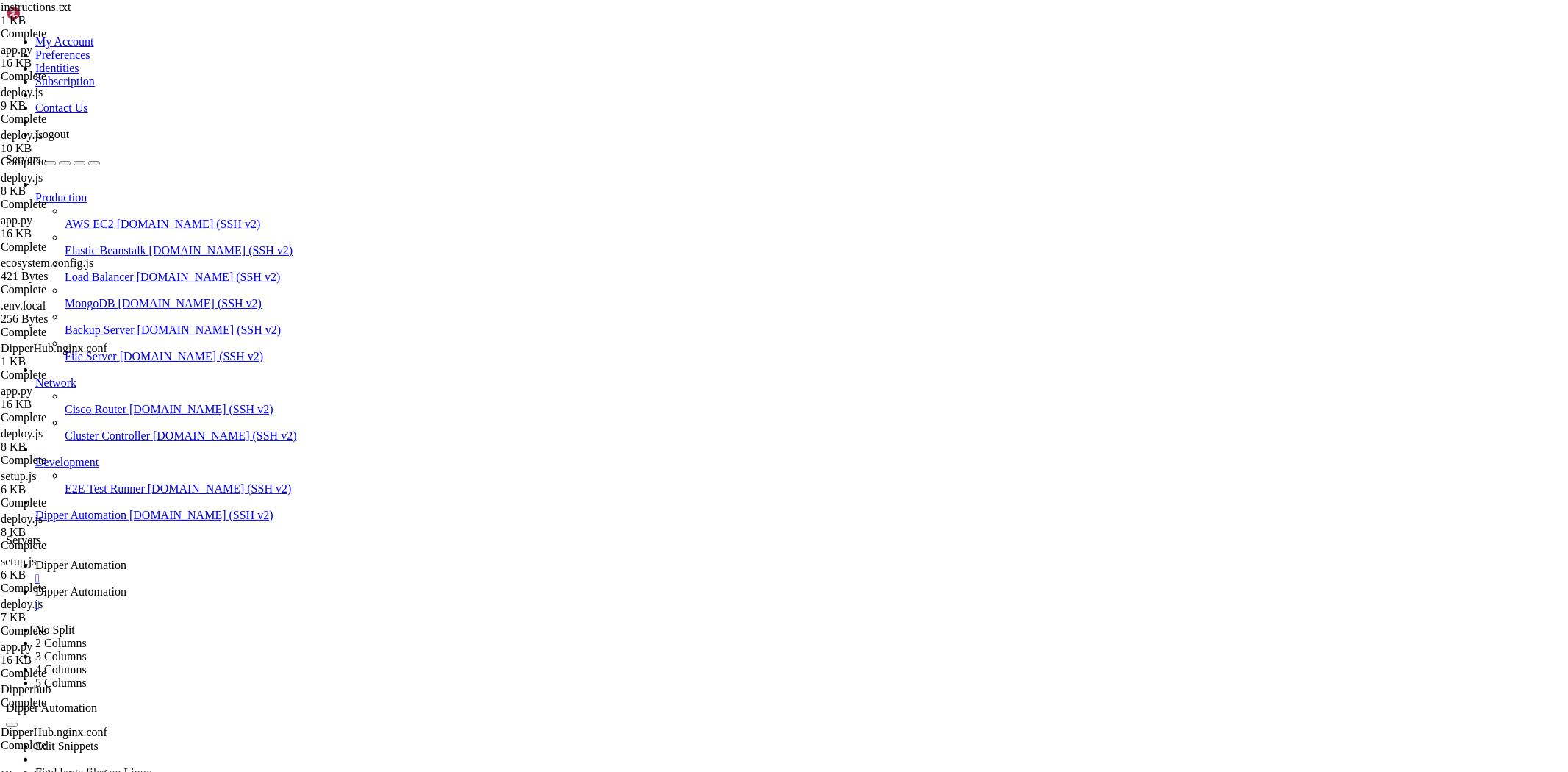
drag, startPoint x: 255, startPoint y: 52, endPoint x: 229, endPoint y: 53, distance: 26.0
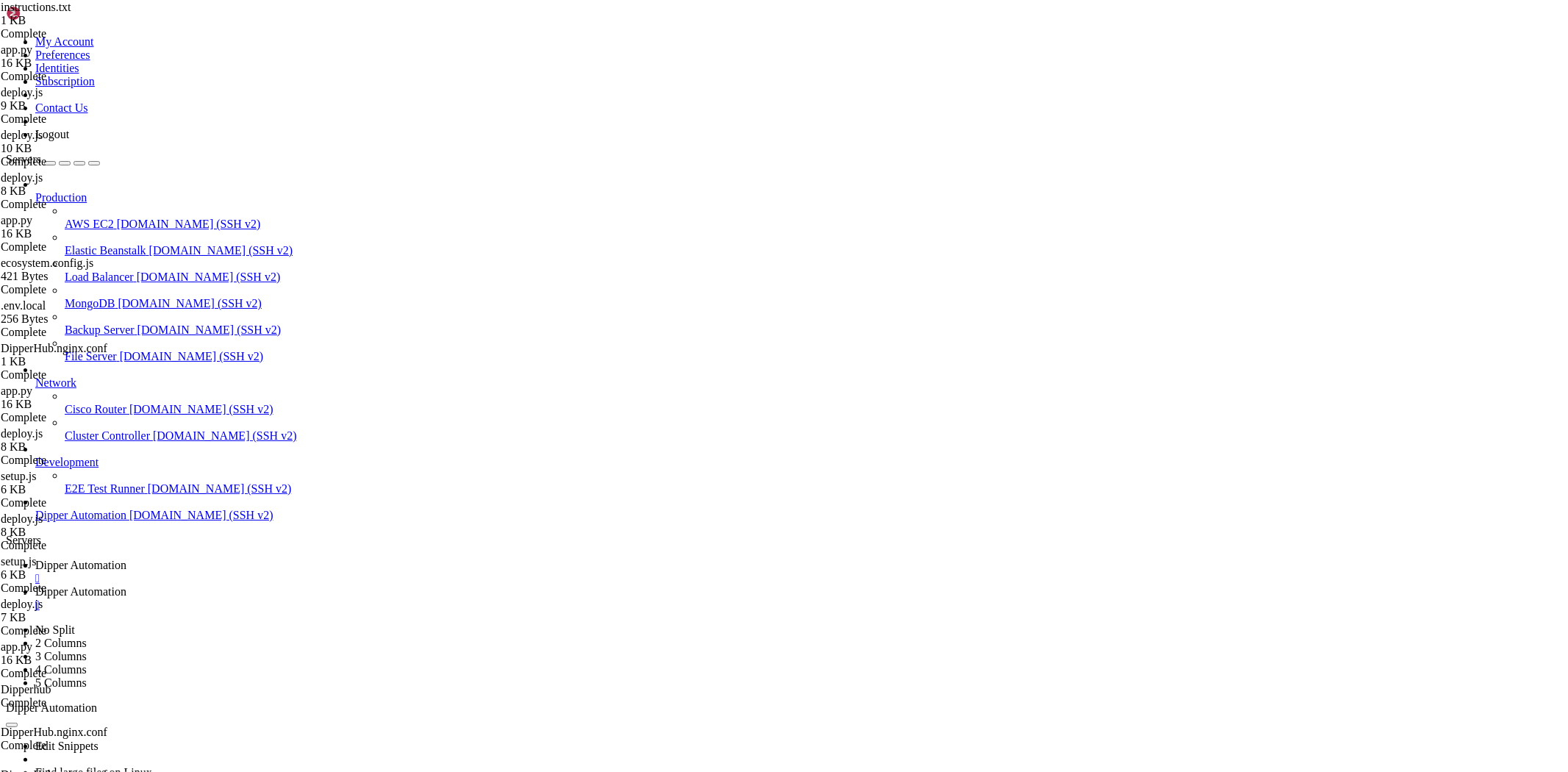
type input "/etc/nginx/sites-available"
type textarea "proxy_set_header Host $host;"
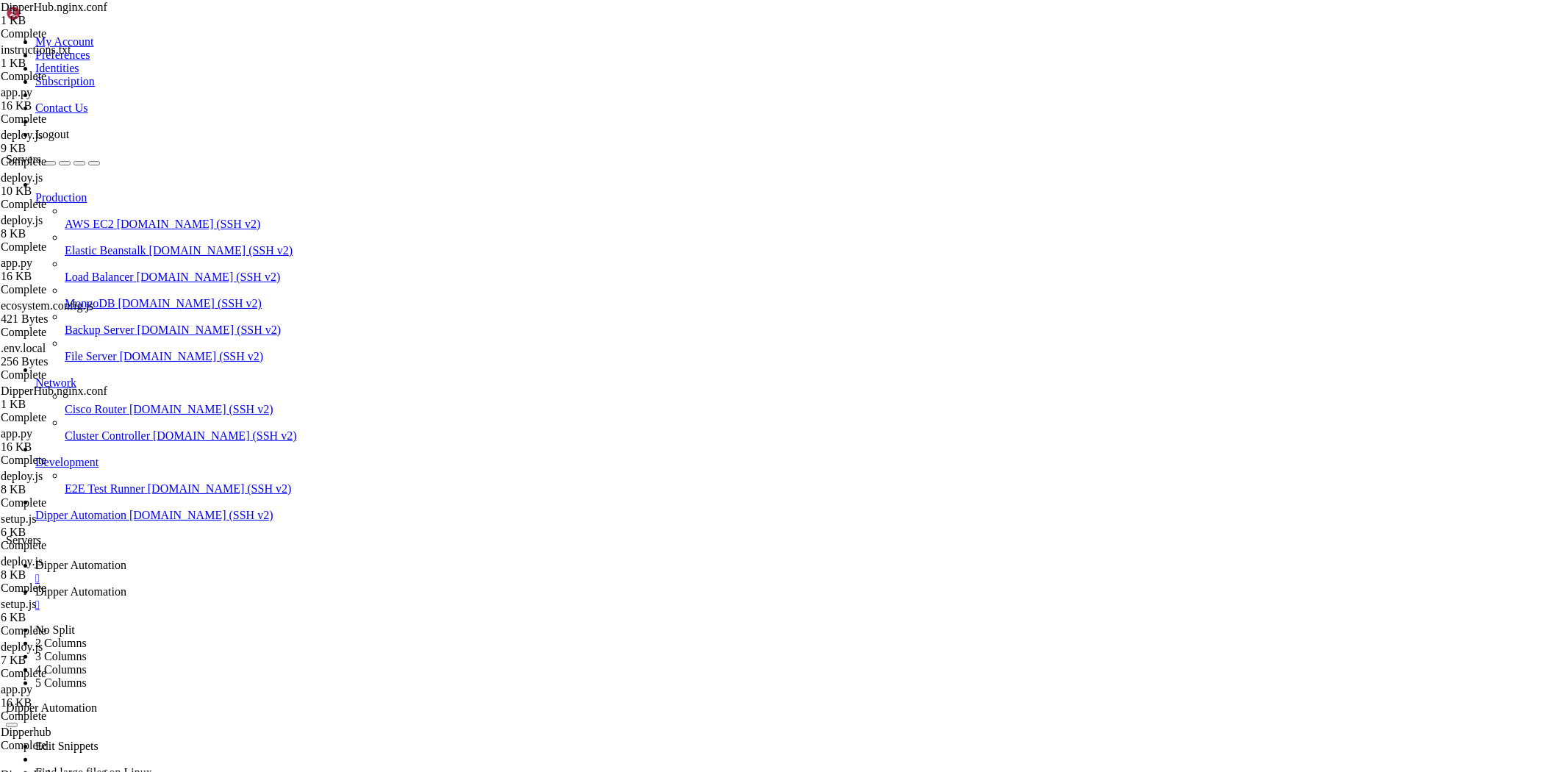
type textarea "proxy_set_header Host $host;"
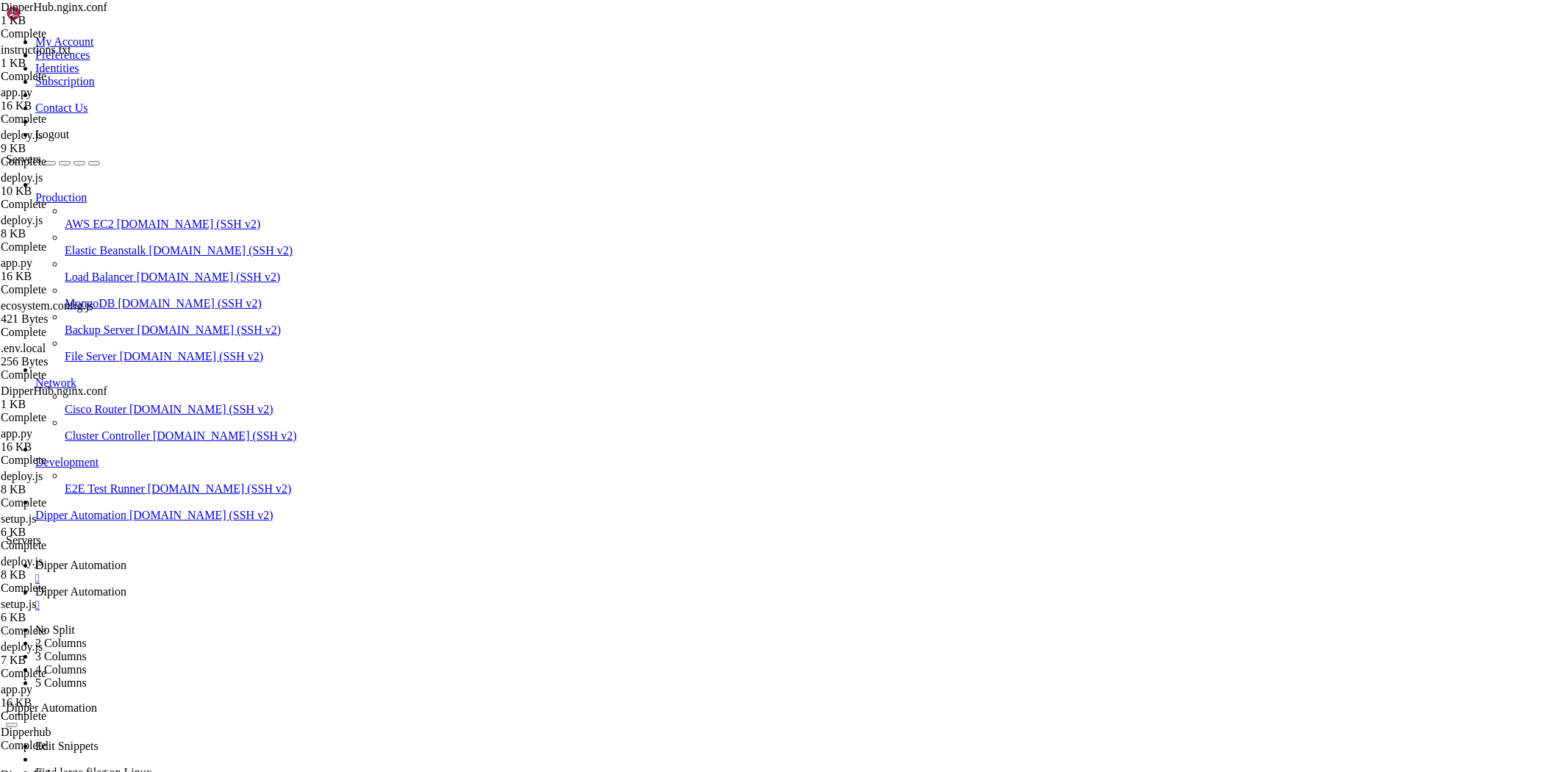
type textarea "proxy_cache_bypass $http_upgrade;"
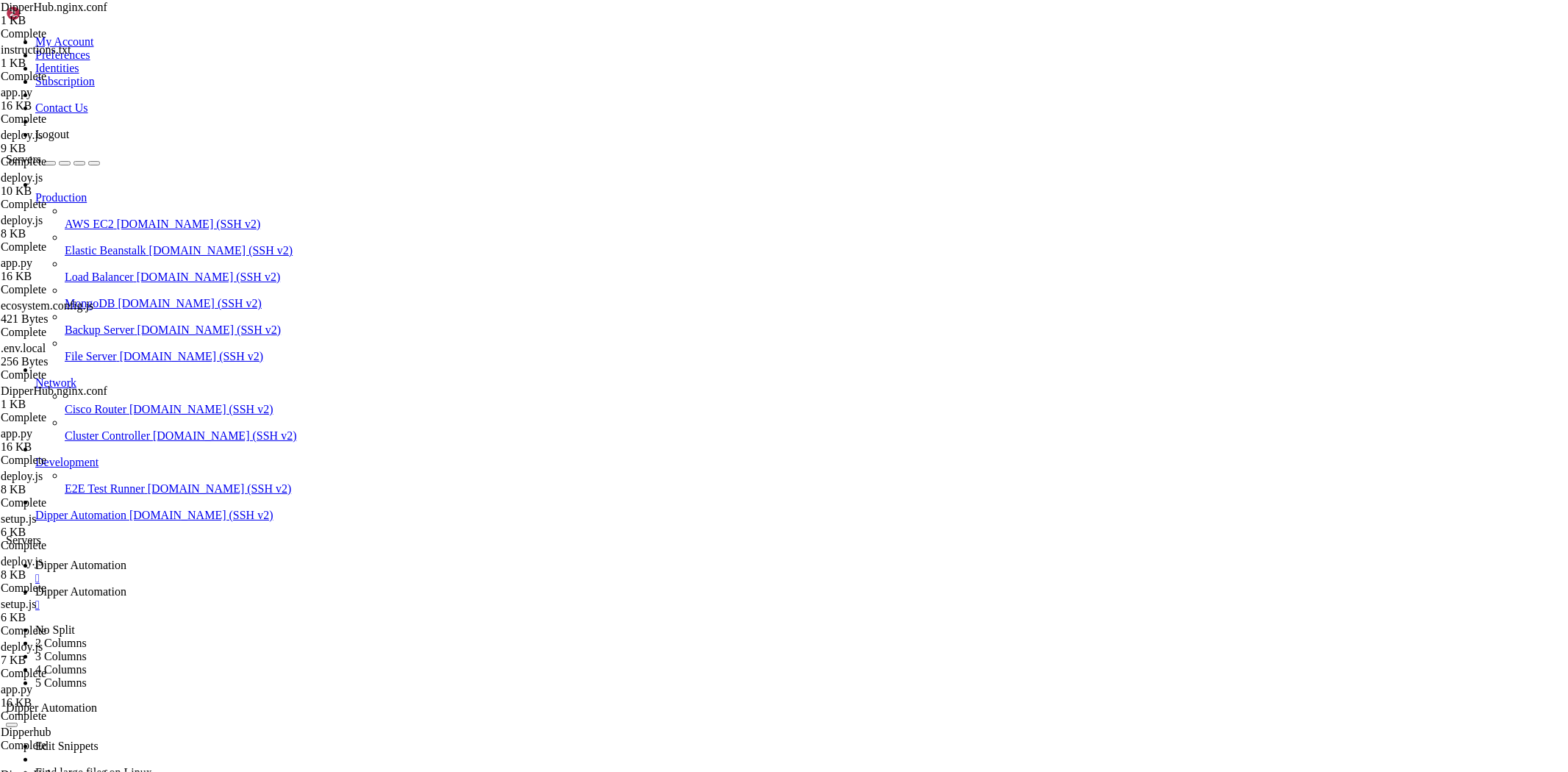
click at [212, 558] on link "Dipper Automation " at bounding box center [798, 571] width 1527 height 26
drag, startPoint x: 678, startPoint y: 1158, endPoint x: 434, endPoint y: 1138, distance: 244.8
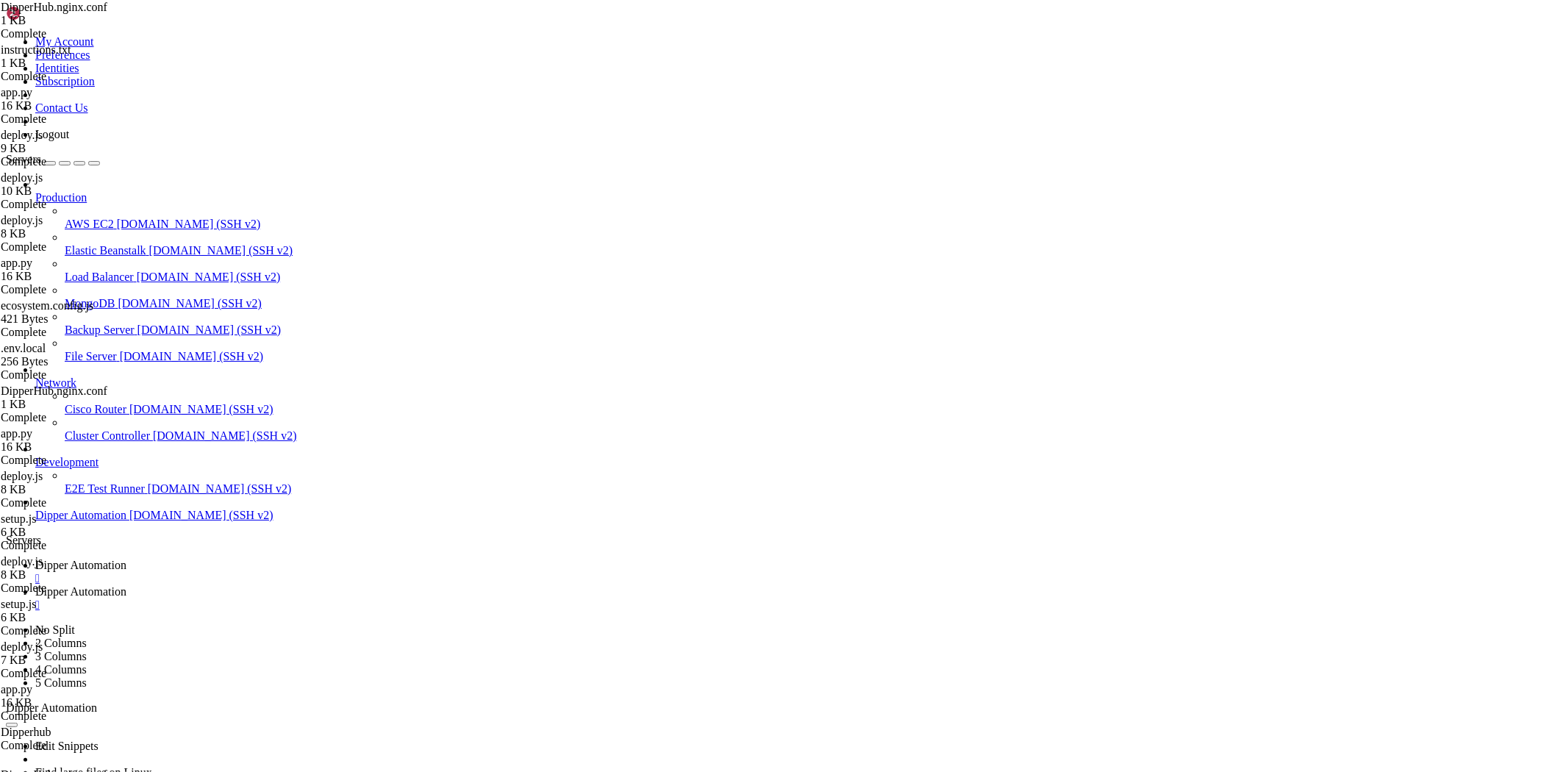
drag, startPoint x: 348, startPoint y: 1259, endPoint x: 369, endPoint y: 1264, distance: 21.6
drag, startPoint x: 411, startPoint y: 1280, endPoint x: 256, endPoint y: 1392, distance: 191.2
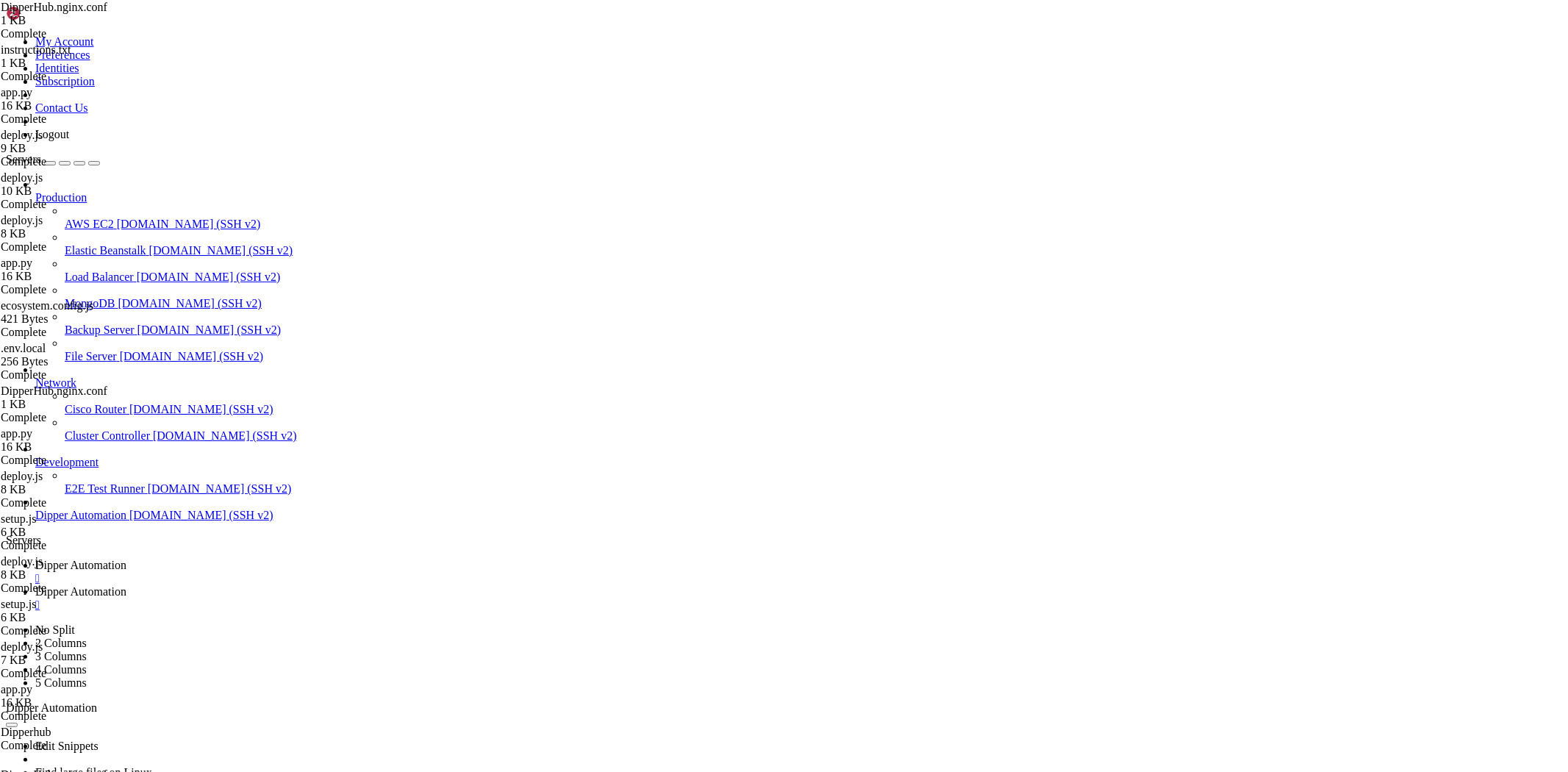
drag, startPoint x: 542, startPoint y: 1261, endPoint x: 414, endPoint y: 1256, distance: 128.1
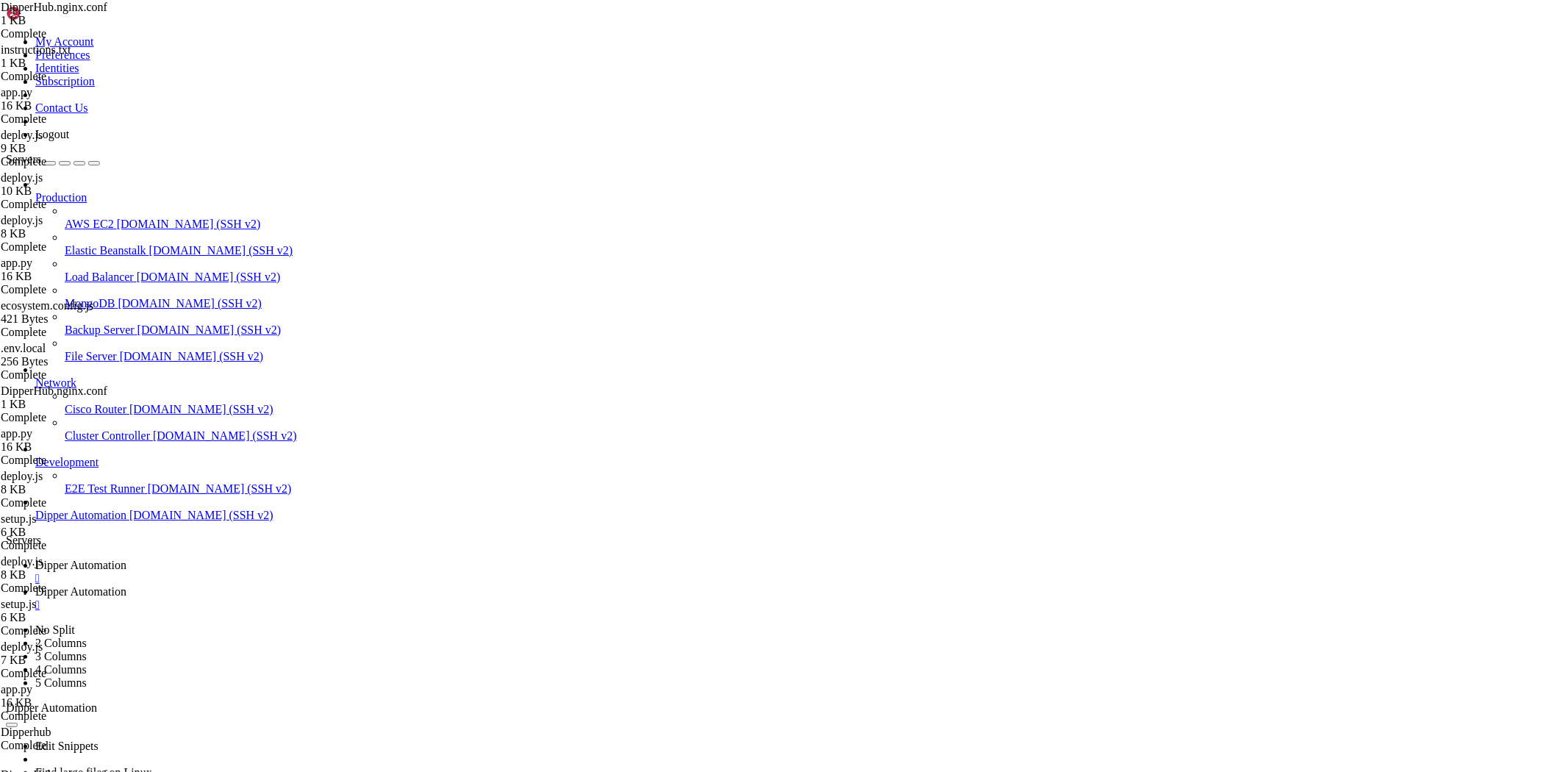
scroll to position [125572, 0]
drag, startPoint x: 822, startPoint y: 1132, endPoint x: 717, endPoint y: 1133, distance: 105.0
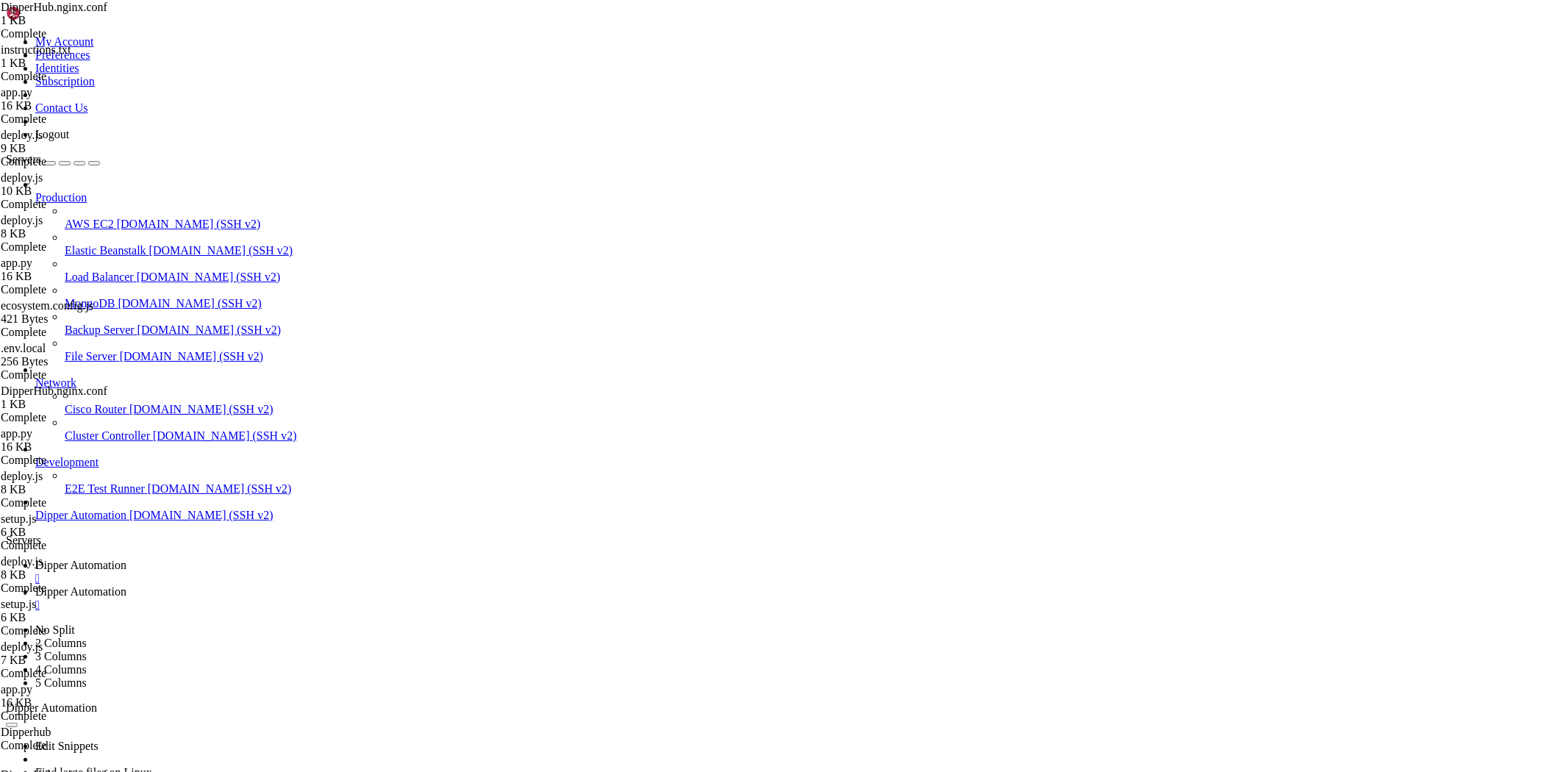
drag, startPoint x: 167, startPoint y: 1488, endPoint x: 13, endPoint y: 1369, distance: 194.6
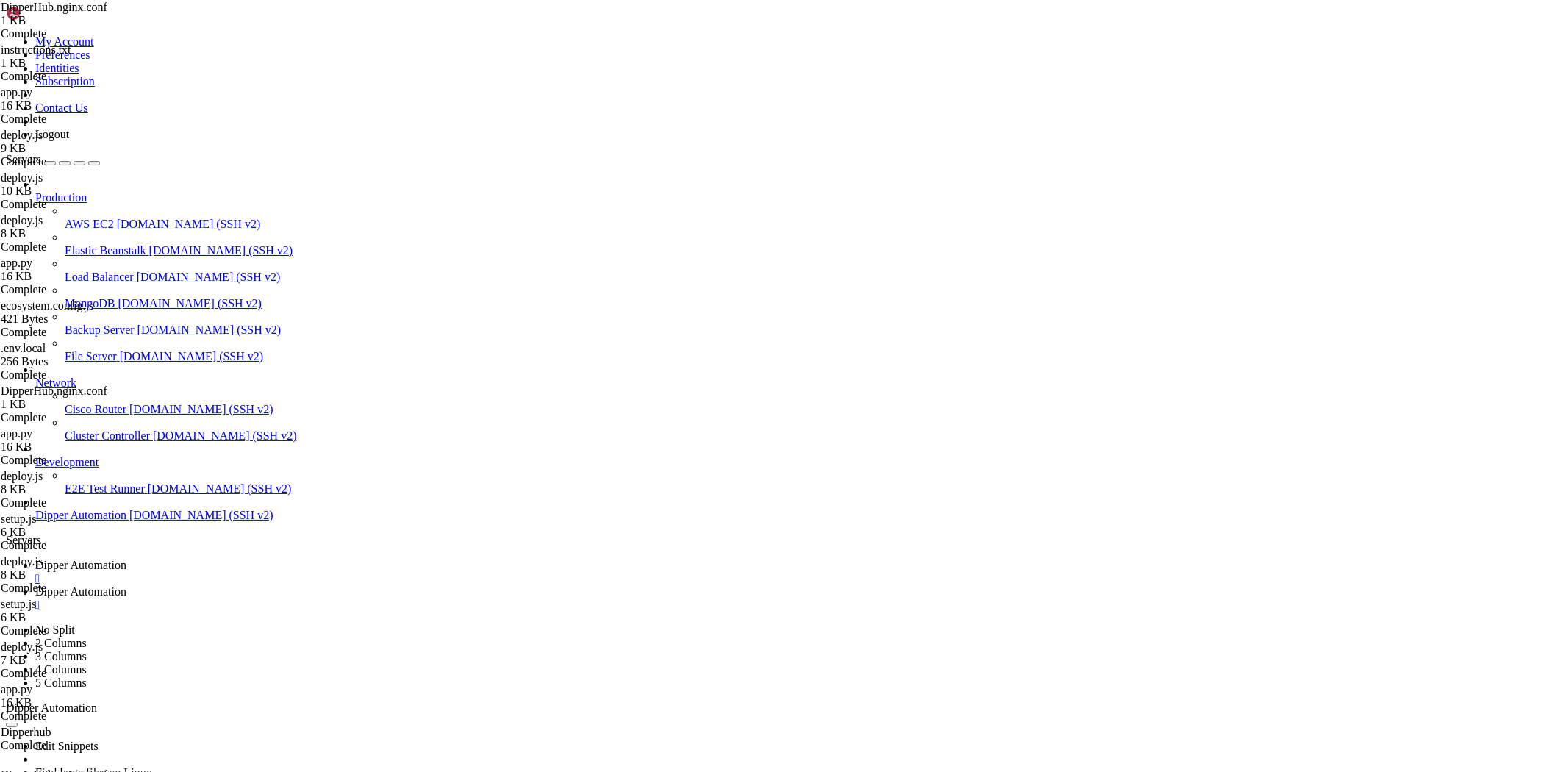
drag, startPoint x: 828, startPoint y: 1355, endPoint x: 646, endPoint y: 1395, distance: 186.3
drag, startPoint x: 161, startPoint y: 1485, endPoint x: 11, endPoint y: 1405, distance: 170.0
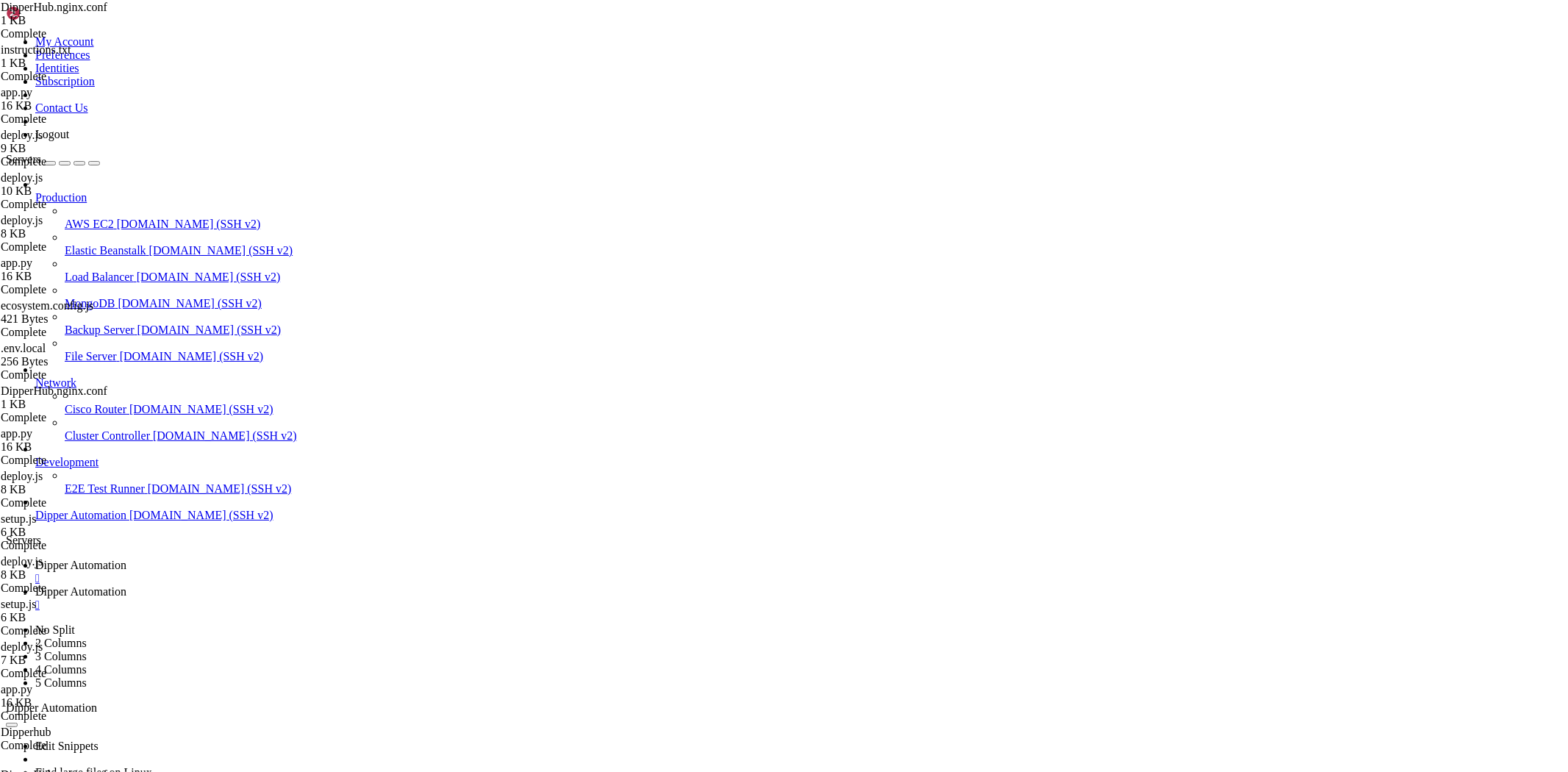
scroll to position [126308, 0]
drag, startPoint x: 742, startPoint y: 1314, endPoint x: 601, endPoint y: 1306, distance: 141.2
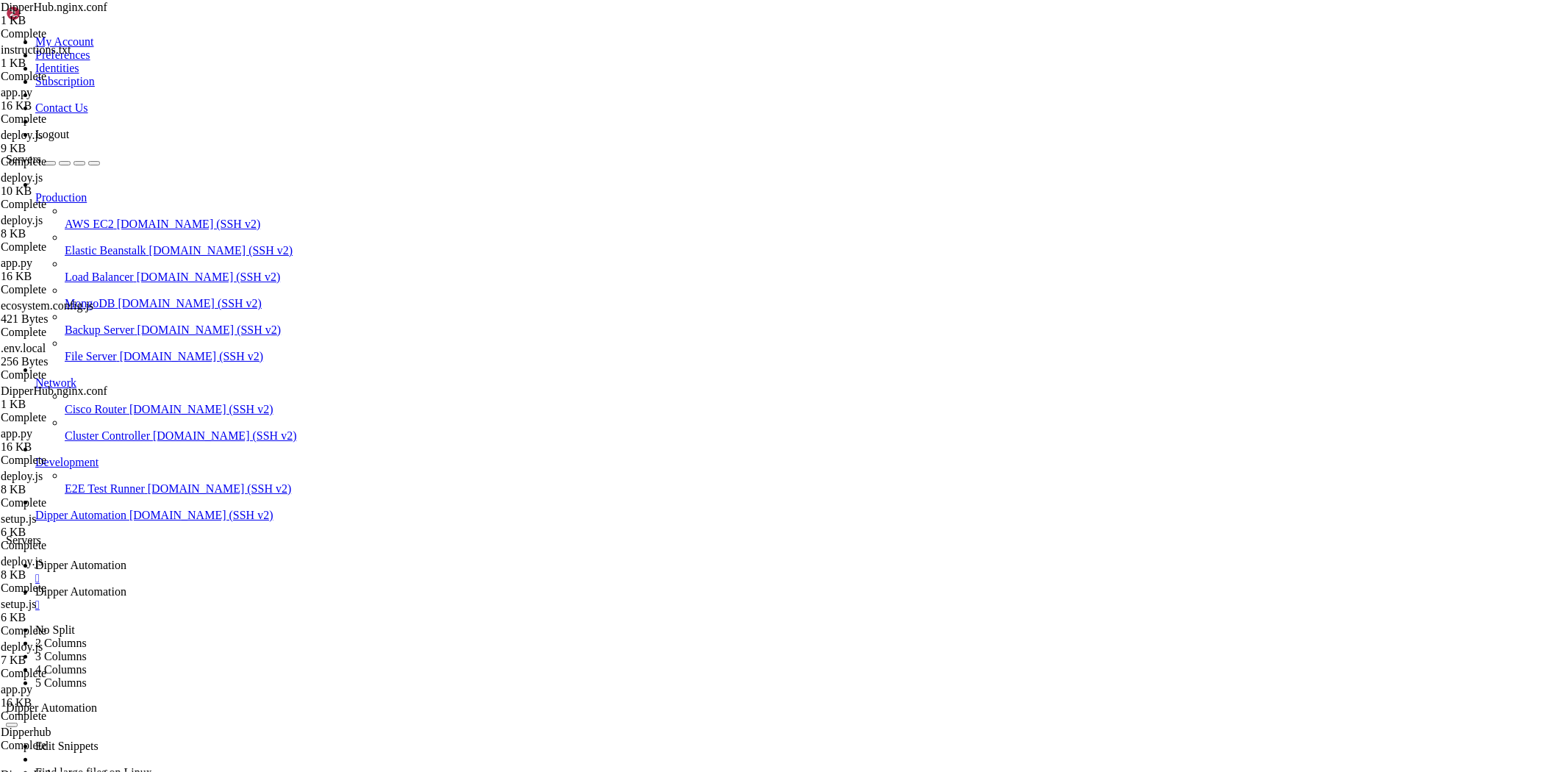
drag, startPoint x: 1001, startPoint y: 1225, endPoint x: 537, endPoint y: 1136, distance: 472.5
drag, startPoint x: 232, startPoint y: 1477, endPoint x: 13, endPoint y: 1403, distance: 231.2
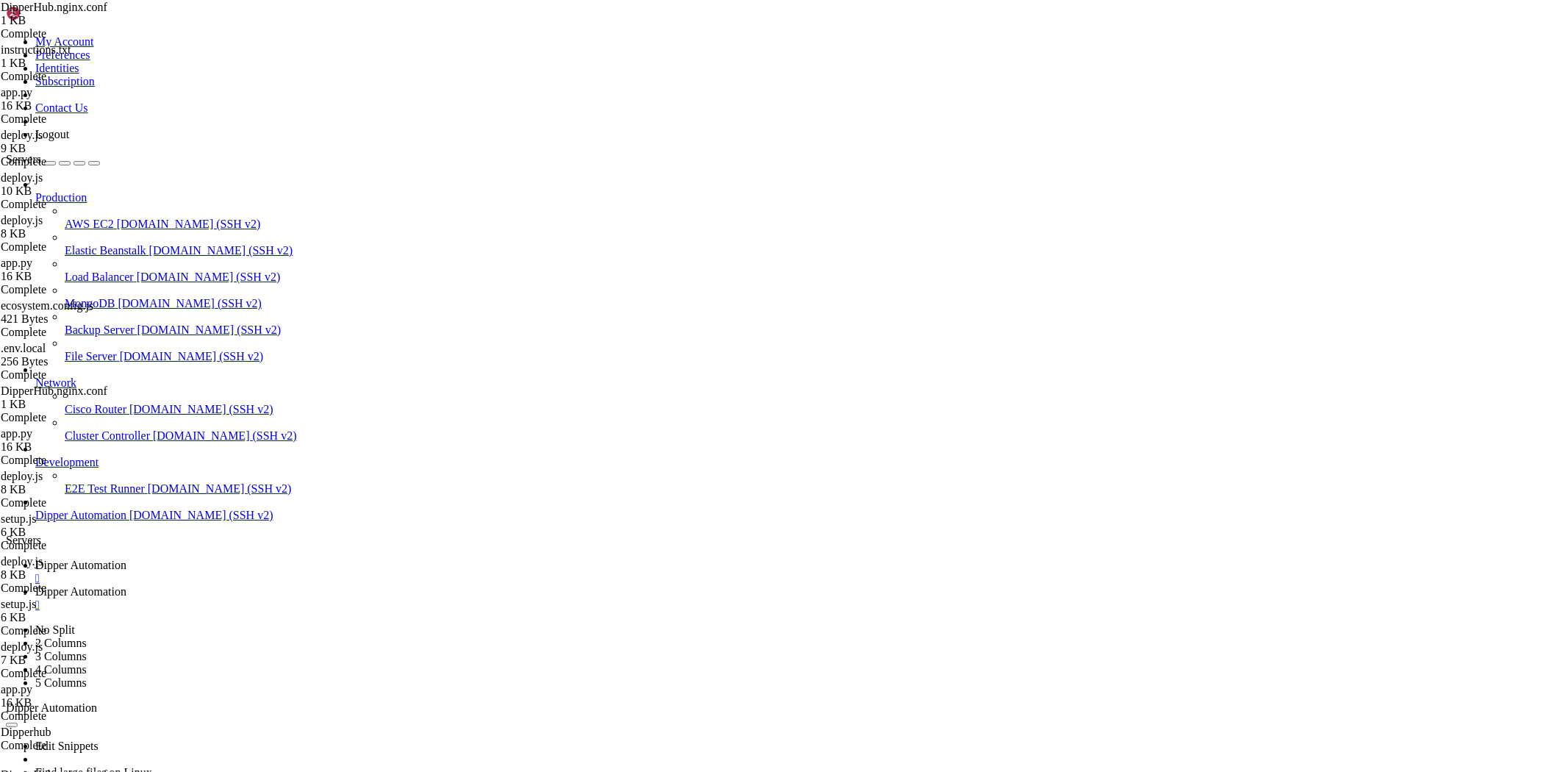
drag, startPoint x: 594, startPoint y: 1337, endPoint x: 195, endPoint y: 1160, distance: 436.5
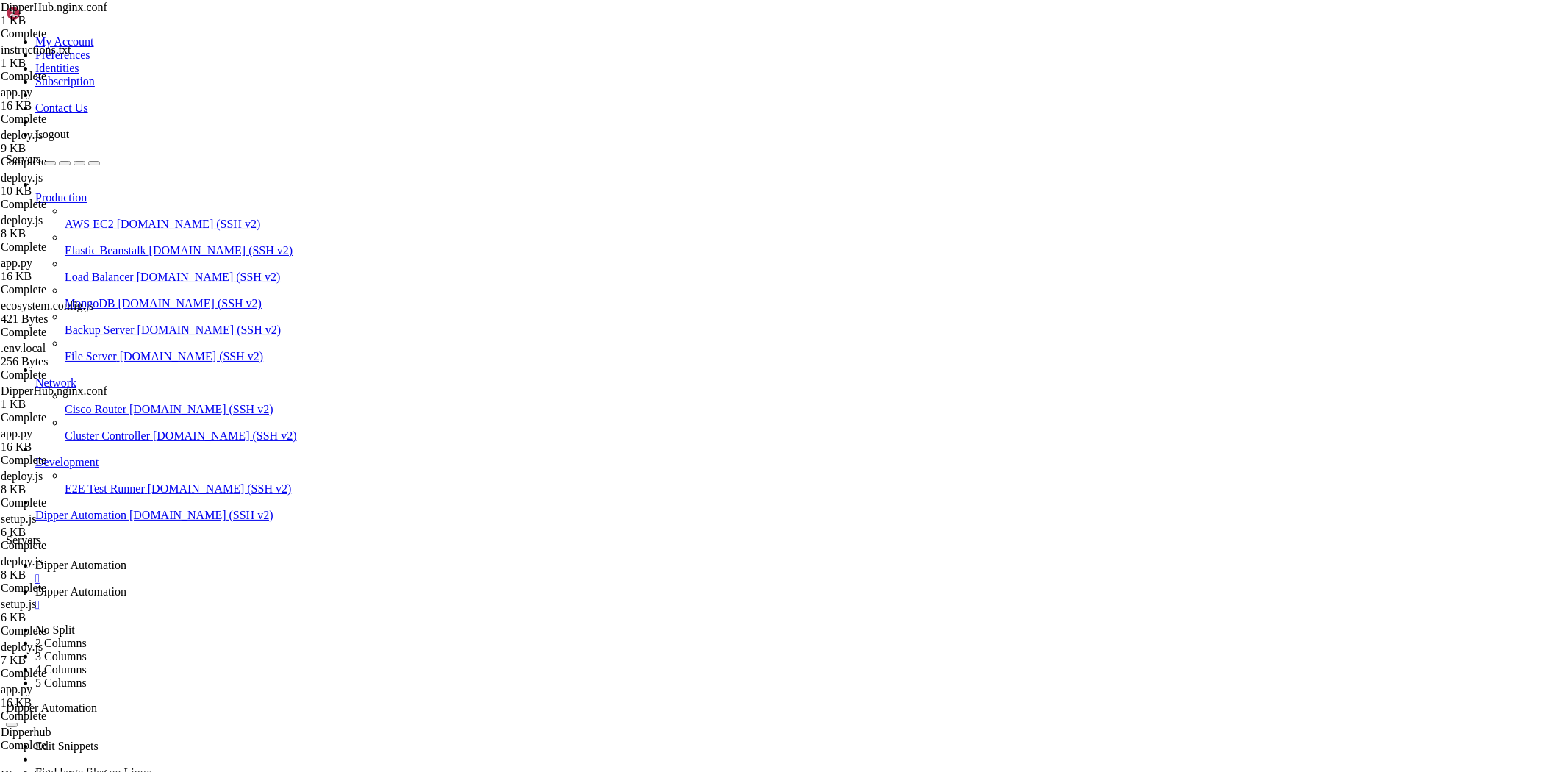
scroll to position [126558, 0]
drag, startPoint x: 157, startPoint y: 1473, endPoint x: 180, endPoint y: 1395, distance: 81.3
click at [126, 585] on span "Dipper Automation" at bounding box center [80, 592] width 91 height 13
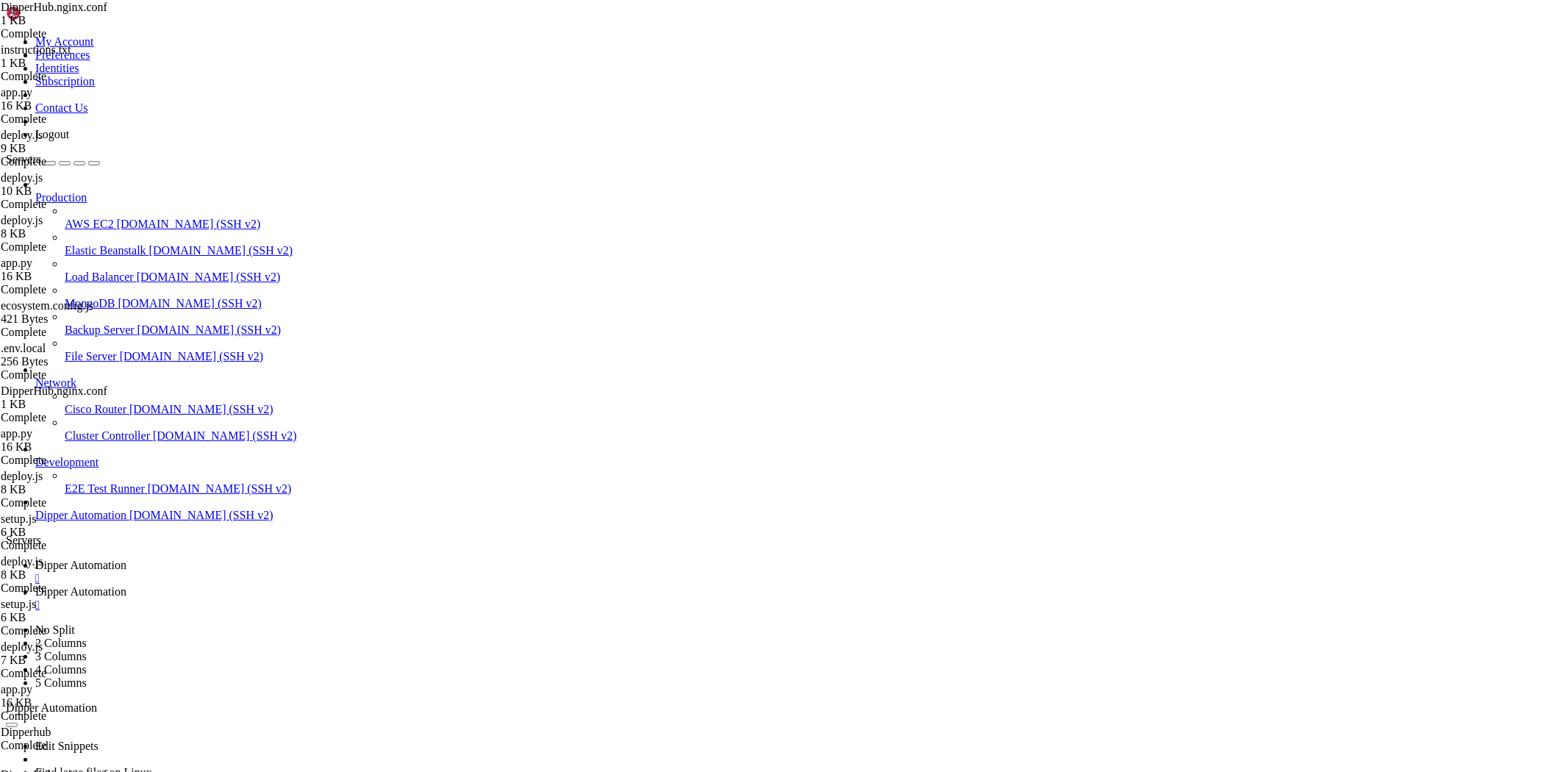
drag, startPoint x: 231, startPoint y: 50, endPoint x: 508, endPoint y: 83, distance: 279.0
type input "/root/DipperHub"
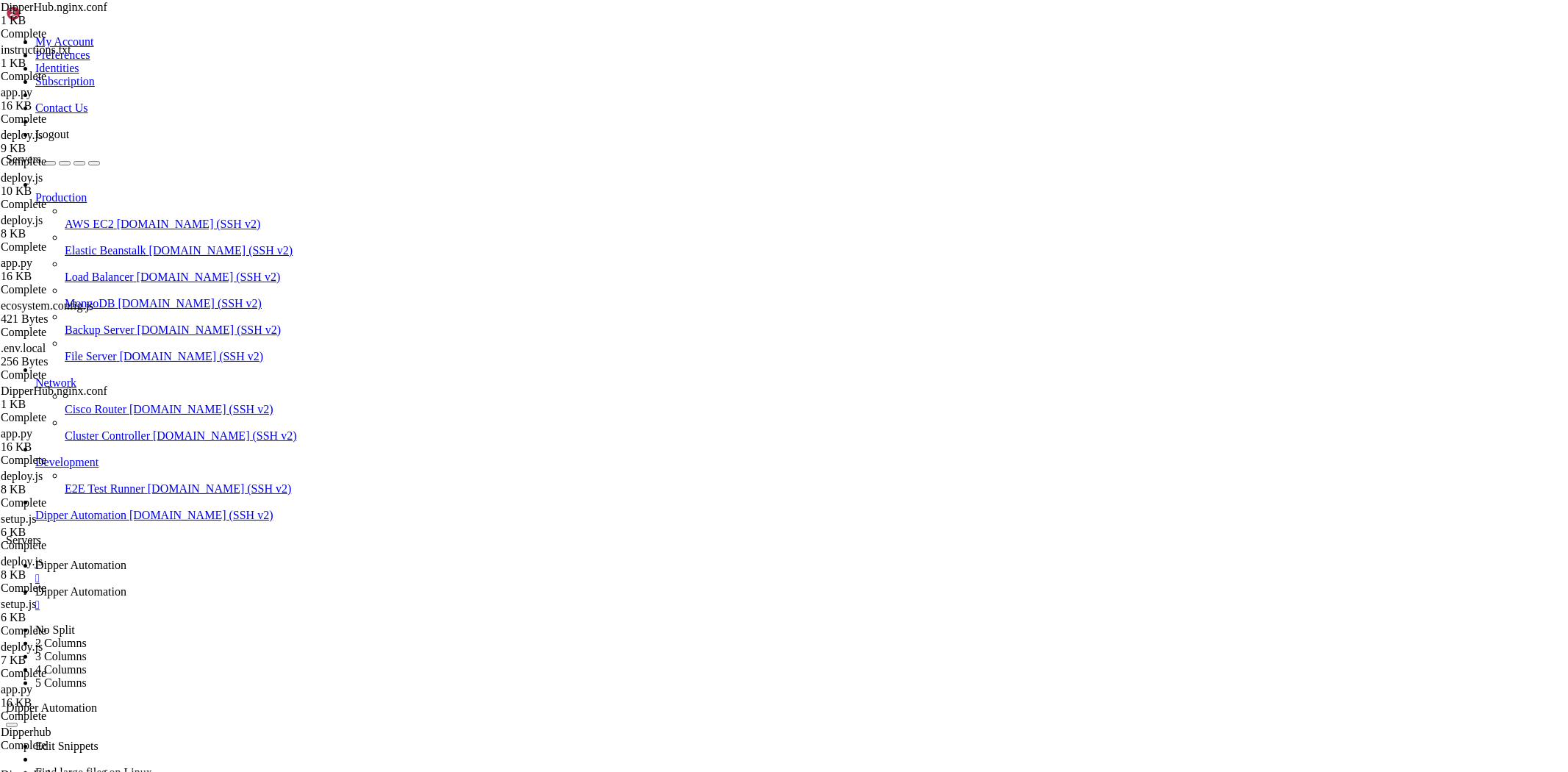
scroll to position [244, 0]
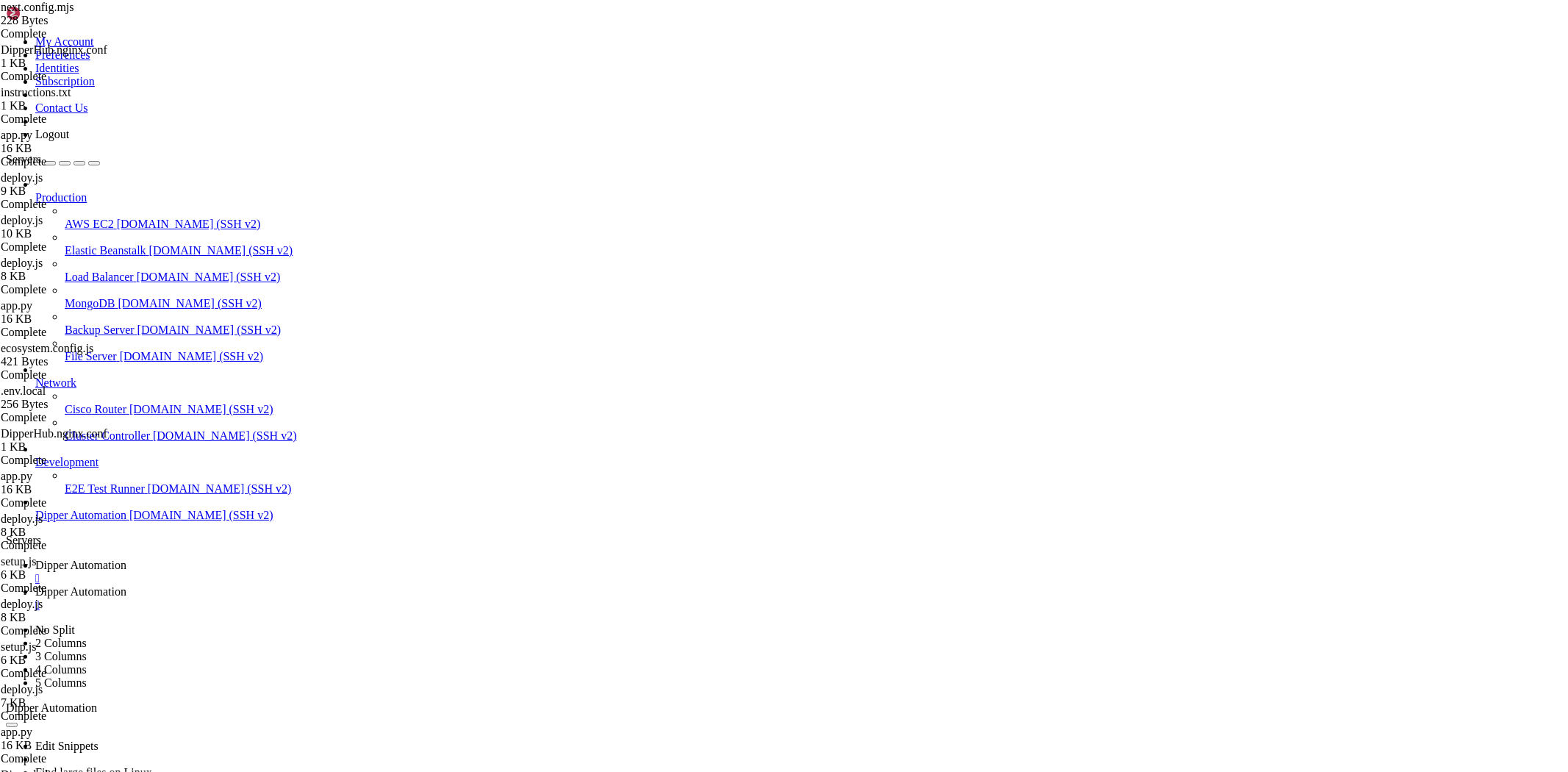
scroll to position [535, 0]
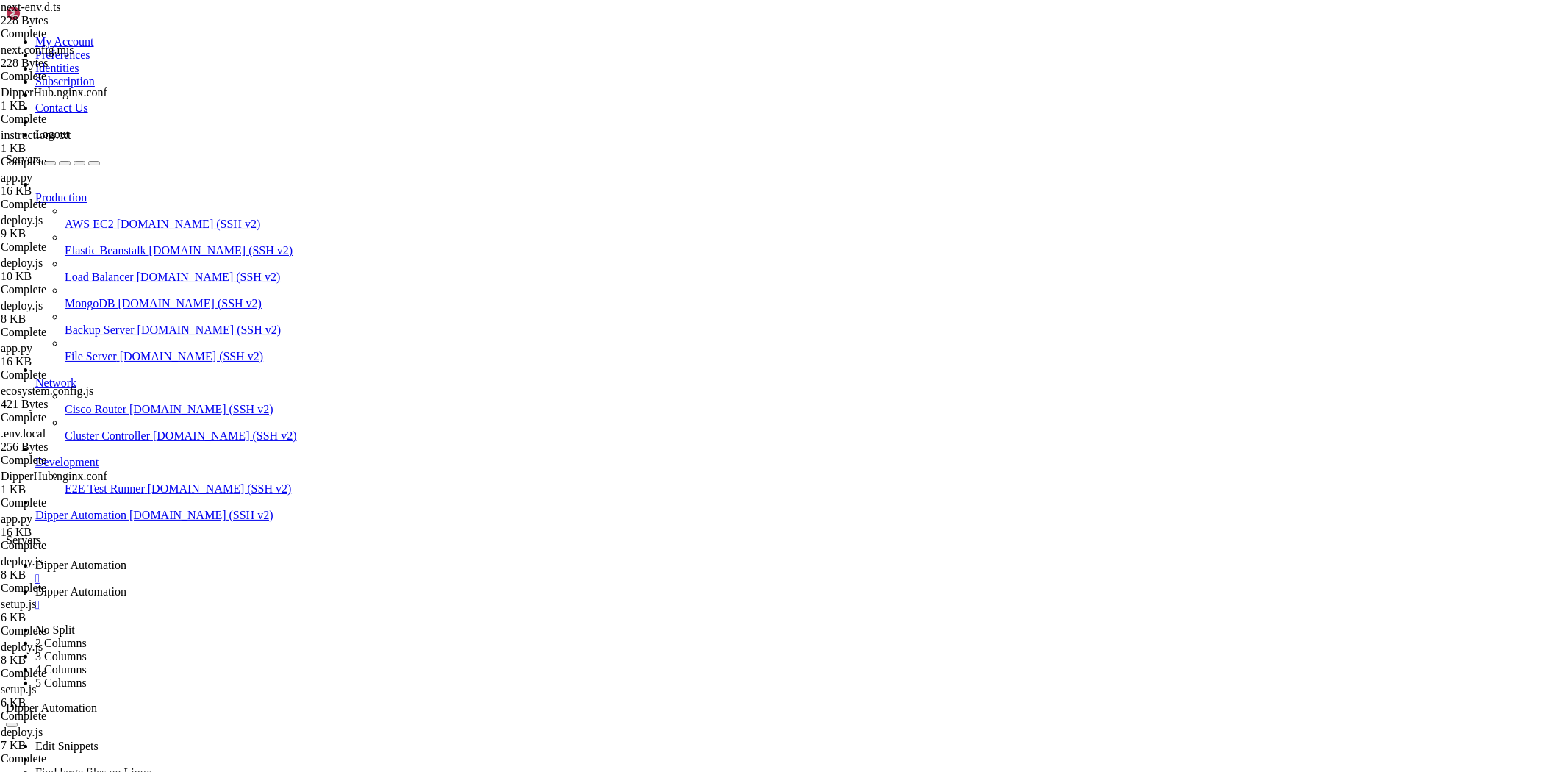
drag, startPoint x: 524, startPoint y: 88, endPoint x: 527, endPoint y: 57, distance: 31.1
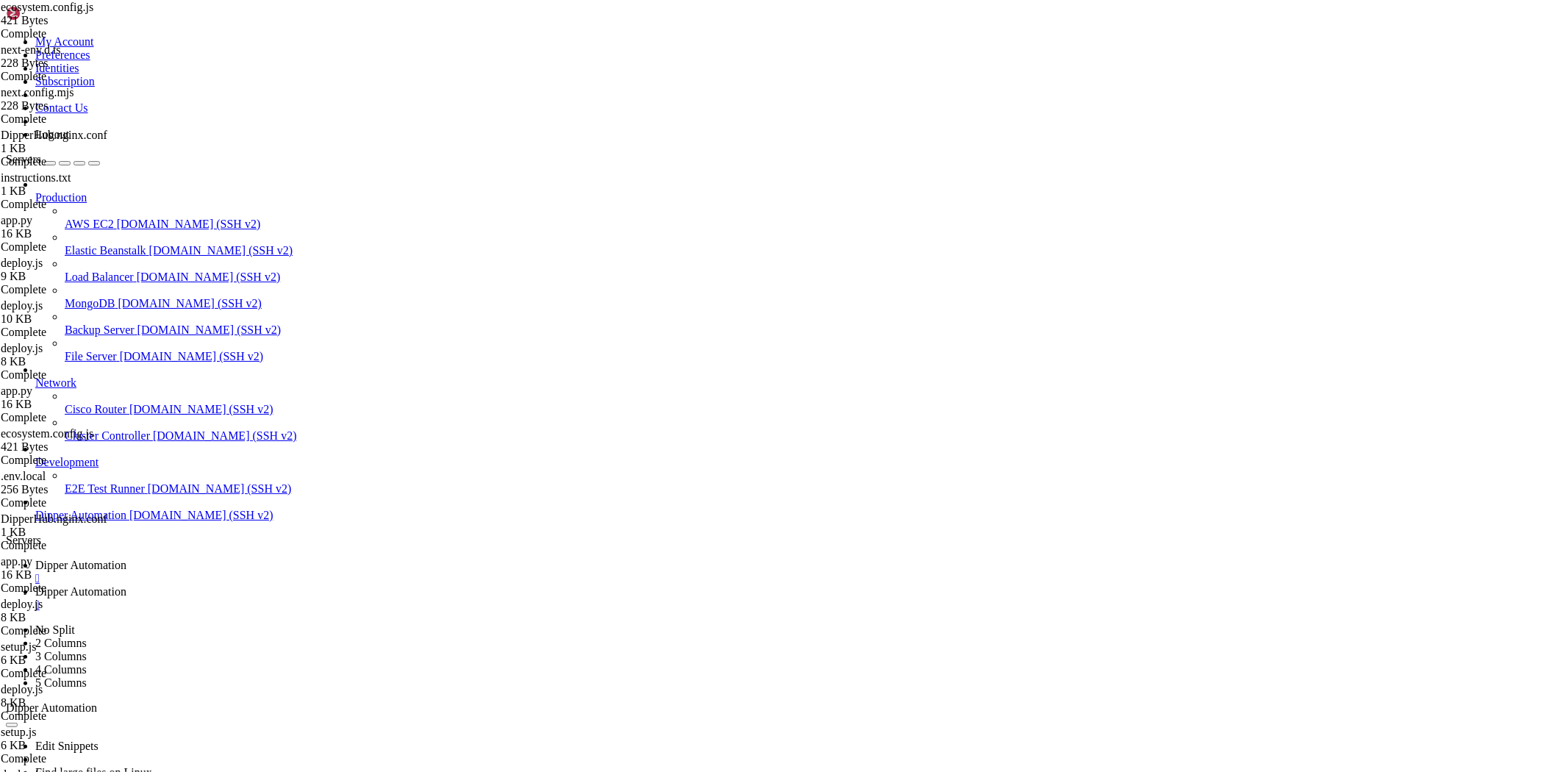
type textarea ""cwd": "/root/DipperHub","
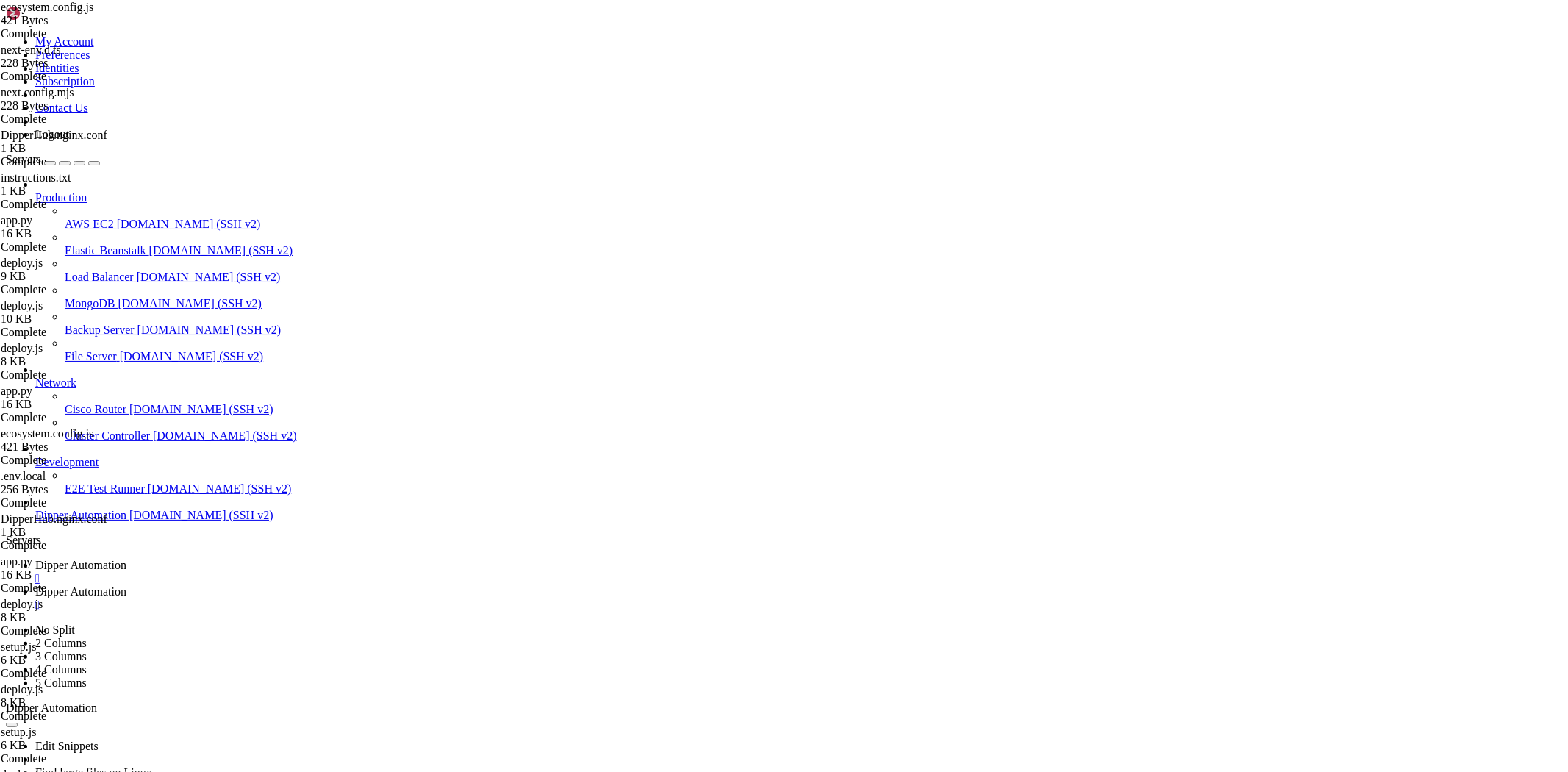
type textarea "}"
type textarea ""env": {"
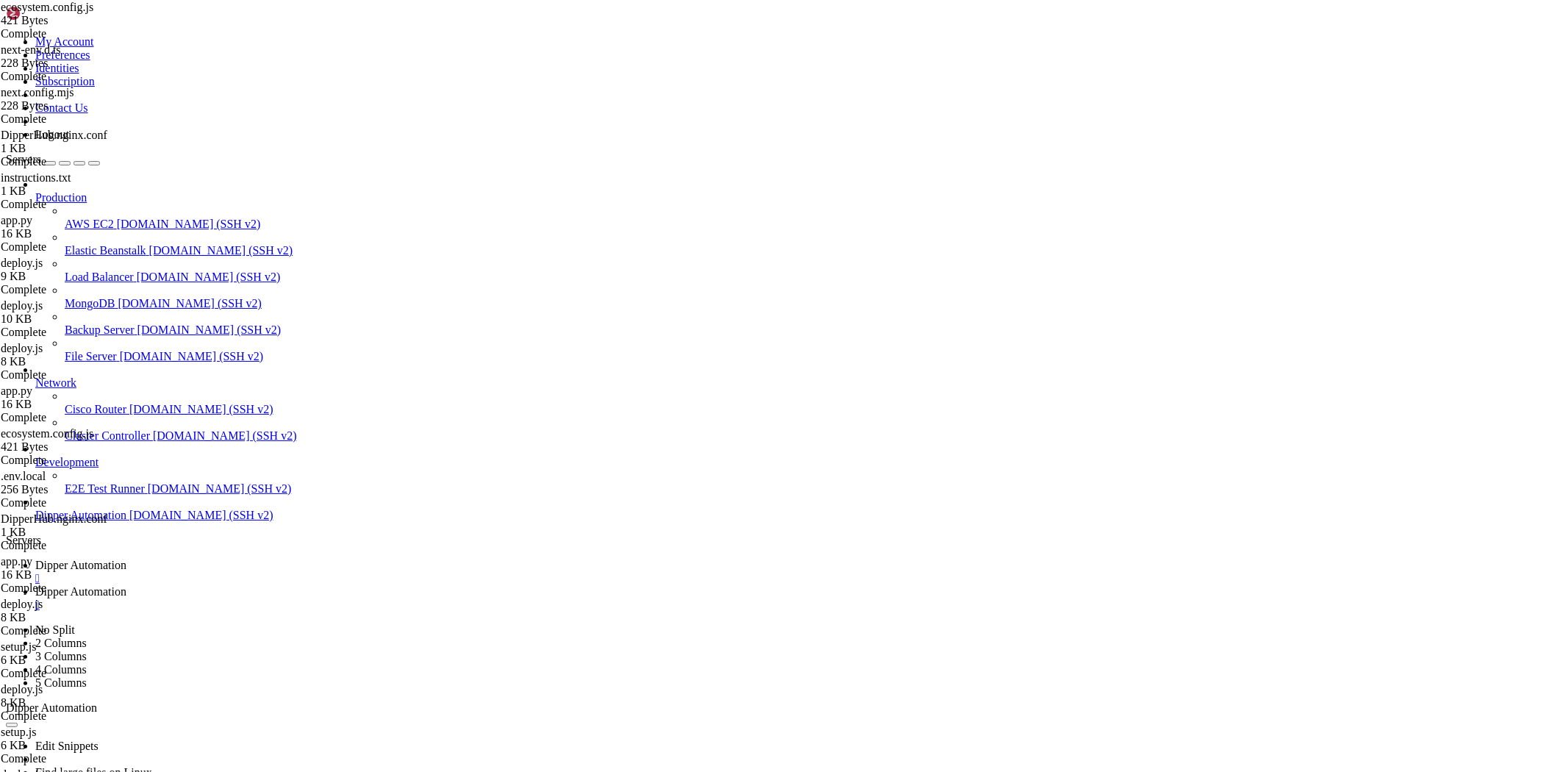
type textarea "proxy_set_header X-Forwarded-Proto $scheme;"
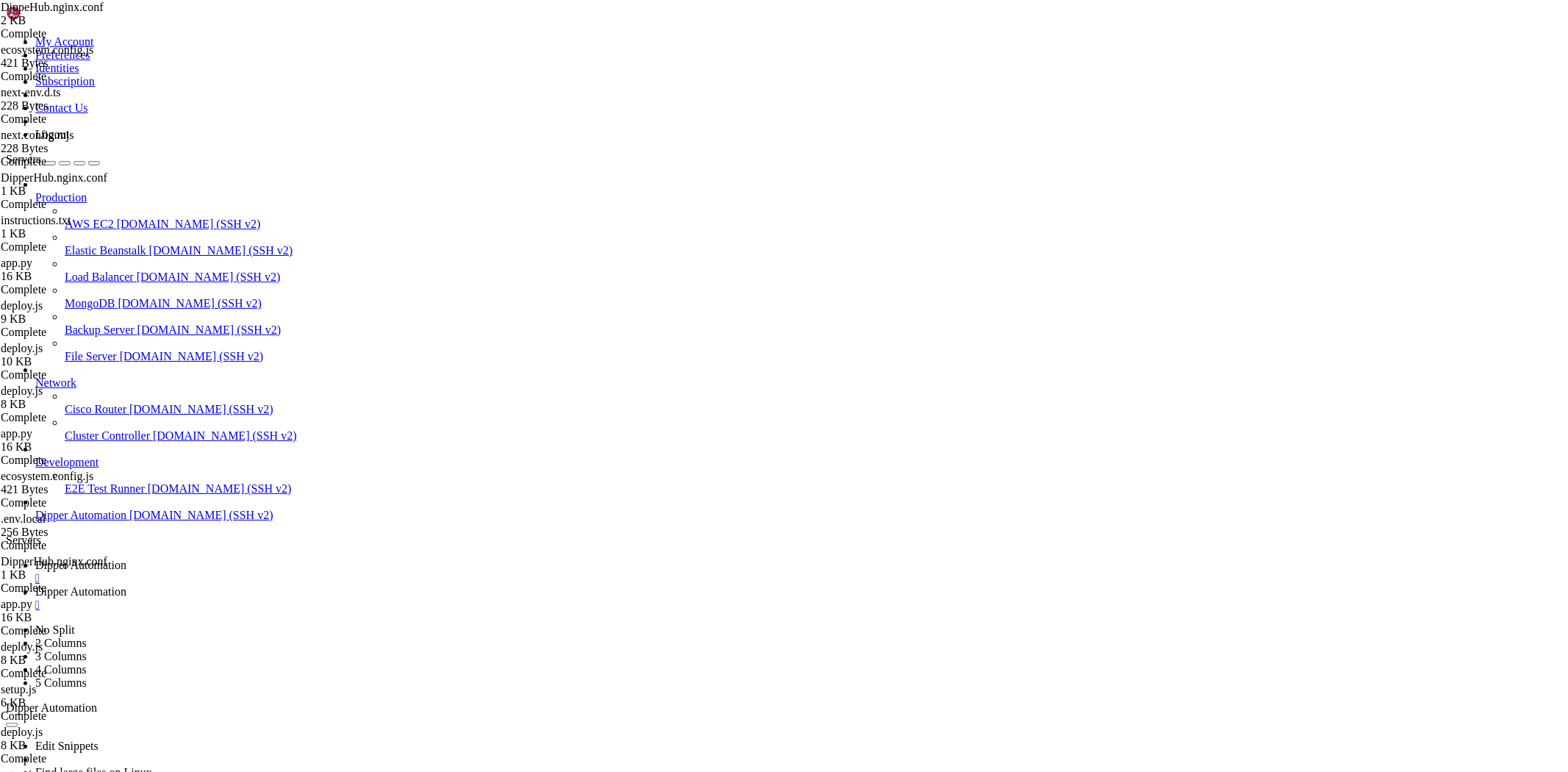
type textarea "proxy_pass [URL];"
click at [218, 558] on link "Dipper Automation " at bounding box center [798, 571] width 1527 height 26
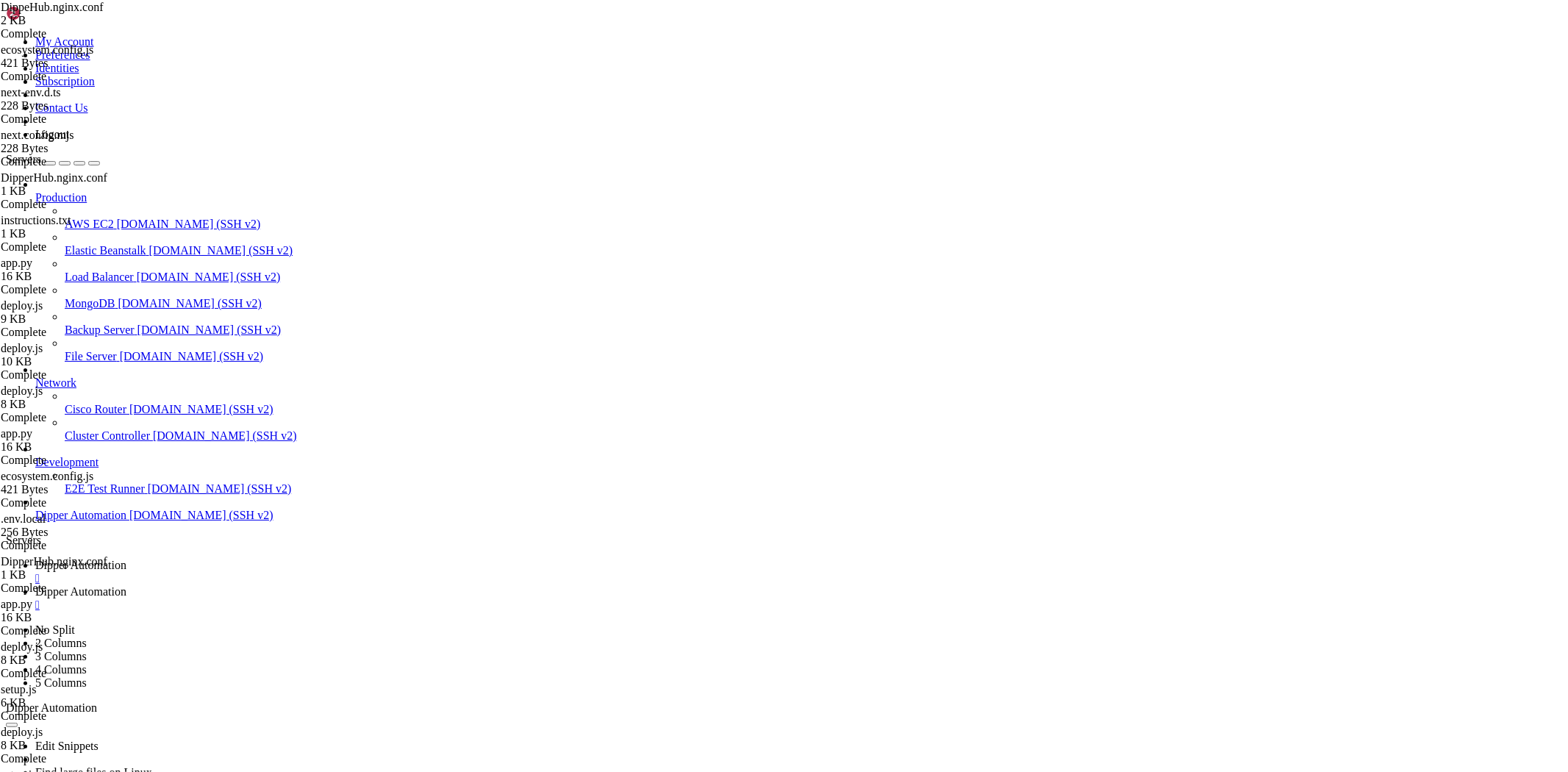
scroll to position [126808, 0]
drag, startPoint x: 94, startPoint y: 1299, endPoint x: 172, endPoint y: 1298, distance: 78.0
click at [126, 585] on span "Dipper Automation" at bounding box center [80, 592] width 91 height 13
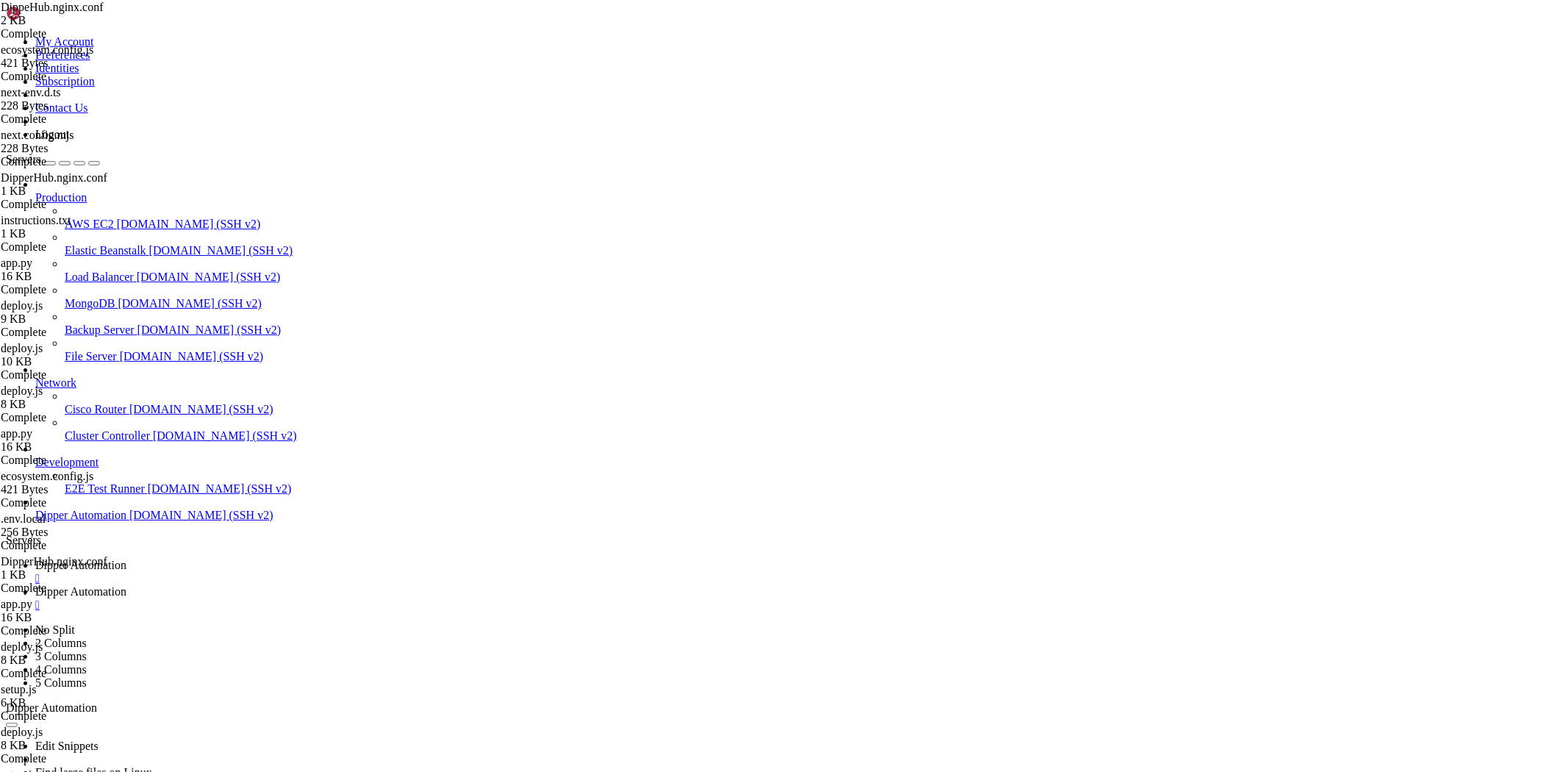
scroll to position [0, 0]
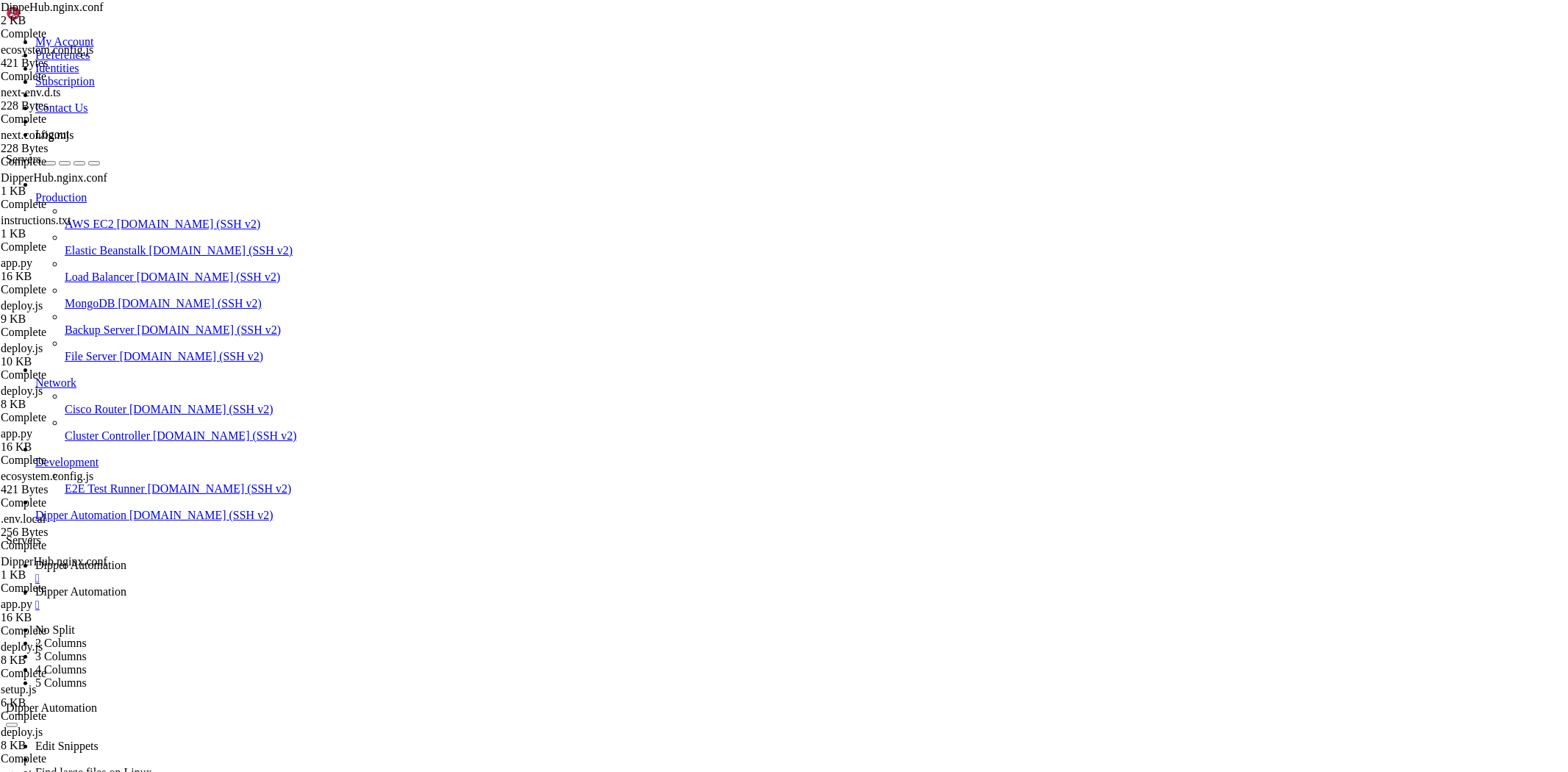
type input "/root/DipperHub/app/login/_components"
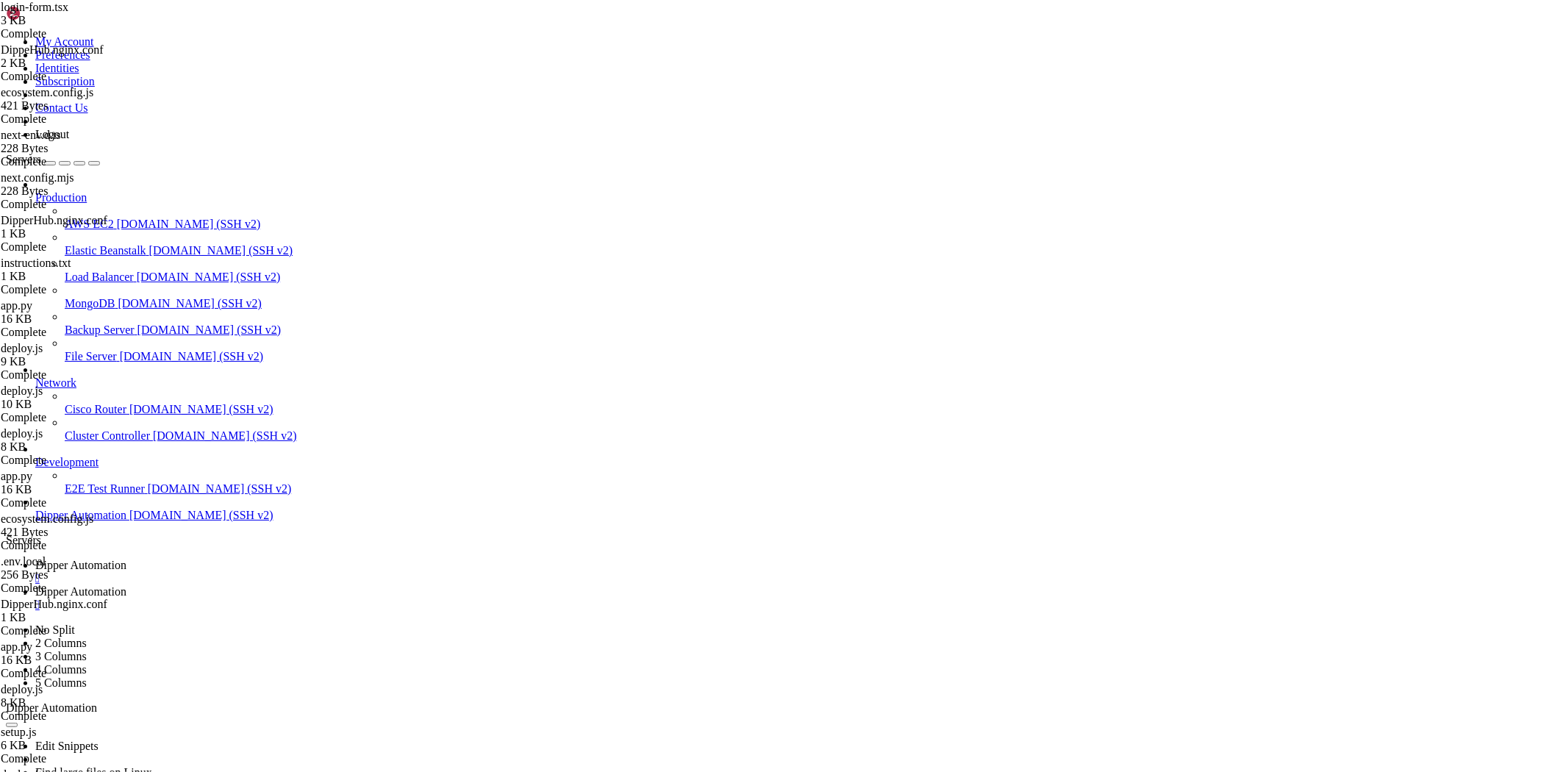
type textarea "}"
click at [126, 558] on span "Dipper Automation" at bounding box center [80, 565] width 91 height 13
drag, startPoint x: 783, startPoint y: 1311, endPoint x: 459, endPoint y: 1264, distance: 327.4
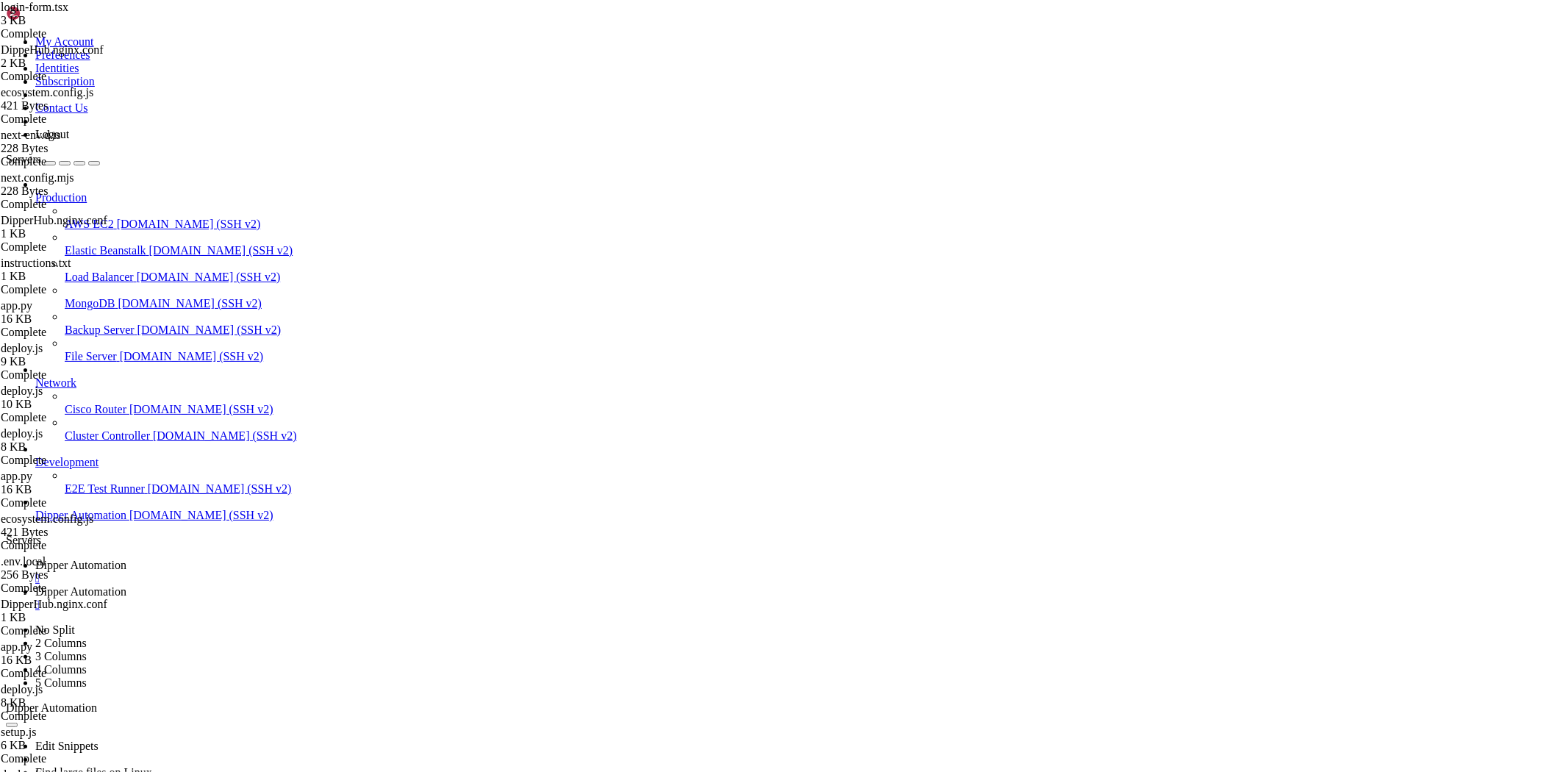
drag, startPoint x: 593, startPoint y: 1231, endPoint x: 500, endPoint y: 1235, distance: 93.1
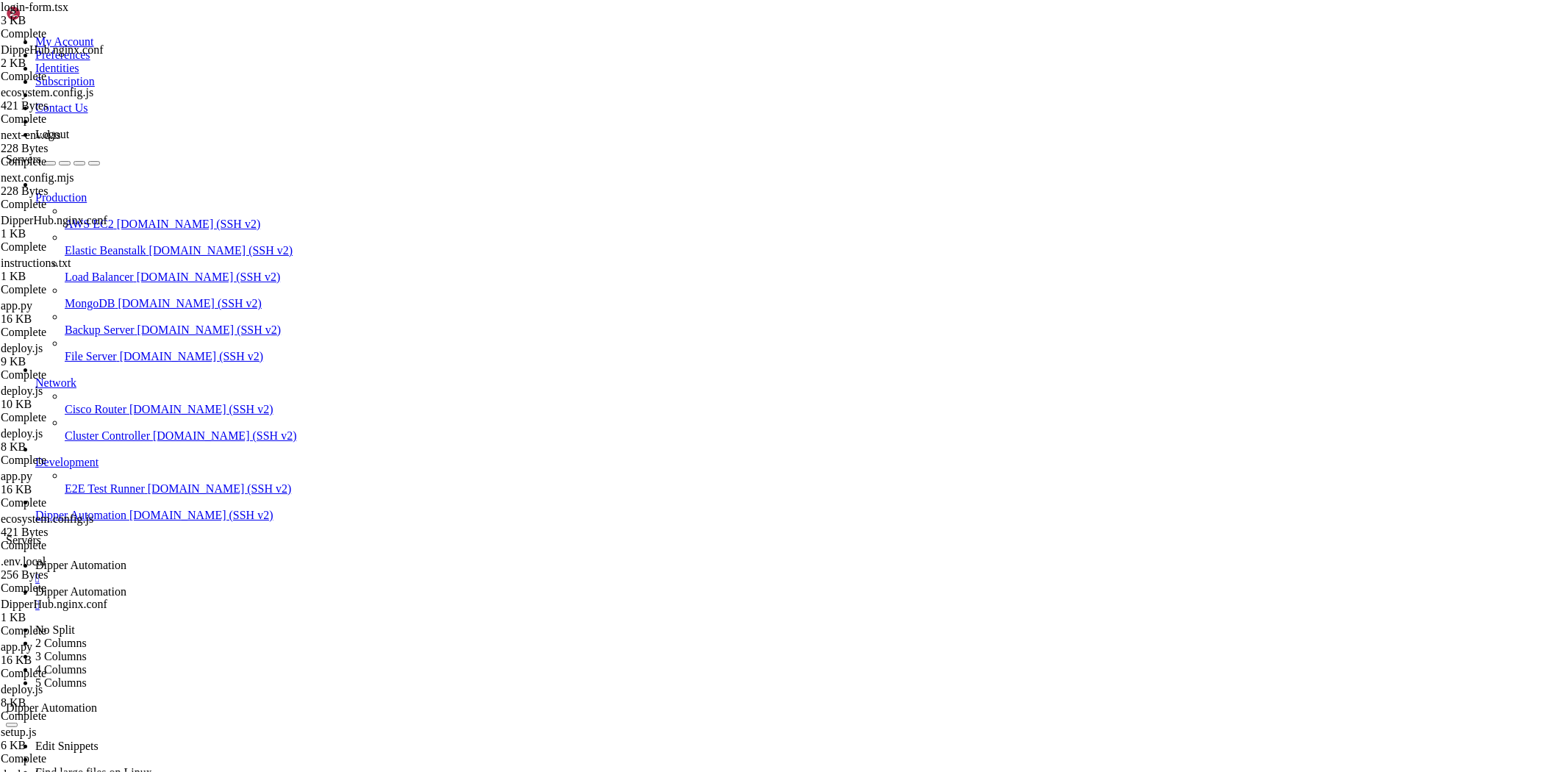
scroll to position [127034, 0]
drag, startPoint x: 103, startPoint y: 1492, endPoint x: 13, endPoint y: 1353, distance: 165.6
click at [126, 585] on span "Dipper Automation" at bounding box center [80, 592] width 91 height 13
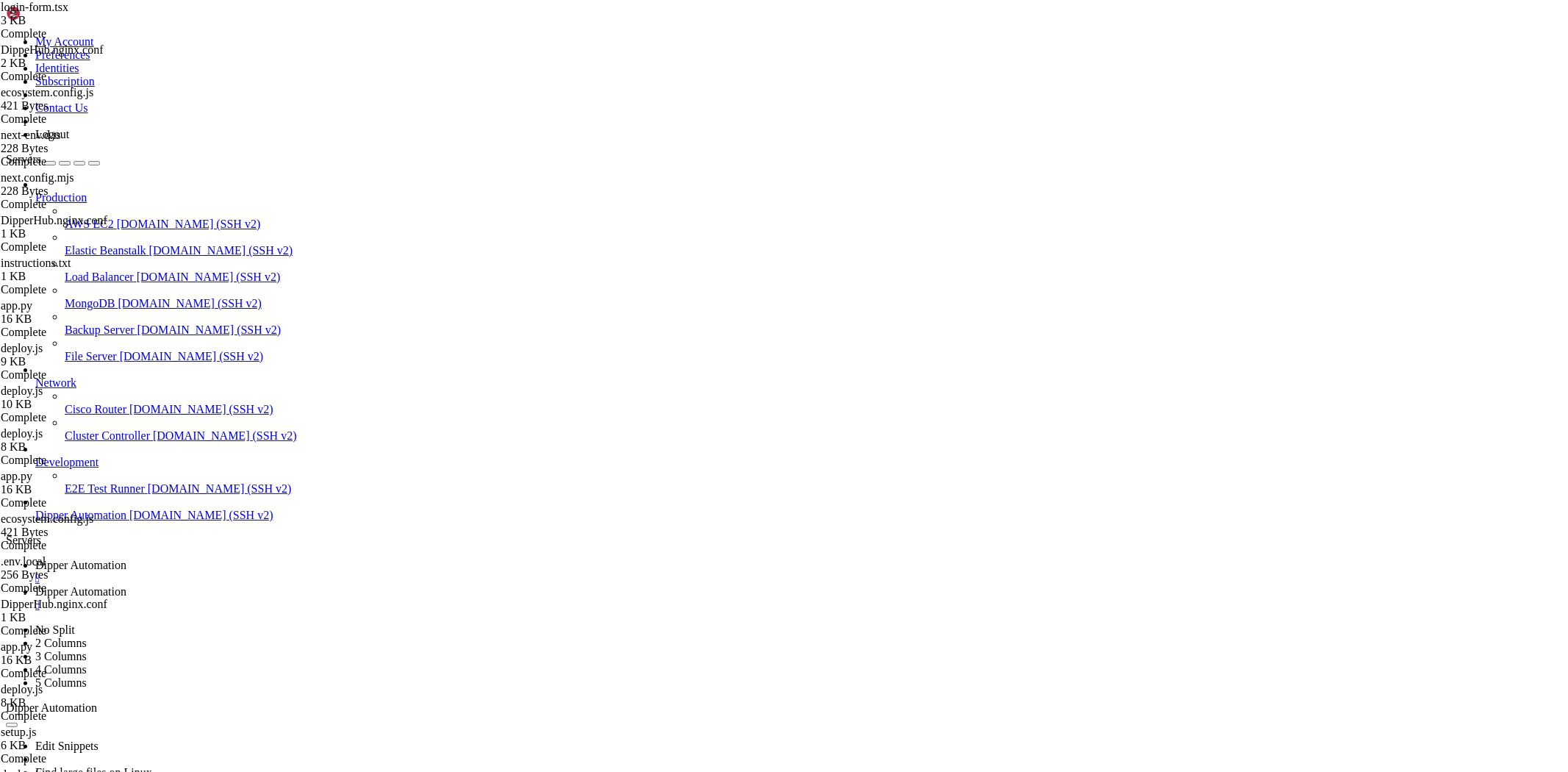
drag, startPoint x: 303, startPoint y: 48, endPoint x: 929, endPoint y: 63, distance: 626.2
type input "/root/DipperHub"
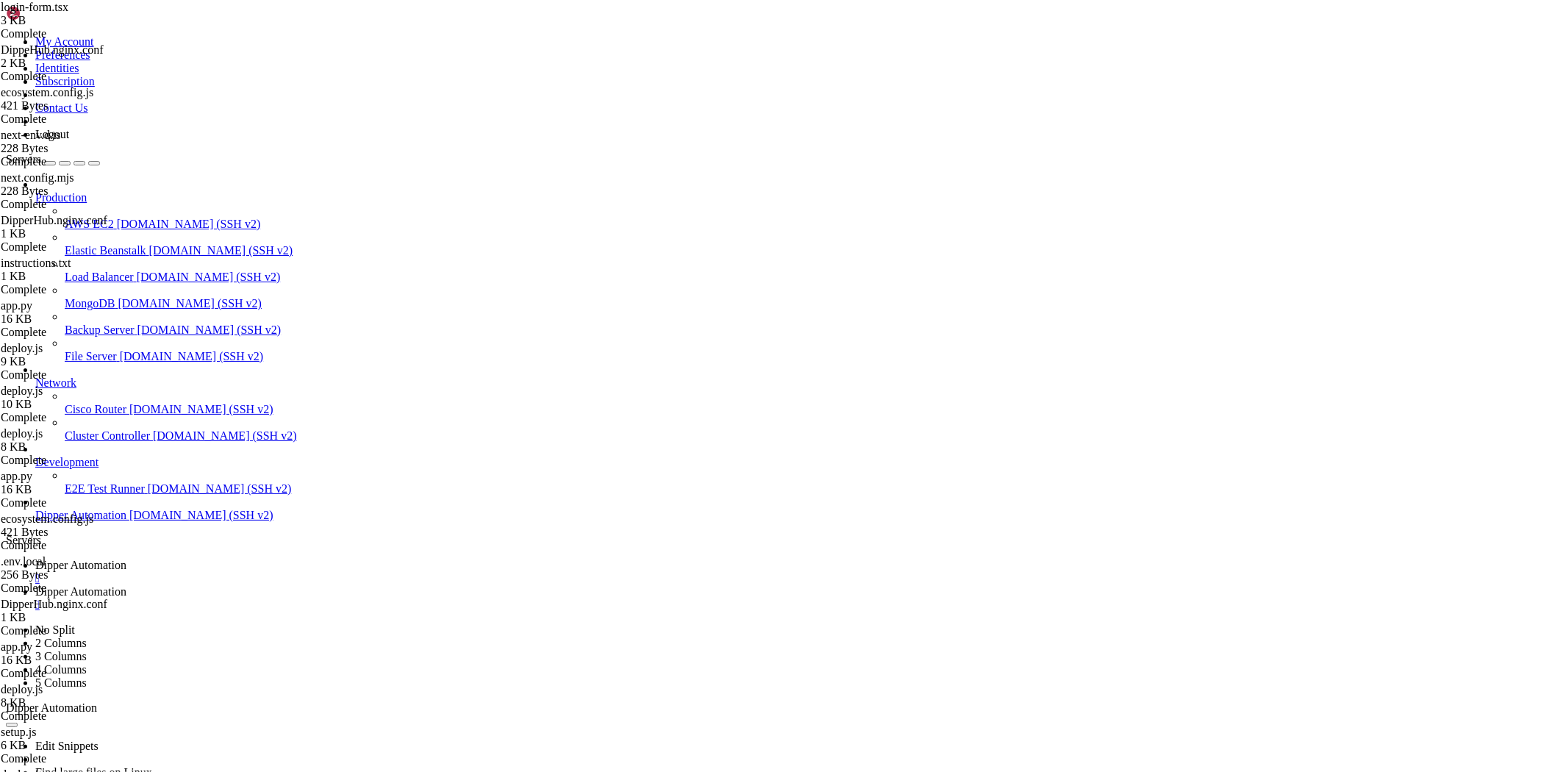
drag, startPoint x: 1365, startPoint y: 331, endPoint x: 1371, endPoint y: 320, distance: 12.5
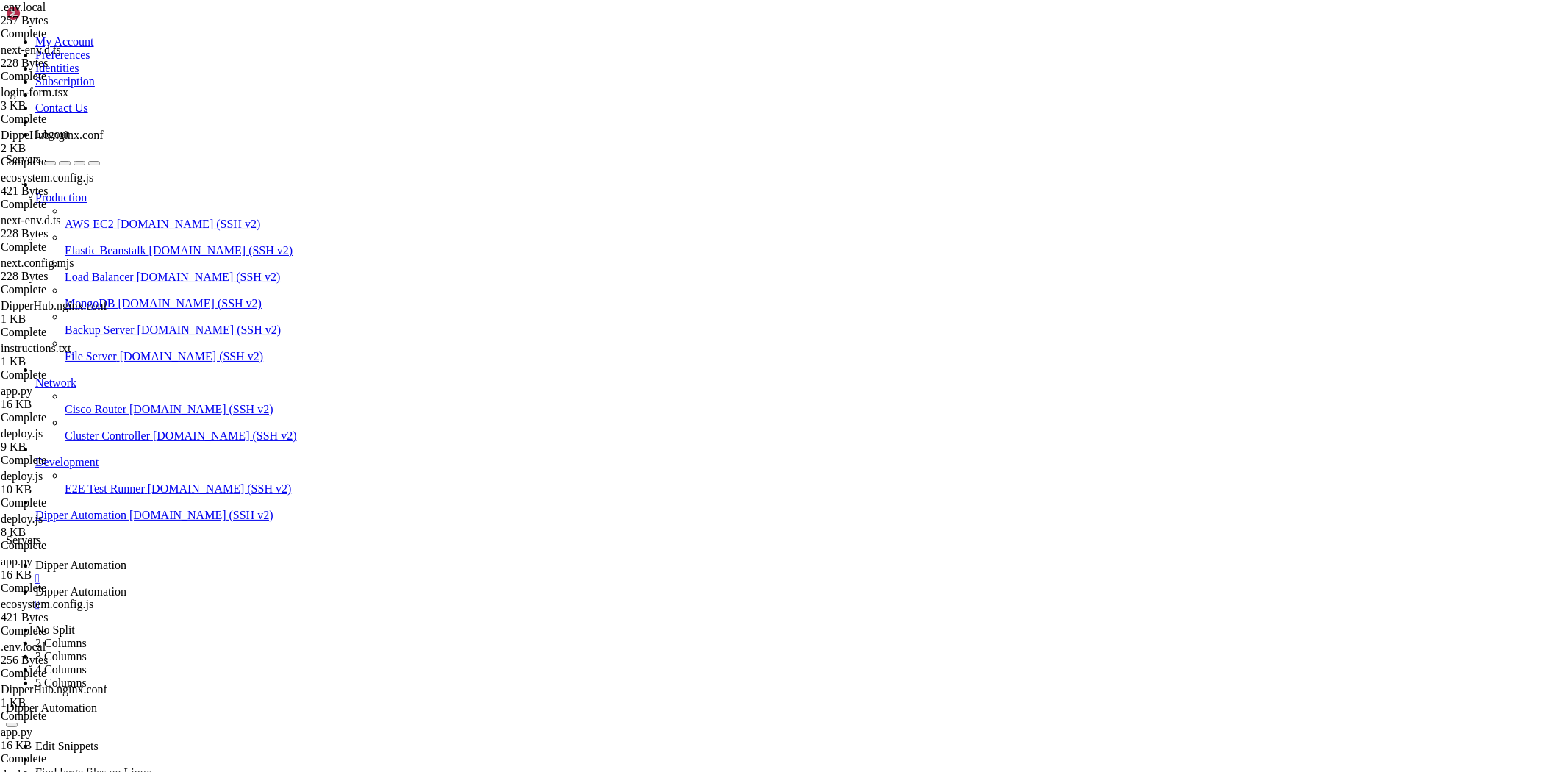
drag, startPoint x: 1277, startPoint y: 353, endPoint x: 437, endPoint y: 135, distance: 867.8
type textarea "BACKEND_PORT=9331"
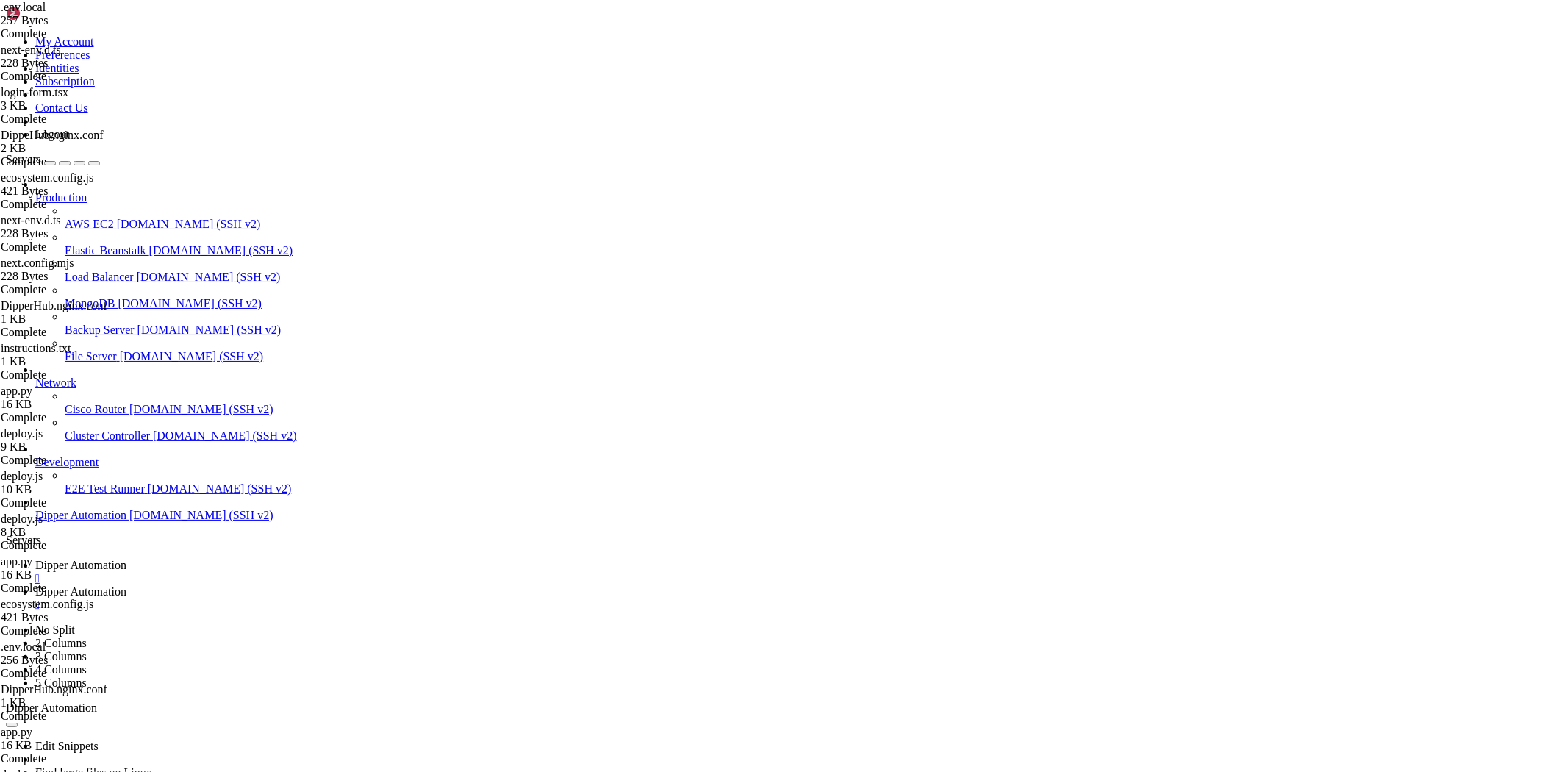
click at [126, 558] on span "Dipper Automation" at bounding box center [80, 565] width 91 height 13
click at [126, 585] on span "Dipper Automation" at bounding box center [80, 592] width 91 height 13
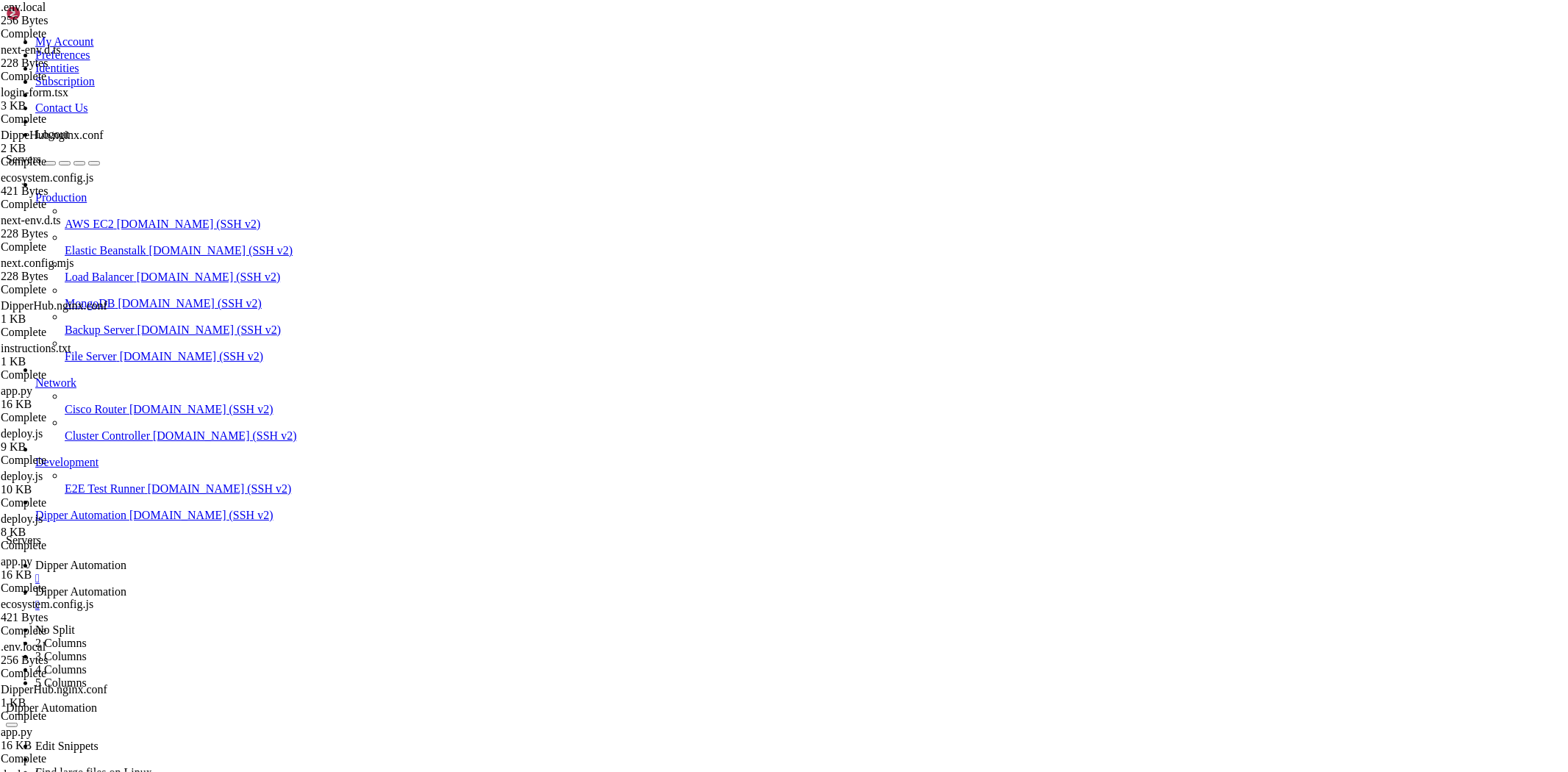
scroll to position [407, 0]
drag, startPoint x: 834, startPoint y: 407, endPoint x: 850, endPoint y: 428, distance: 26.4
type textarea "proxy_set_header X-Forwarded-Proto $scheme; proxy_cache_bypass $http_upgrade;"
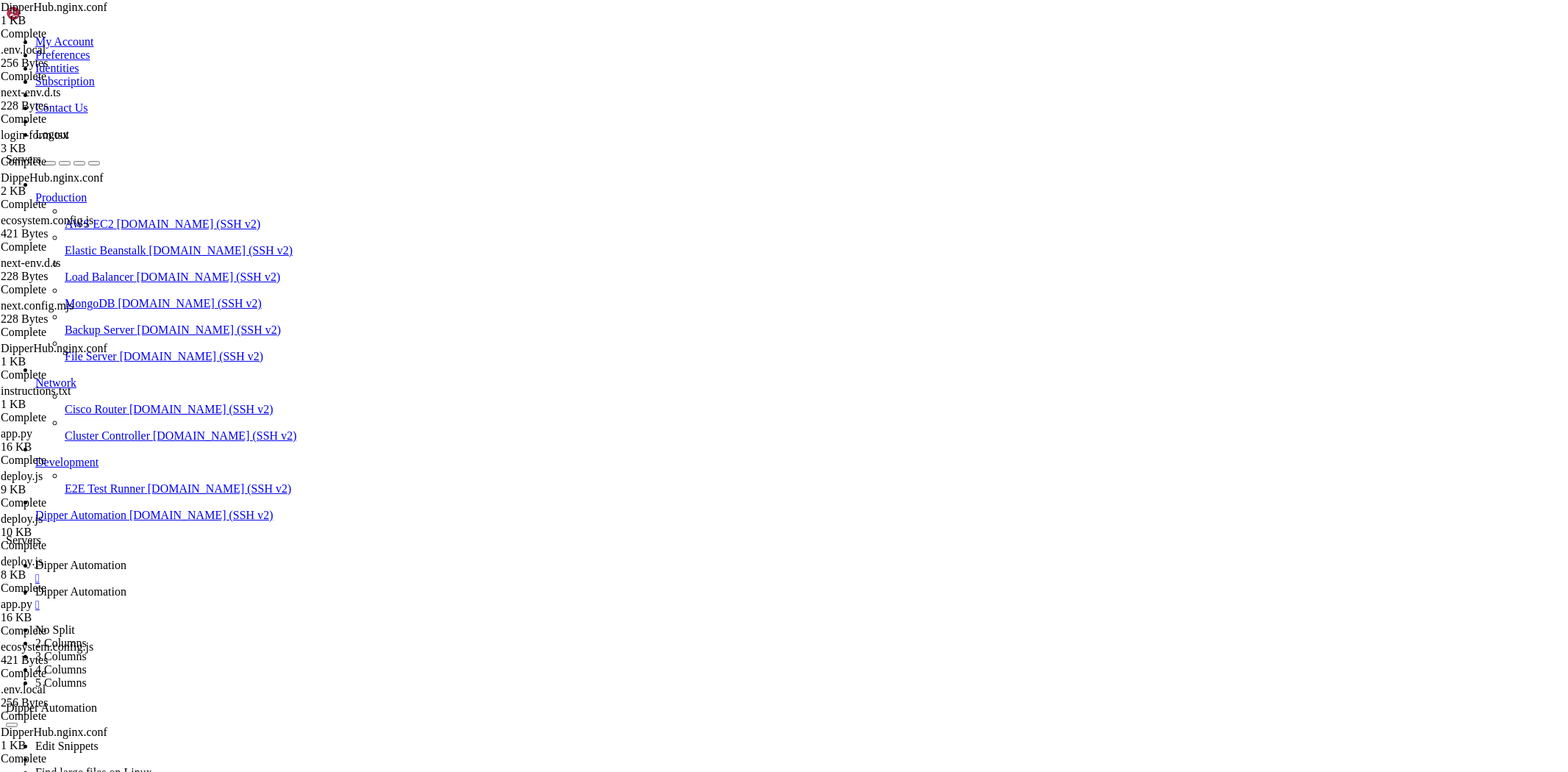
type textarea "proxy_cache_bypass $http_upgrade;"
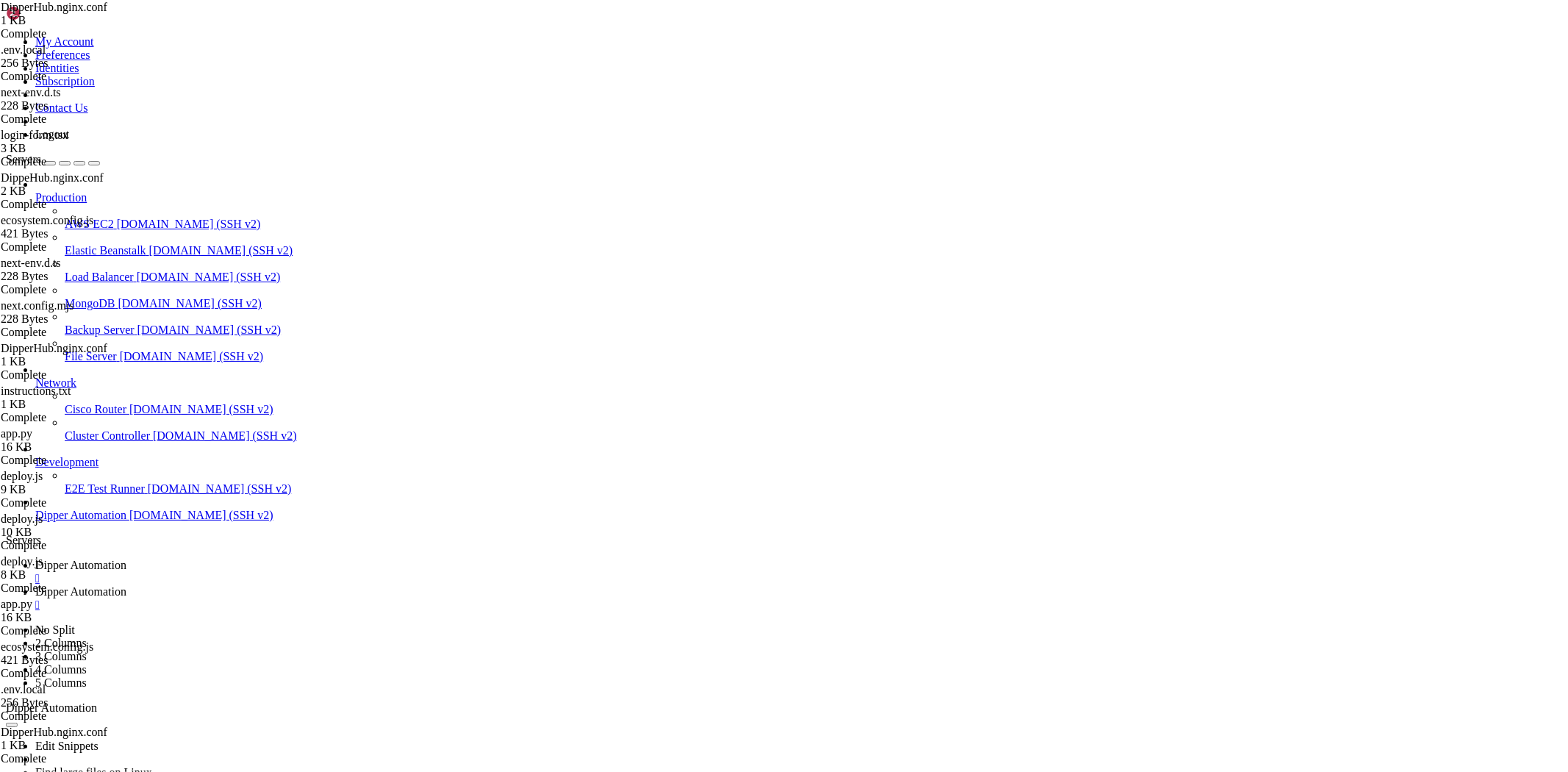
type textarea "proxy_set_header Connection 'upgrade';"
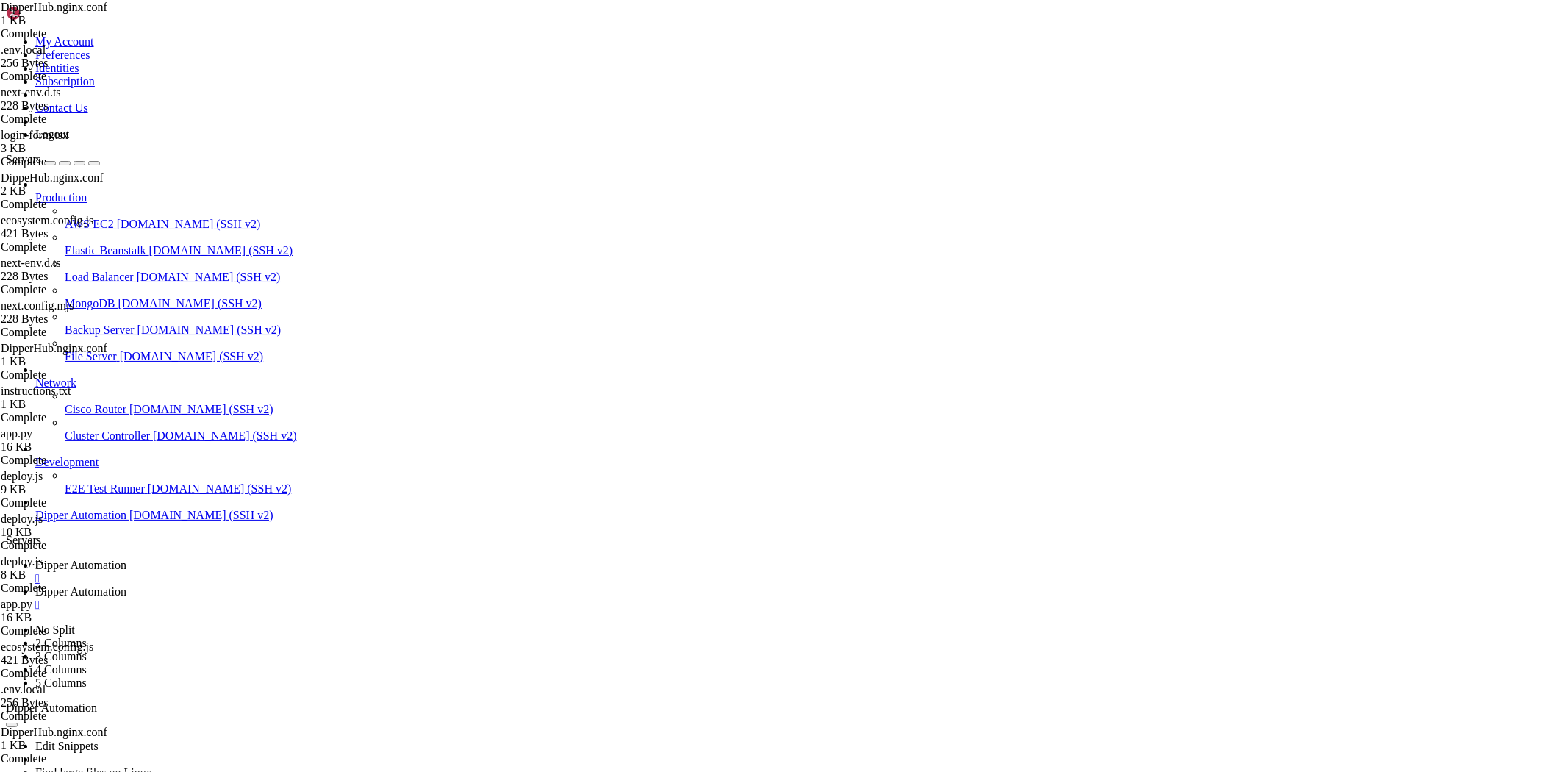
type textarea "server_name dev.dipperrauto.com;"
drag, startPoint x: 365, startPoint y: 50, endPoint x: 0, endPoint y: 79, distance: 366.2
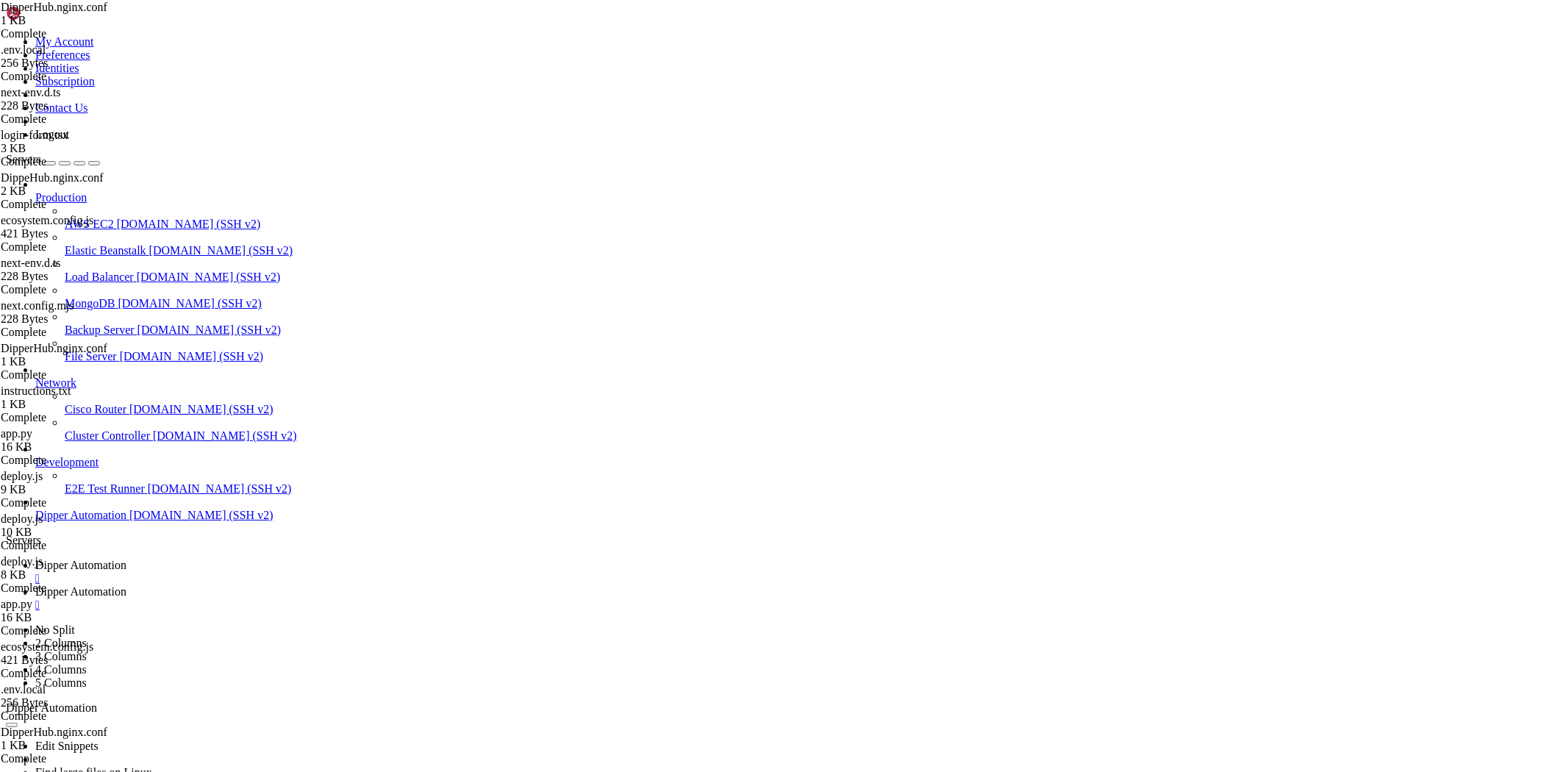
drag, startPoint x: 390, startPoint y: 47, endPoint x: 229, endPoint y: 53, distance: 161.1
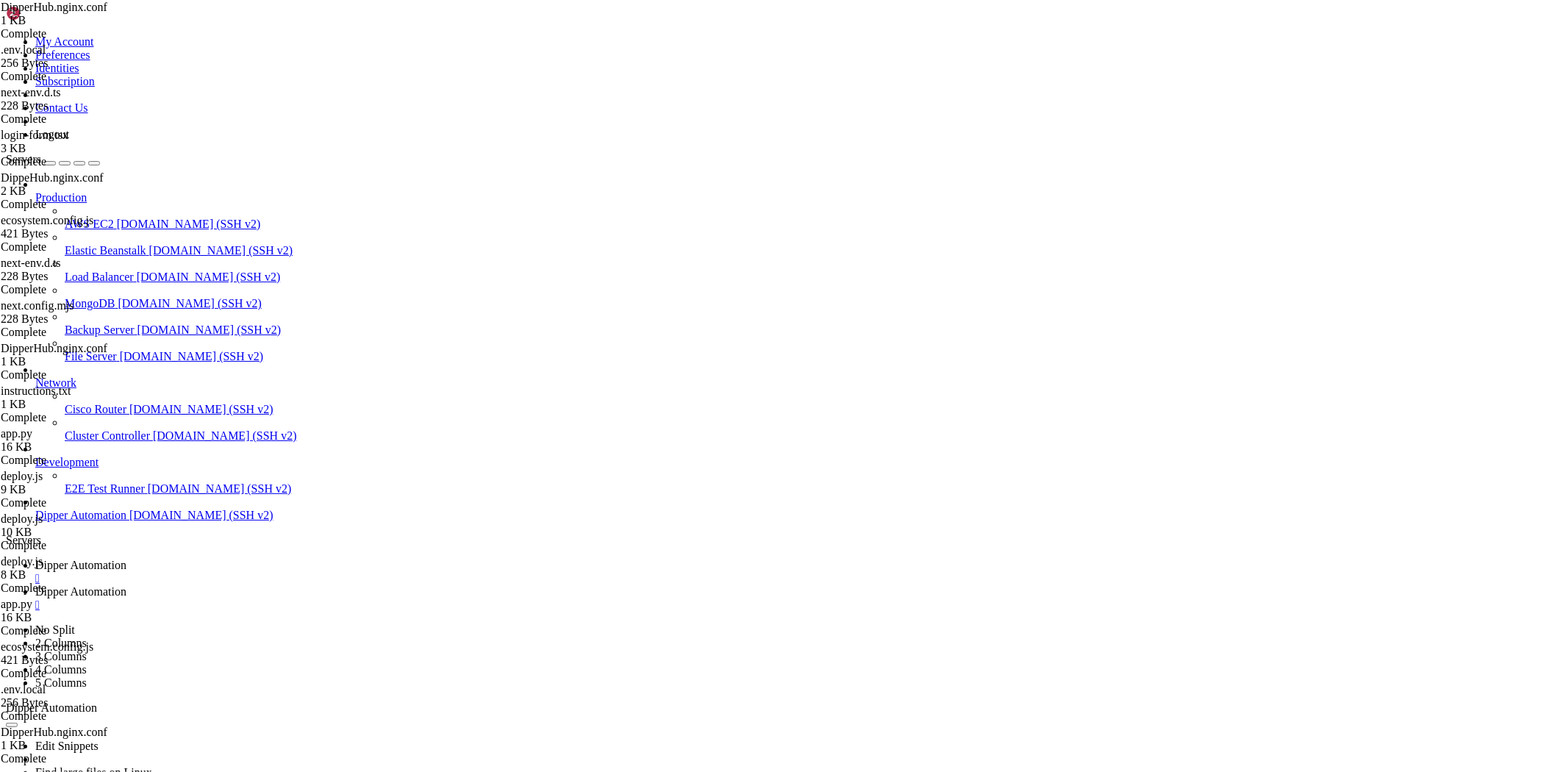
type input "/etc/nginx/sites-available"
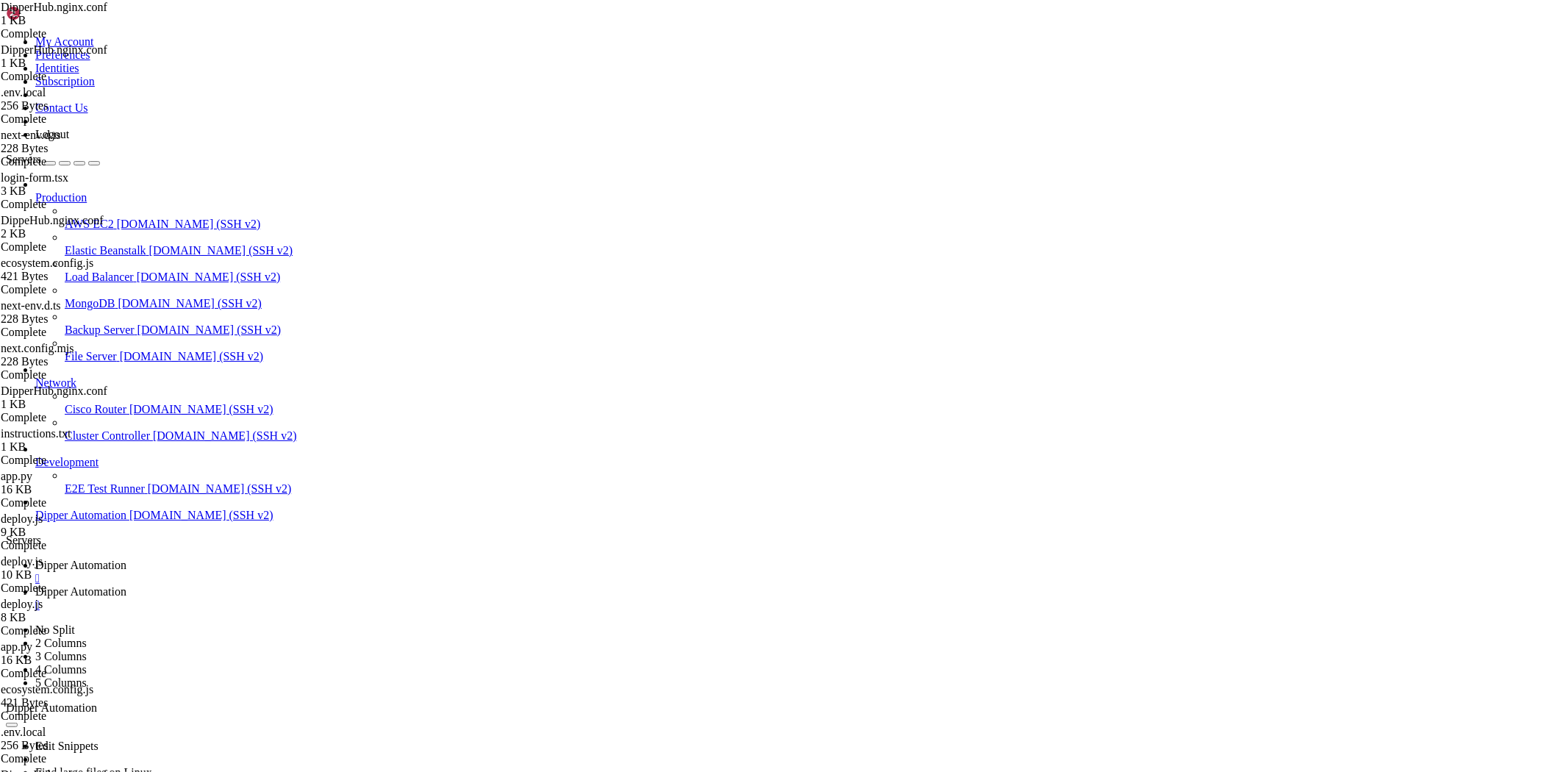
type textarea "server_name [DOMAIN_NAME];"
click at [126, 558] on span "Dipper Automation" at bounding box center [80, 565] width 91 height 13
click at [126, 585] on span "Dipper Automation" at bounding box center [80, 592] width 91 height 13
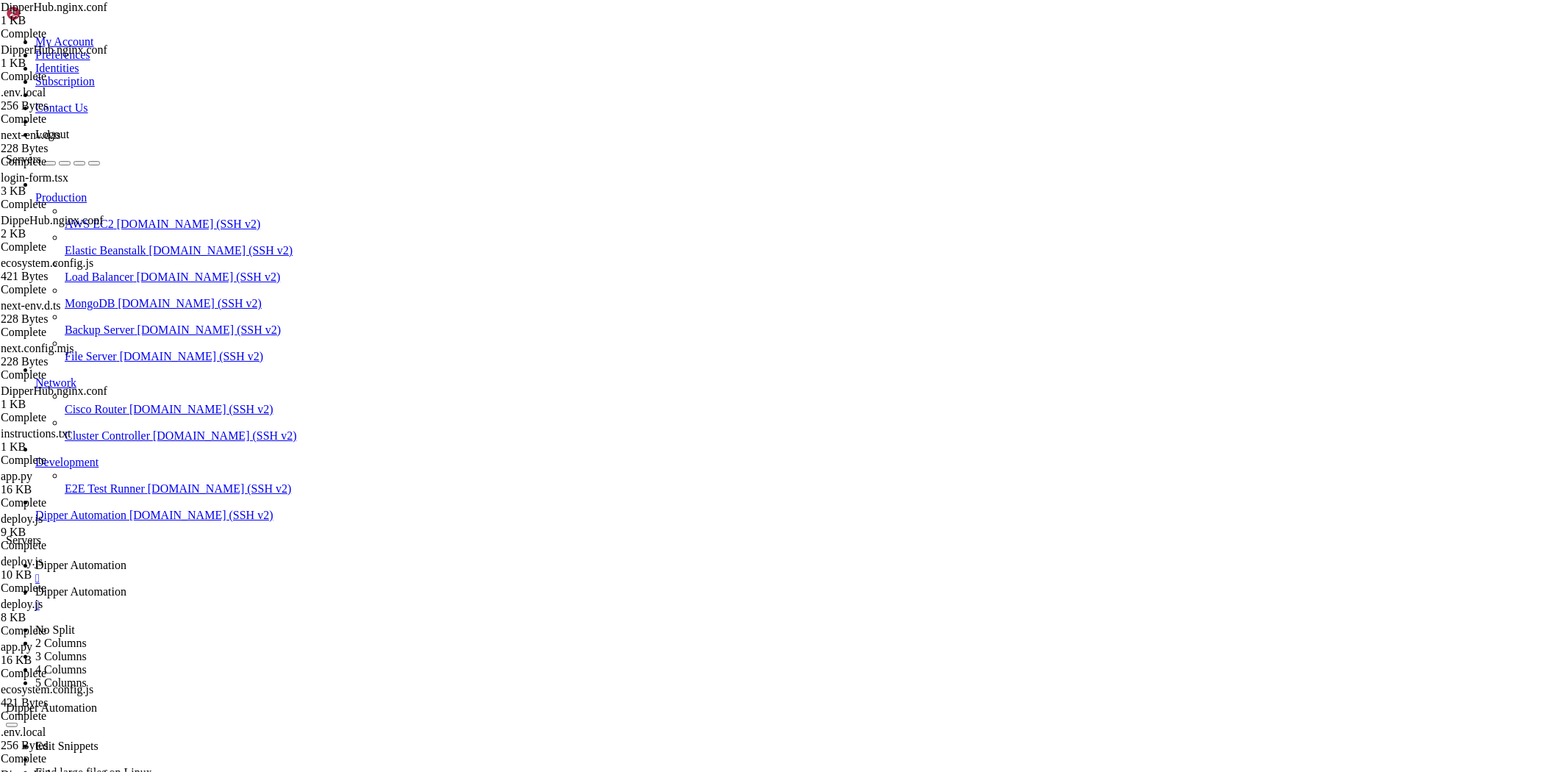
click at [126, 558] on span "Dipper Automation" at bounding box center [80, 565] width 91 height 13
drag, startPoint x: 388, startPoint y: 1300, endPoint x: 201, endPoint y: 1306, distance: 187.1
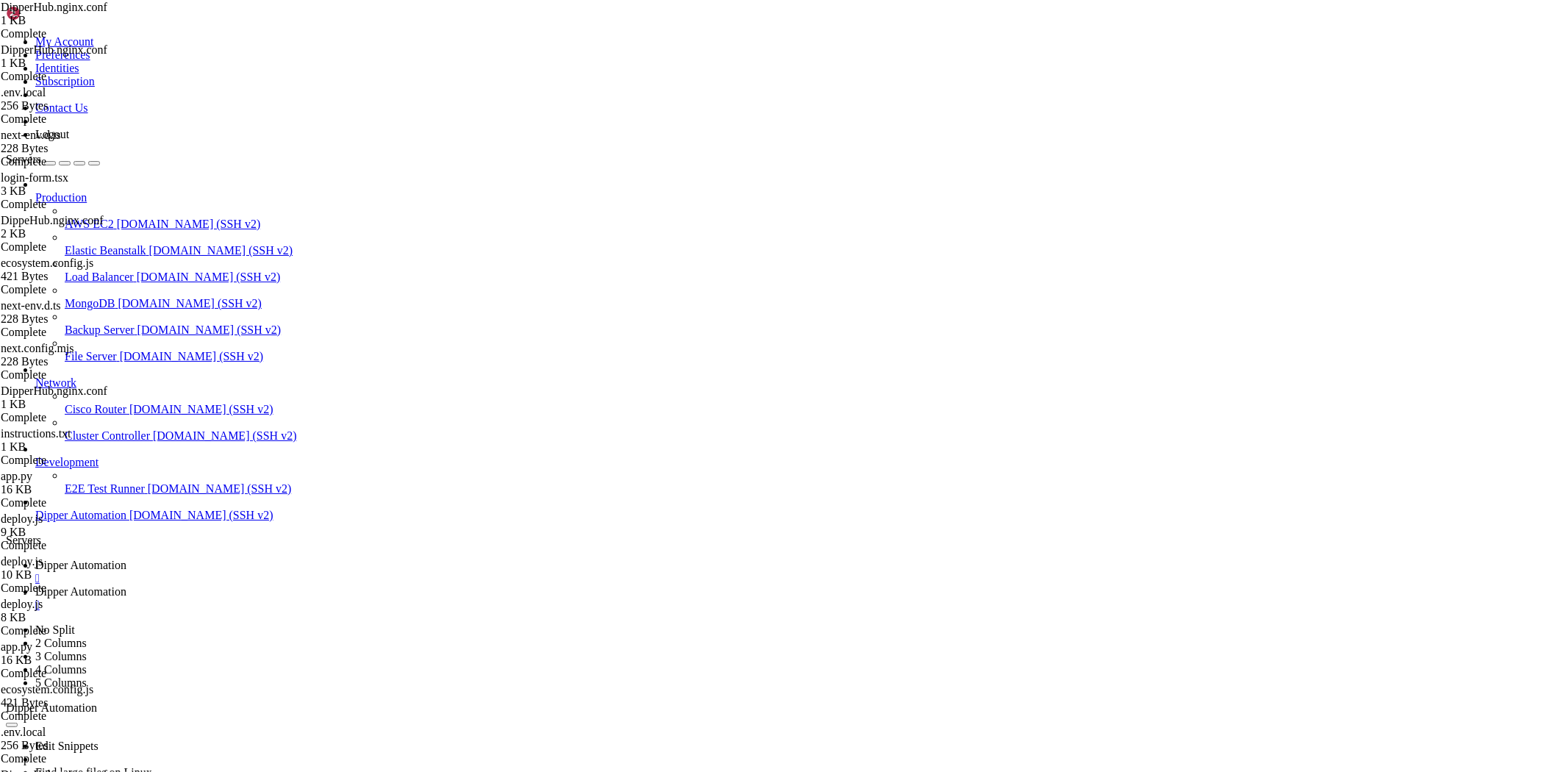
drag, startPoint x: 768, startPoint y: 1139, endPoint x: 450, endPoint y: 1185, distance: 321.3
click at [344, 585] on link "Dipper Automation " at bounding box center [798, 598] width 1527 height 26
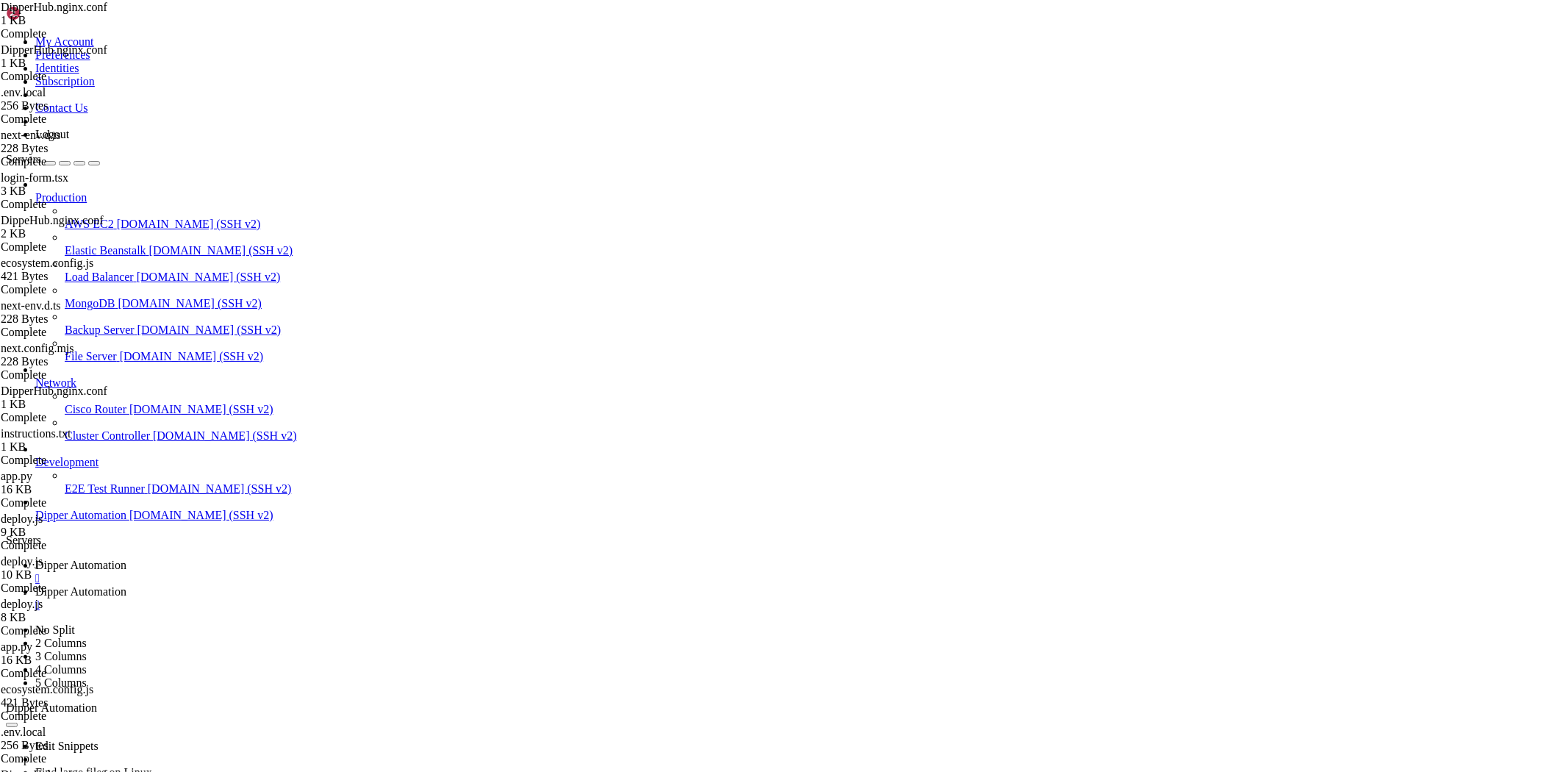
type textarea "proxy_set_header Connection 'upgrade';"
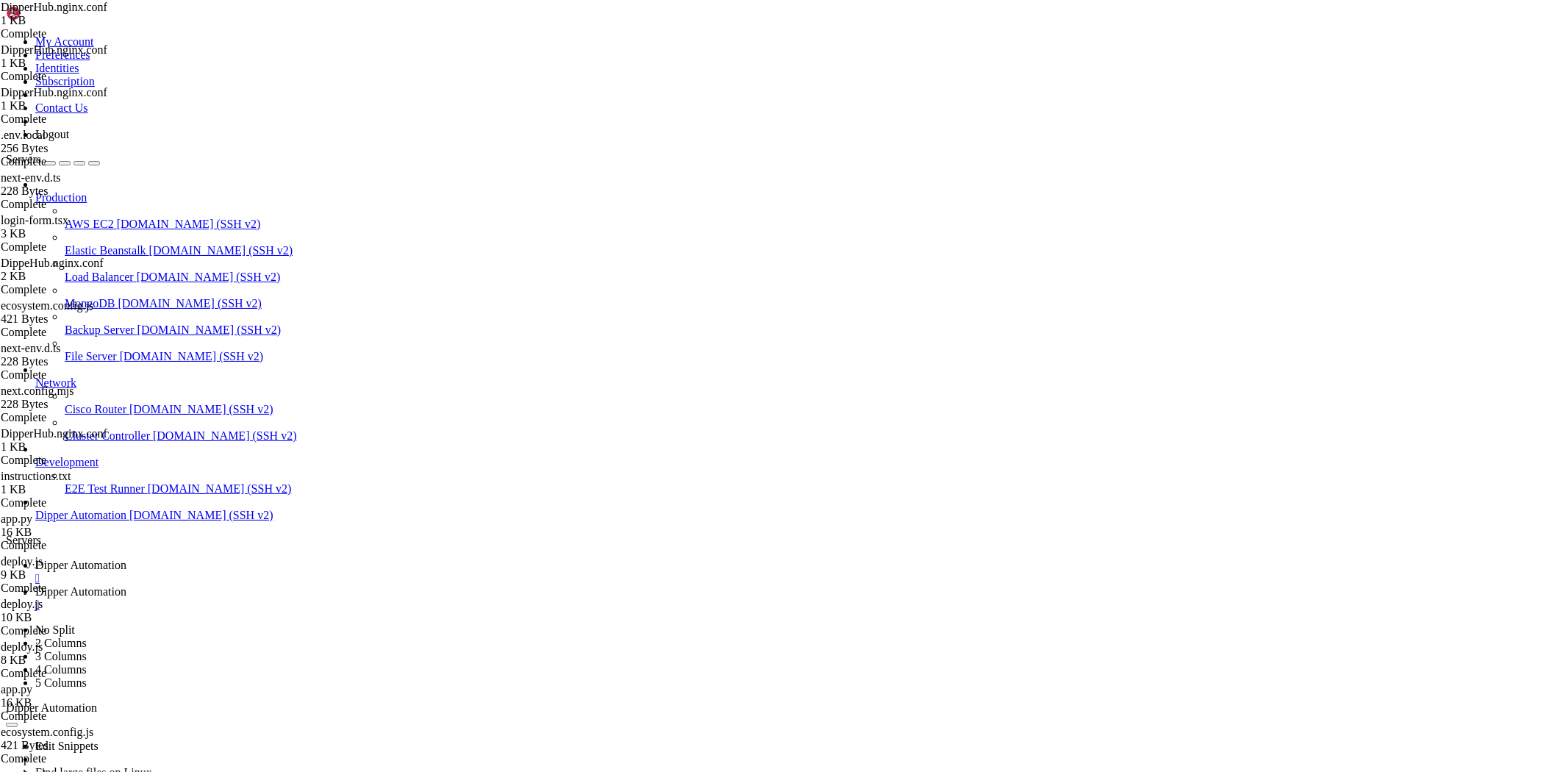
drag, startPoint x: 231, startPoint y: 10, endPoint x: 241, endPoint y: 24, distance: 17.2
click at [126, 558] on span "Dipper Automation" at bounding box center [80, 565] width 91 height 13
drag, startPoint x: 356, startPoint y: 1204, endPoint x: 224, endPoint y: 1191, distance: 132.6
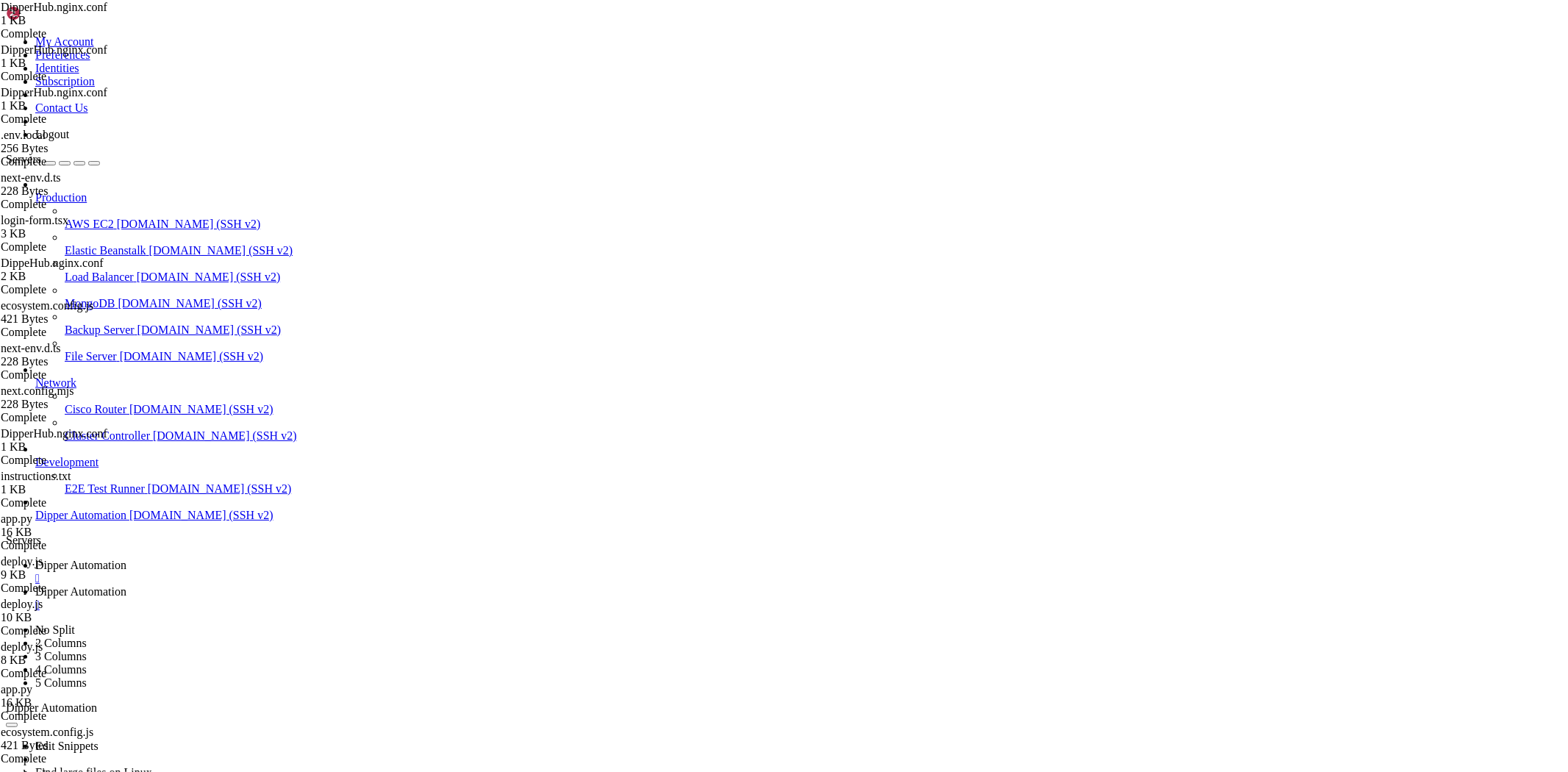
click at [357, 585] on link "Dipper Automation " at bounding box center [798, 598] width 1527 height 26
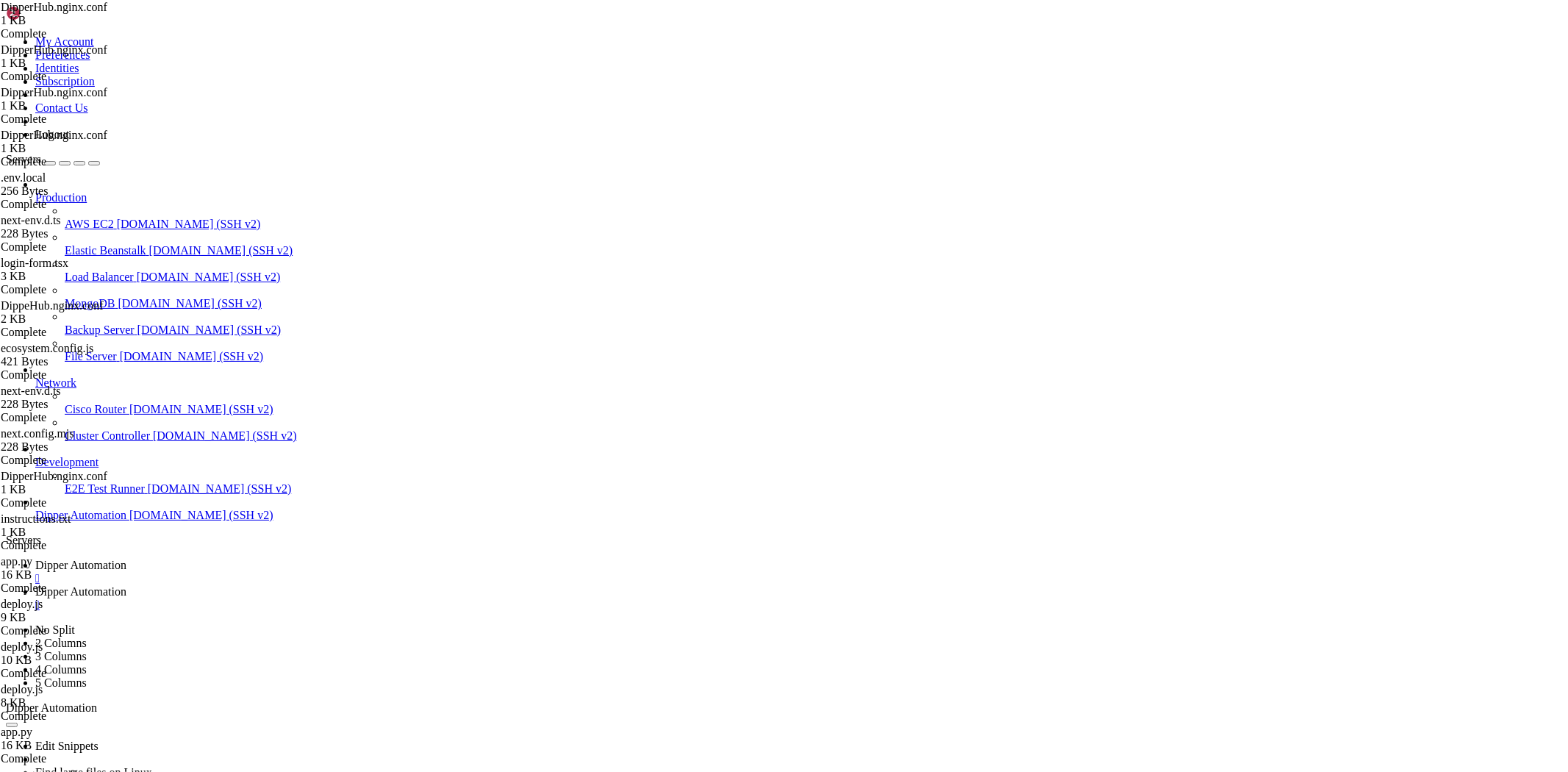
type textarea "server_name [DOMAIN_NAME];"
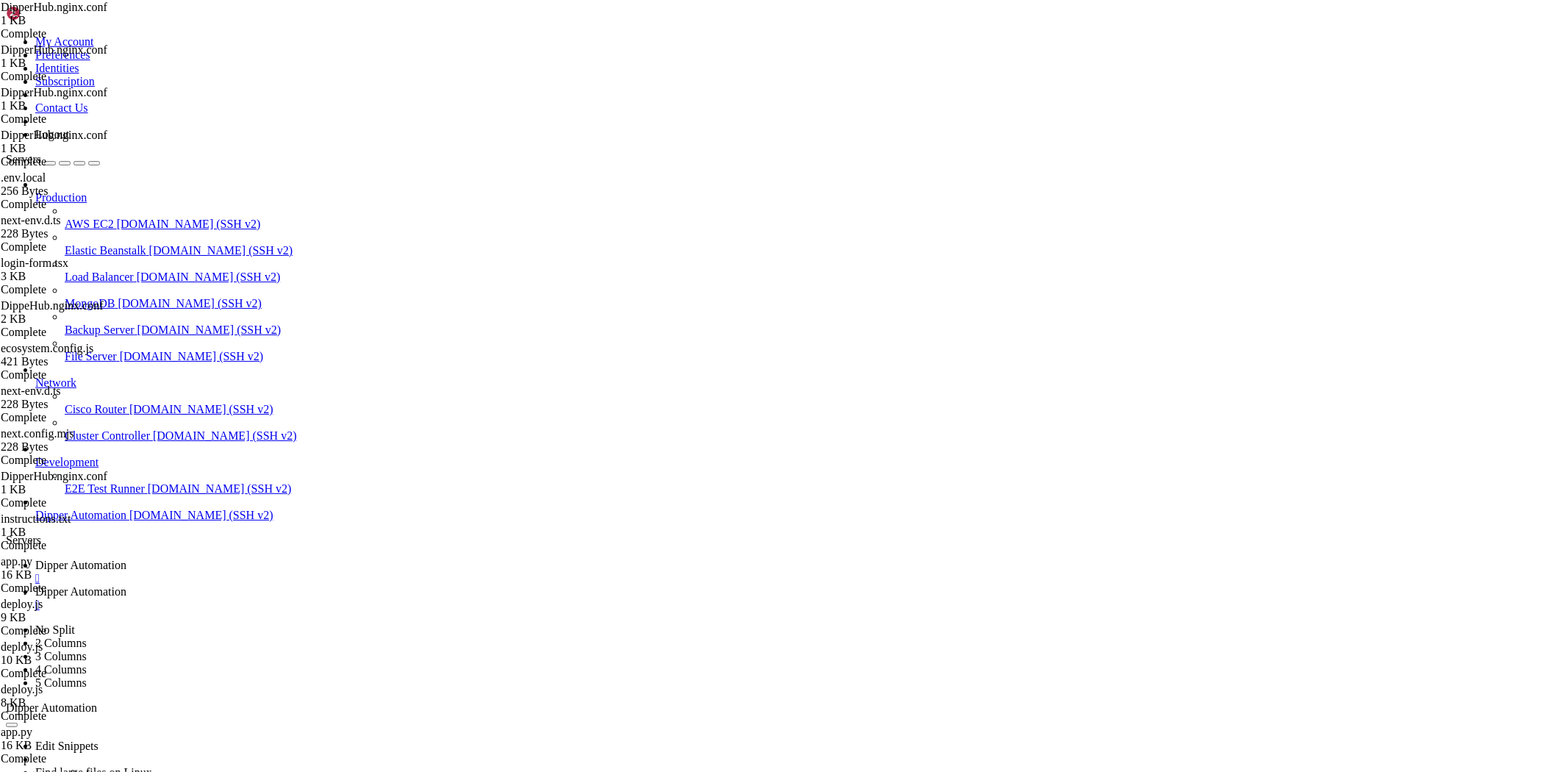
type textarea "proxy_set_header X-Forwarded-For $proxy_add_x_forwarded_for;"
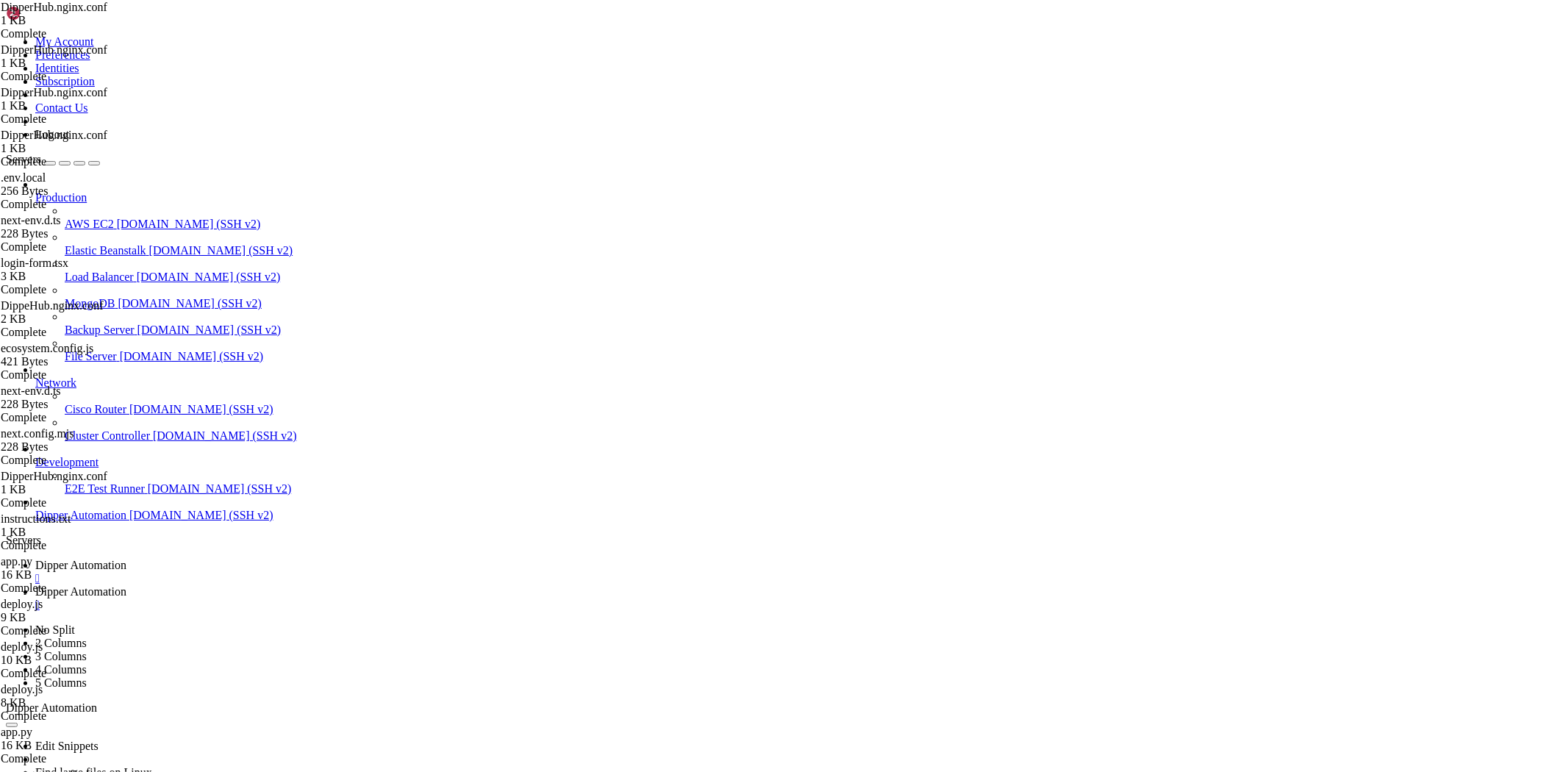
type textarea "proxy_http_version 1.1;"
drag, startPoint x: 618, startPoint y: 473, endPoint x: 631, endPoint y: 487, distance: 19.1
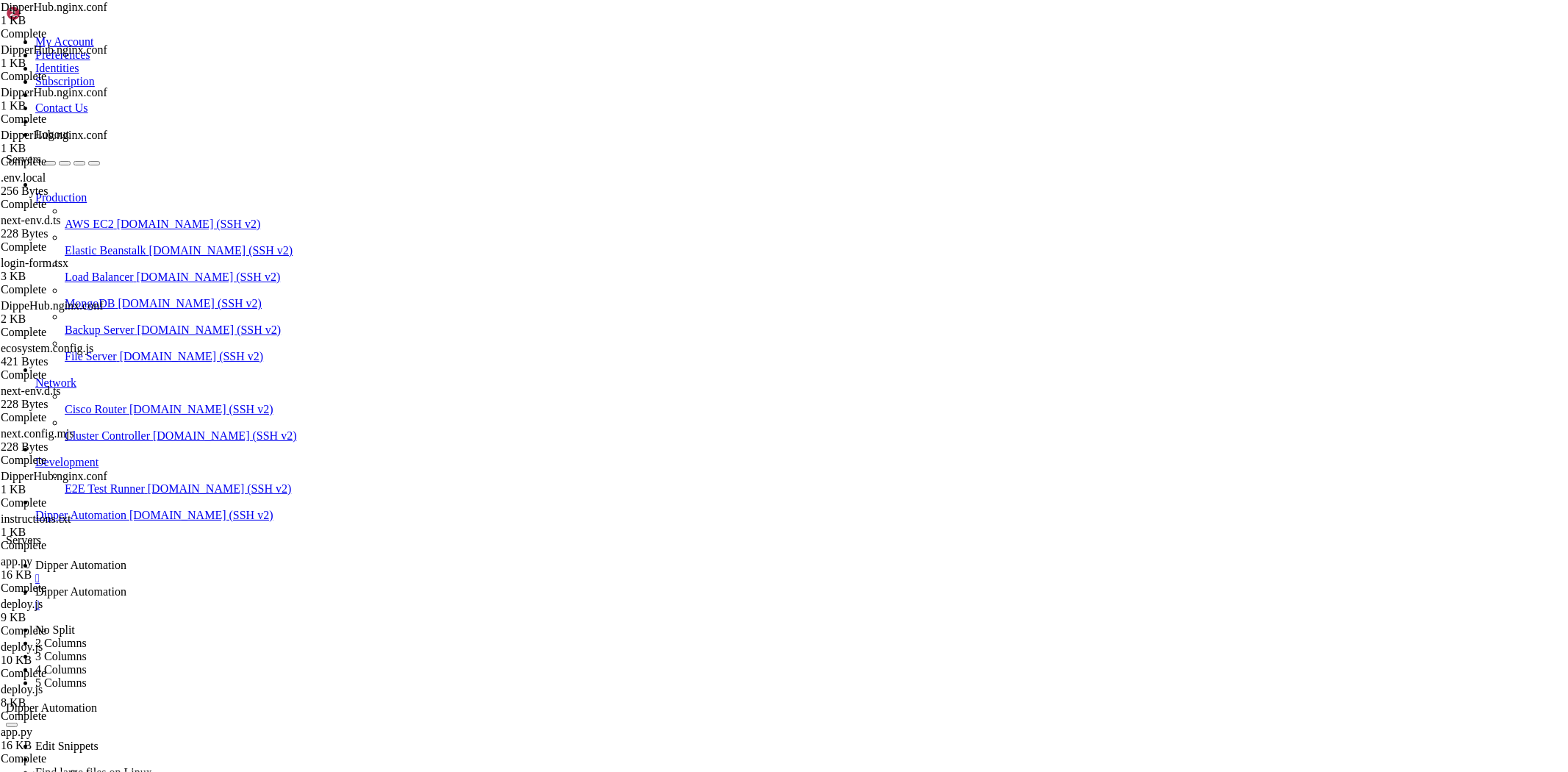
drag, startPoint x: 558, startPoint y: 130, endPoint x: 544, endPoint y: 168, distance: 40.5
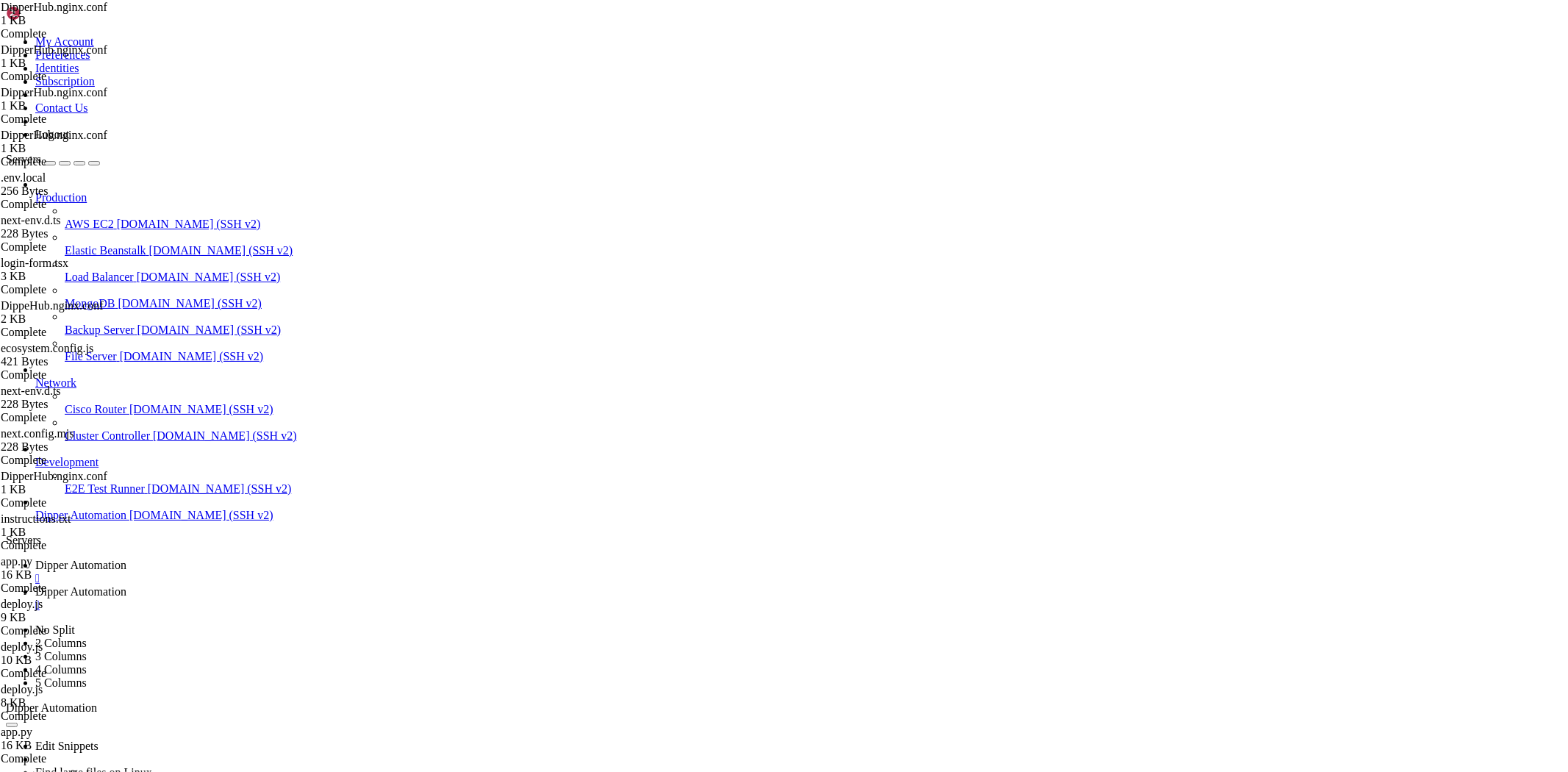
type textarea "# === Next.js build estático (se existir) ==="
drag, startPoint x: 468, startPoint y: 179, endPoint x: 400, endPoint y: 172, distance: 68.4
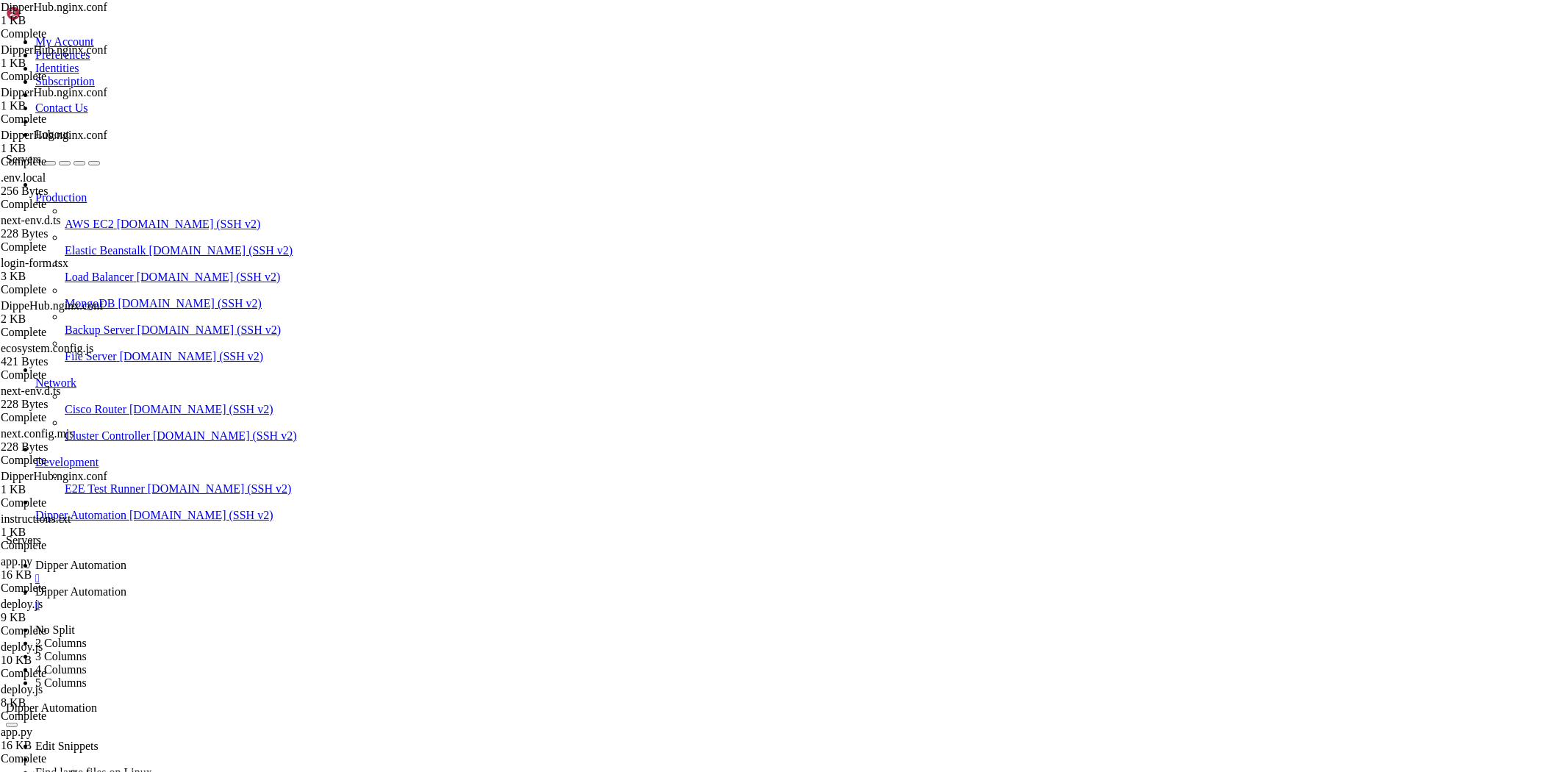
drag, startPoint x: 416, startPoint y: 176, endPoint x: 214, endPoint y: 107, distance: 213.5
type textarea "# === Arquivos estáticos de /public (raiz do site) === # URL /arquivo.png -> /r…"
type textarea "server_name [DOMAIN_NAME];"
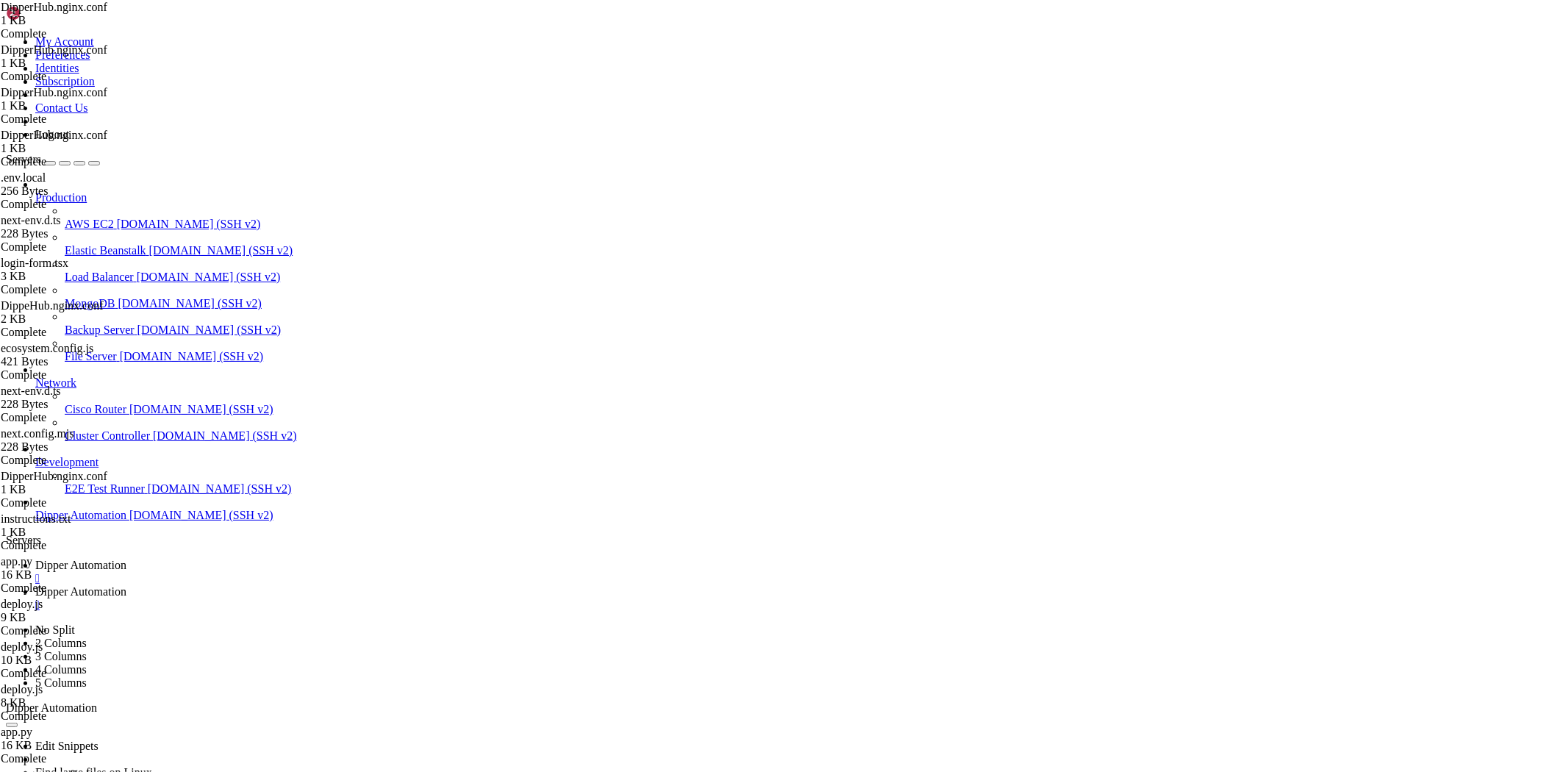
click at [241, 558] on link "Dipper Automation " at bounding box center [798, 571] width 1527 height 26
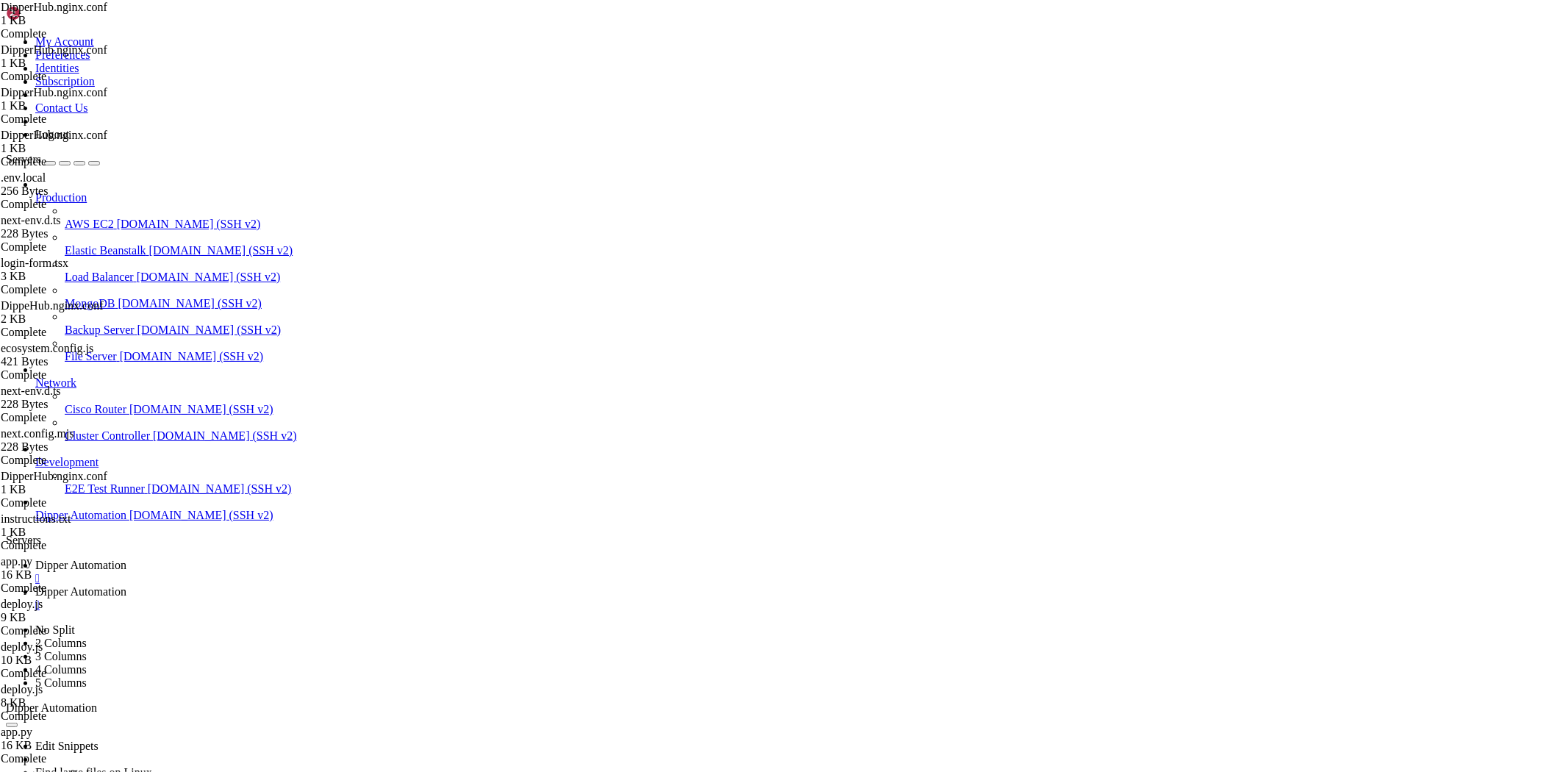
click at [126, 585] on span "Dipper Automation" at bounding box center [80, 592] width 91 height 13
drag, startPoint x: 231, startPoint y: 41, endPoint x: 671, endPoint y: 60, distance: 440.4
type input "/root/DipperHub"
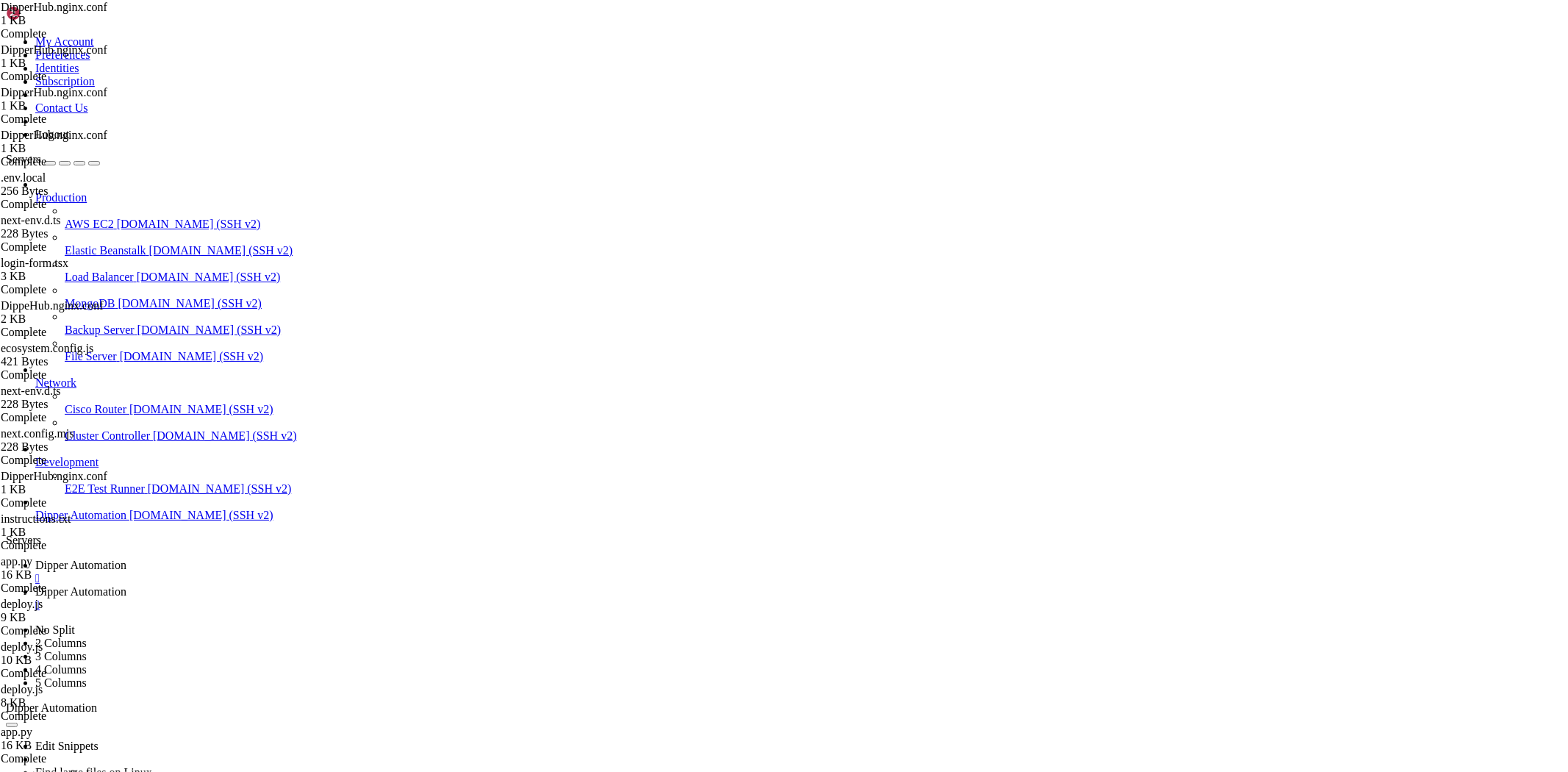
drag, startPoint x: 114, startPoint y: 5, endPoint x: 229, endPoint y: 56, distance: 125.8
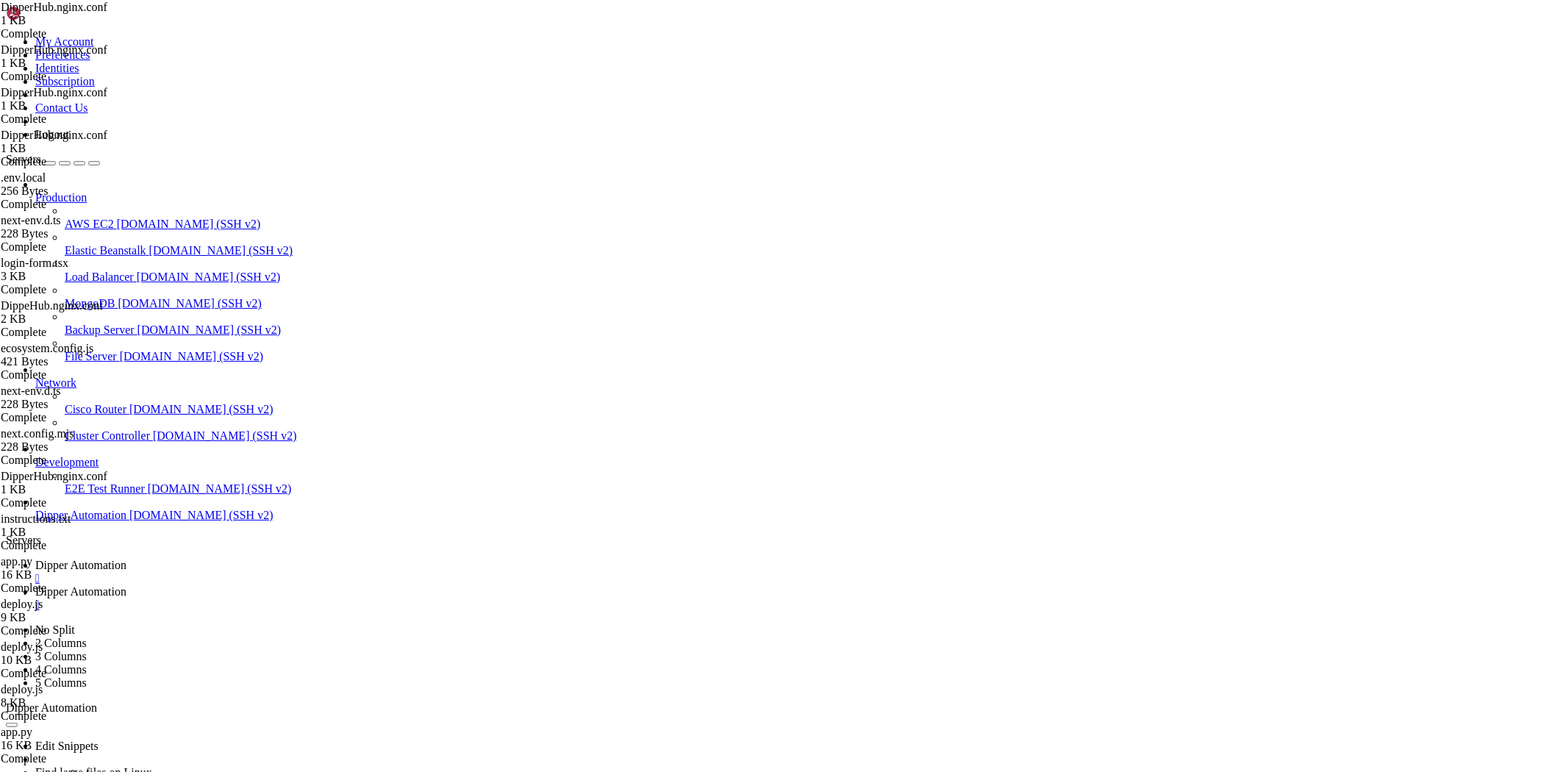
type input "/root/DipperHub/scripts"
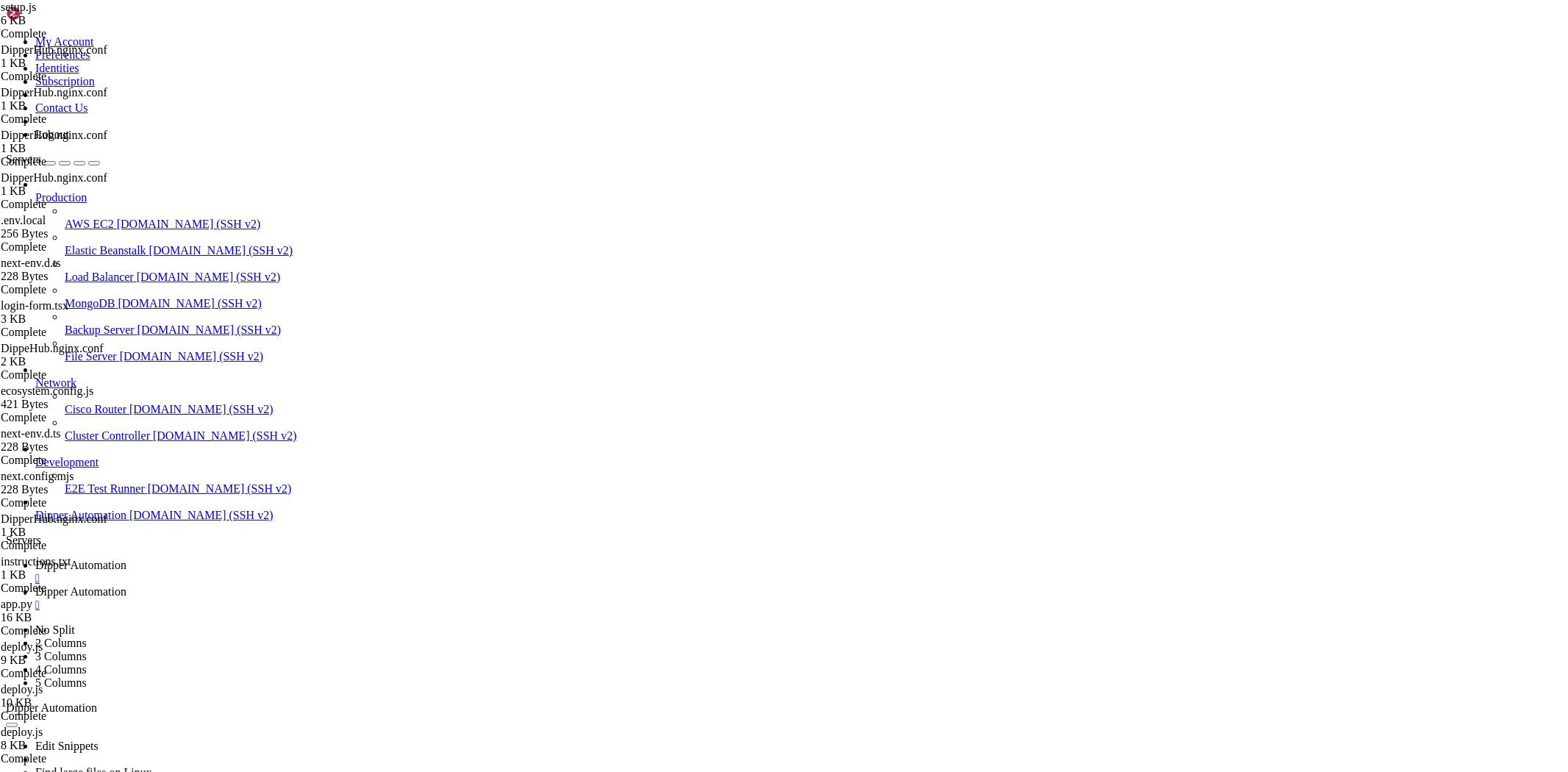
scroll to position [824, 0]
drag, startPoint x: 306, startPoint y: 292, endPoint x: 184, endPoint y: 241, distance: 132.2
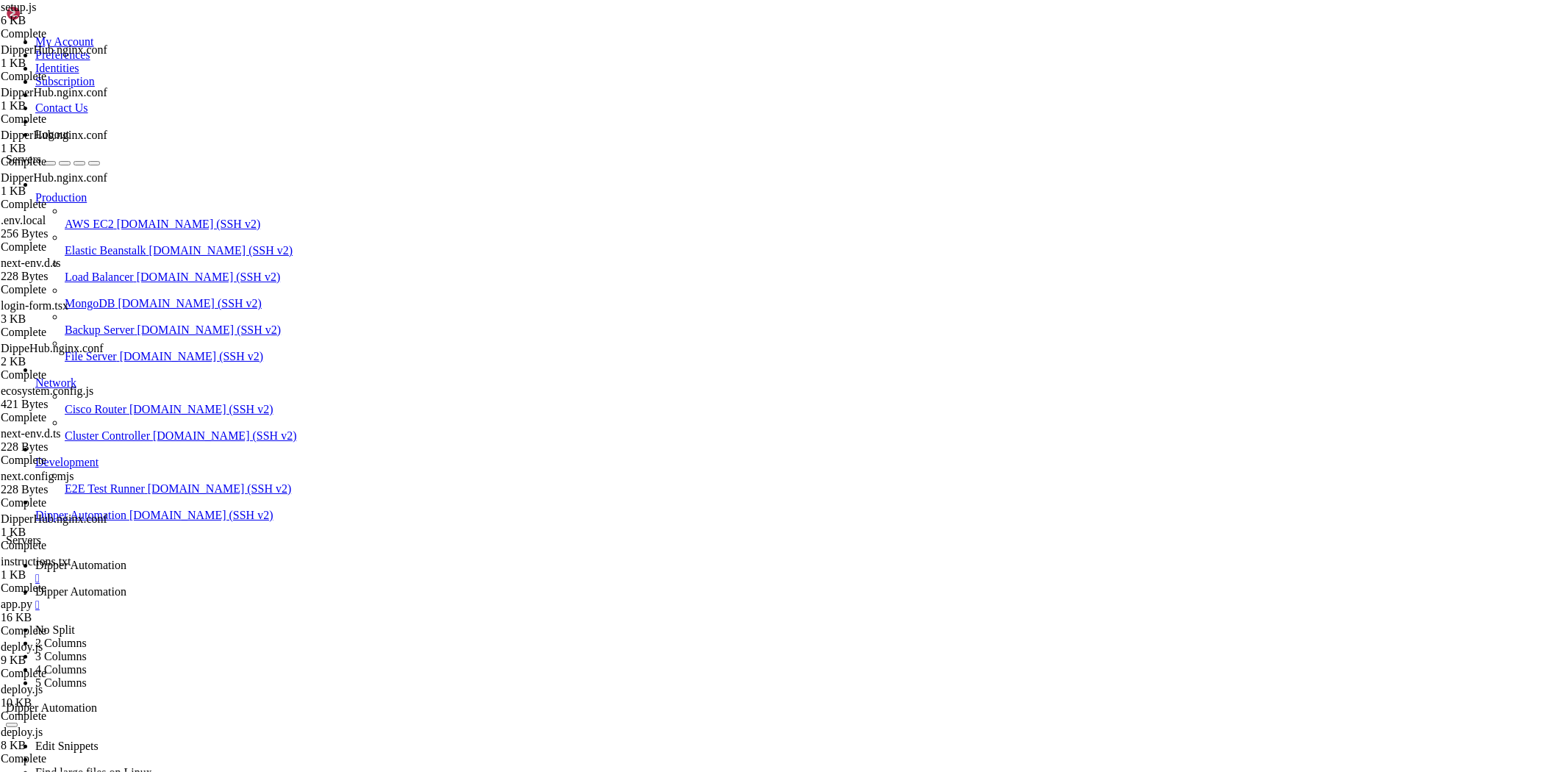
type textarea "${hasNextStatic ? `location /_next/static/ { alias ${path.join(projectRoot, ".n…"
drag, startPoint x: 437, startPoint y: 275, endPoint x: 177, endPoint y: 277, distance: 260.0
type textarea "# === Next.js build estático (se existir) ==="
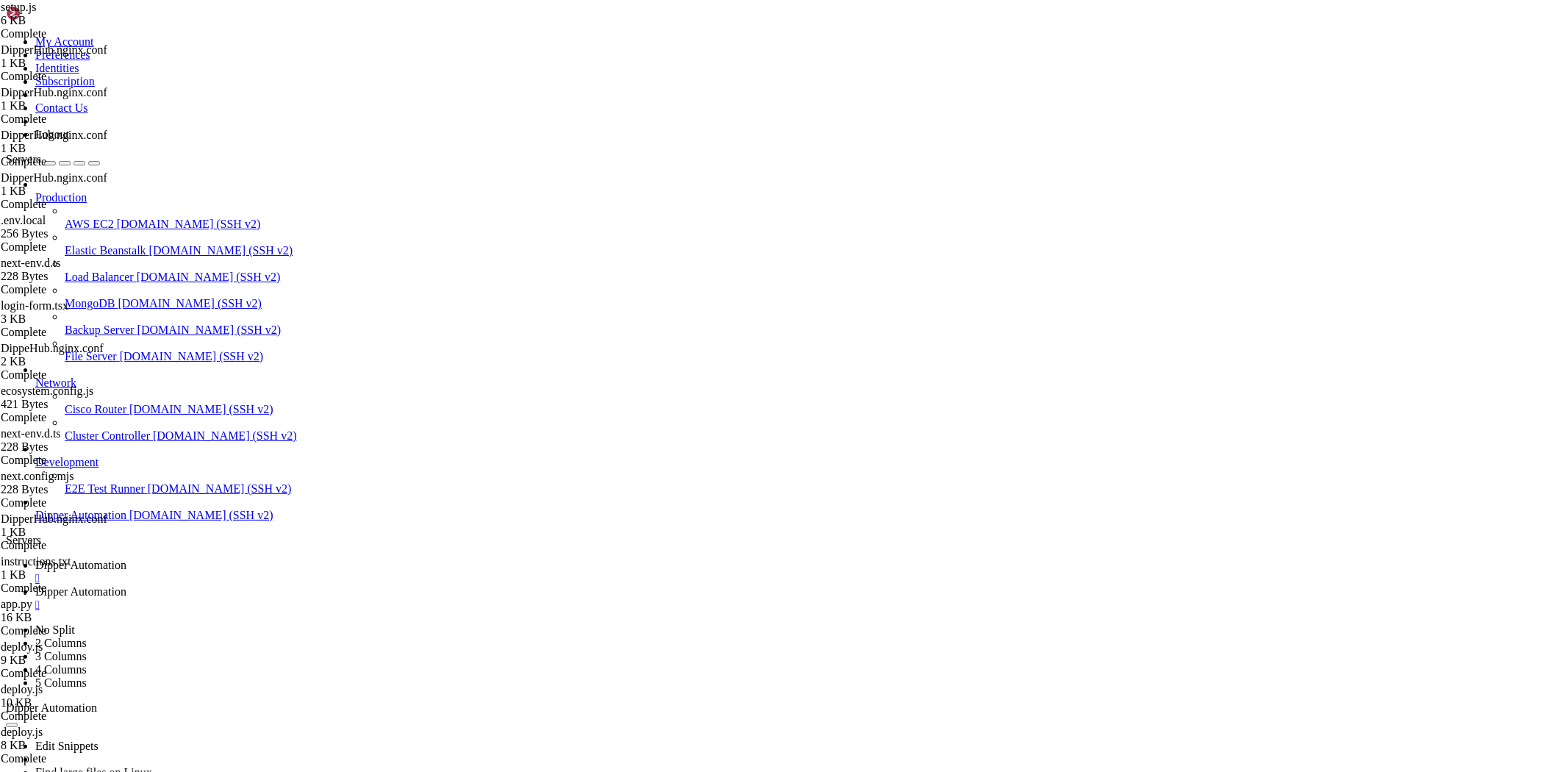
scroll to position [761, 0]
click at [261, 558] on link "Dipper Automation " at bounding box center [798, 571] width 1527 height 26
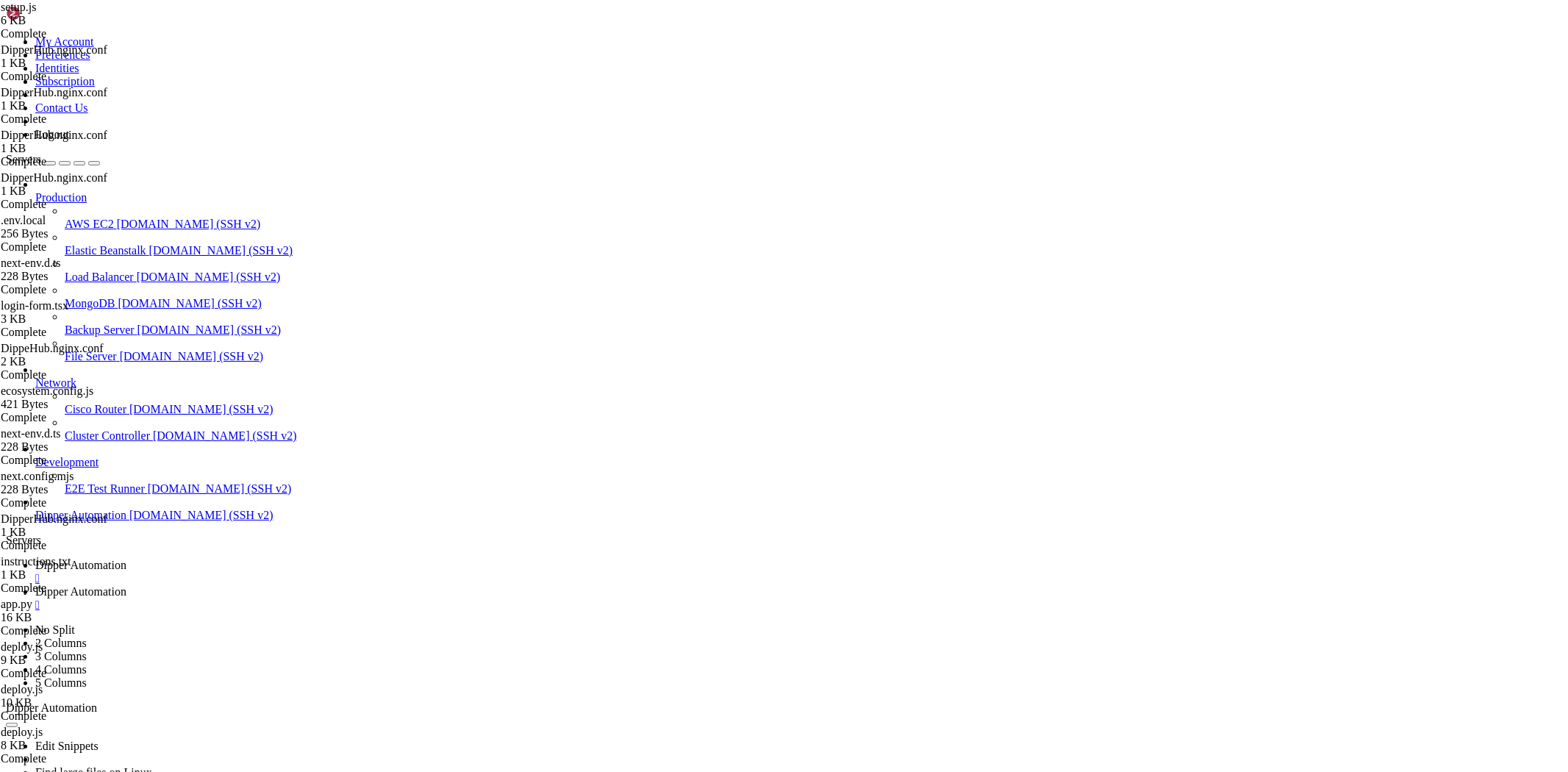
click at [385, 585] on link "Dipper Automation " at bounding box center [798, 598] width 1527 height 26
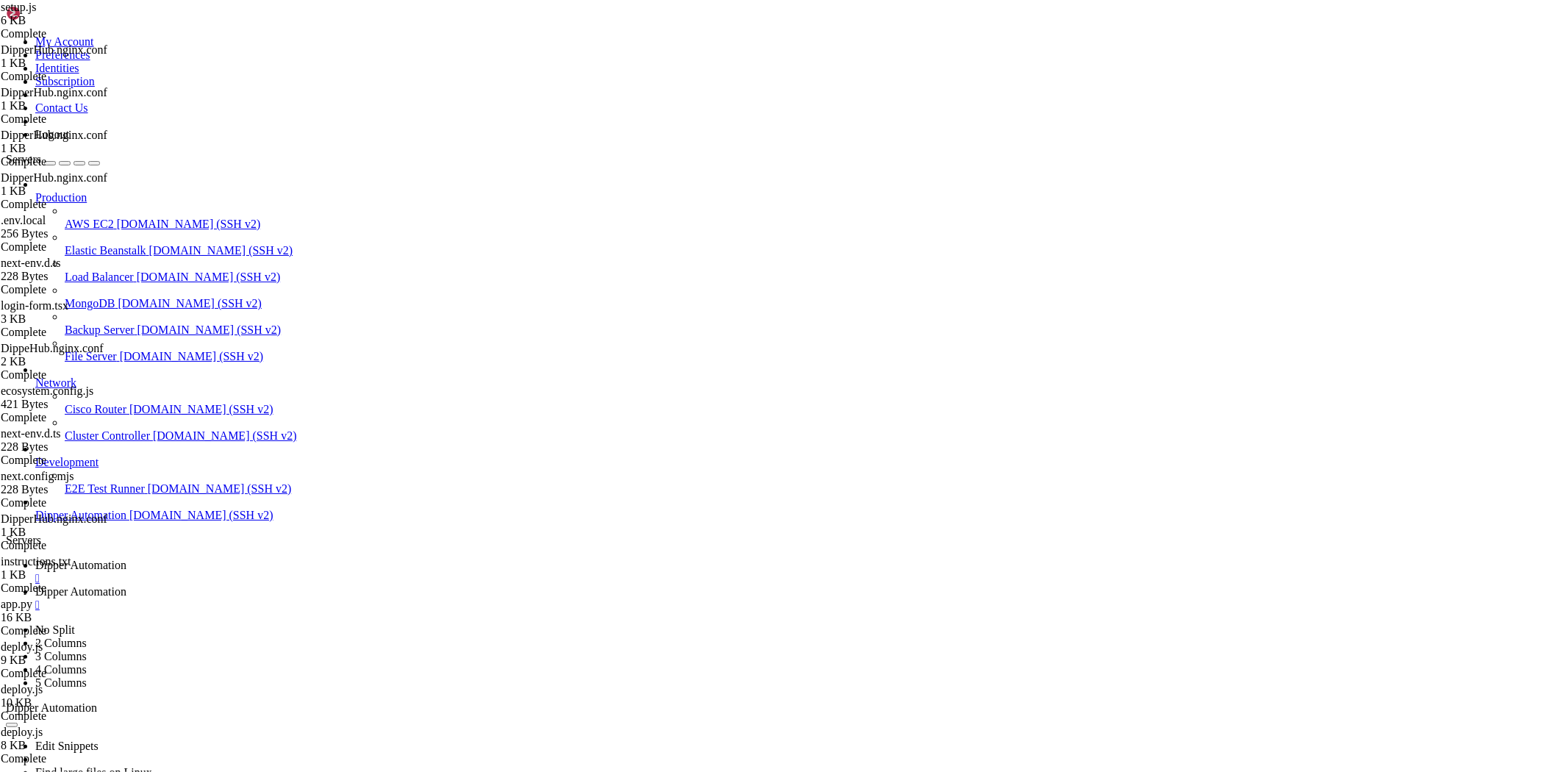
click at [370, 291] on div at bounding box center [784, 386] width 1568 height 772
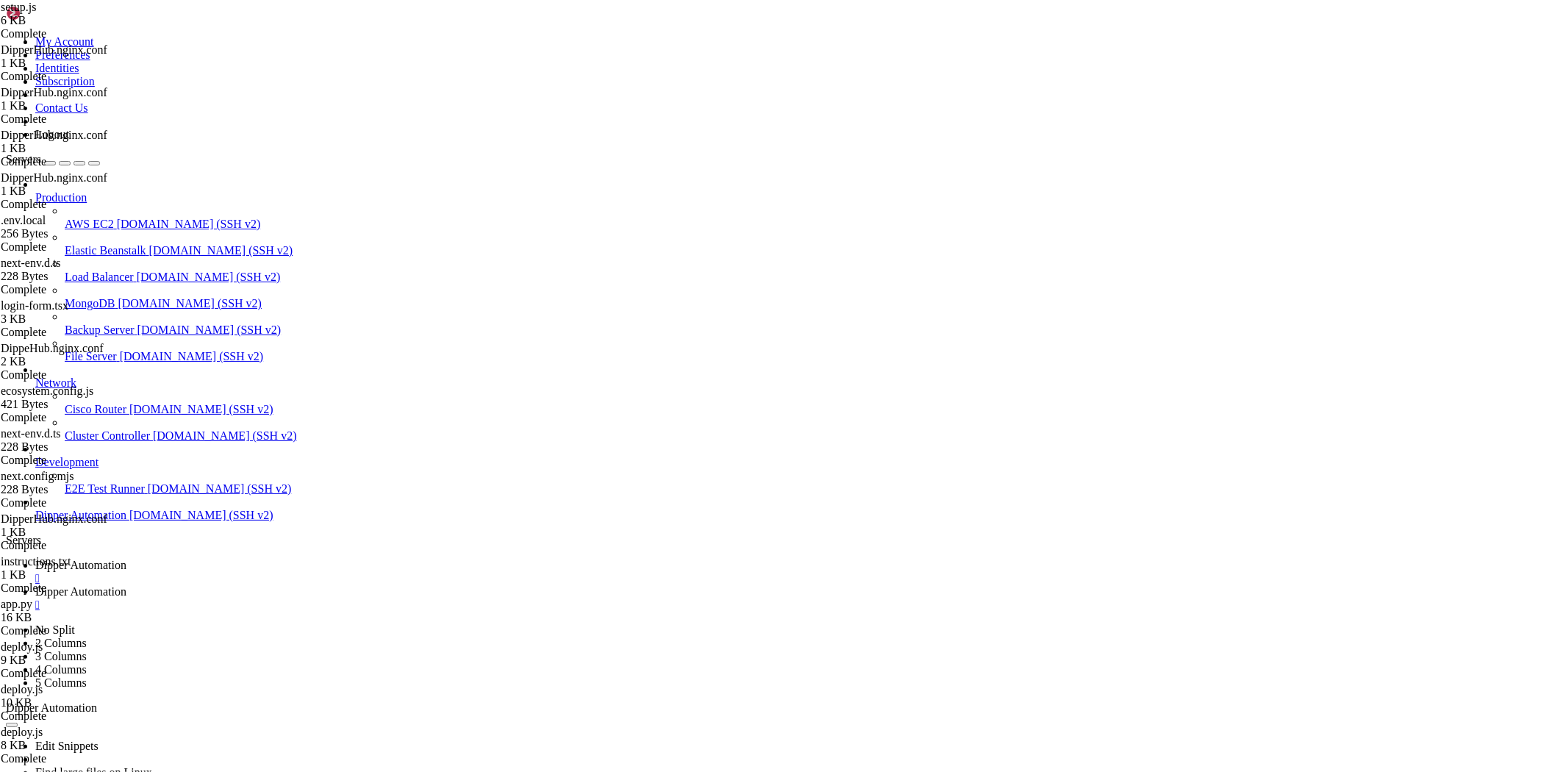
type input "/root/DipperHub/app/login/_components"
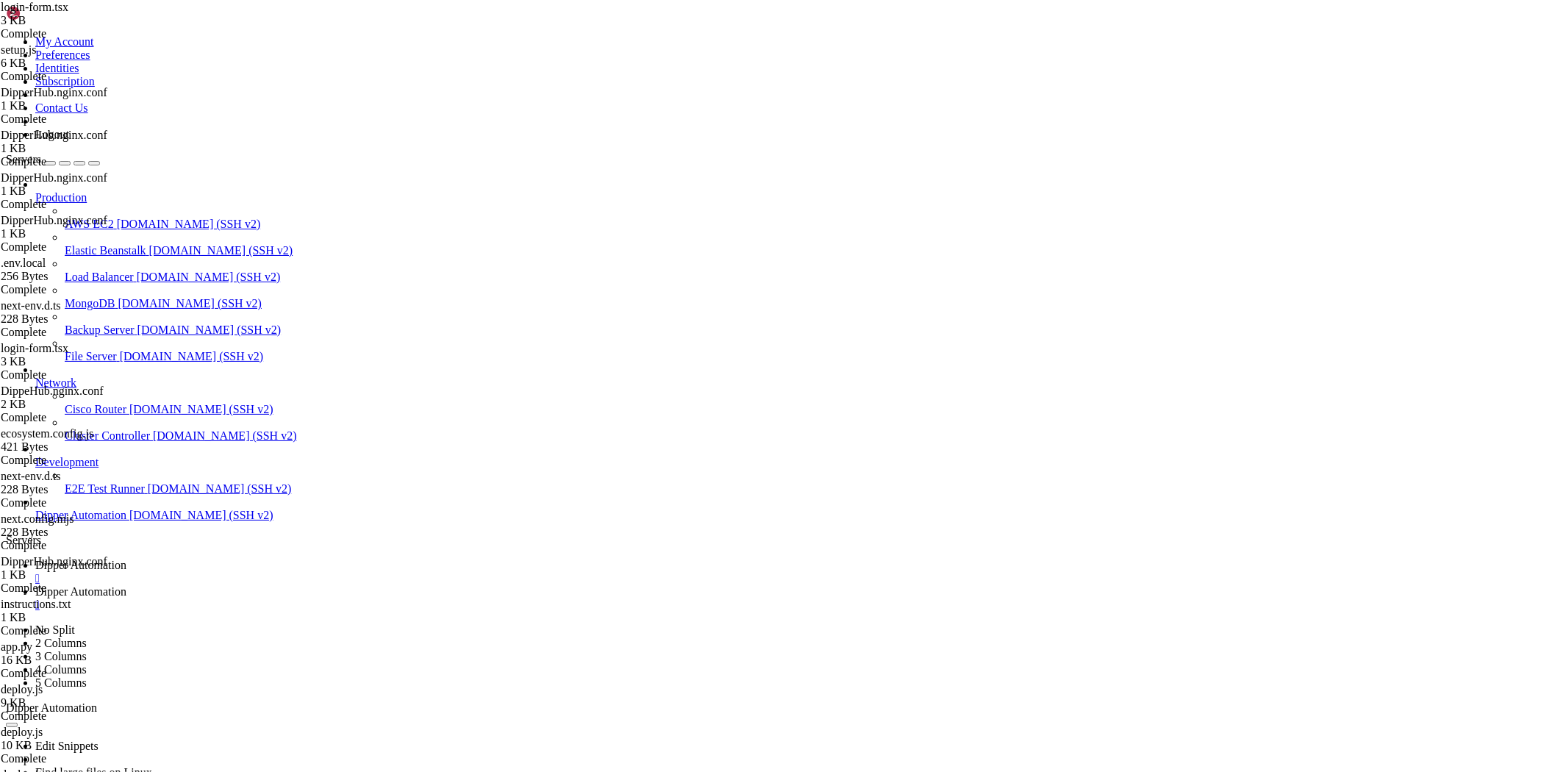
type textarea "method: "POST","
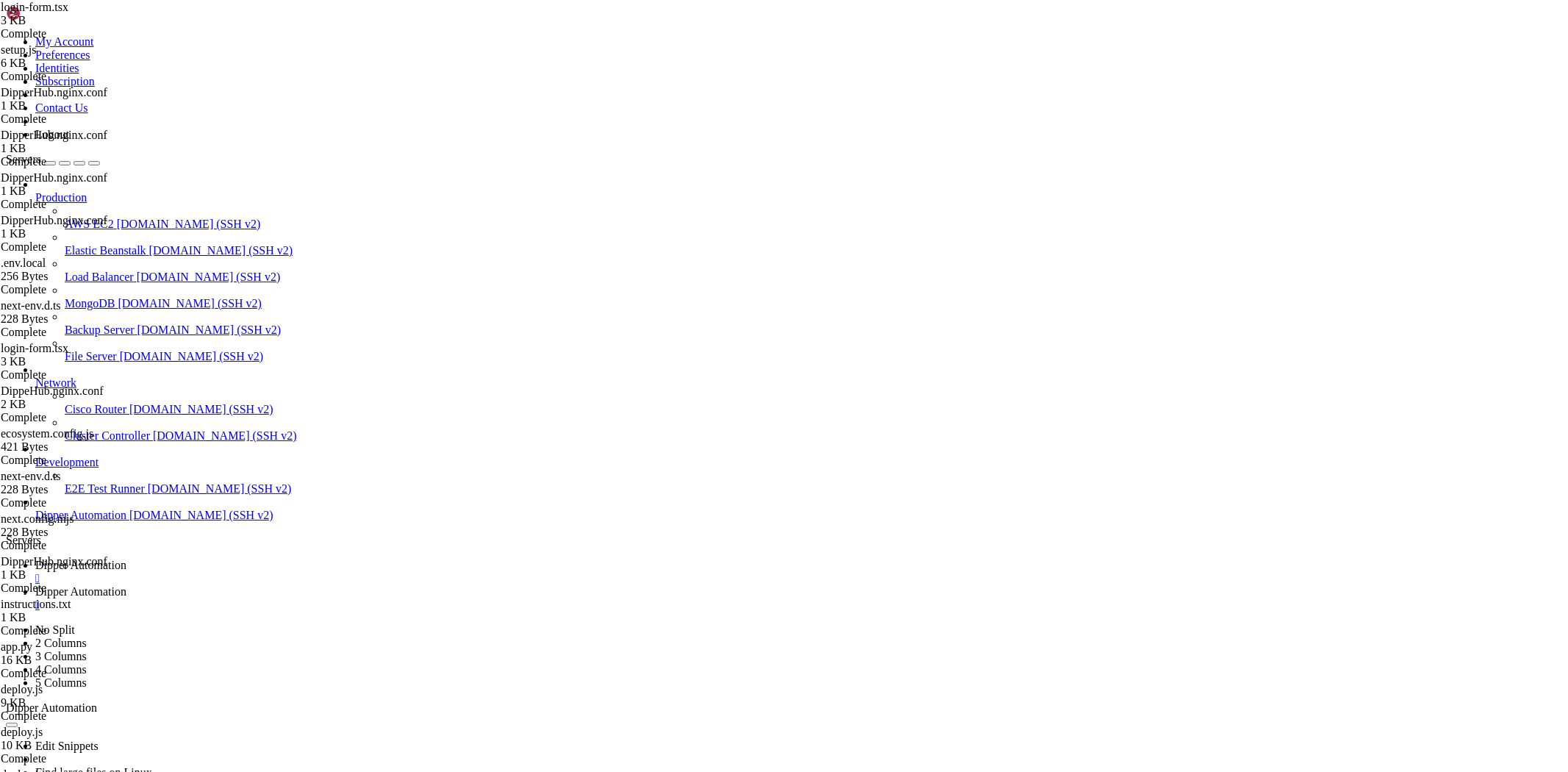
type textarea "setErrorMessage("Erro ao conectar com o servidor. Tente novamente.")"
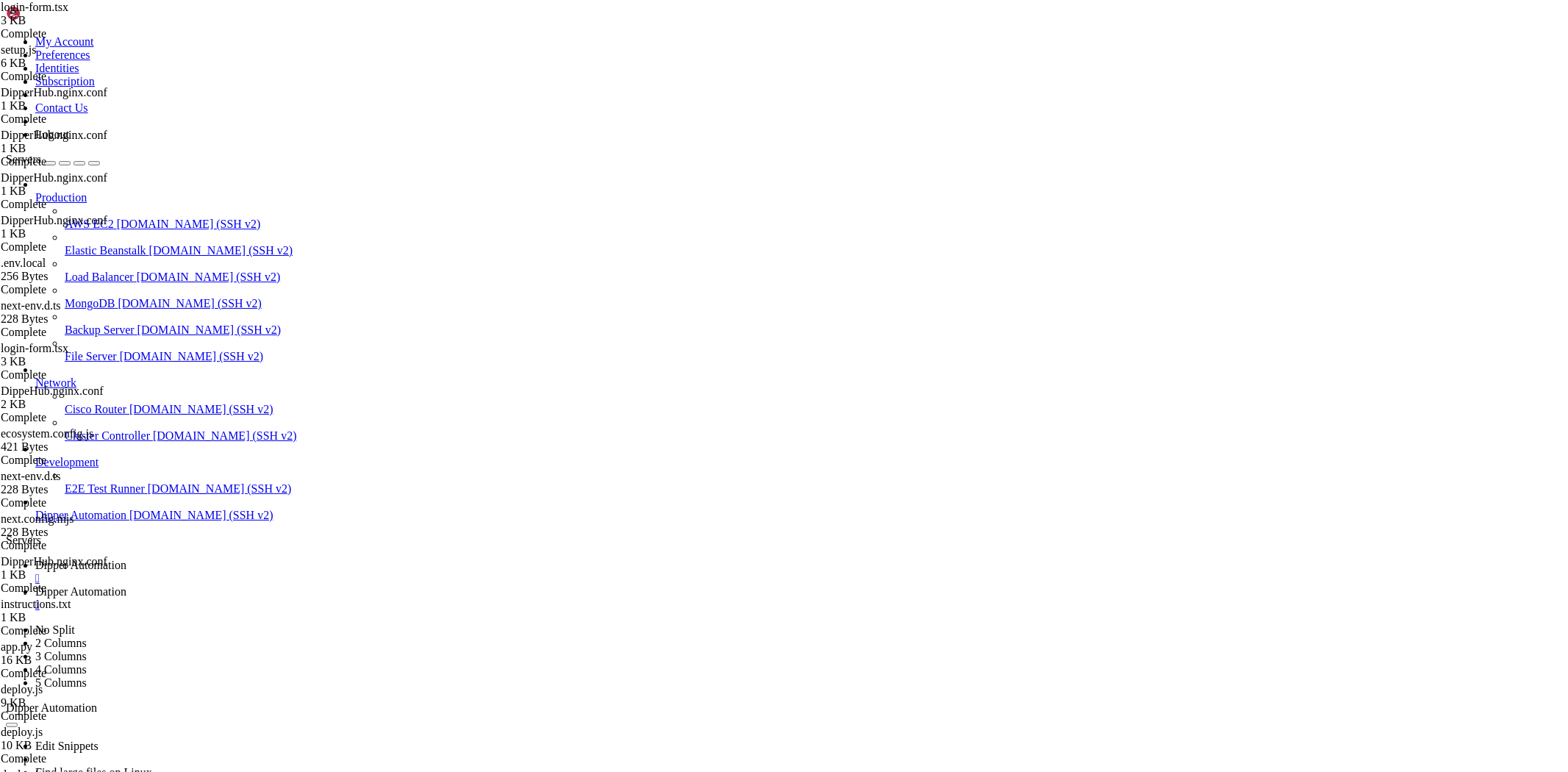
scroll to position [0, 0]
type textarea "},"
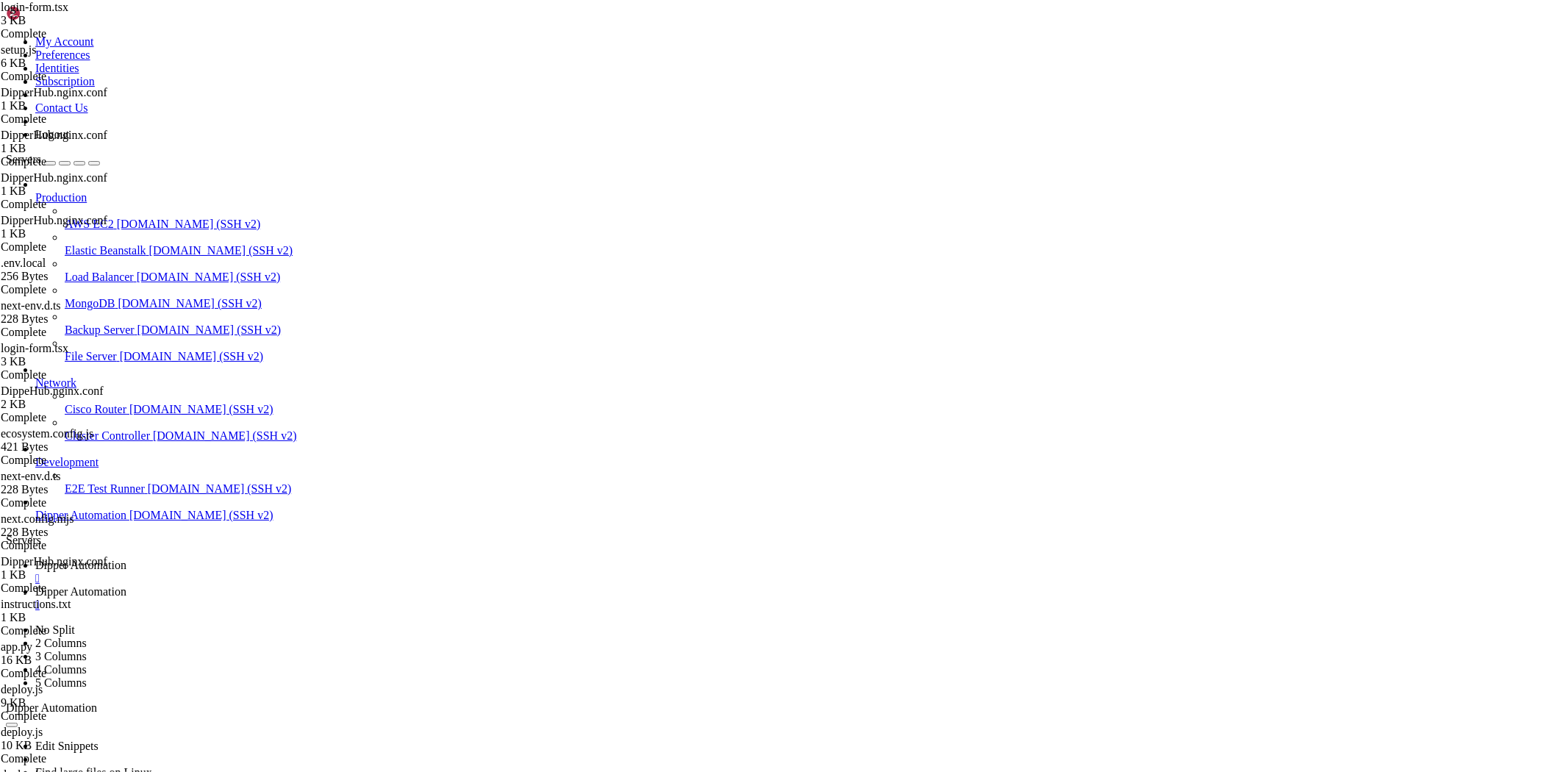
type input "/root/DipperHub/app/login"
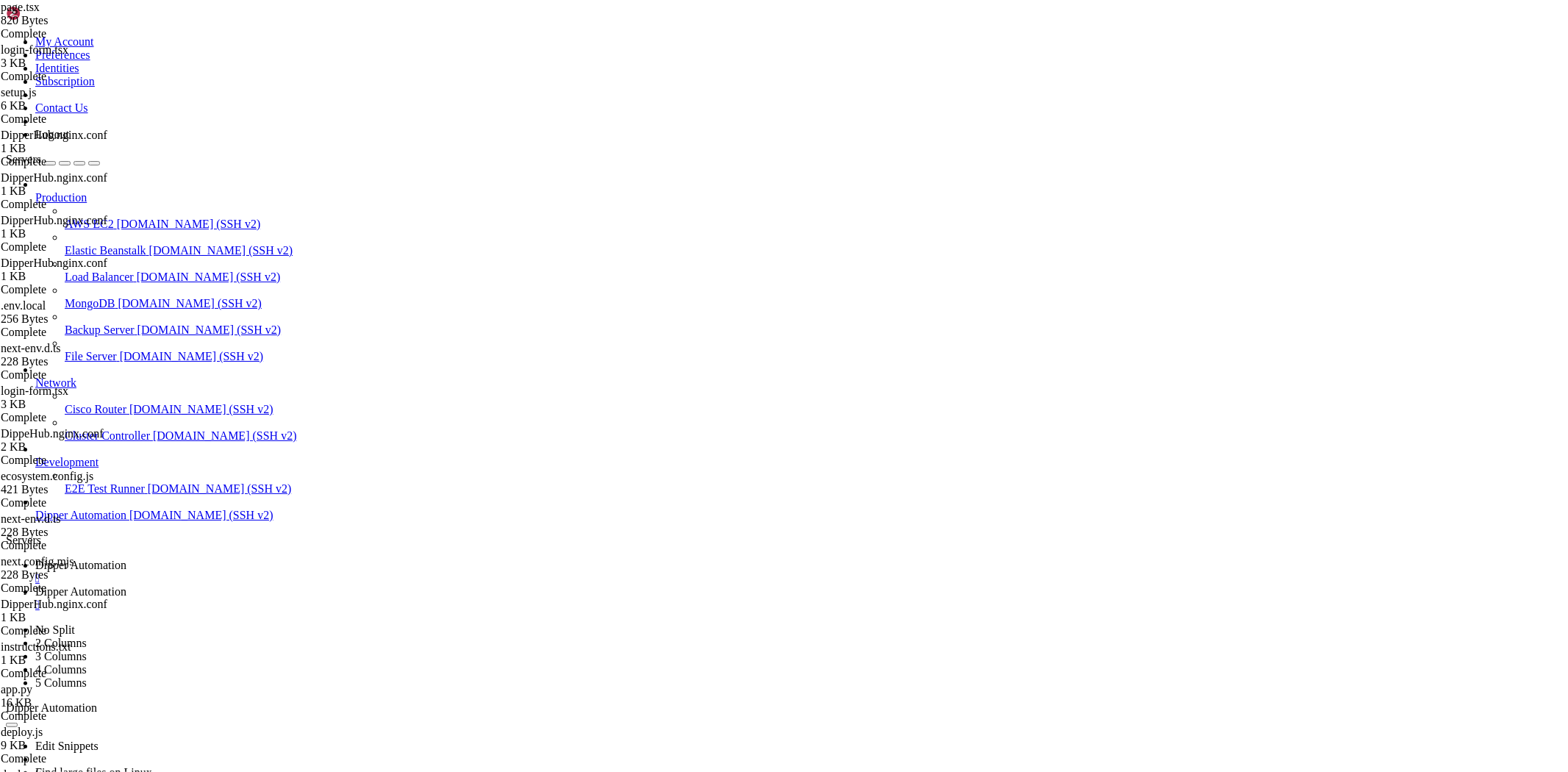
type textarea ")"
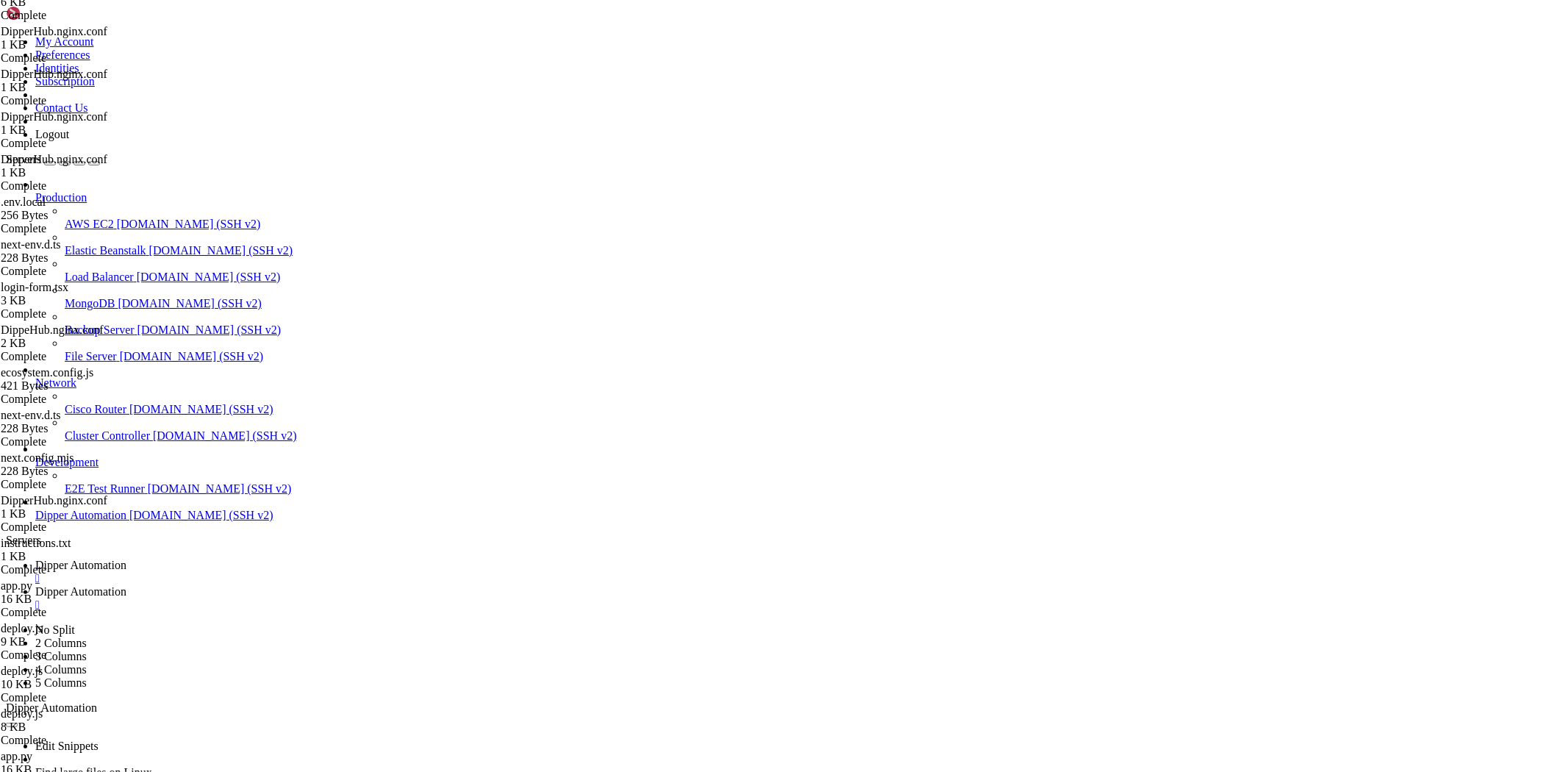
scroll to position [104, 0]
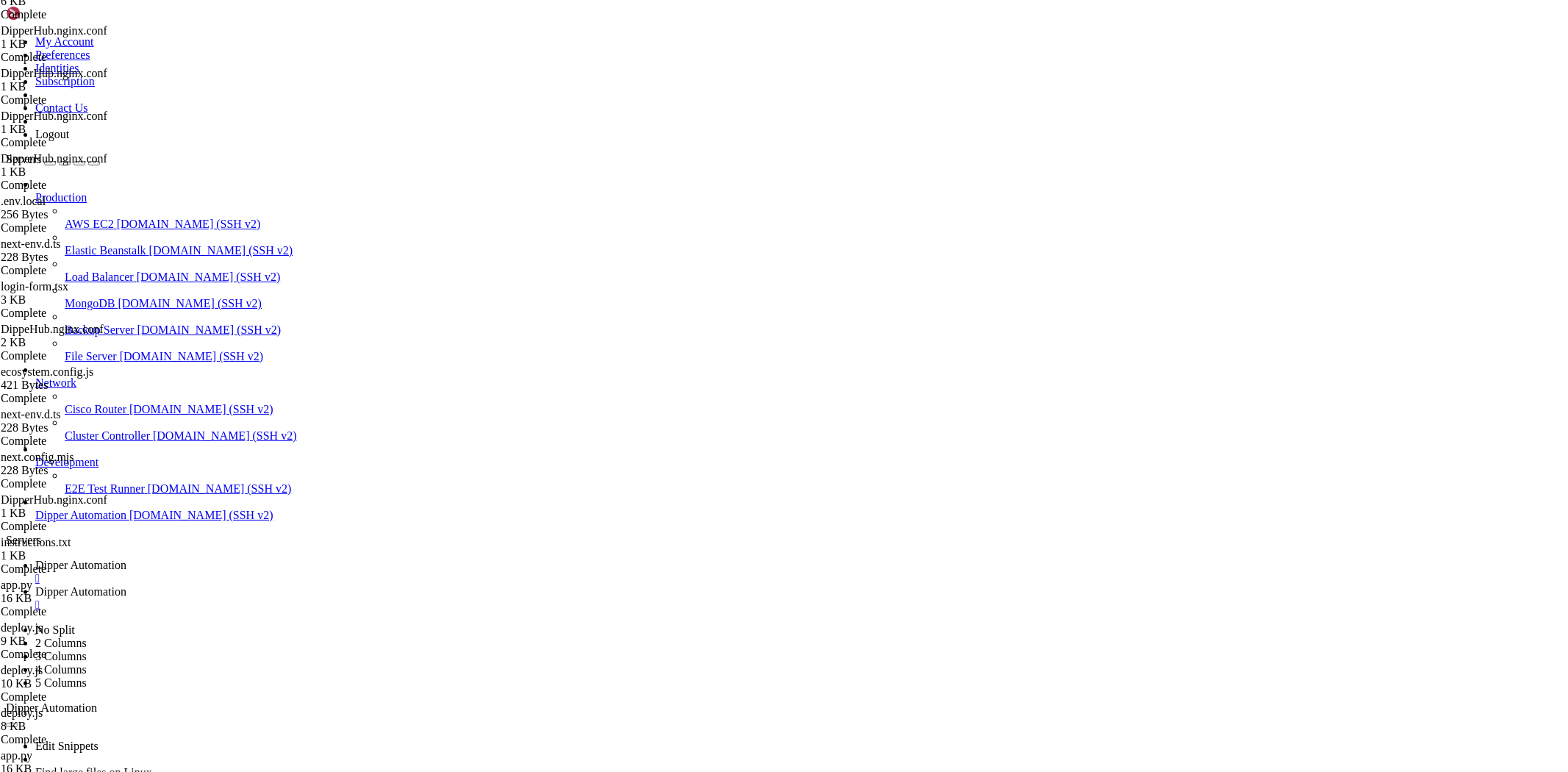
scroll to position [457, 0]
click at [252, 558] on link "Dipper Automation " at bounding box center [798, 571] width 1527 height 26
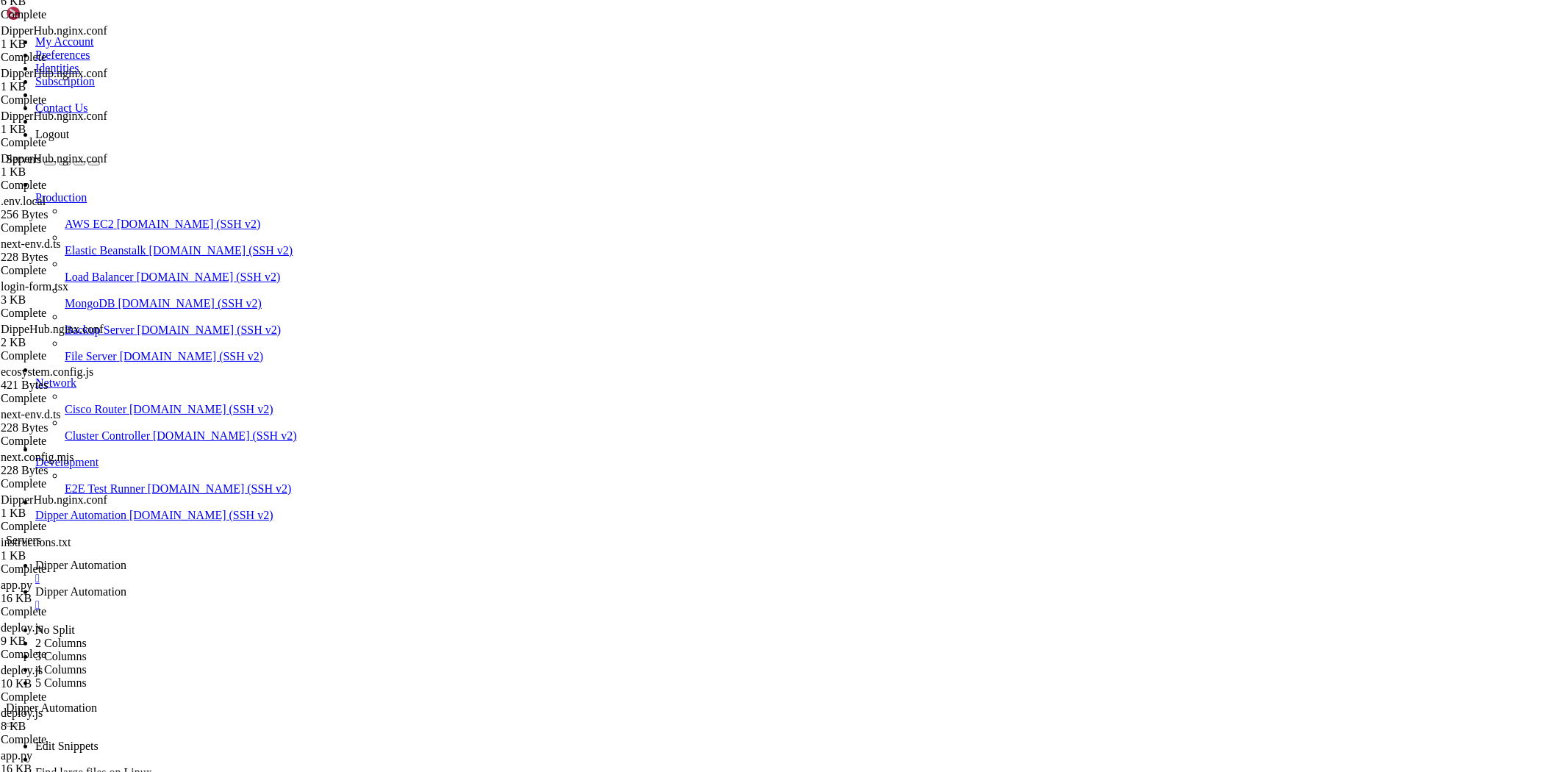
scroll to position [136667, 0]
click at [126, 585] on span "Dipper Automation" at bounding box center [80, 592] width 91 height 13
drag, startPoint x: 317, startPoint y: 41, endPoint x: 280, endPoint y: 83, distance: 56.0
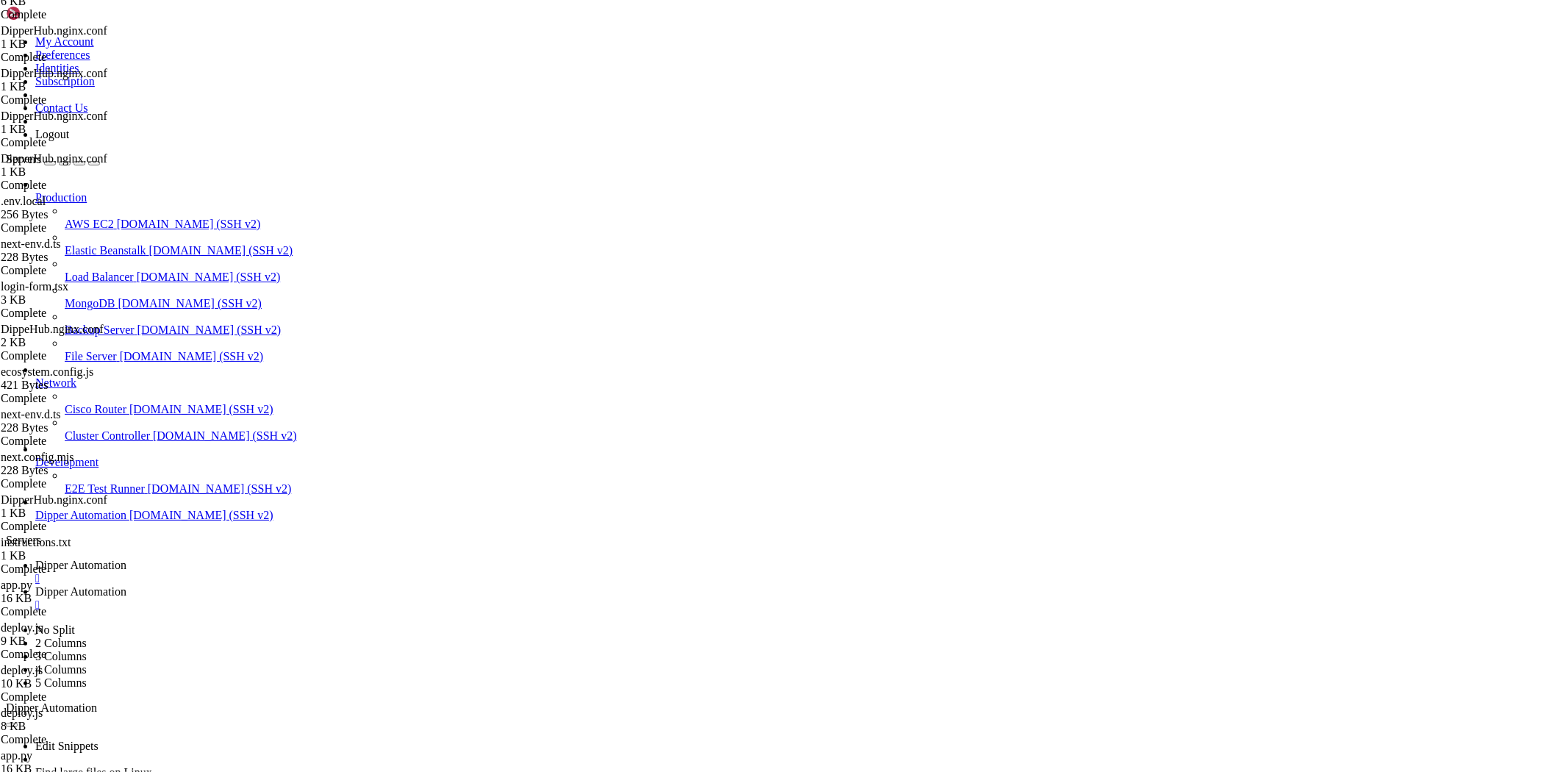
drag, startPoint x: 229, startPoint y: 44, endPoint x: 505, endPoint y: 64, distance: 276.7
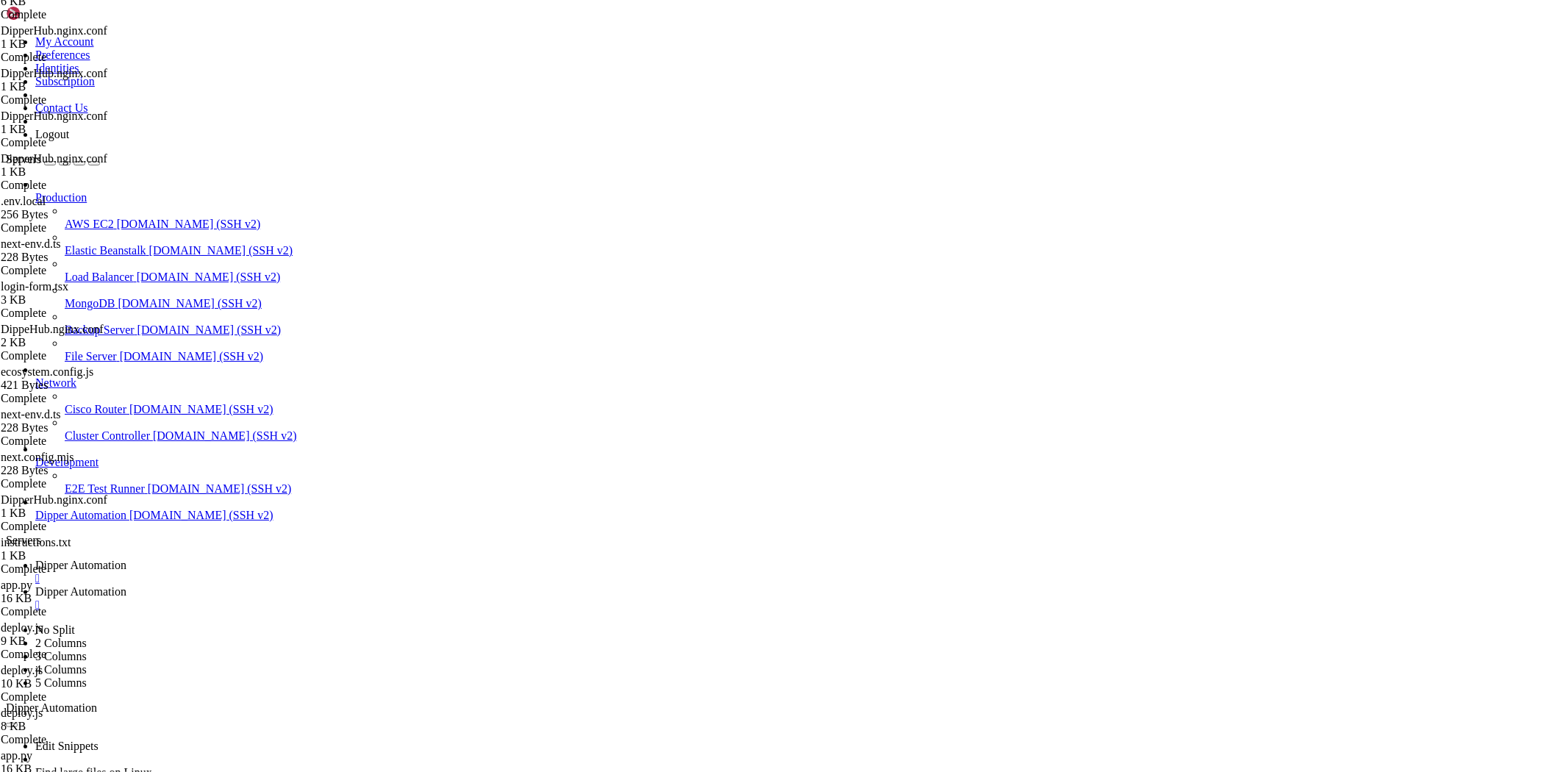
type input "/nginx'"
type textarea "}"
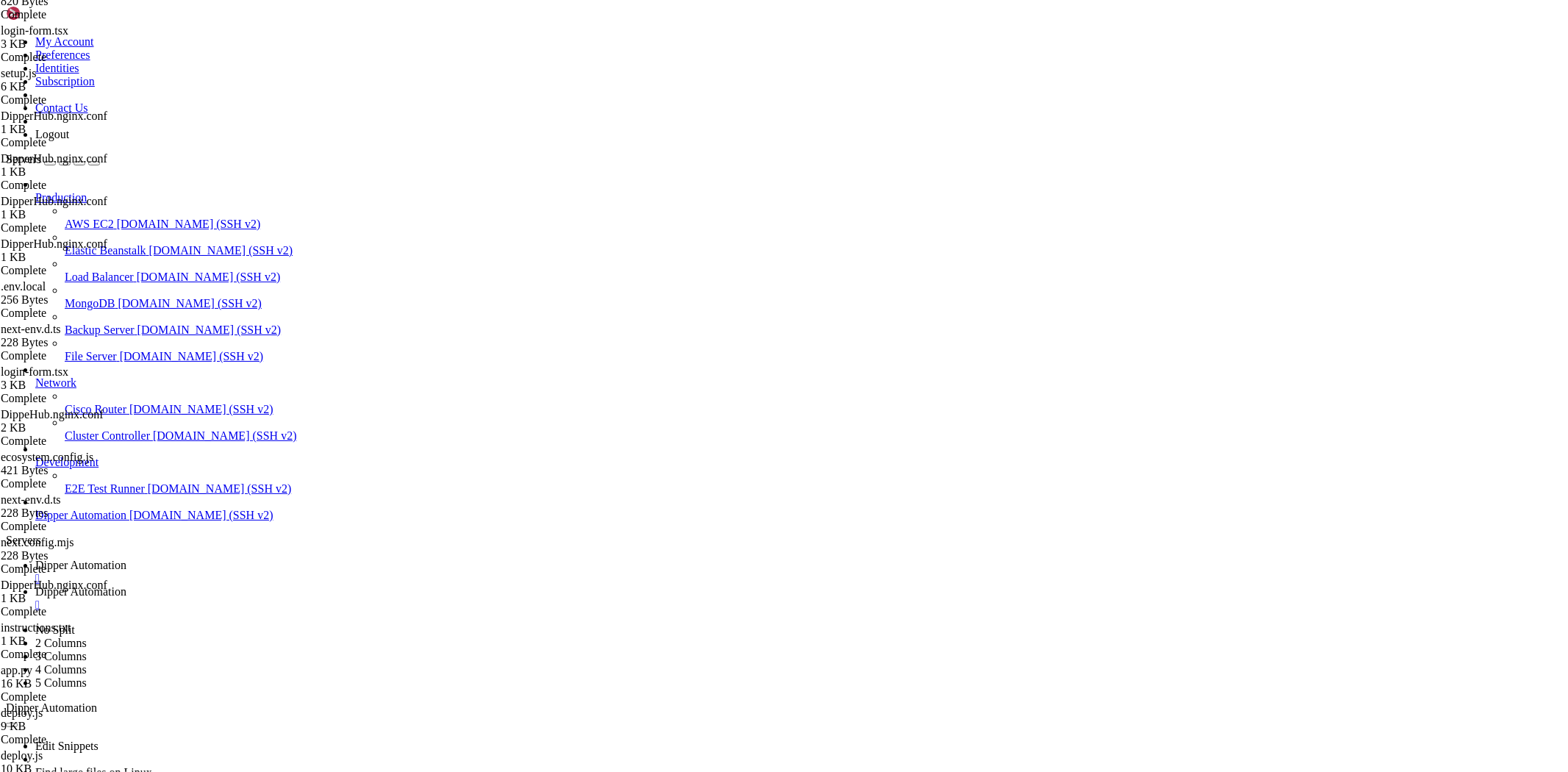
drag, startPoint x: 489, startPoint y: 192, endPoint x: 199, endPoint y: 109, distance: 301.6
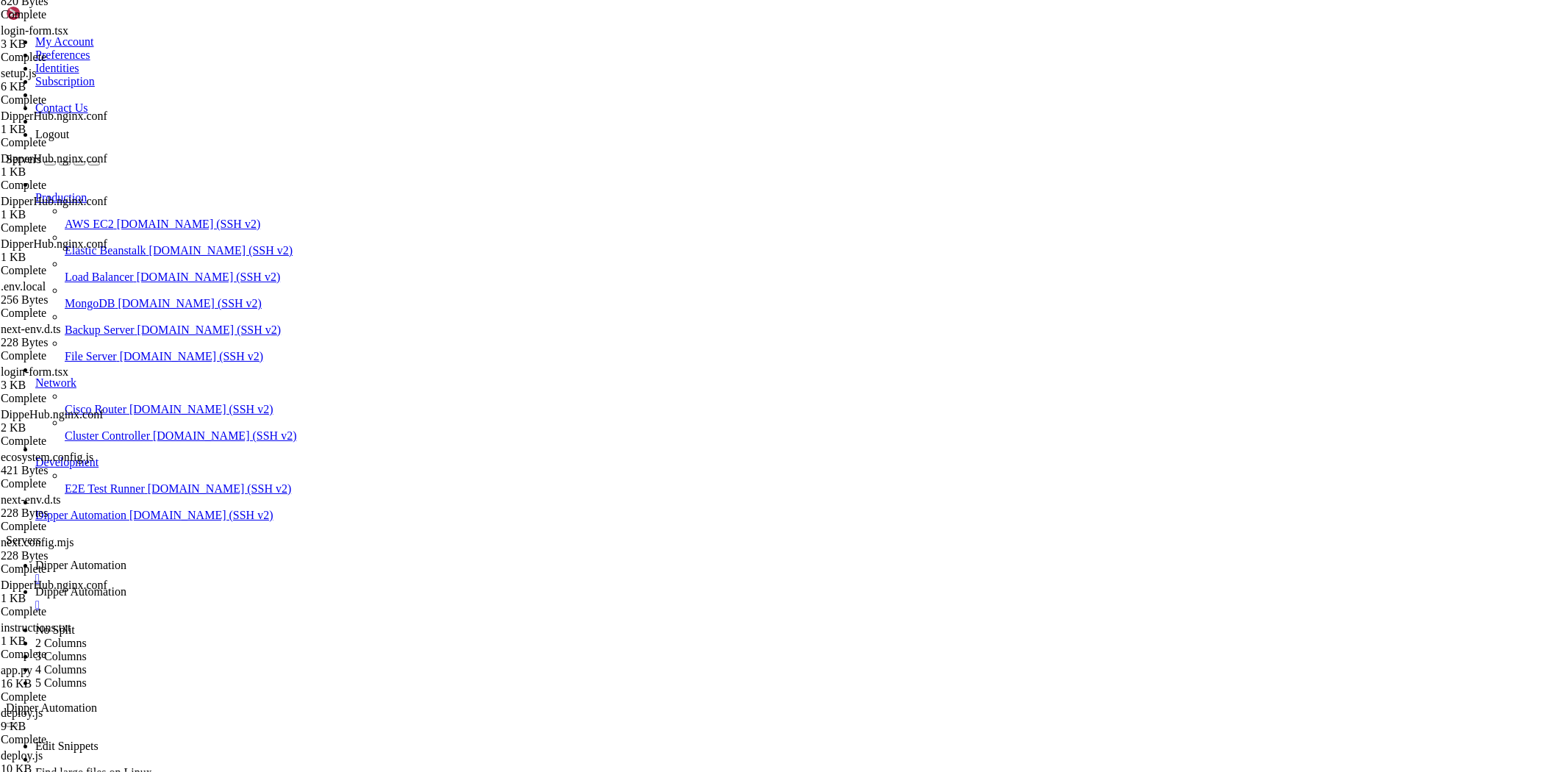
type textarea "# === Arquivos estáticos de /public (raiz do site) === # URL /arquivo.png -> /r…"
type textarea "}"
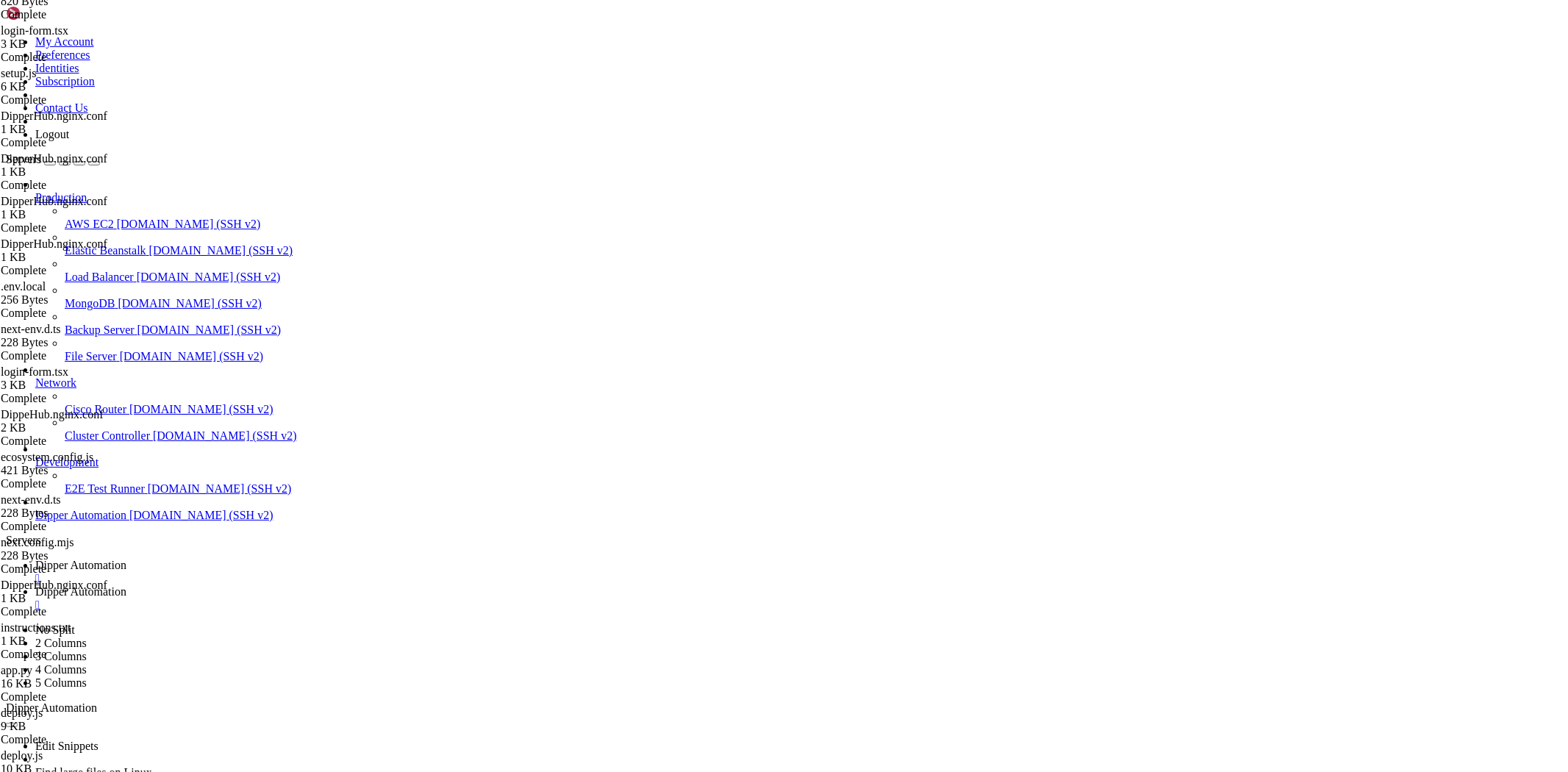
click at [231, 558] on link "Dipper Automation " at bounding box center [798, 571] width 1527 height 26
type input "/root/DipperHub"
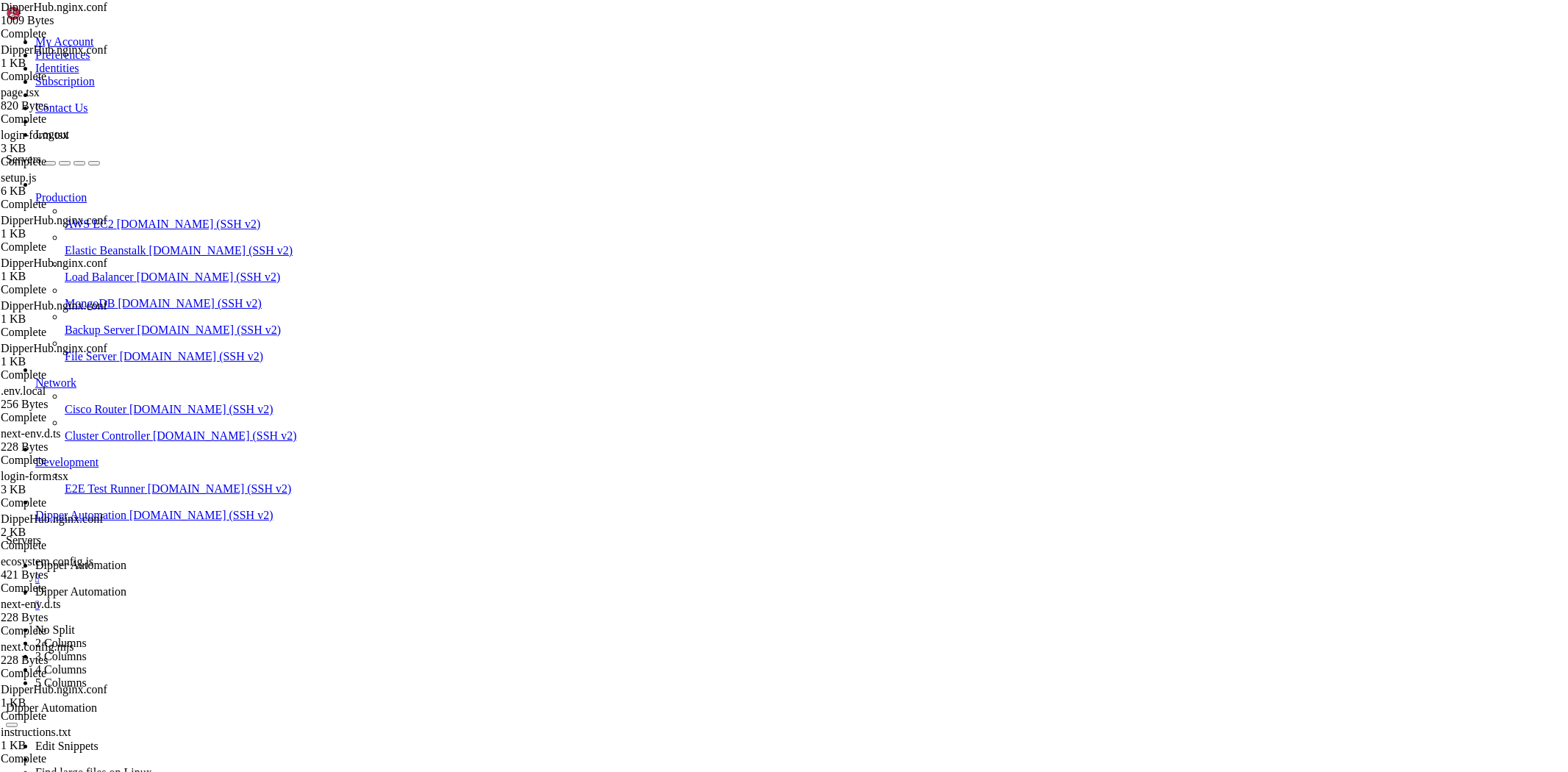
scroll to position [104, 0]
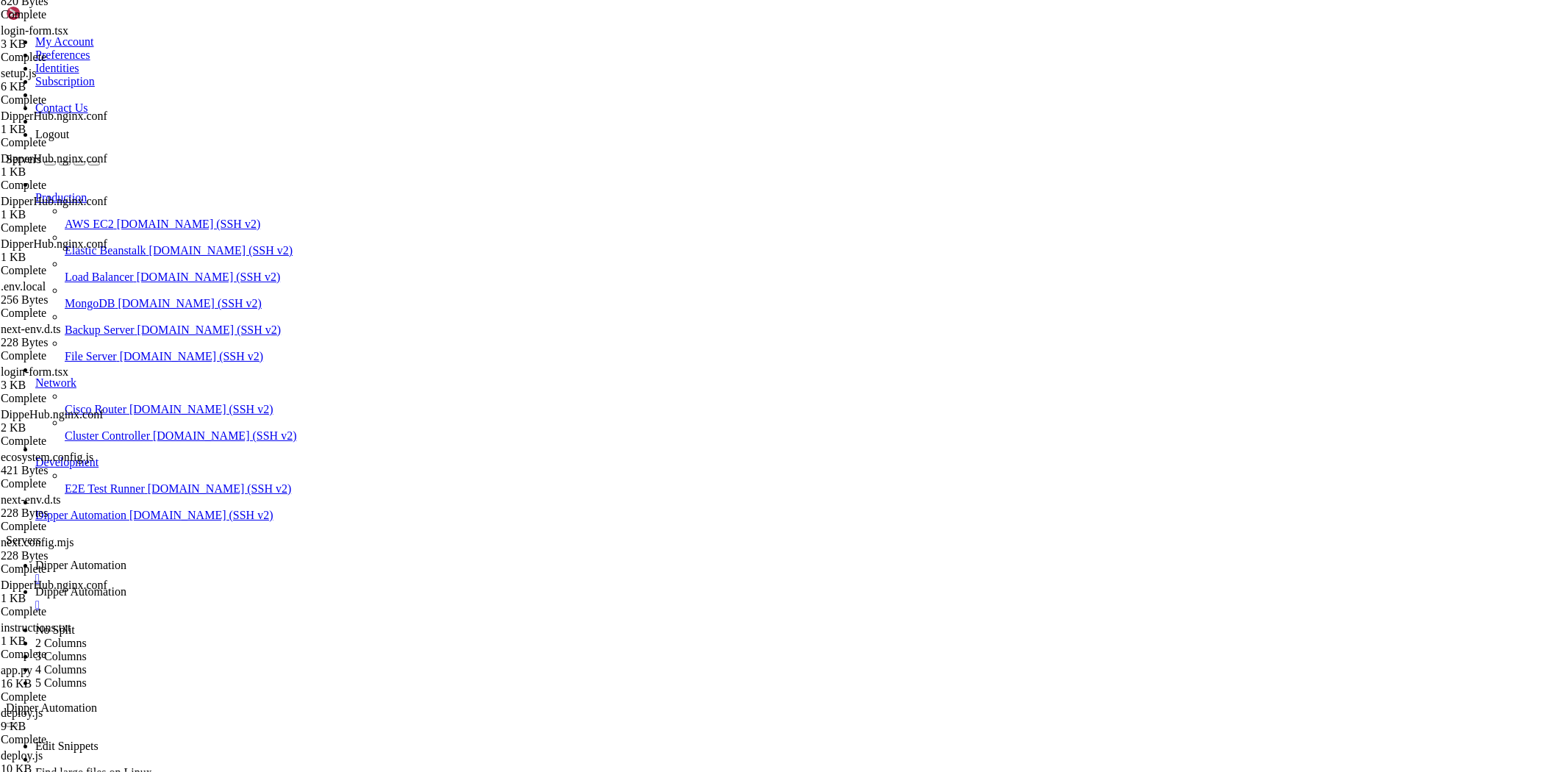
click at [126, 585] on span "Dipper Automation" at bounding box center [80, 592] width 91 height 13
type textarea "proxy_cache_bypass $http_upgrade;"
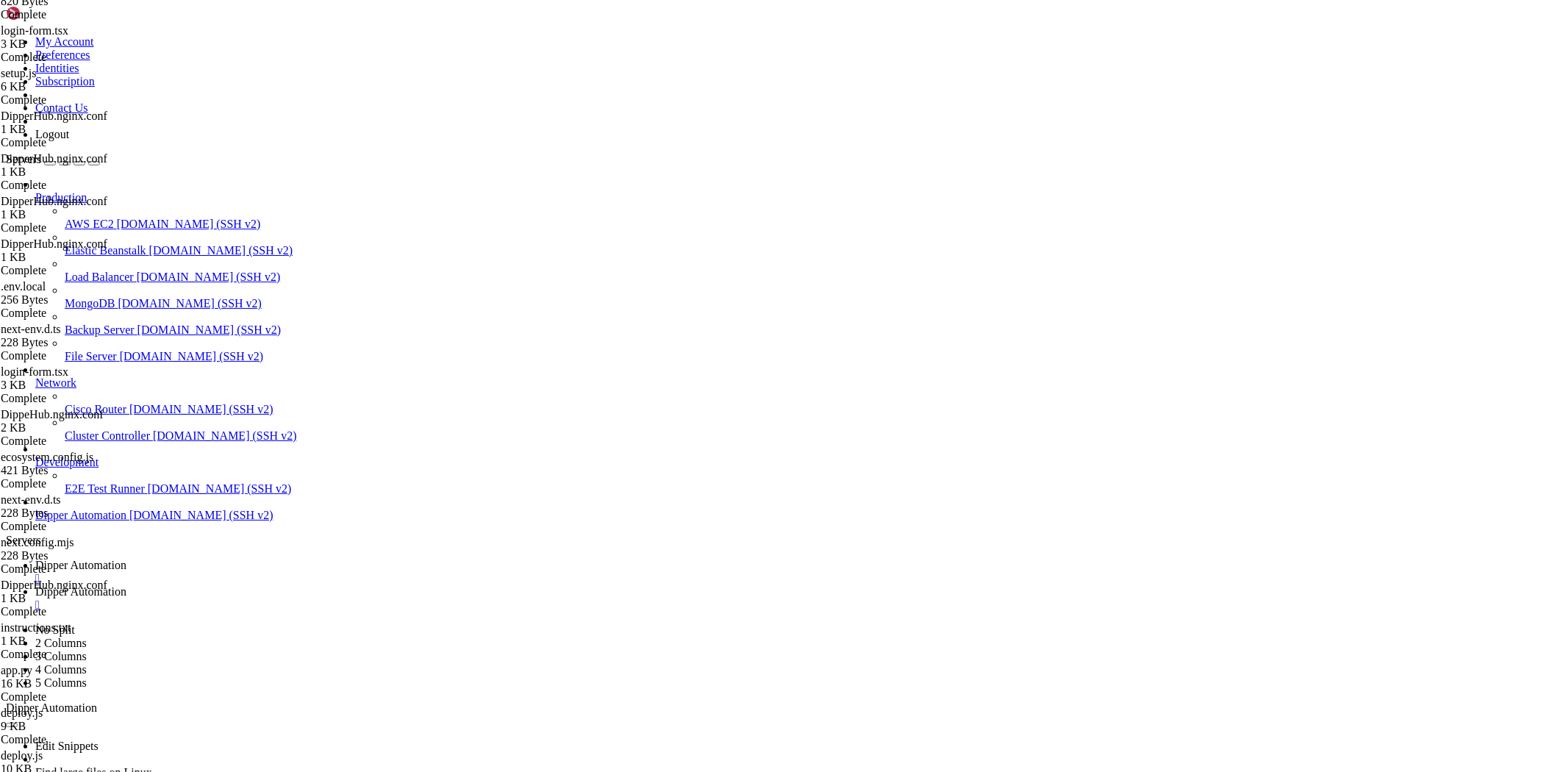
click at [237, 229] on div at bounding box center [784, 386] width 1568 height 772
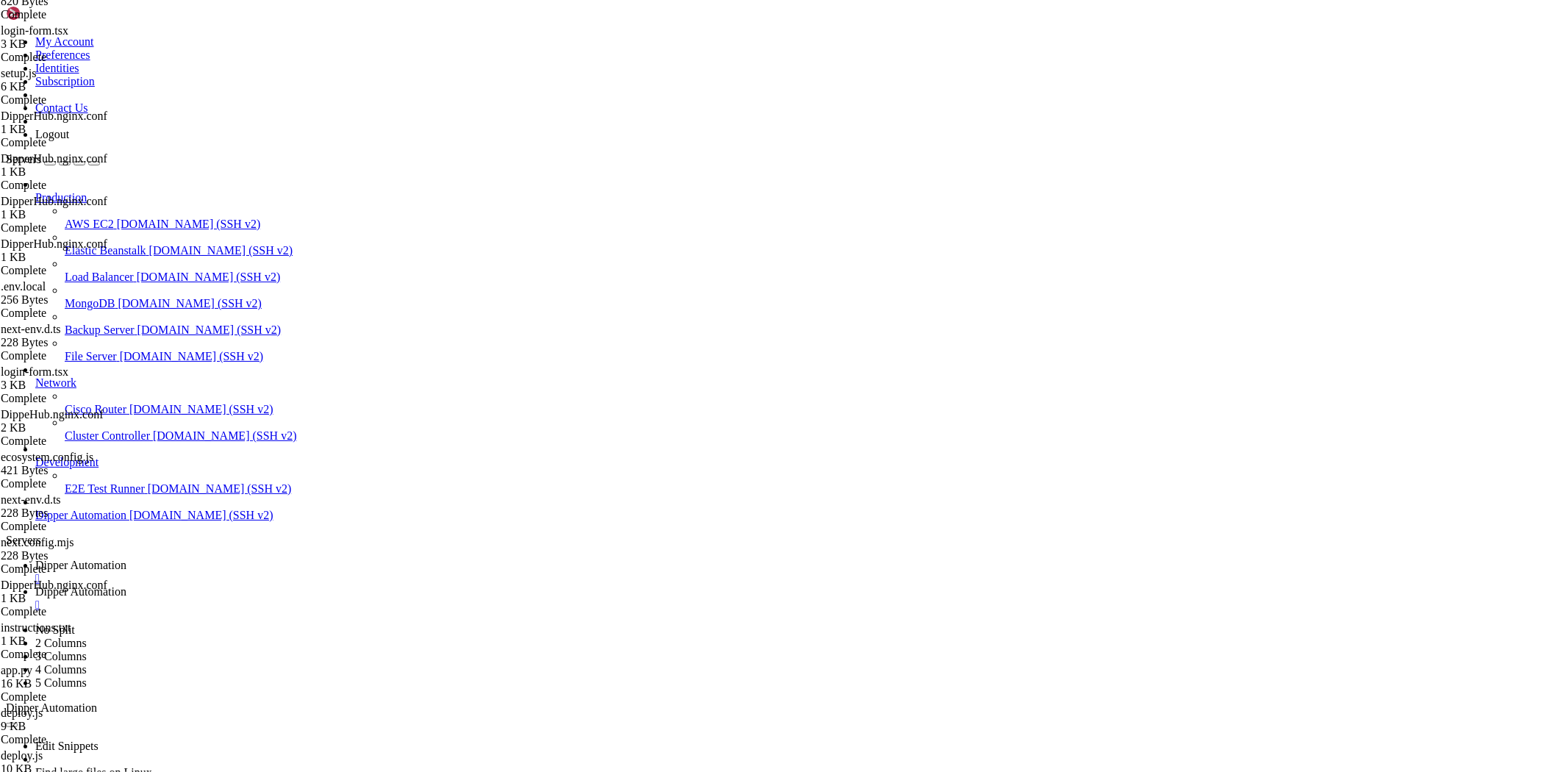
type input "/root/DipperHub/app/login"
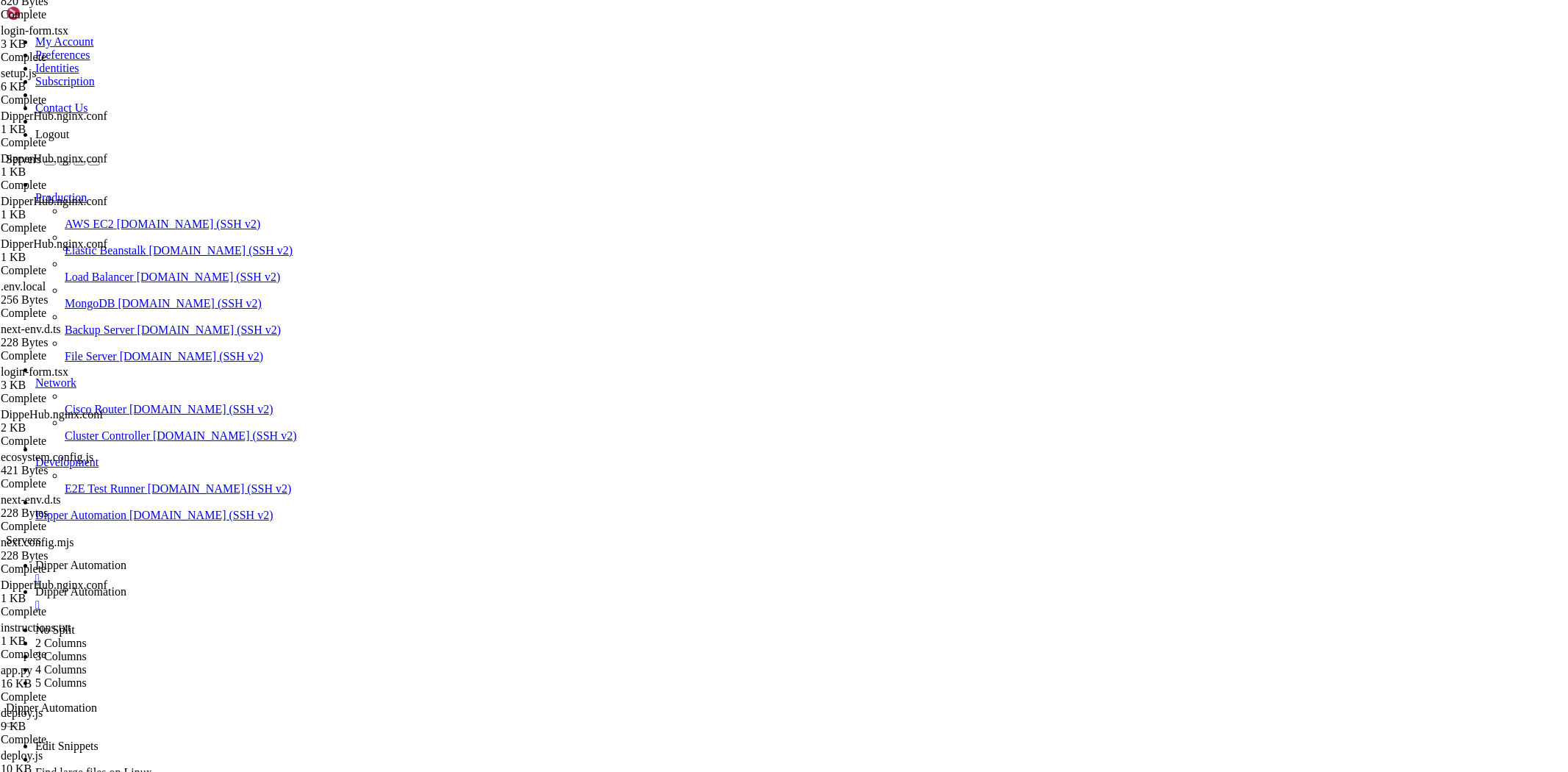
type textarea "}"
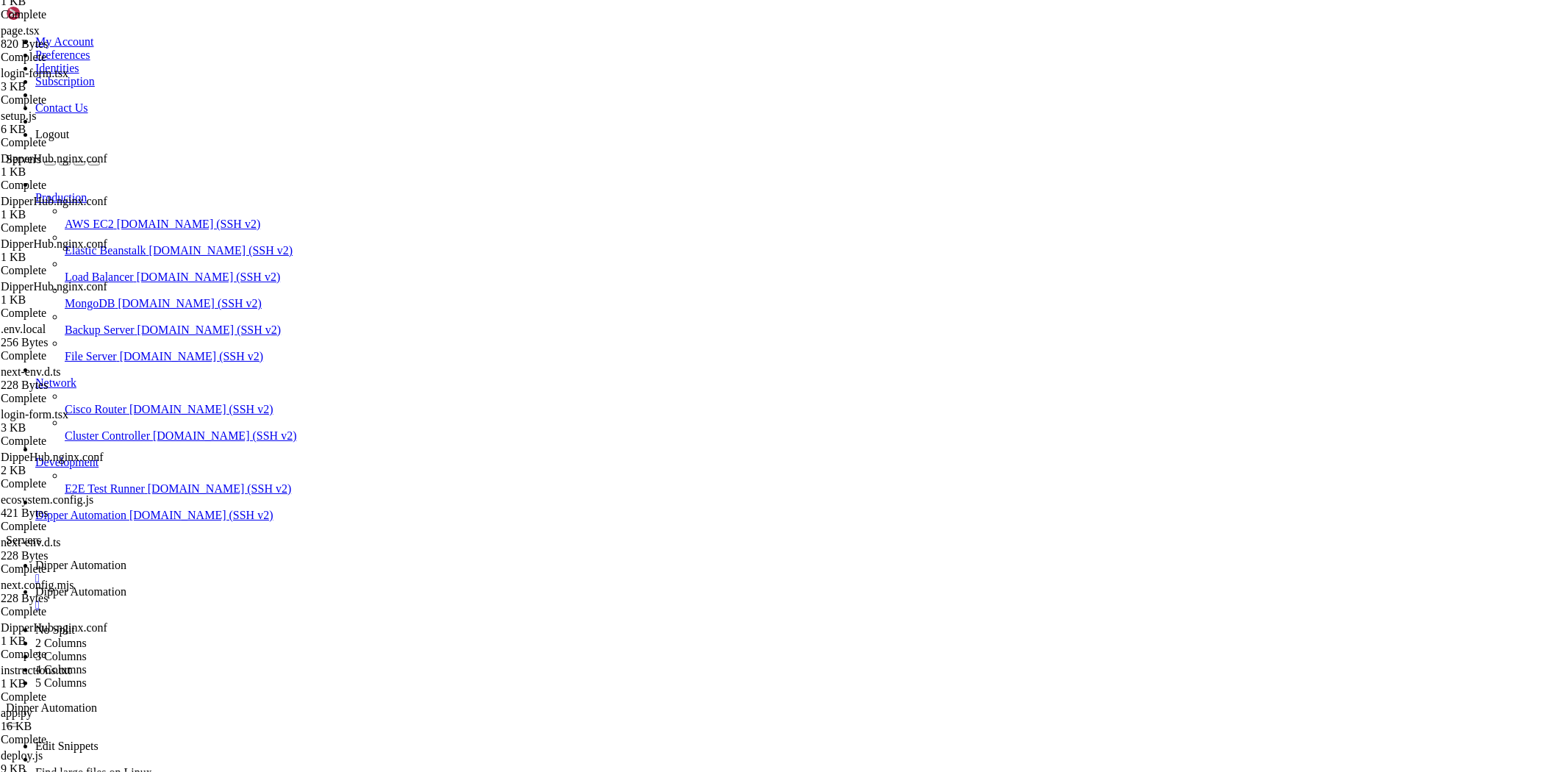
type input "/root/DipperHub/app/login/_components"
type textarea "}"
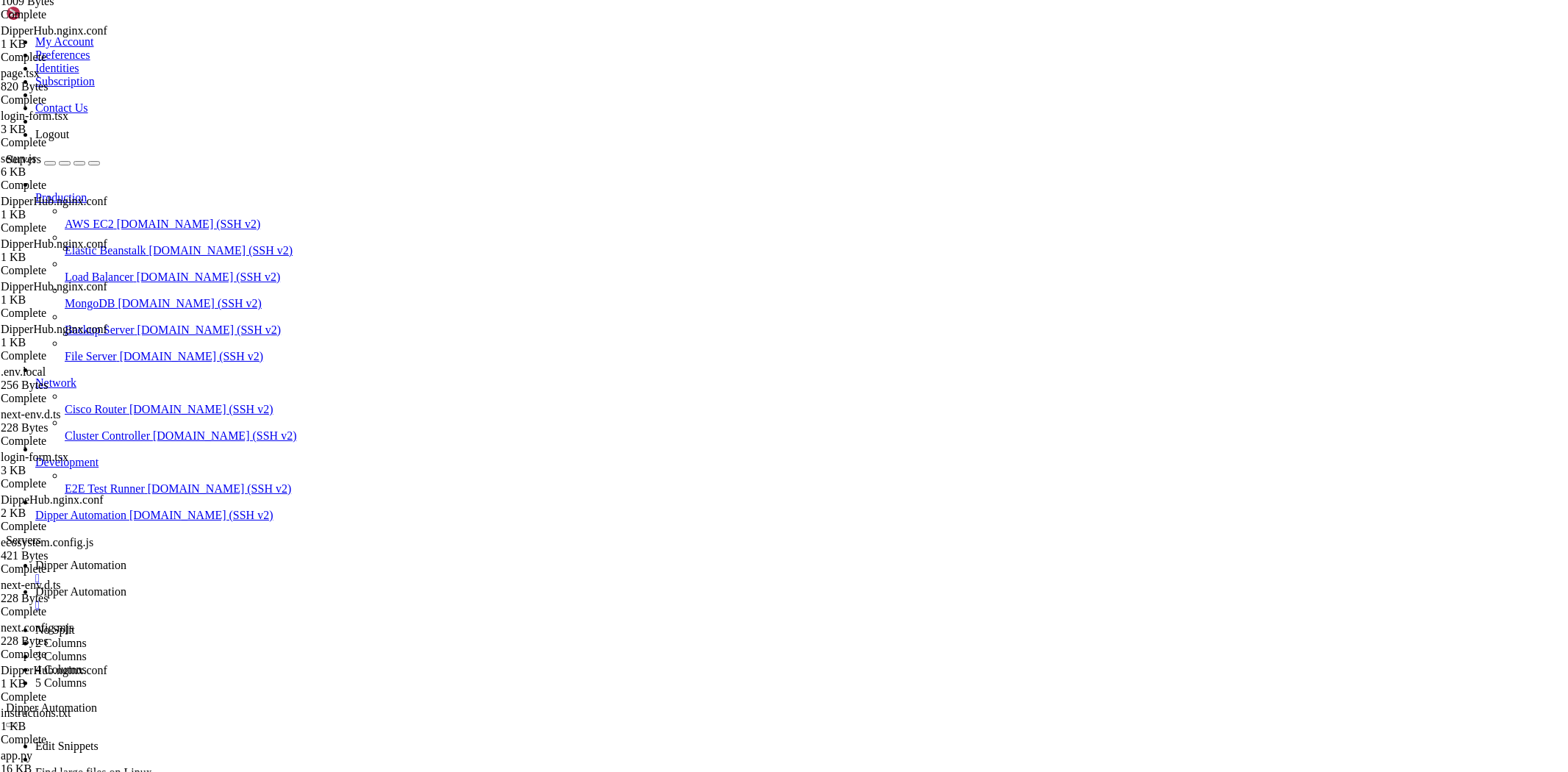
paste textarea
drag, startPoint x: 620, startPoint y: 319, endPoint x: 627, endPoint y: 334, distance: 16.6
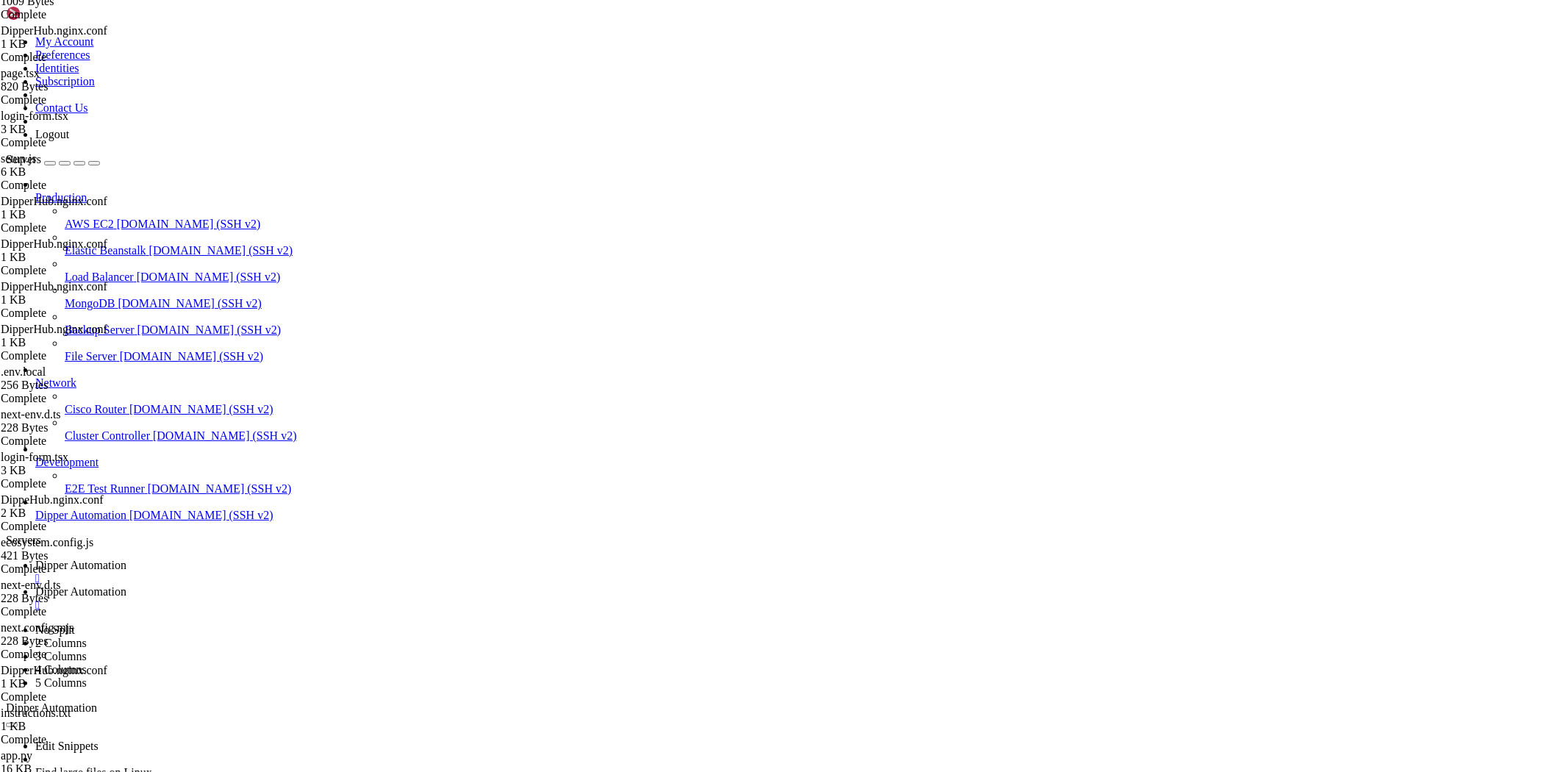
type textarea "try {"
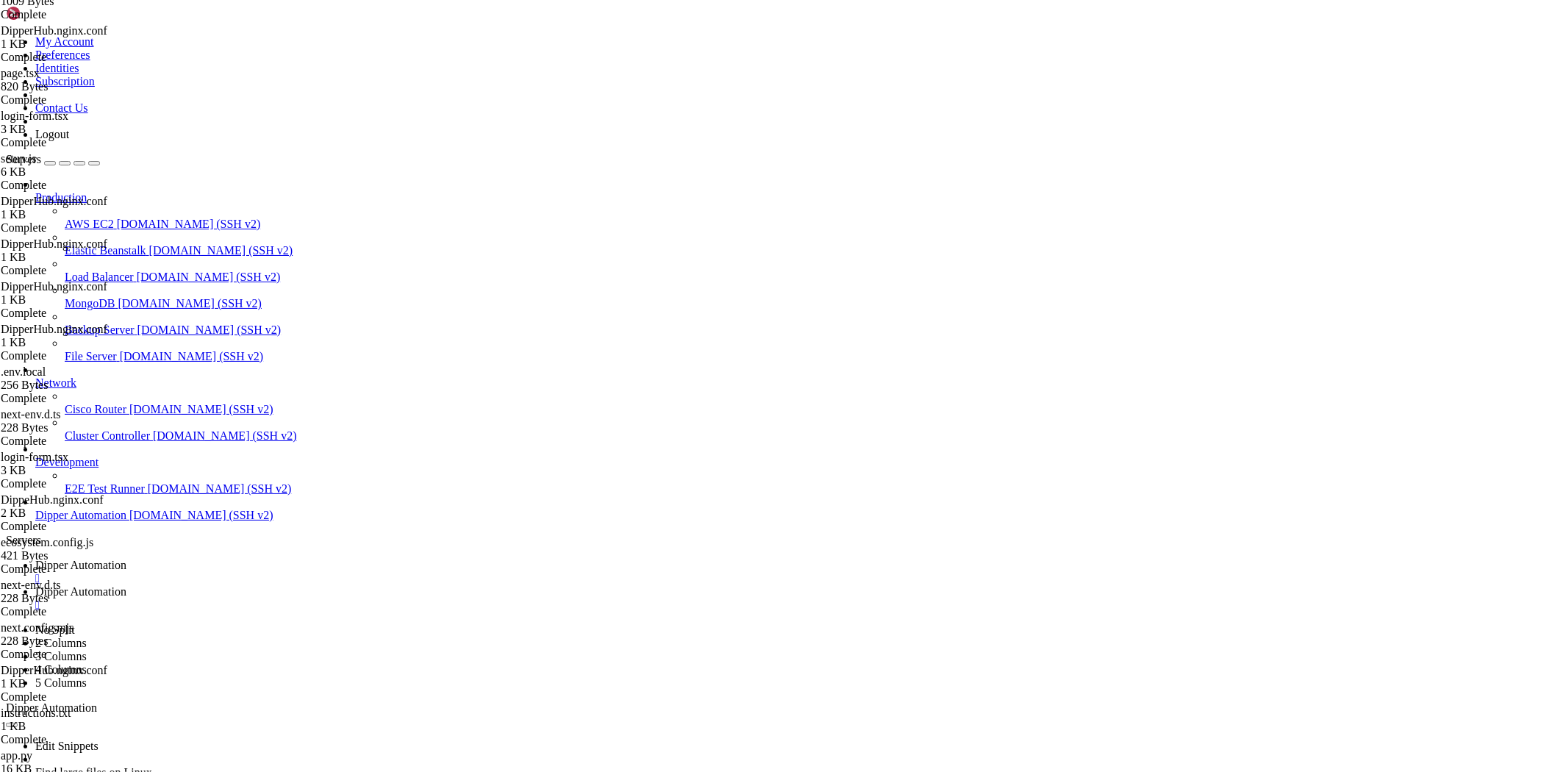
type input "/root/DipperHub"
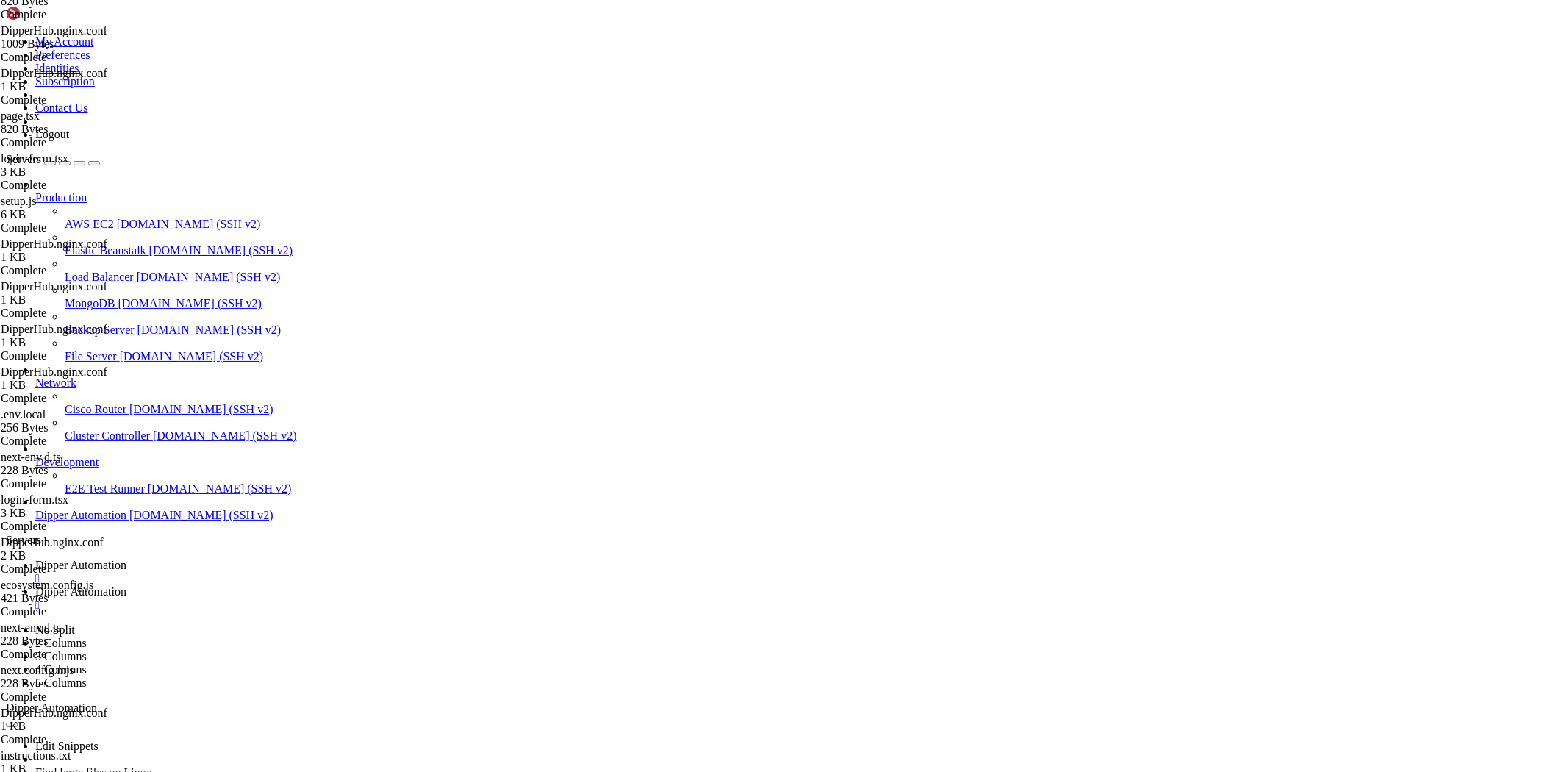
type textarea "}"
click at [126, 558] on span "Dipper Automation" at bounding box center [80, 565] width 91 height 13
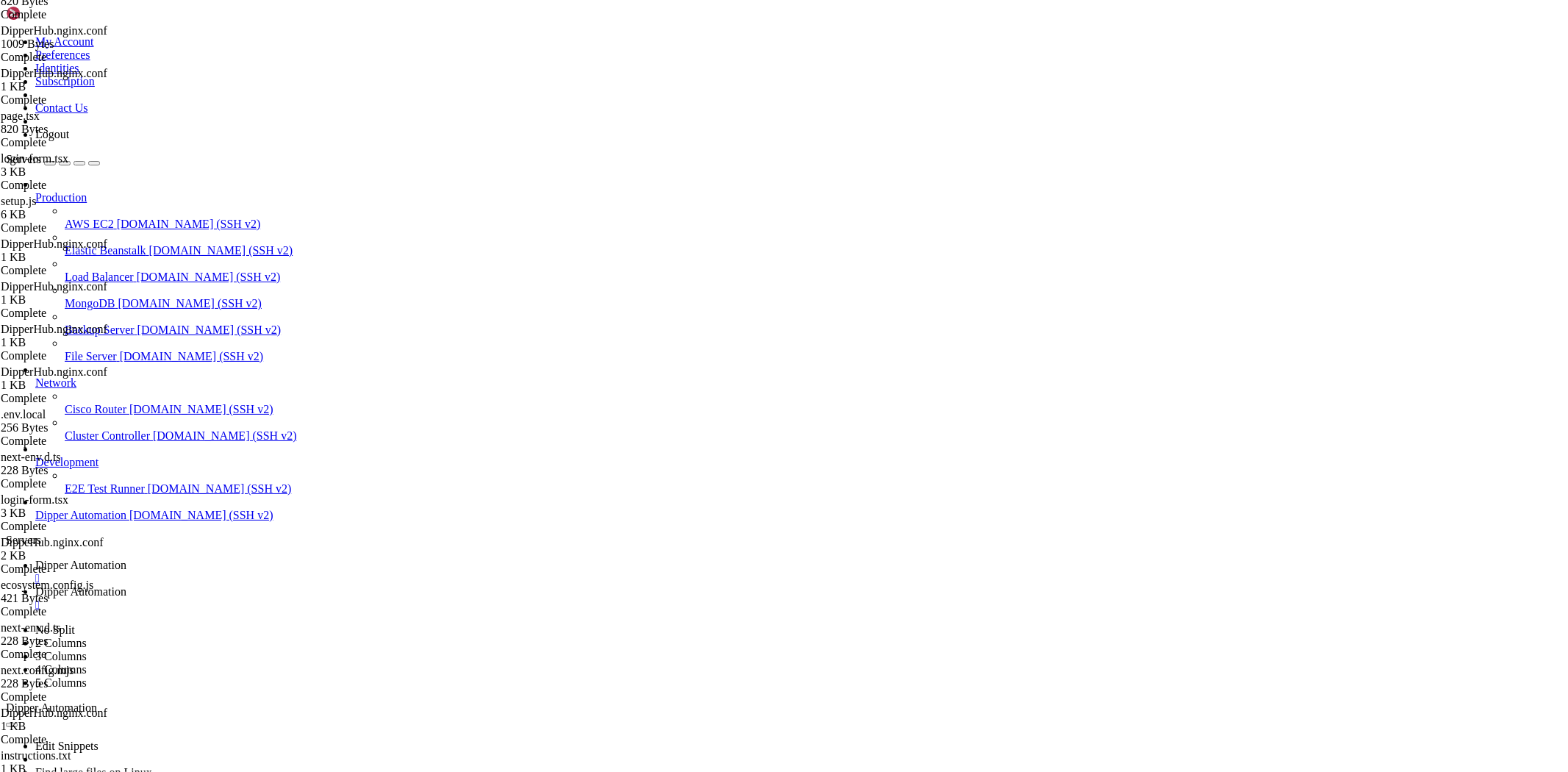
scroll to position [148051, 0]
click at [368, 585] on link "Dipper Automation " at bounding box center [798, 598] width 1527 height 26
click at [126, 558] on span "Dipper Automation" at bounding box center [80, 565] width 91 height 13
click at [126, 585] on span "Dipper Automation" at bounding box center [80, 592] width 91 height 13
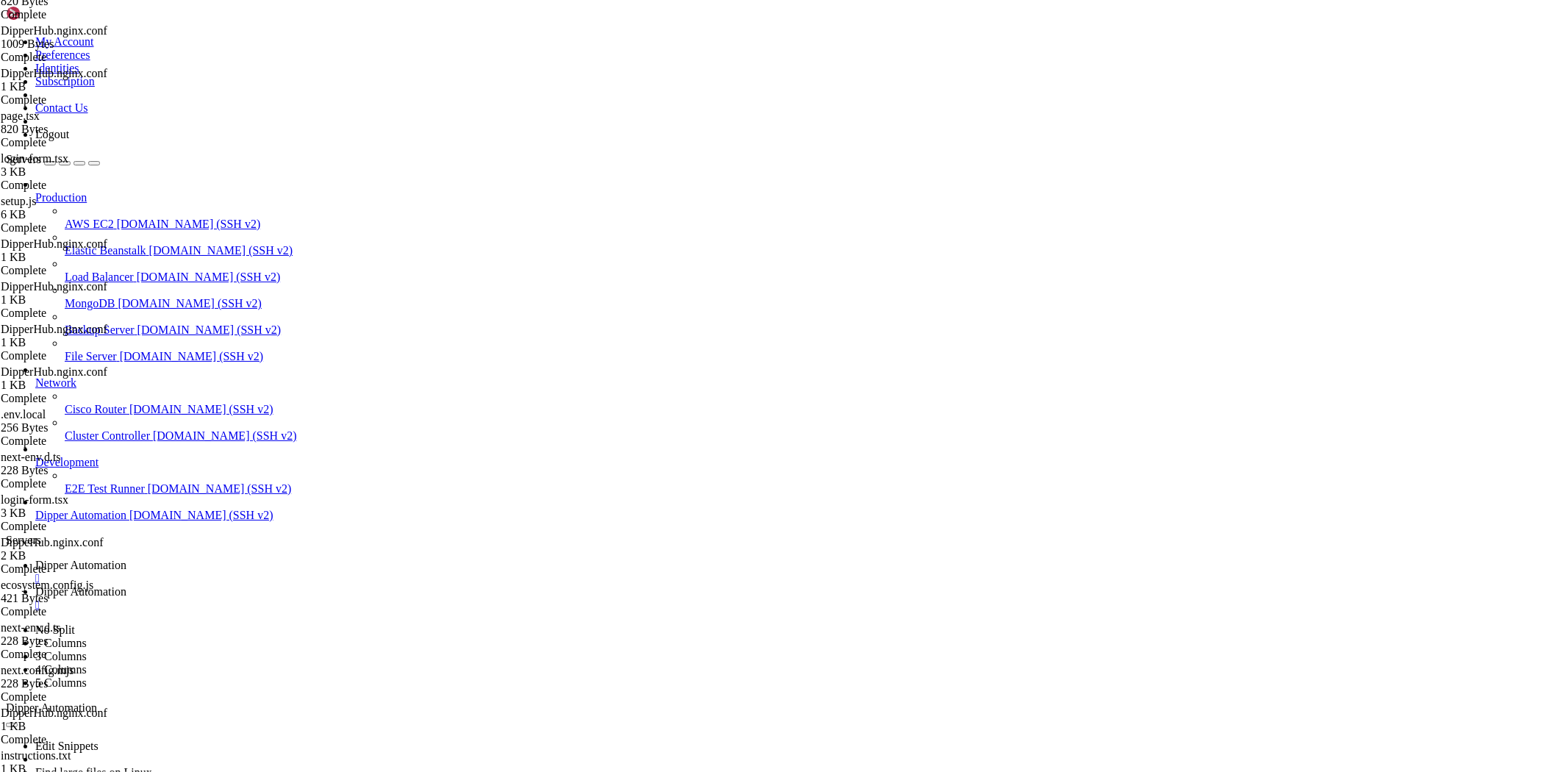
type input "/root/DipperHub/app/home"
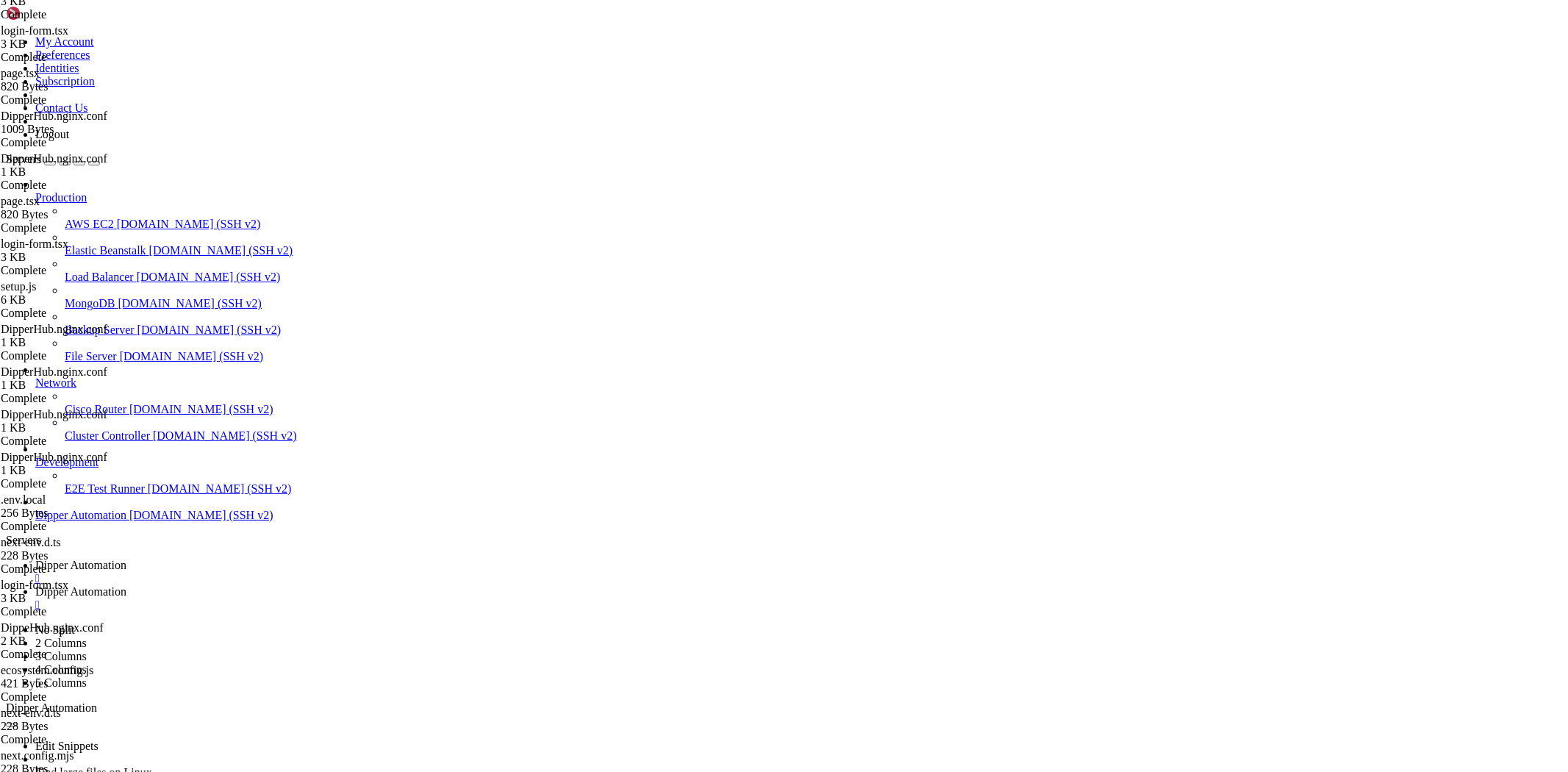
type textarea "<BinaryText />"
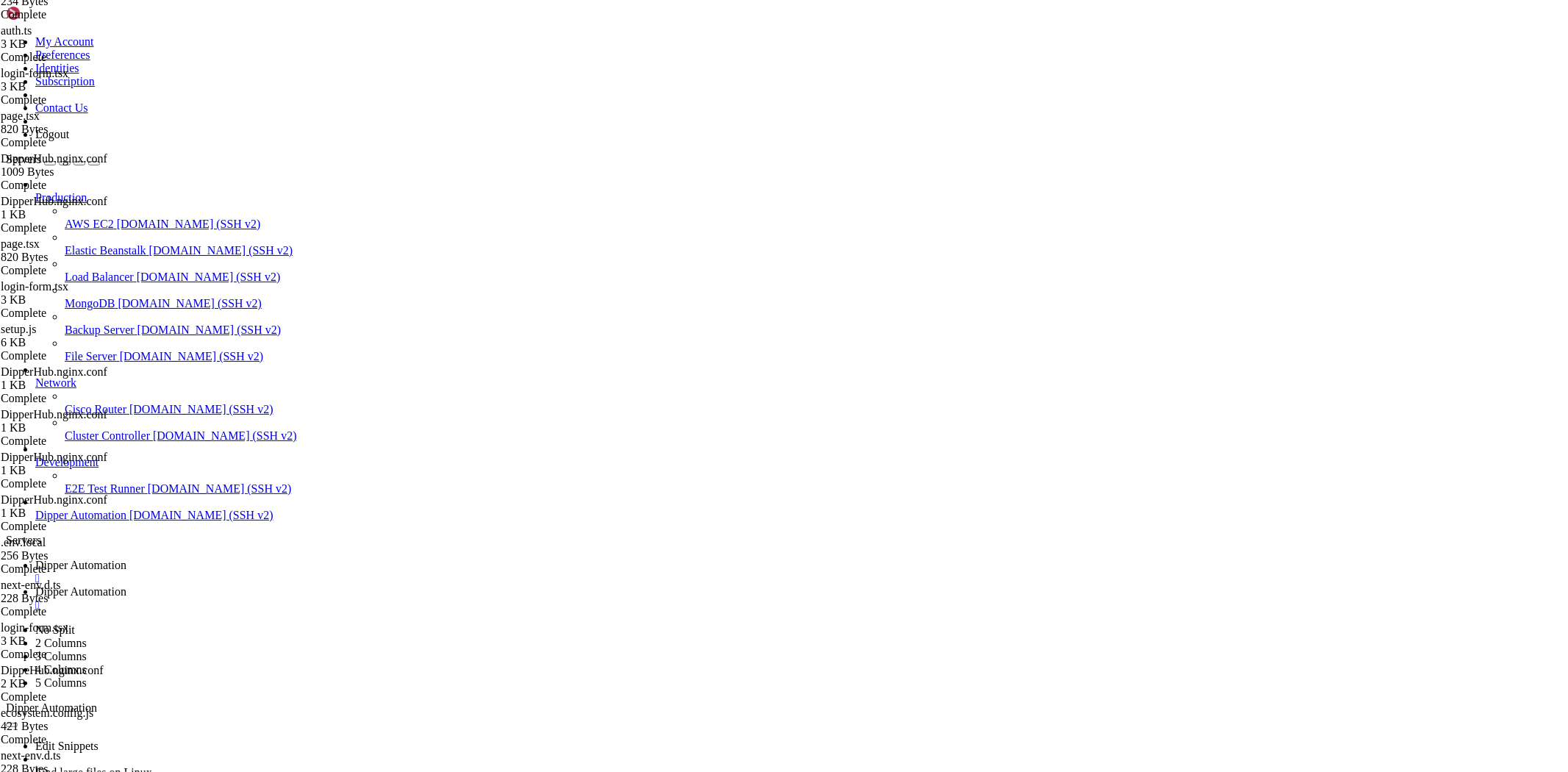
drag, startPoint x: 540, startPoint y: 298, endPoint x: 461, endPoint y: 307, distance: 79.5
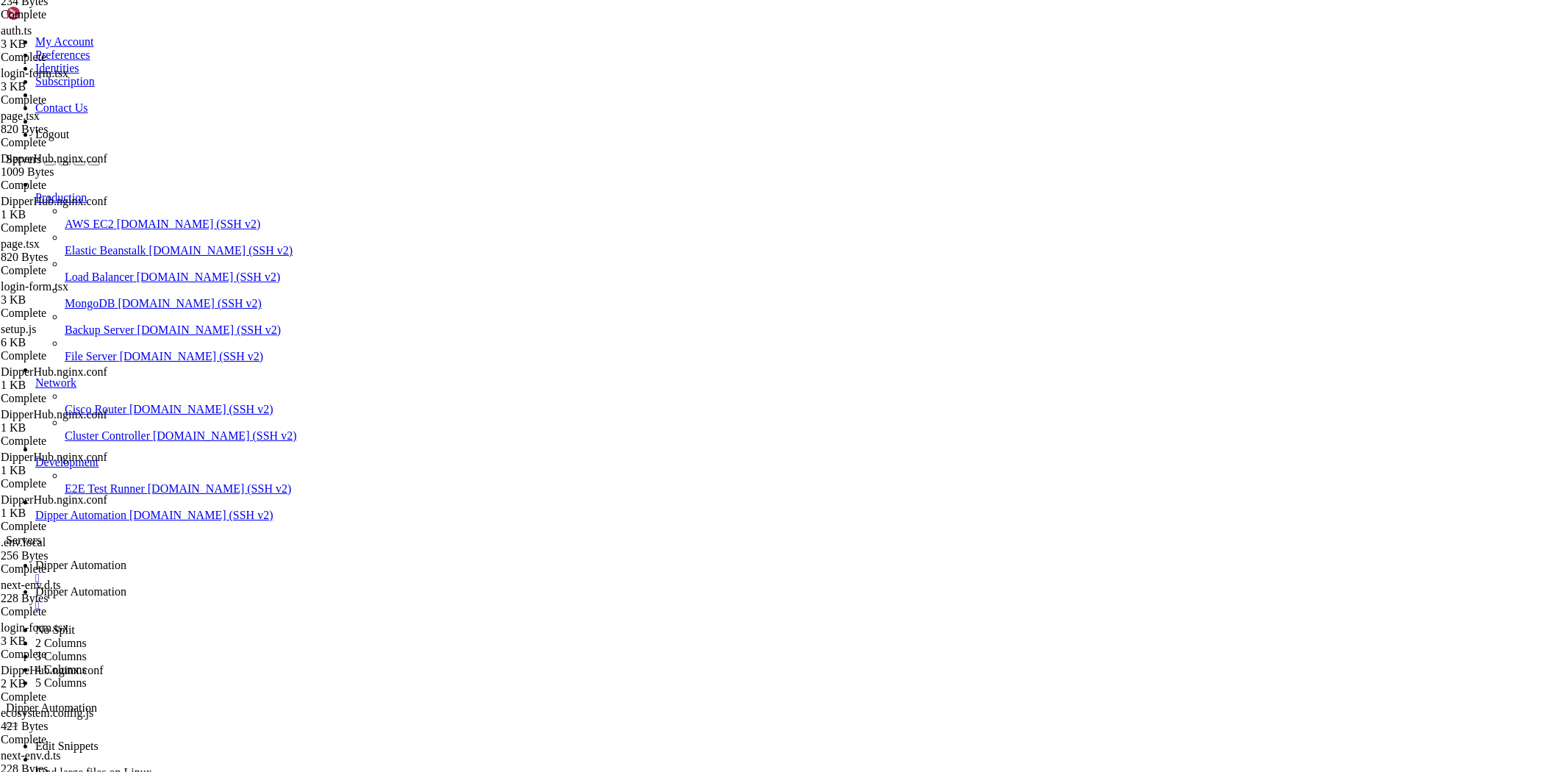
drag, startPoint x: 539, startPoint y: 296, endPoint x: 388, endPoint y: 299, distance: 151.0
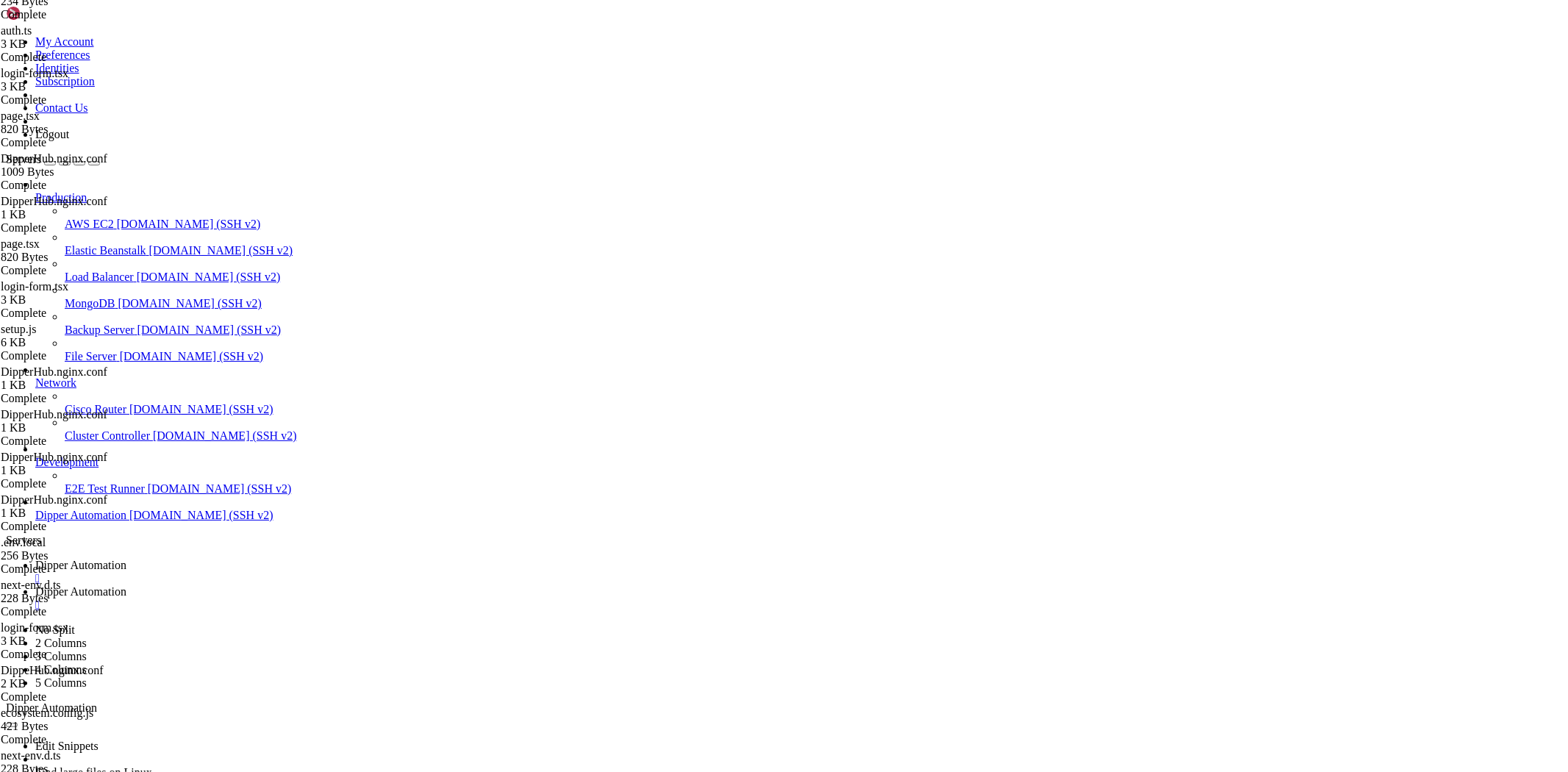
type textarea "const response = await fetch(`/api/auth/me`, {"
click at [281, 558] on link "Dipper Automation " at bounding box center [798, 571] width 1527 height 26
click at [126, 585] on span "Dipper Automation" at bounding box center [80, 592] width 91 height 13
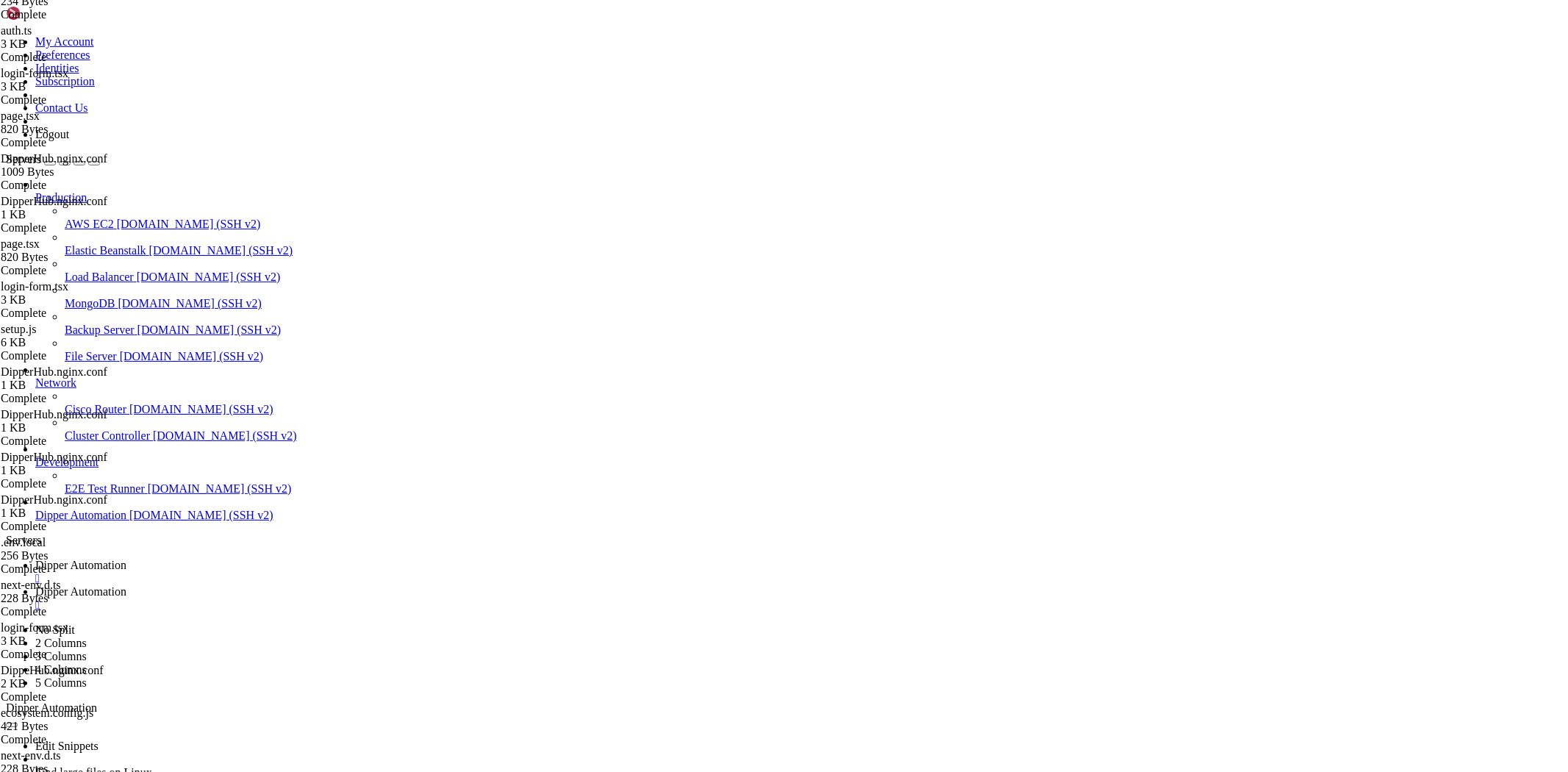
type input "/root/DipperHub/app/admin/users"
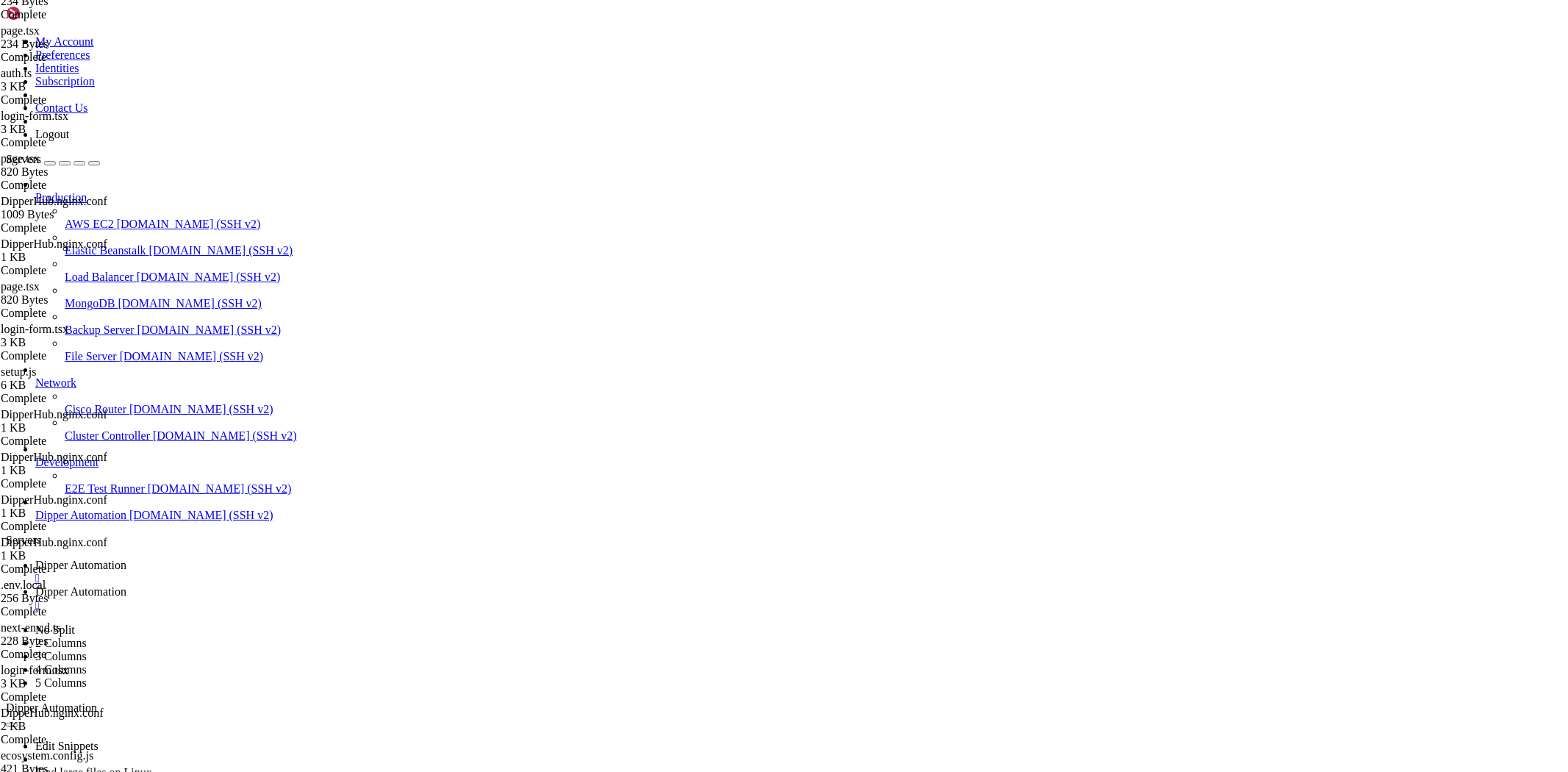
type textarea "})"
type input "m"
type input "auth/me"
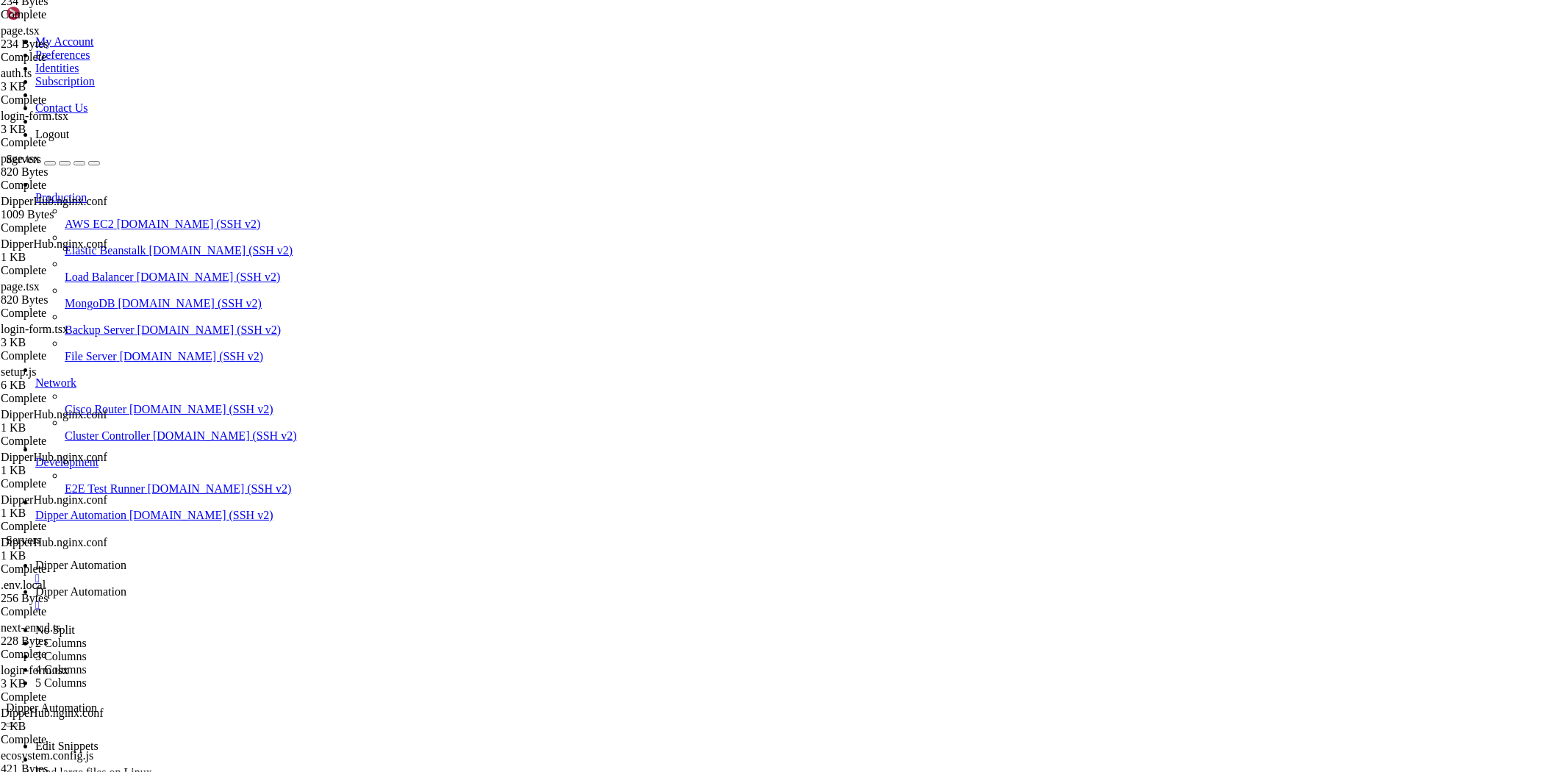
scroll to position [0, 0]
drag, startPoint x: 429, startPoint y: 295, endPoint x: 343, endPoint y: 292, distance: 86.1
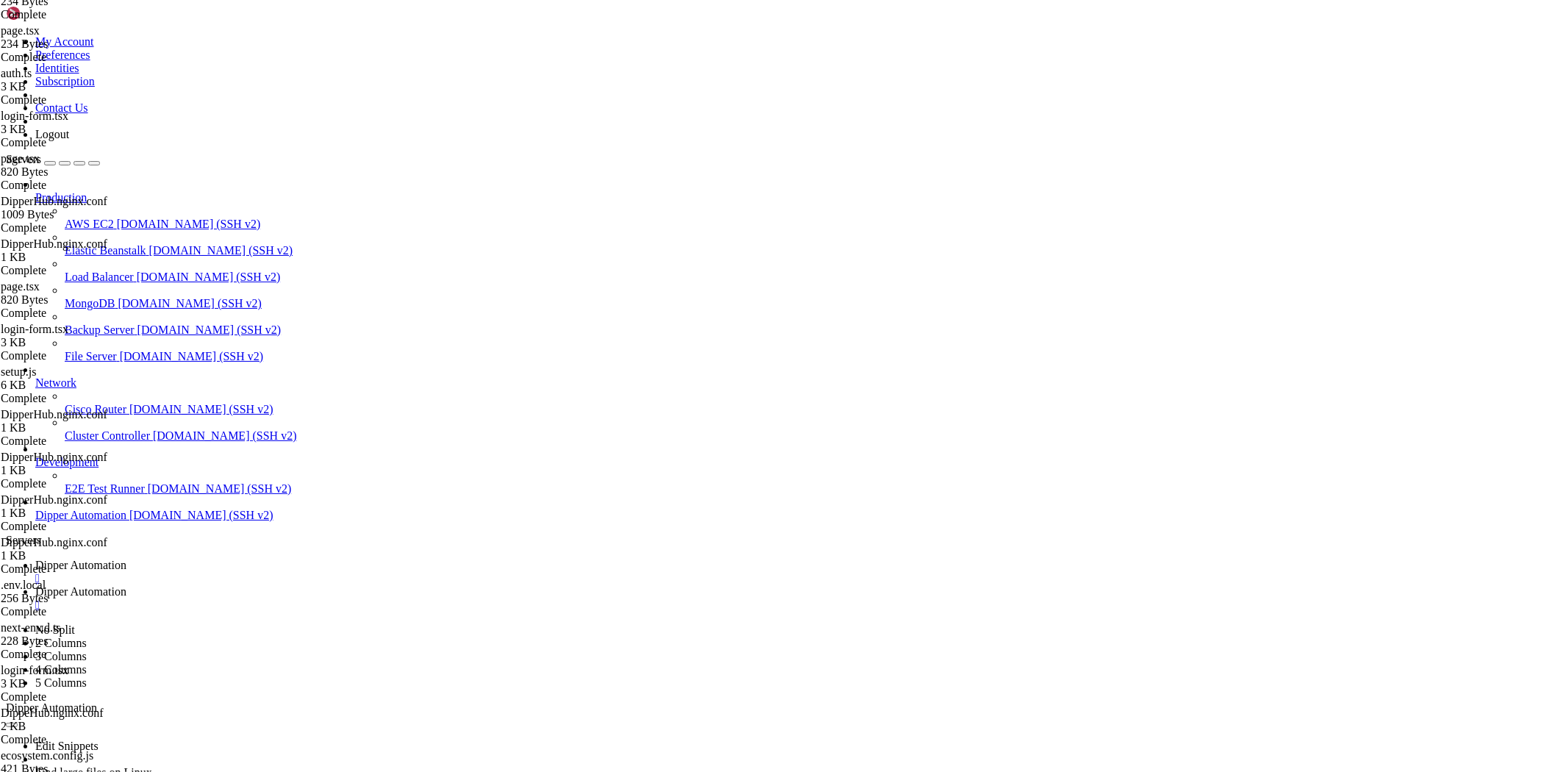
type textarea "const API_URL = process.env.NEXT_PUBLIC_API_URL || "http://localhost:5000""
click at [126, 558] on span "Dipper Automation" at bounding box center [80, 565] width 91 height 13
click at [126, 585] on span "Dipper Automation" at bounding box center [80, 592] width 91 height 13
click at [126, 558] on span "Dipper Automation" at bounding box center [80, 565] width 91 height 13
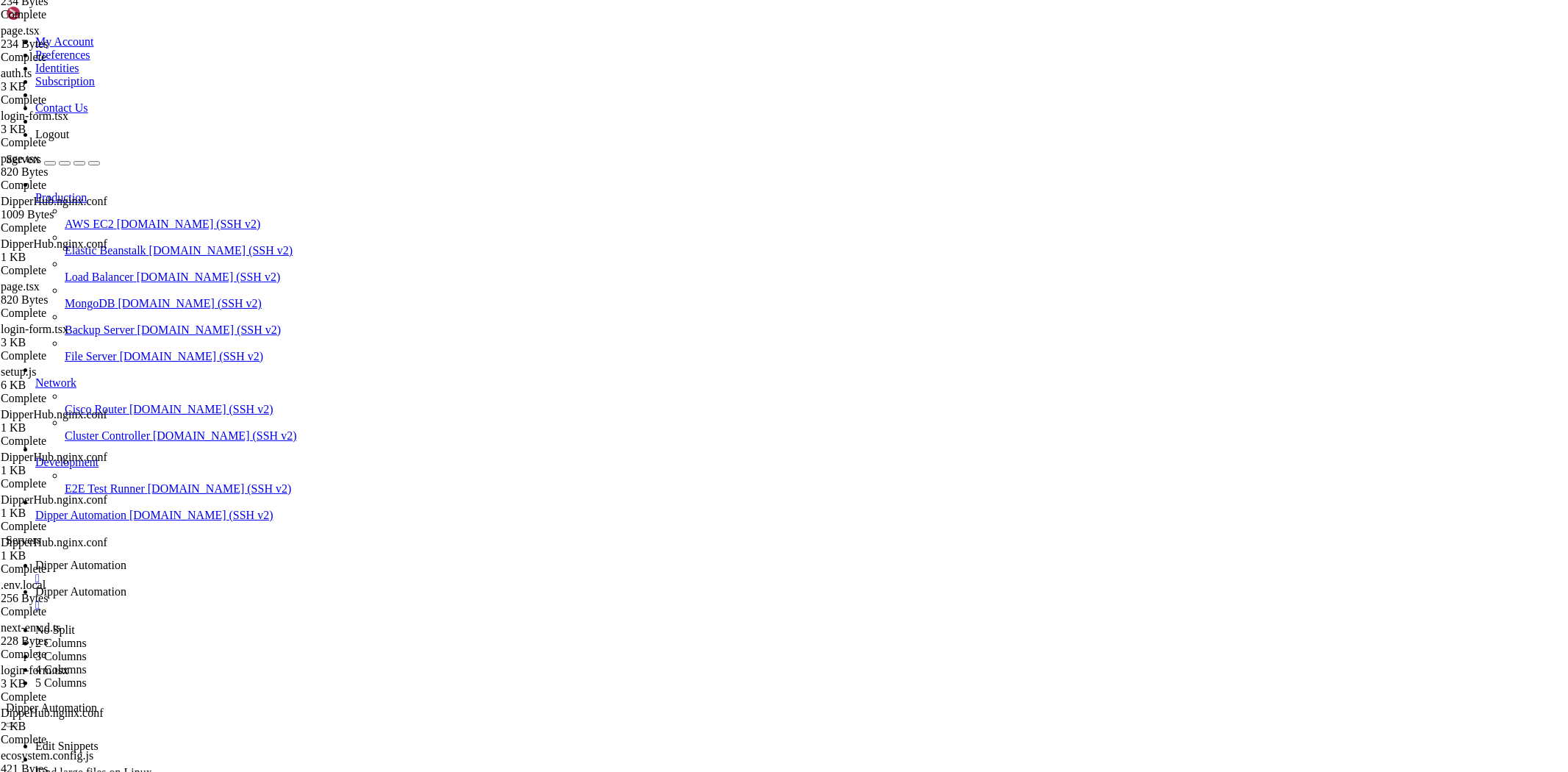
scroll to position [158611, 0]
drag, startPoint x: 242, startPoint y: 1491, endPoint x: 265, endPoint y: 1484, distance: 24.0
drag, startPoint x: 226, startPoint y: 1482, endPoint x: 204, endPoint y: 1146, distance: 336.7
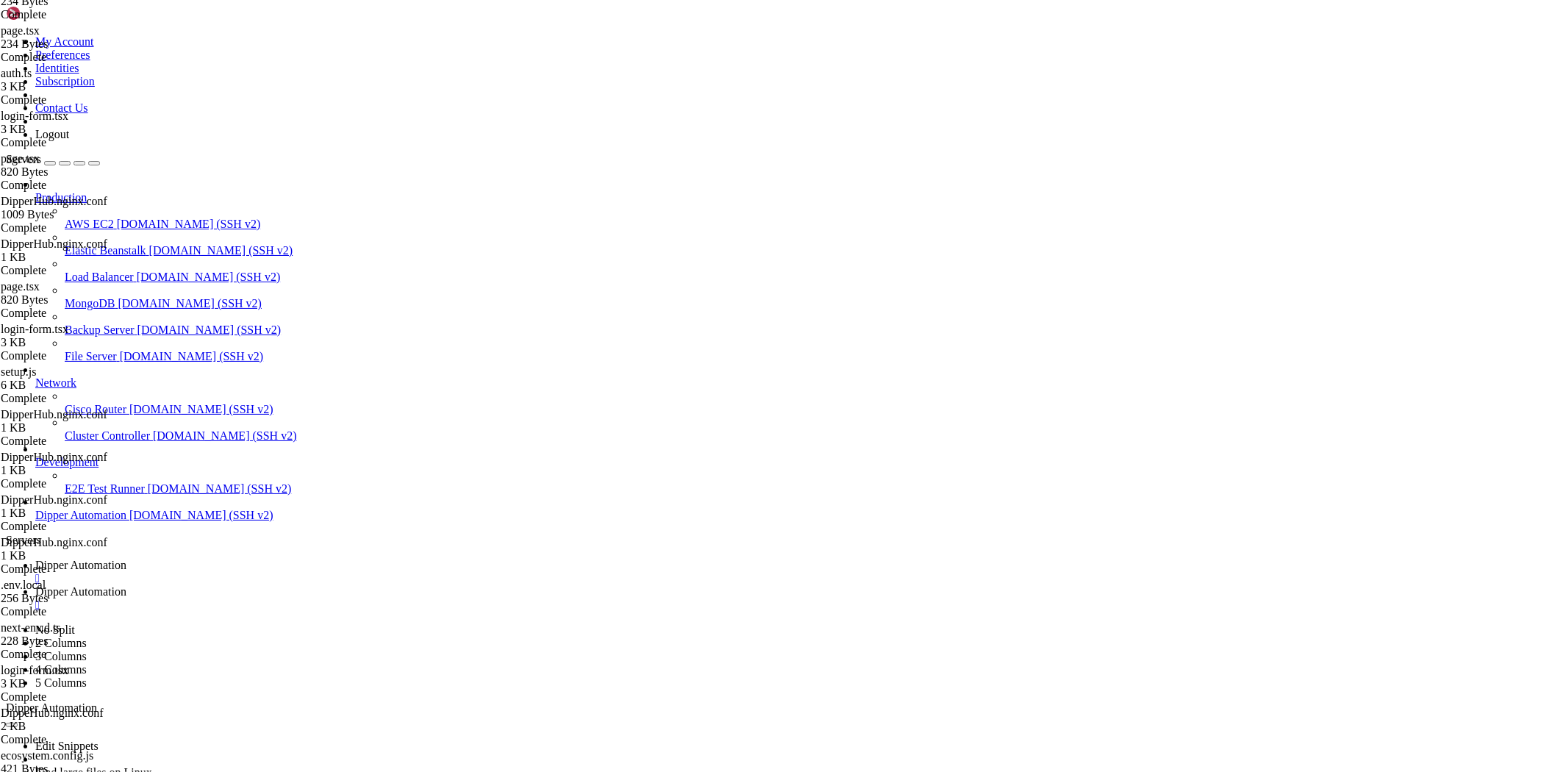
click at [126, 585] on span "Dipper Automation" at bounding box center [80, 592] width 91 height 13
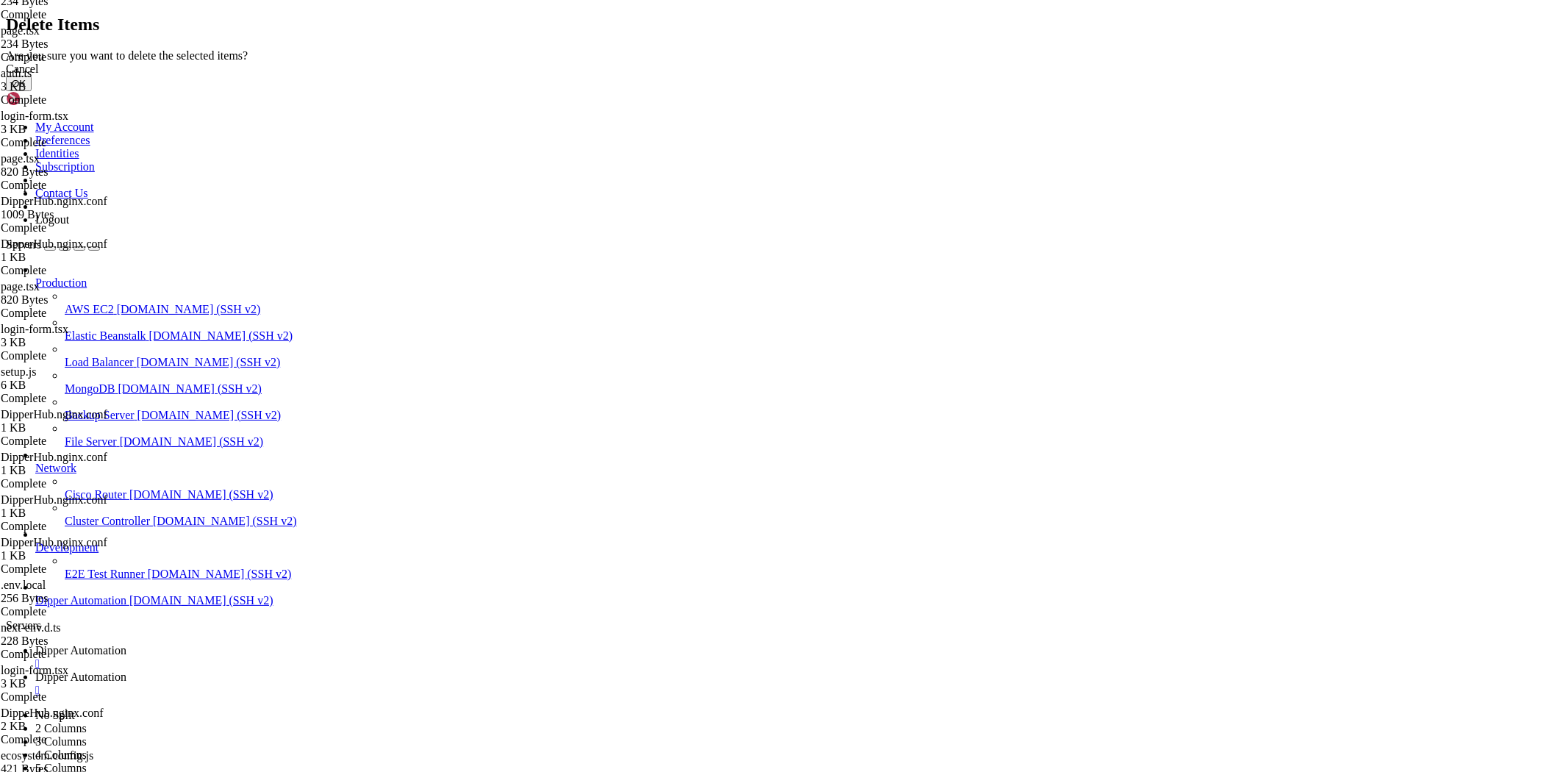
click at [32, 91] on button "OK" at bounding box center [18, 83] width 25 height 15
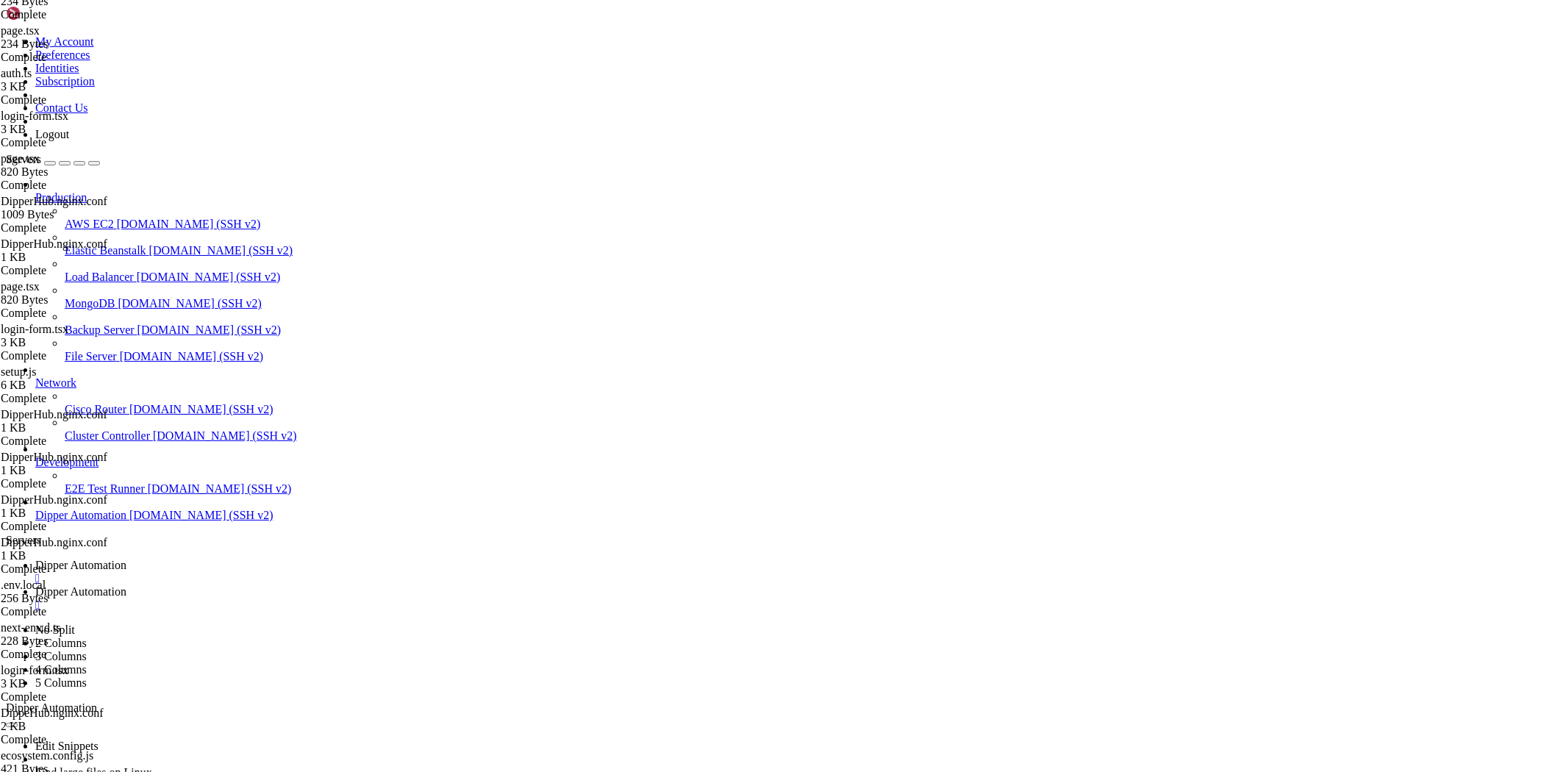
click at [126, 558] on span "Dipper Automation" at bounding box center [80, 565] width 91 height 13
click at [126, 585] on span "Dipper Automation" at bounding box center [80, 592] width 91 height 13
click at [126, 558] on span "Dipper Automation" at bounding box center [80, 565] width 91 height 13
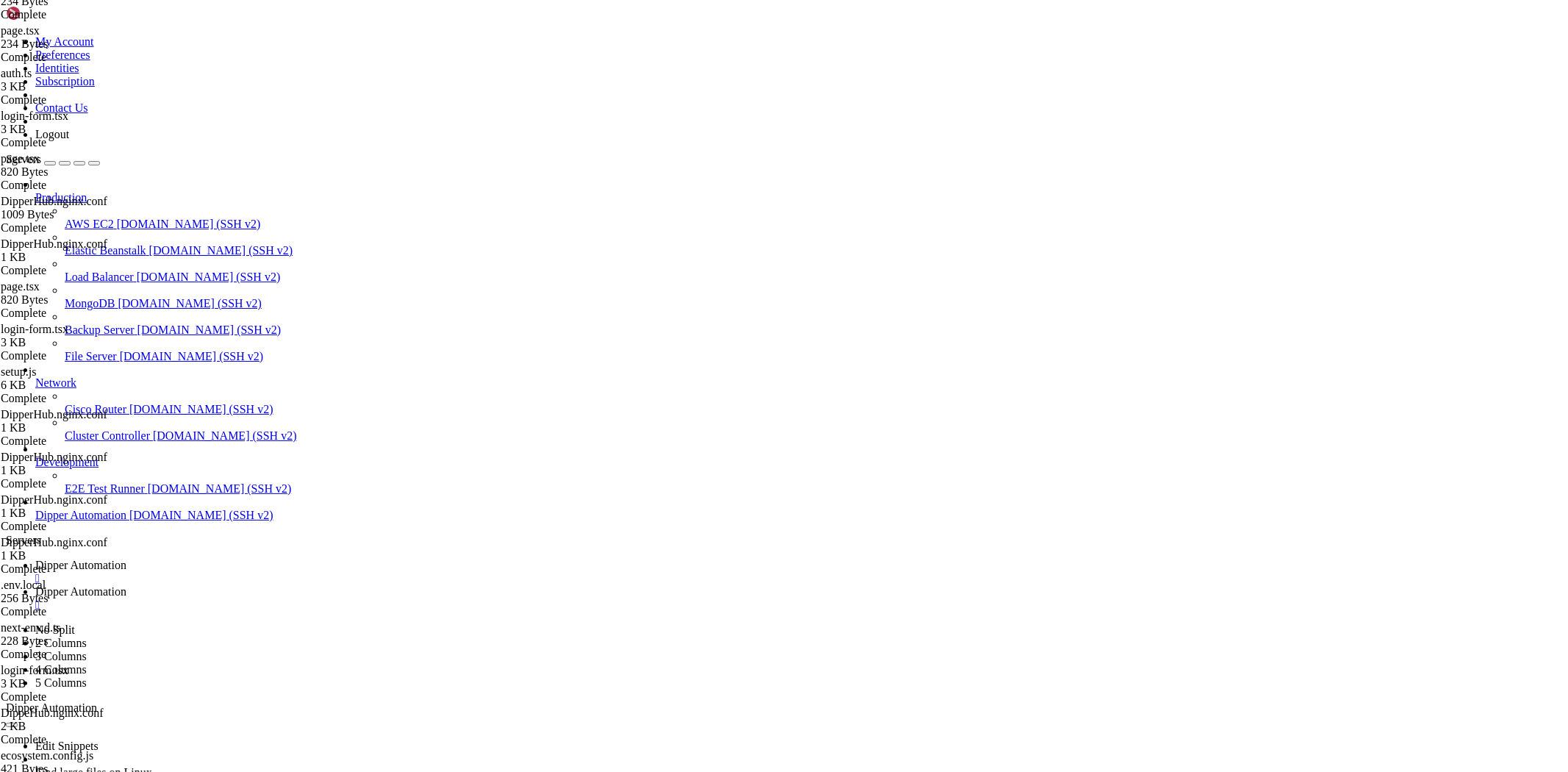
click at [126, 585] on span "Dipper Automation" at bounding box center [80, 592] width 91 height 13
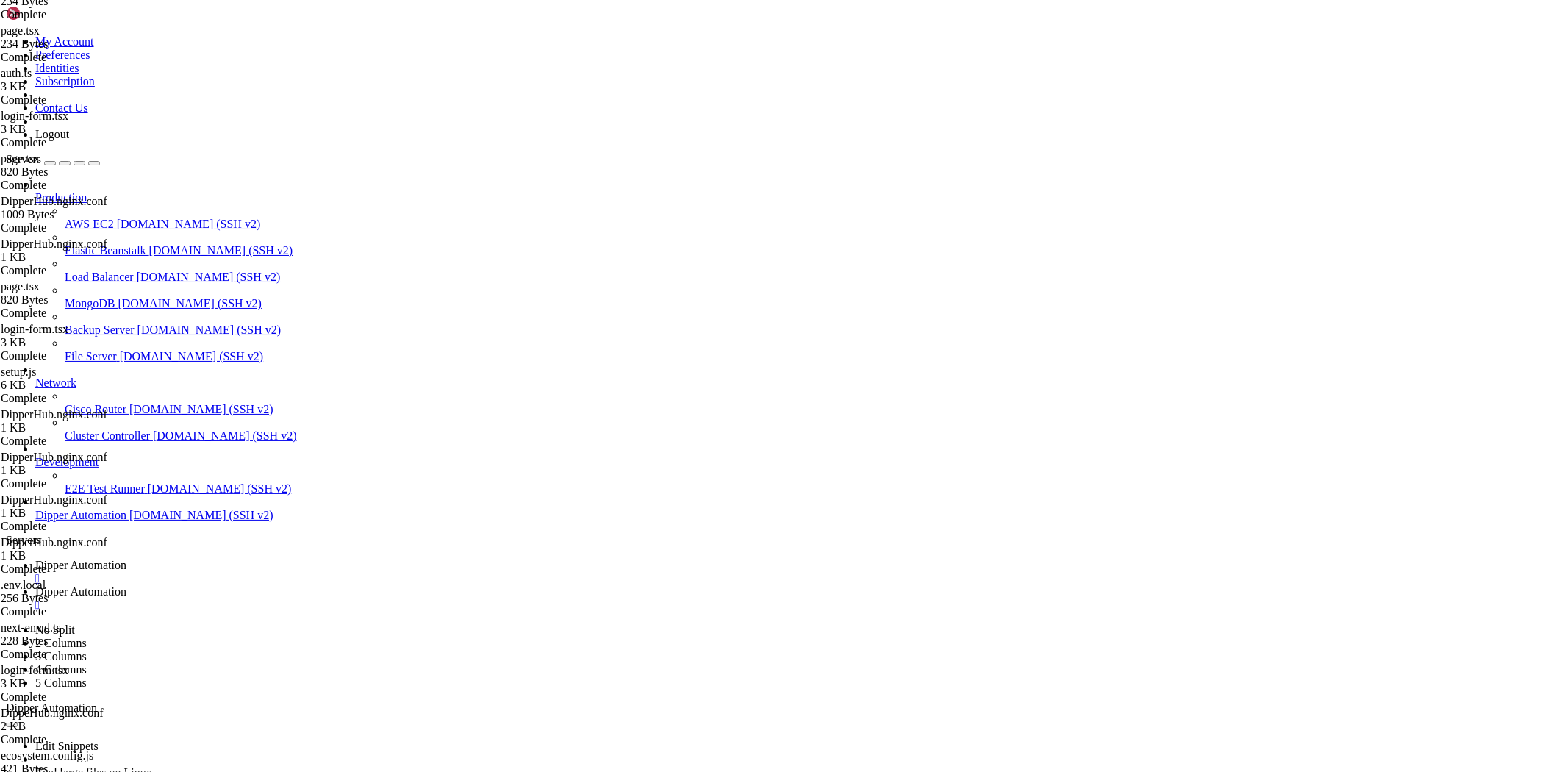
type input "/root/DipperHub/app/admin/users"
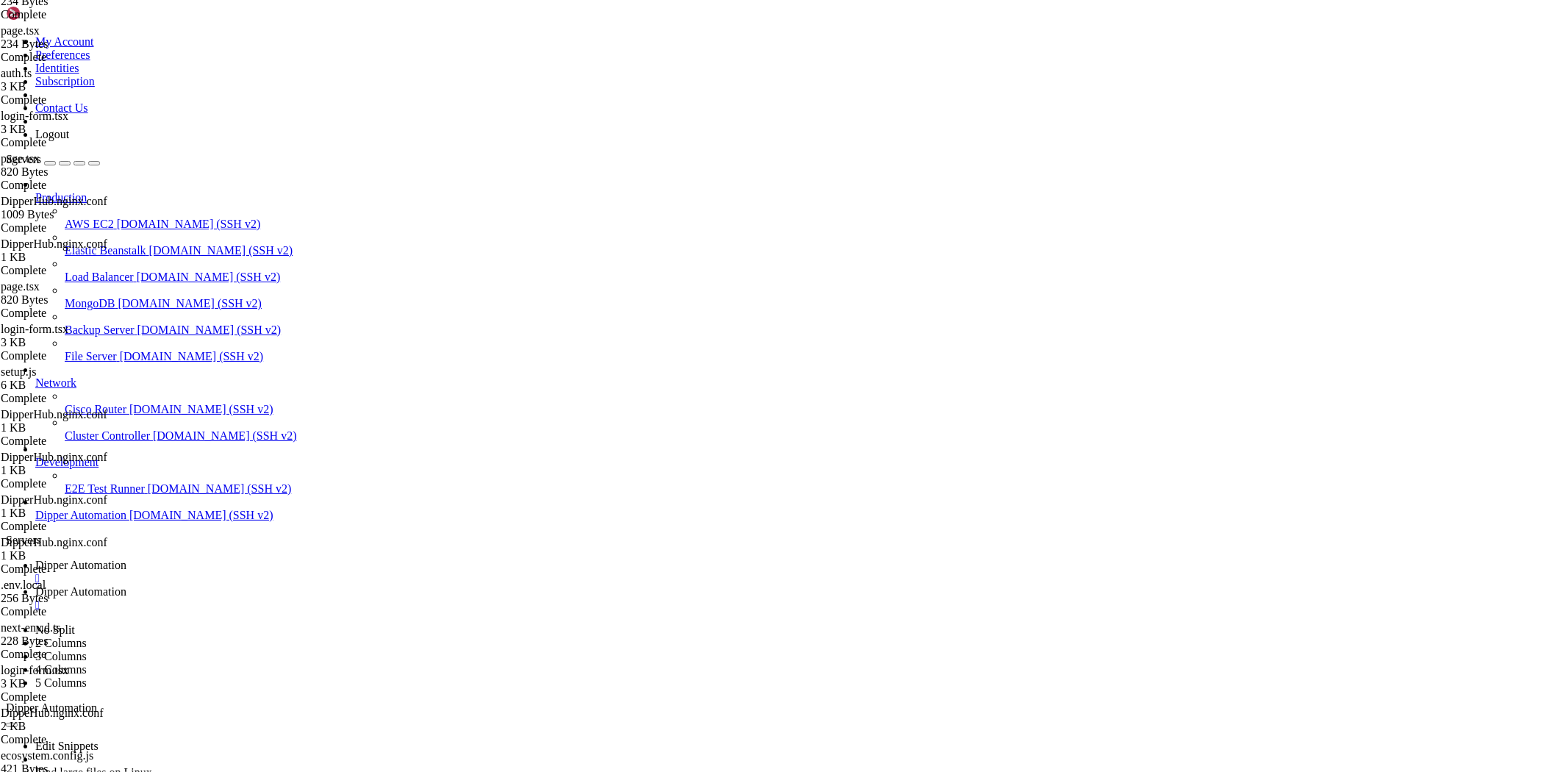
drag, startPoint x: 557, startPoint y: 288, endPoint x: 295, endPoint y: 291, distance: 262.0
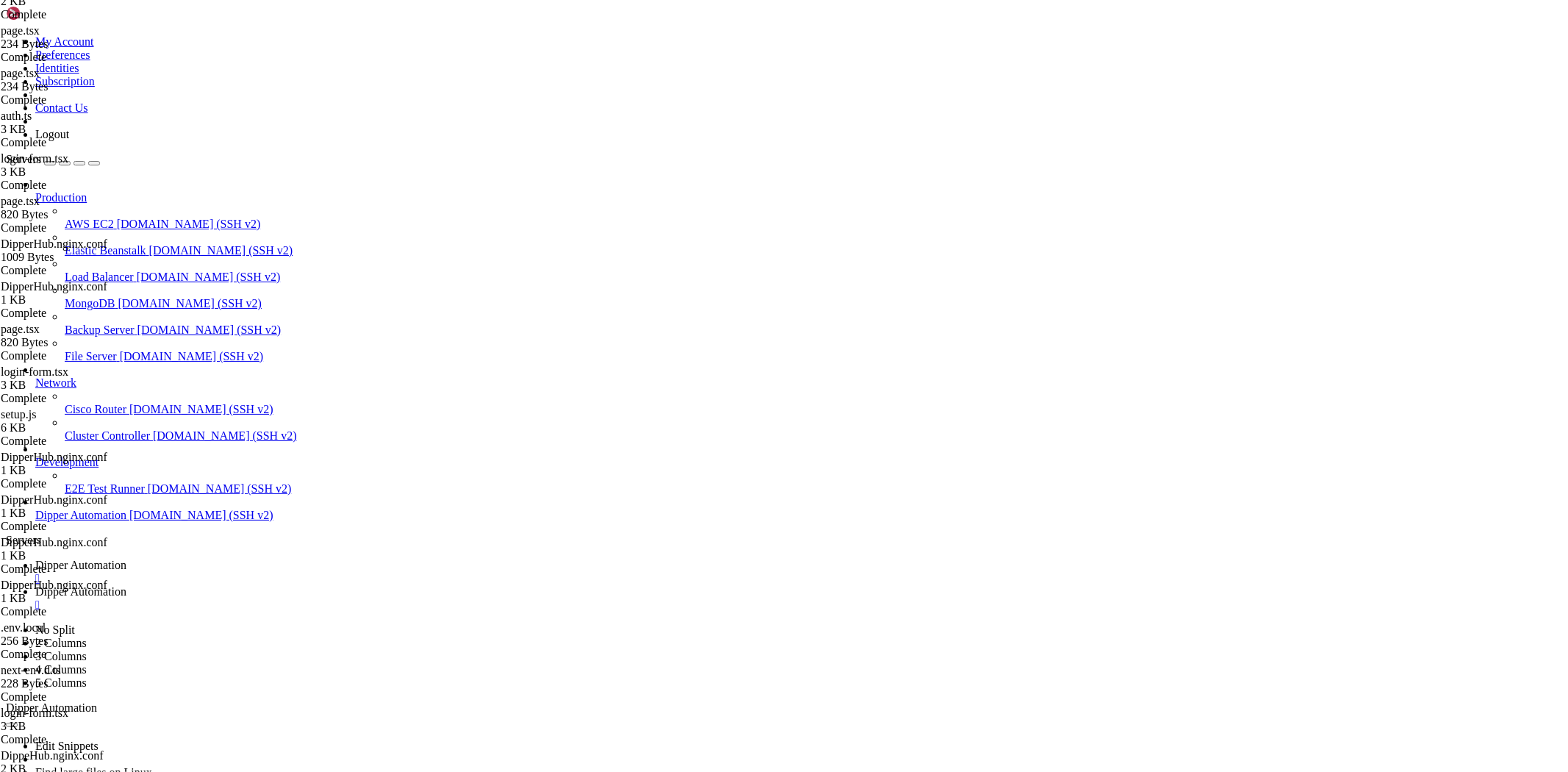
drag, startPoint x: 585, startPoint y: 298, endPoint x: 219, endPoint y: 289, distance: 366.1
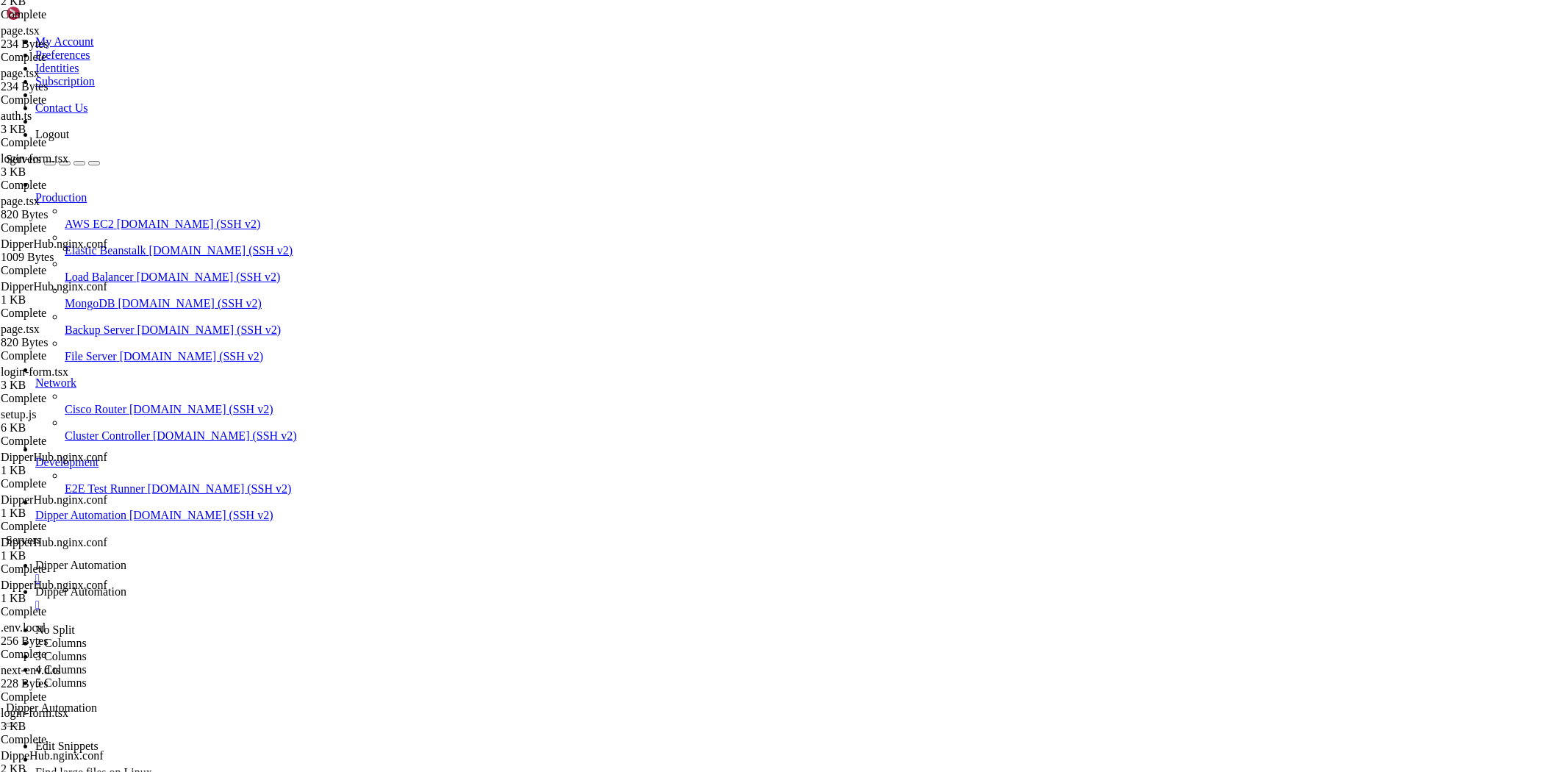
drag, startPoint x: 351, startPoint y: 321, endPoint x: 553, endPoint y: 322, distance: 202.0
type textarea "const response = await fetch(`${API_URL}/api/pages/available`, {"
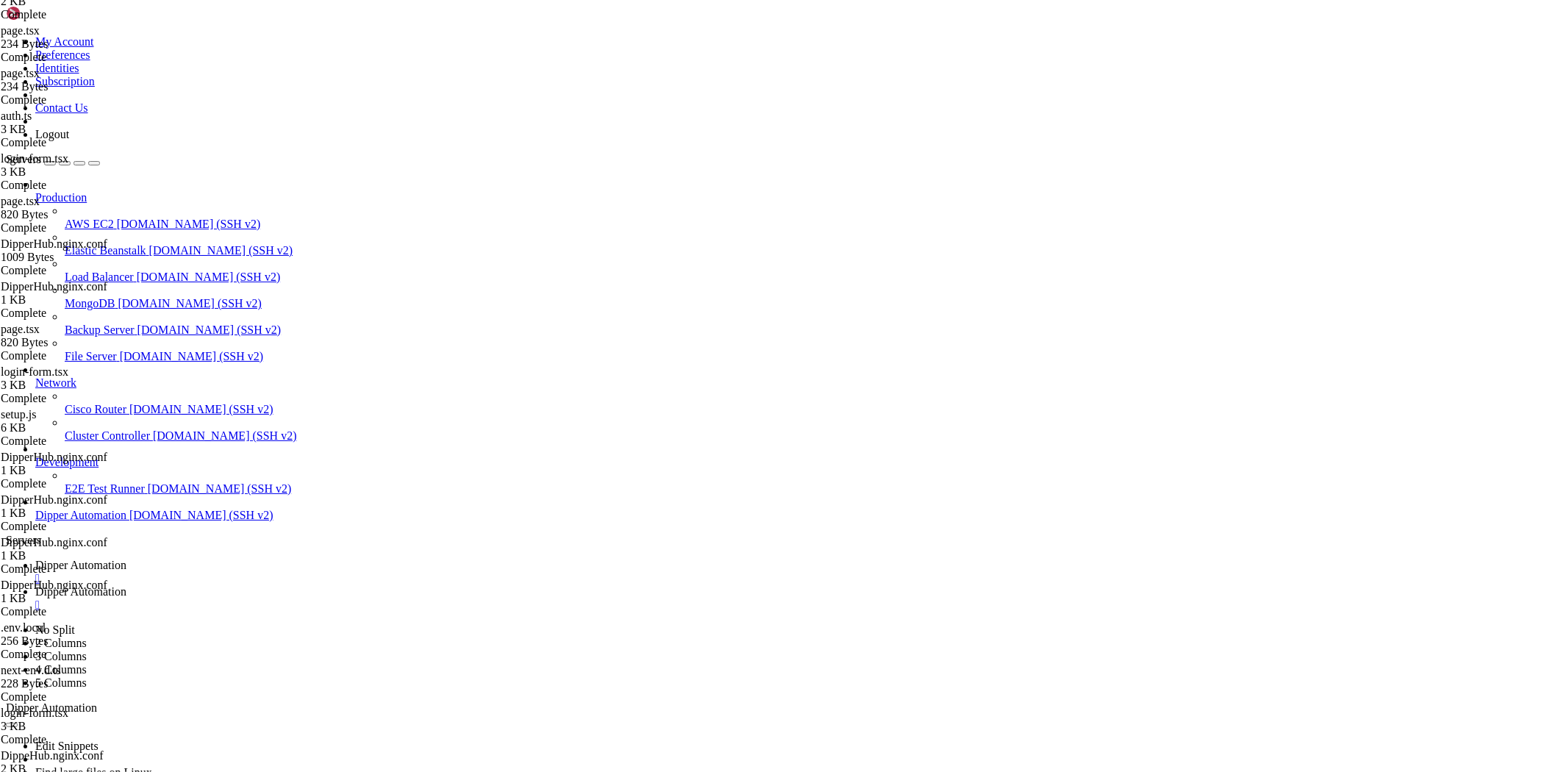
drag, startPoint x: 334, startPoint y: 53, endPoint x: 1195, endPoint y: 22, distance: 861.6
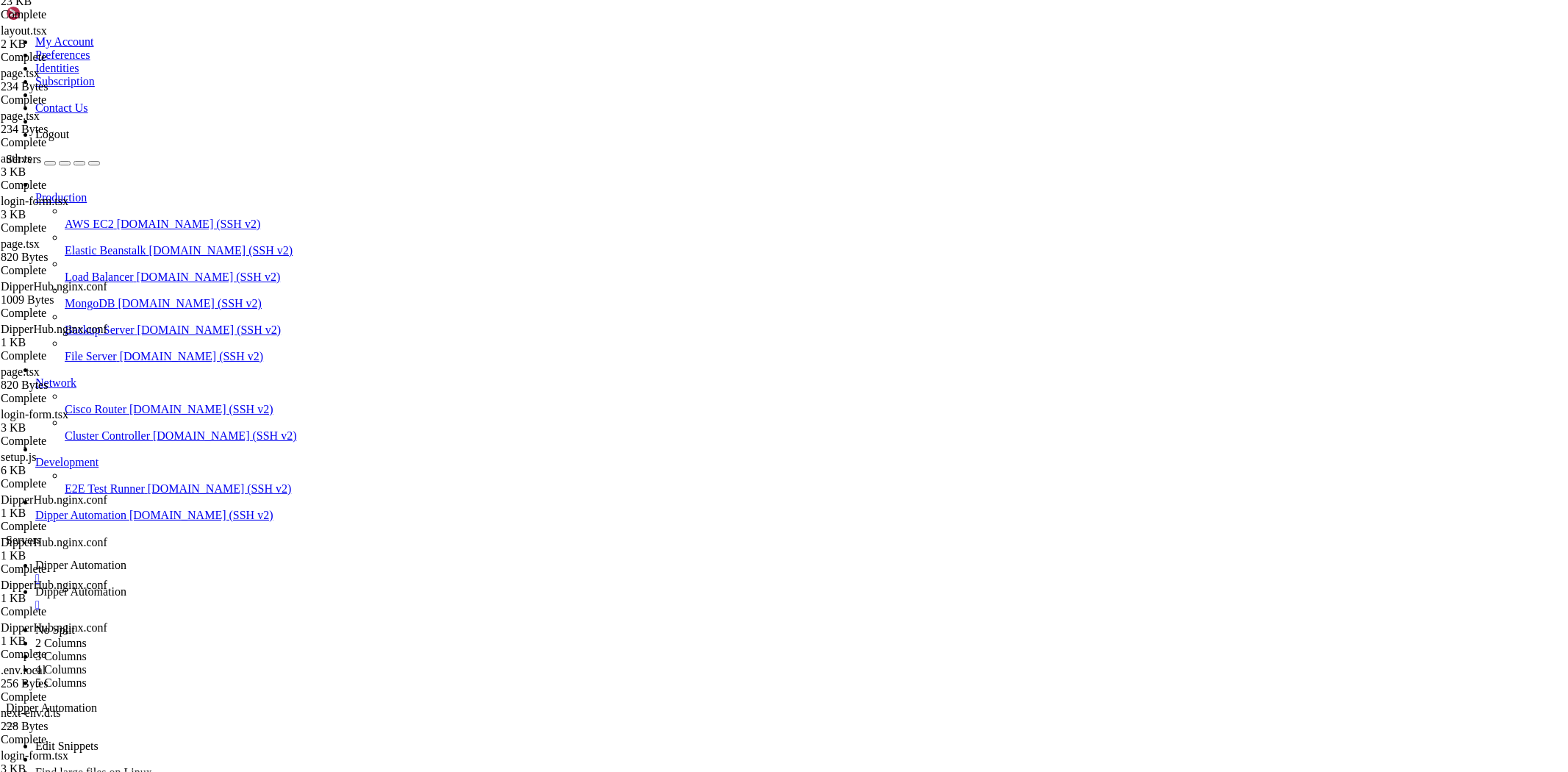
type input "/root/DipperHub/app/login/_components"
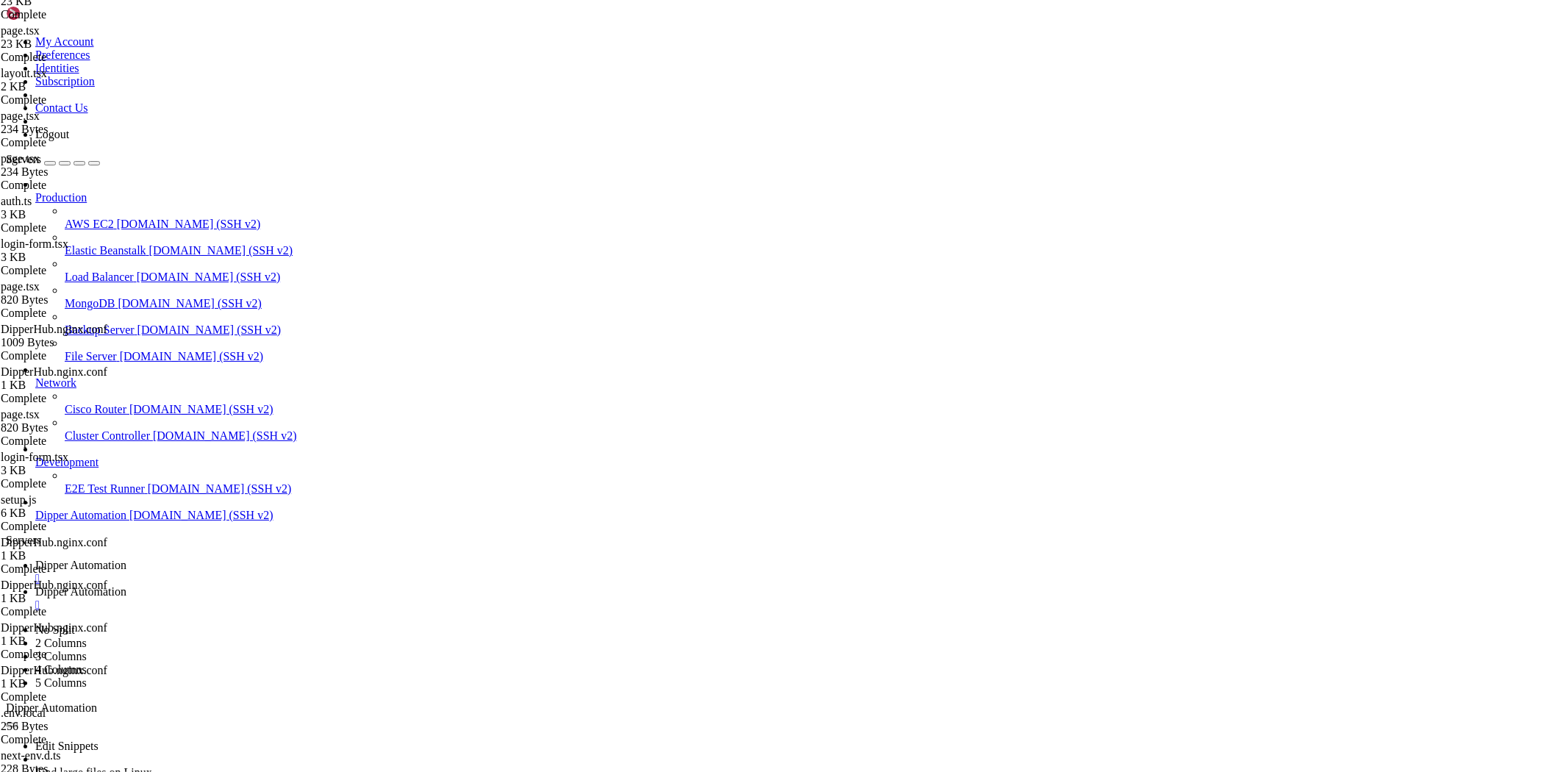
type textarea "event.preventDefault()"
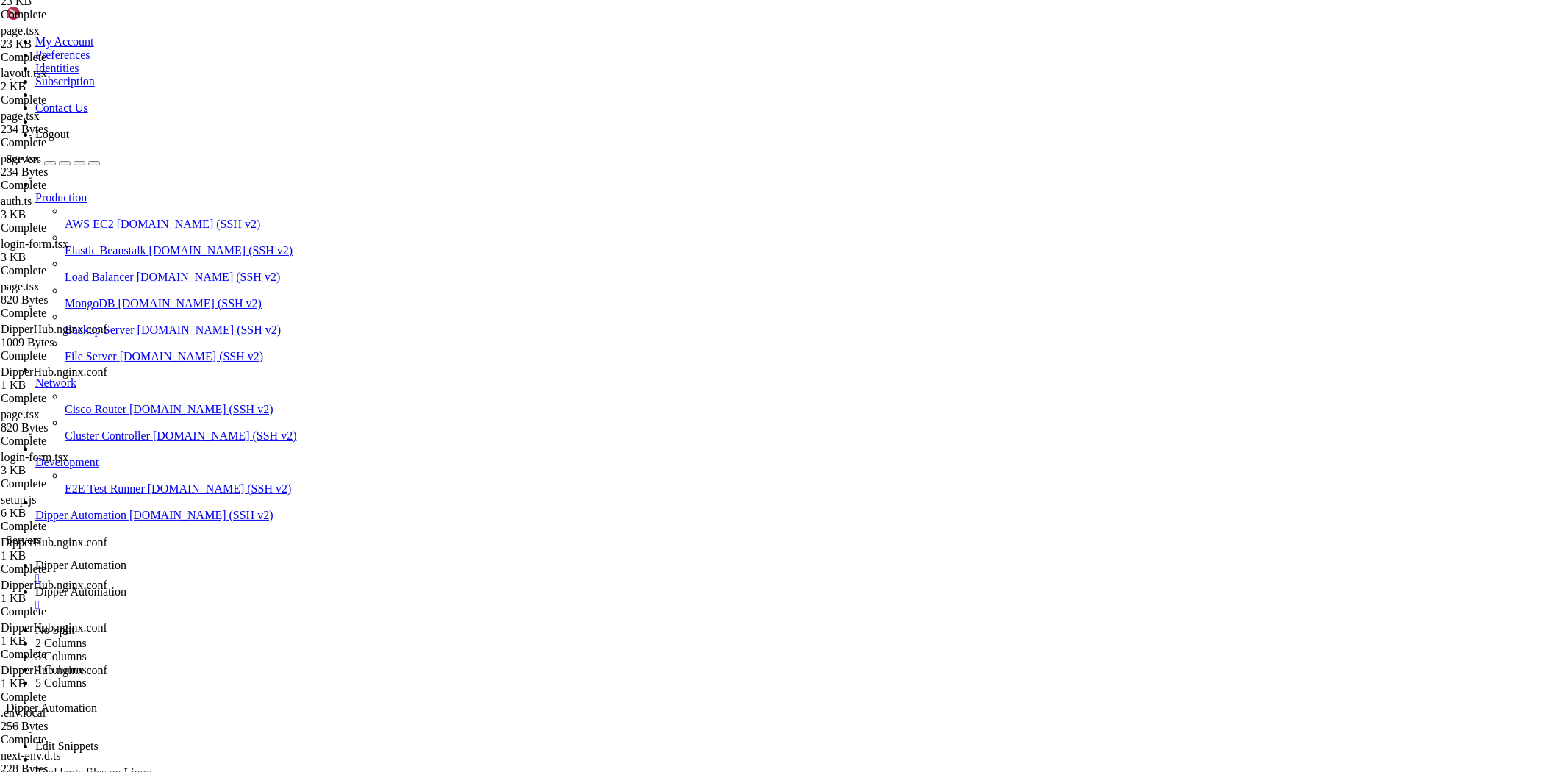
type textarea "const router = useRouter()"
paste textarea "const API_URL = process.env.NEXT_PUBLIC_API_URL || "http://localhost:5000""
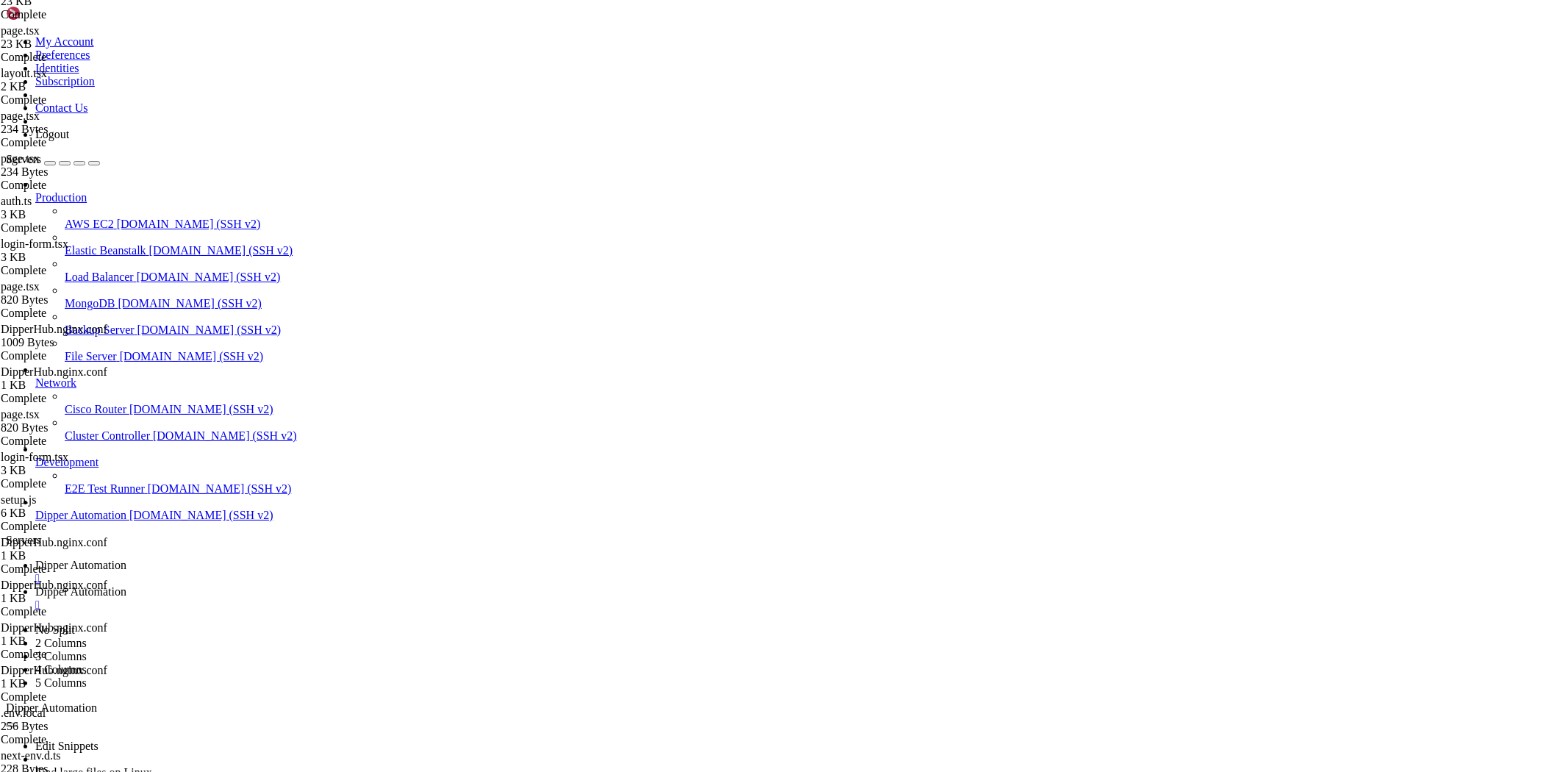
drag, startPoint x: 491, startPoint y: 291, endPoint x: 380, endPoint y: 292, distance: 111.0
paste textarea "${API_URL}"
type textarea "password,"
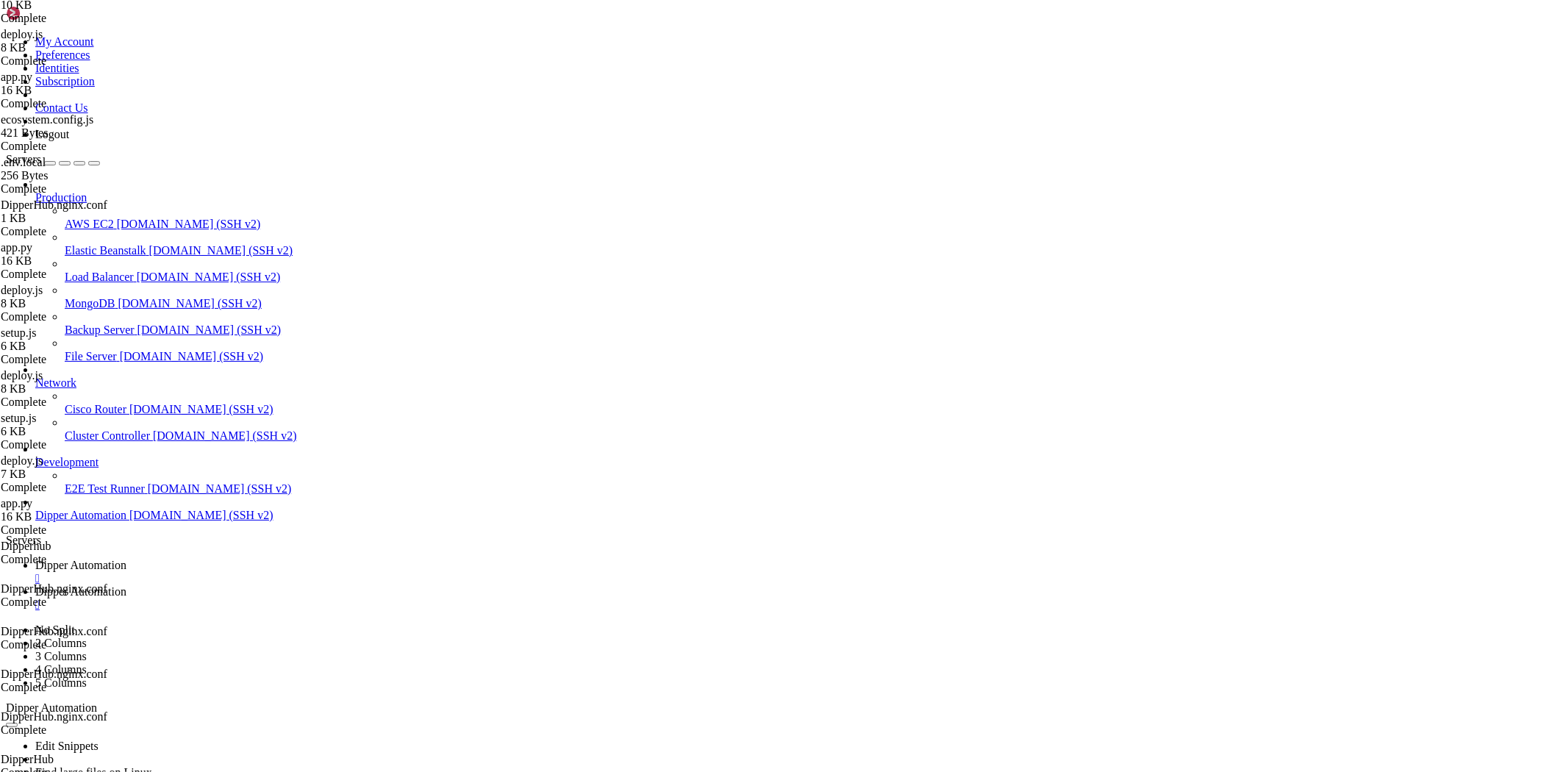
scroll to position [1529, 0]
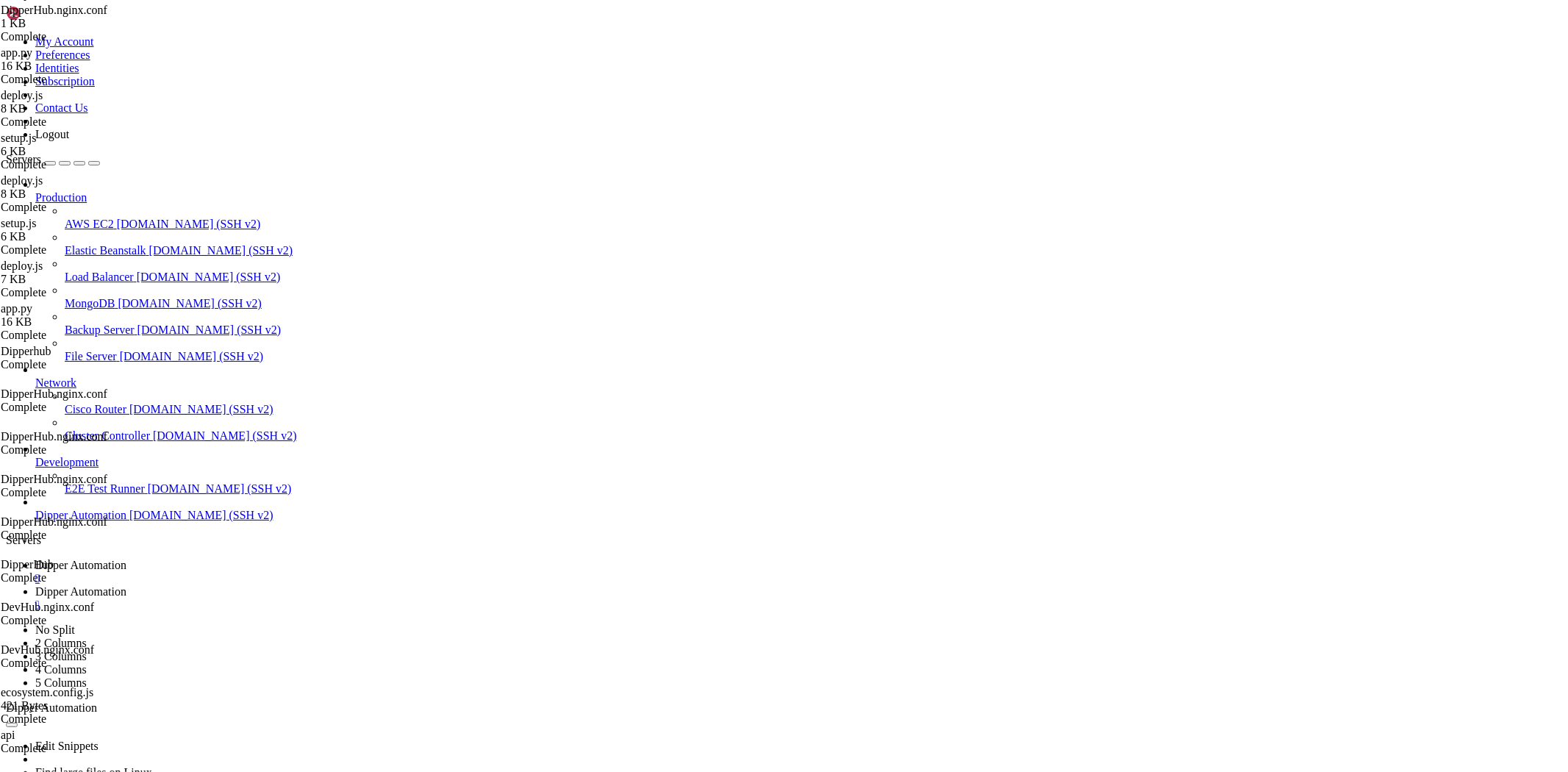
click at [126, 558] on span "Dipper Automation" at bounding box center [80, 565] width 91 height 13
click at [392, 585] on link "Dipper Automation " at bounding box center [798, 598] width 1527 height 26
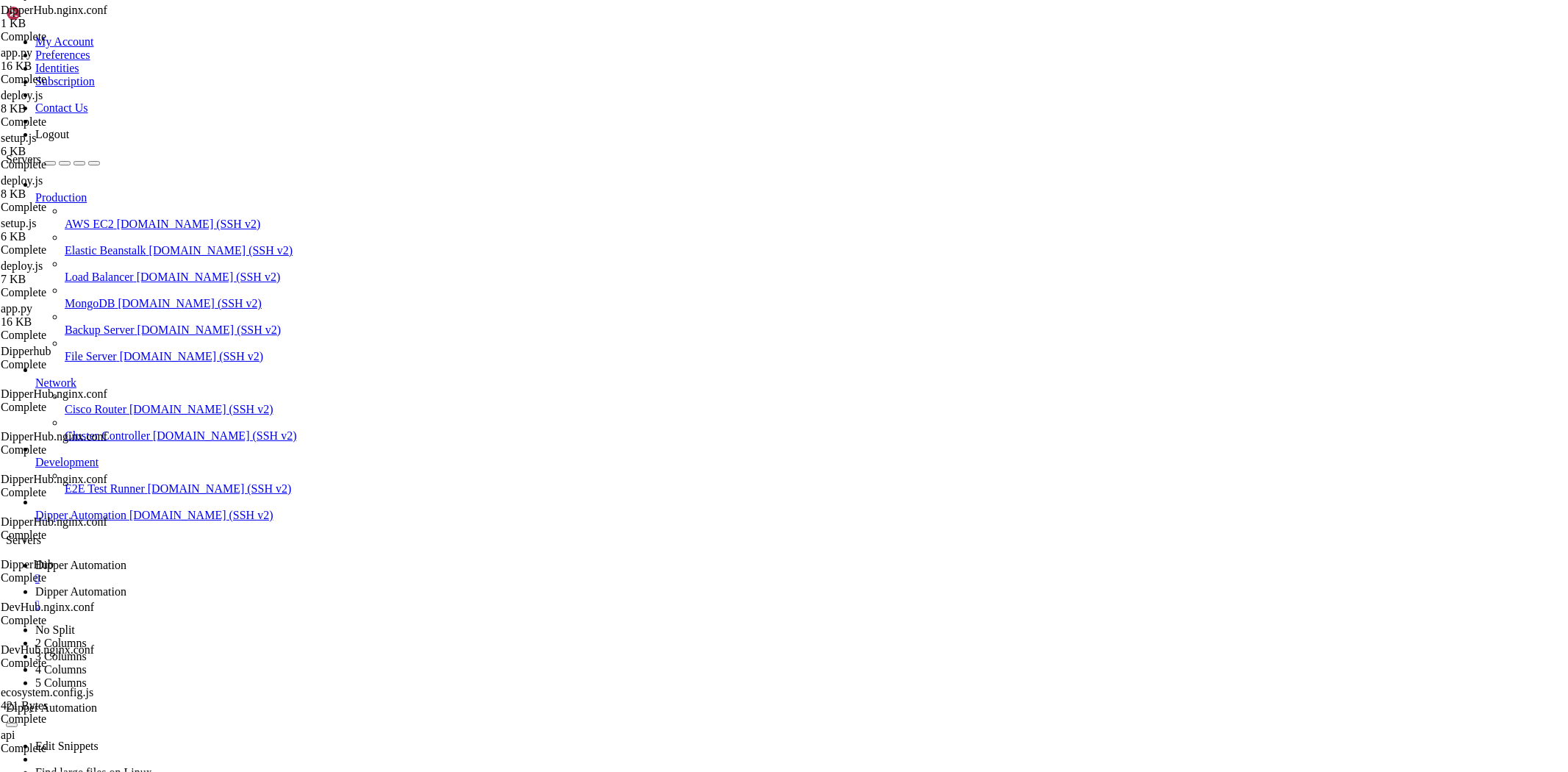
drag, startPoint x: 422, startPoint y: 295, endPoint x: 380, endPoint y: 294, distance: 42.0
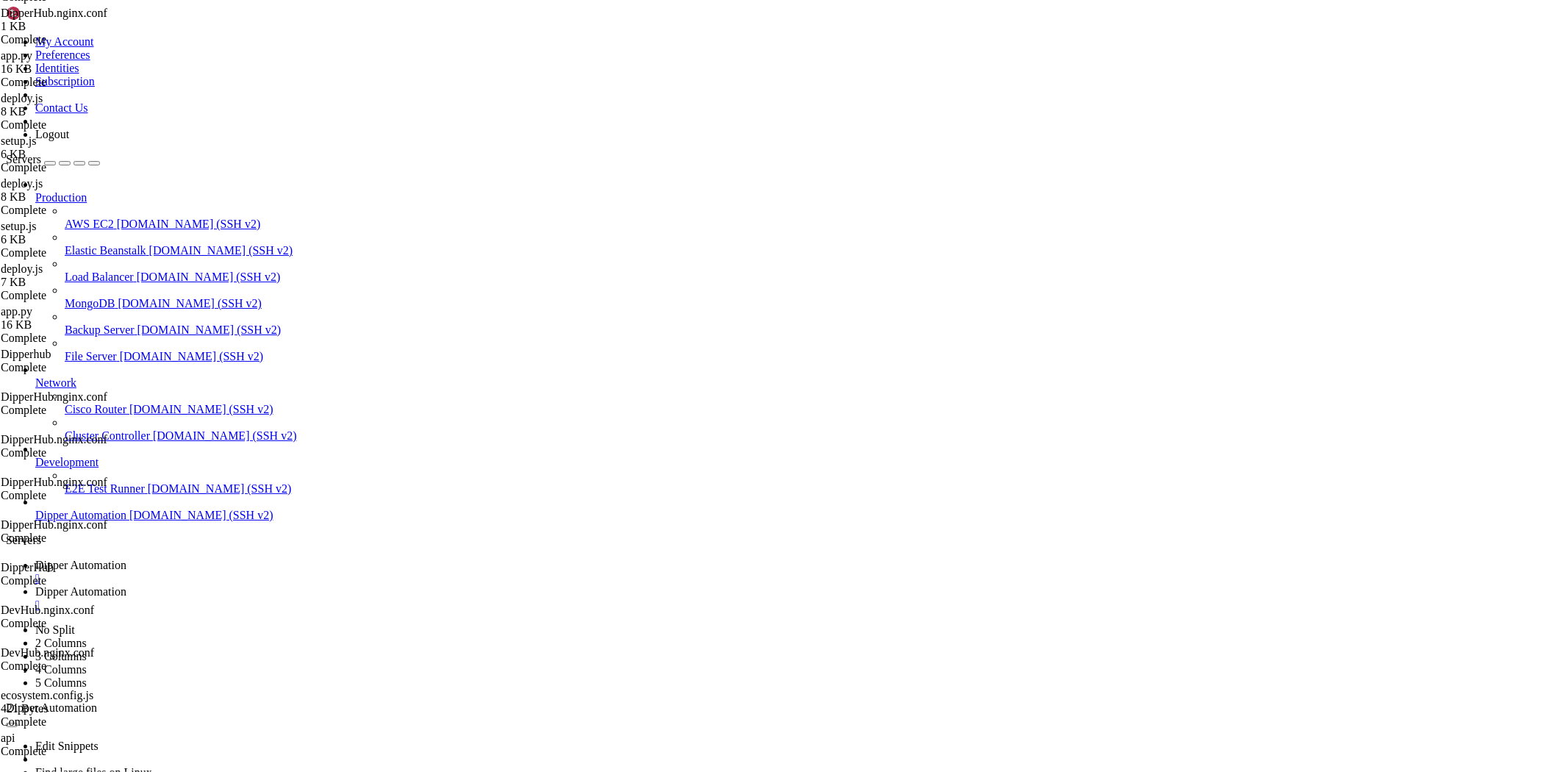
type textarea "const response = await fetch("dev.dipperauto.com/api/auth/login", {"
click at [126, 558] on span "Dipper Automation" at bounding box center [80, 565] width 91 height 13
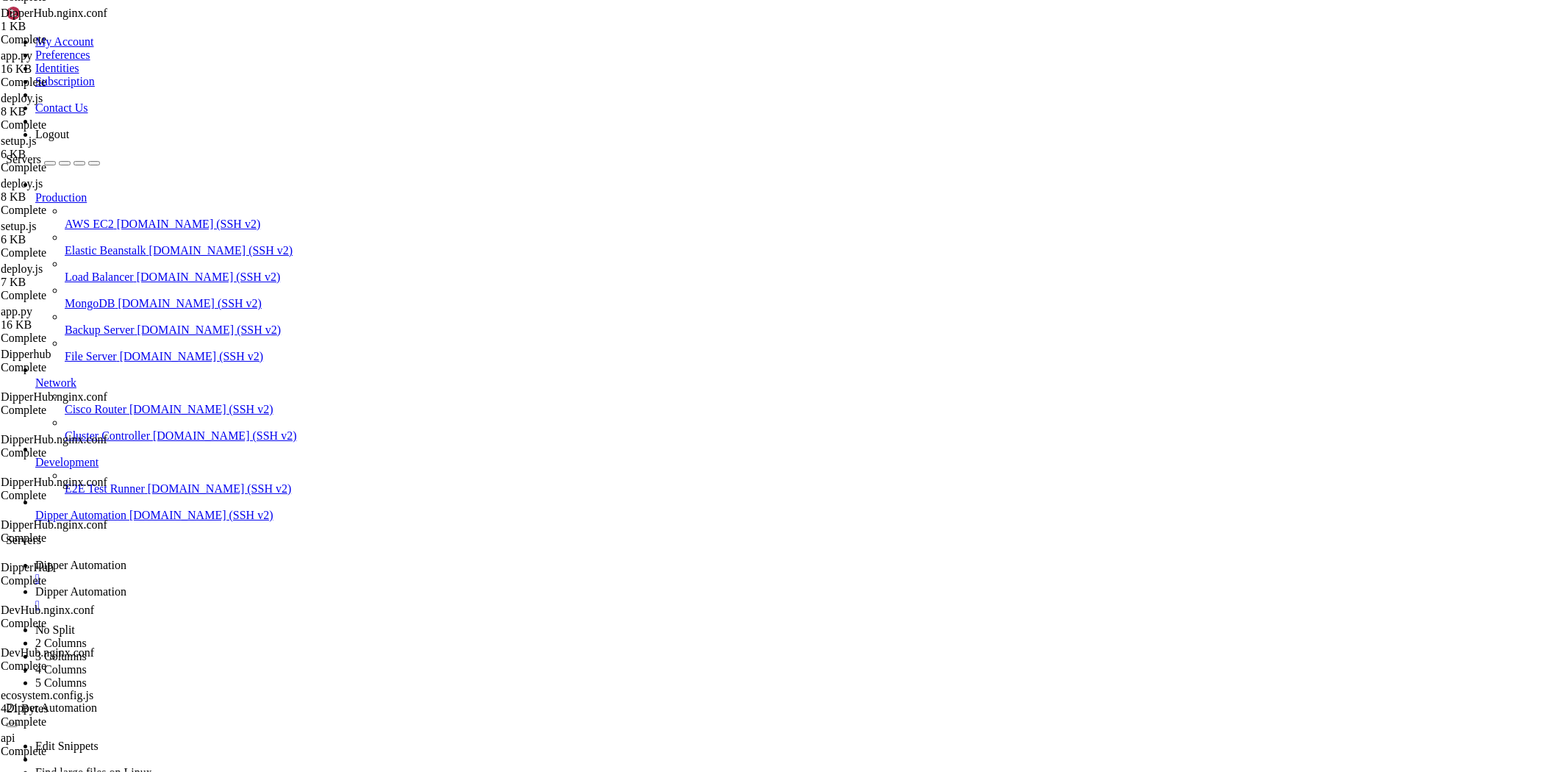
scroll to position [166237, 0]
drag, startPoint x: 462, startPoint y: 1494, endPoint x: 25, endPoint y: 1156, distance: 552.5
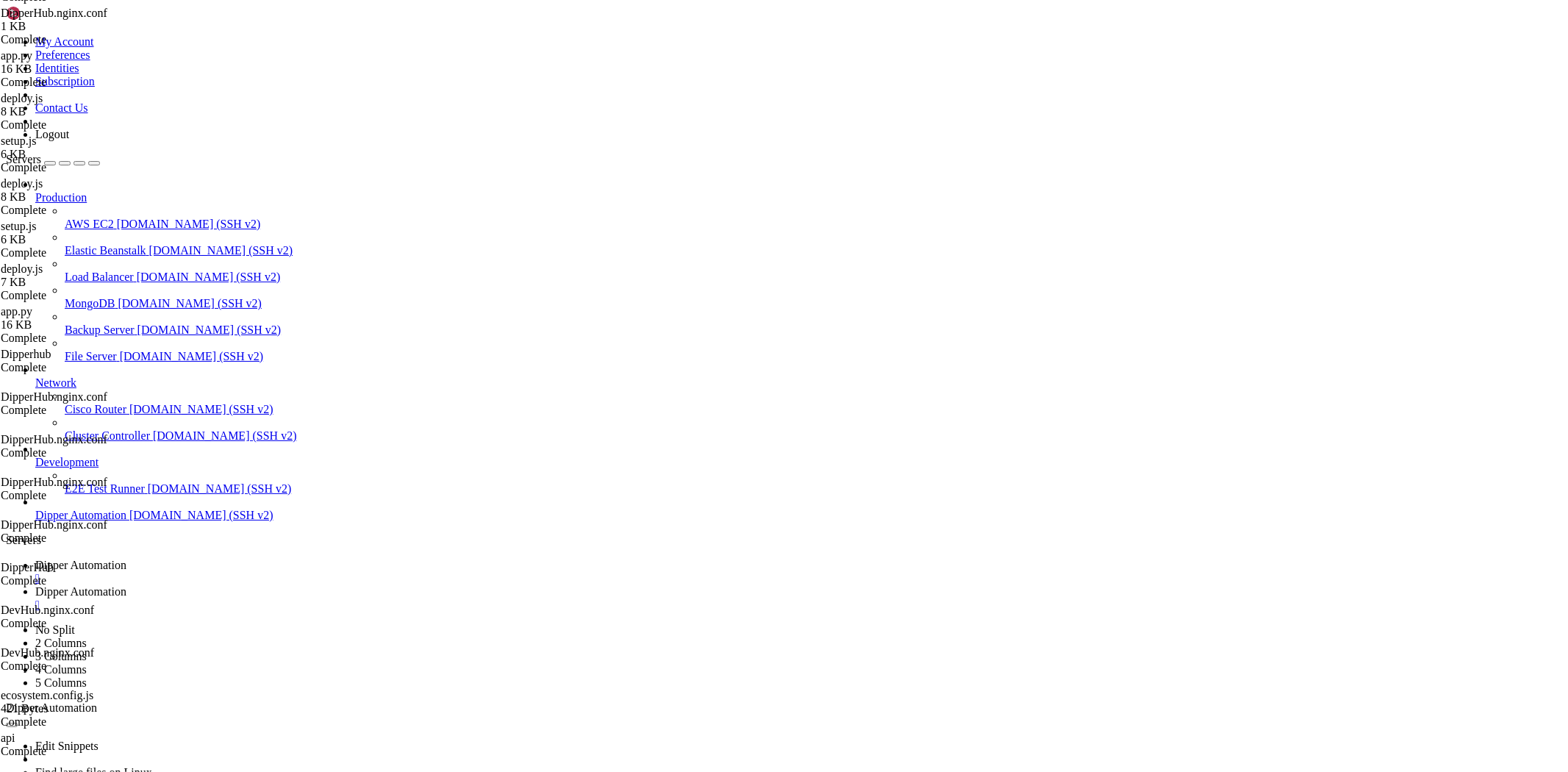
click at [378, 585] on link "Dipper Automation " at bounding box center [798, 598] width 1527 height 26
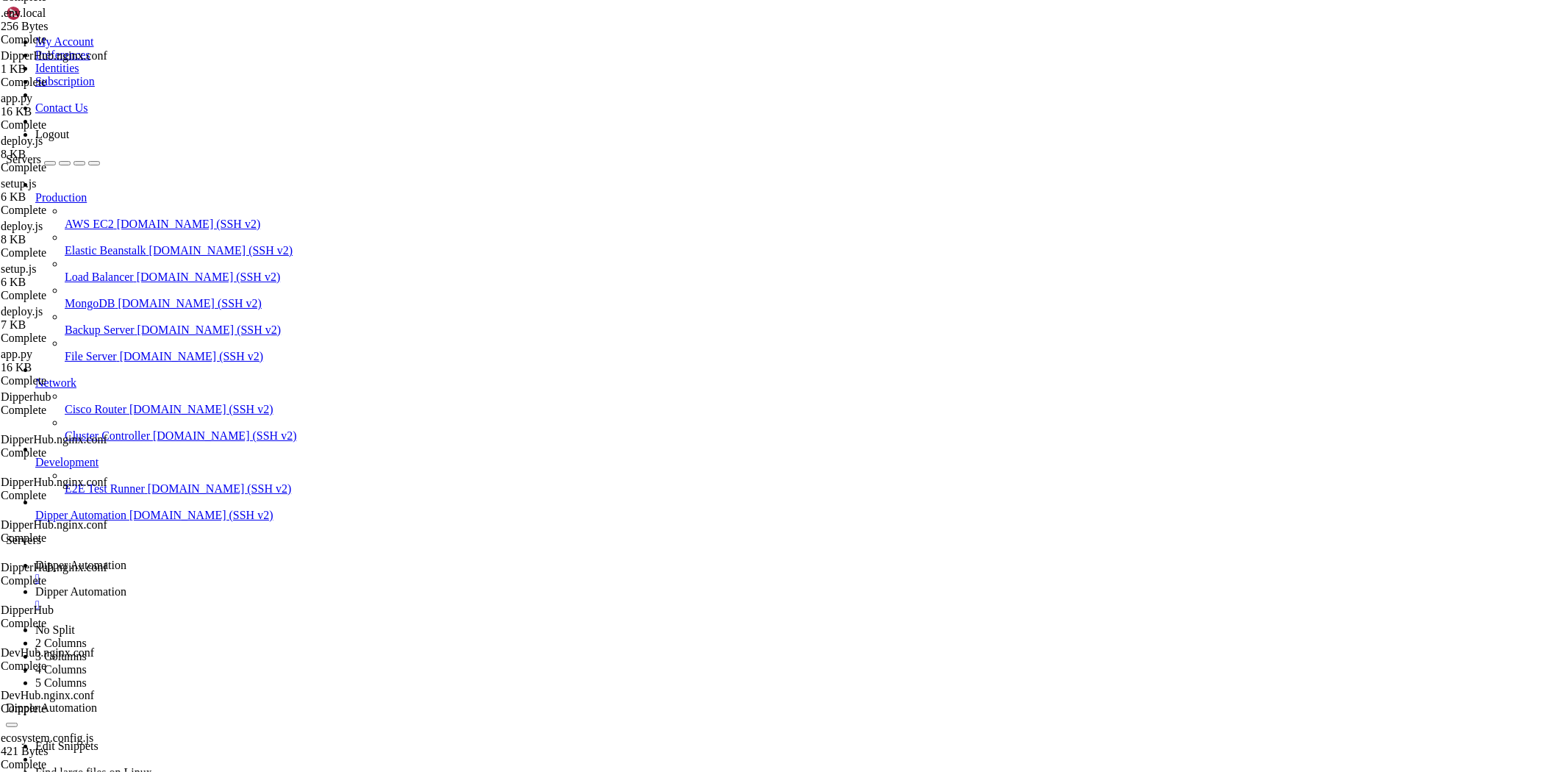
type textarea "const response = await fetch("http://dev.dipperauto.com/api/auth/login", {"
click at [126, 558] on span "Dipper Automation" at bounding box center [80, 565] width 91 height 13
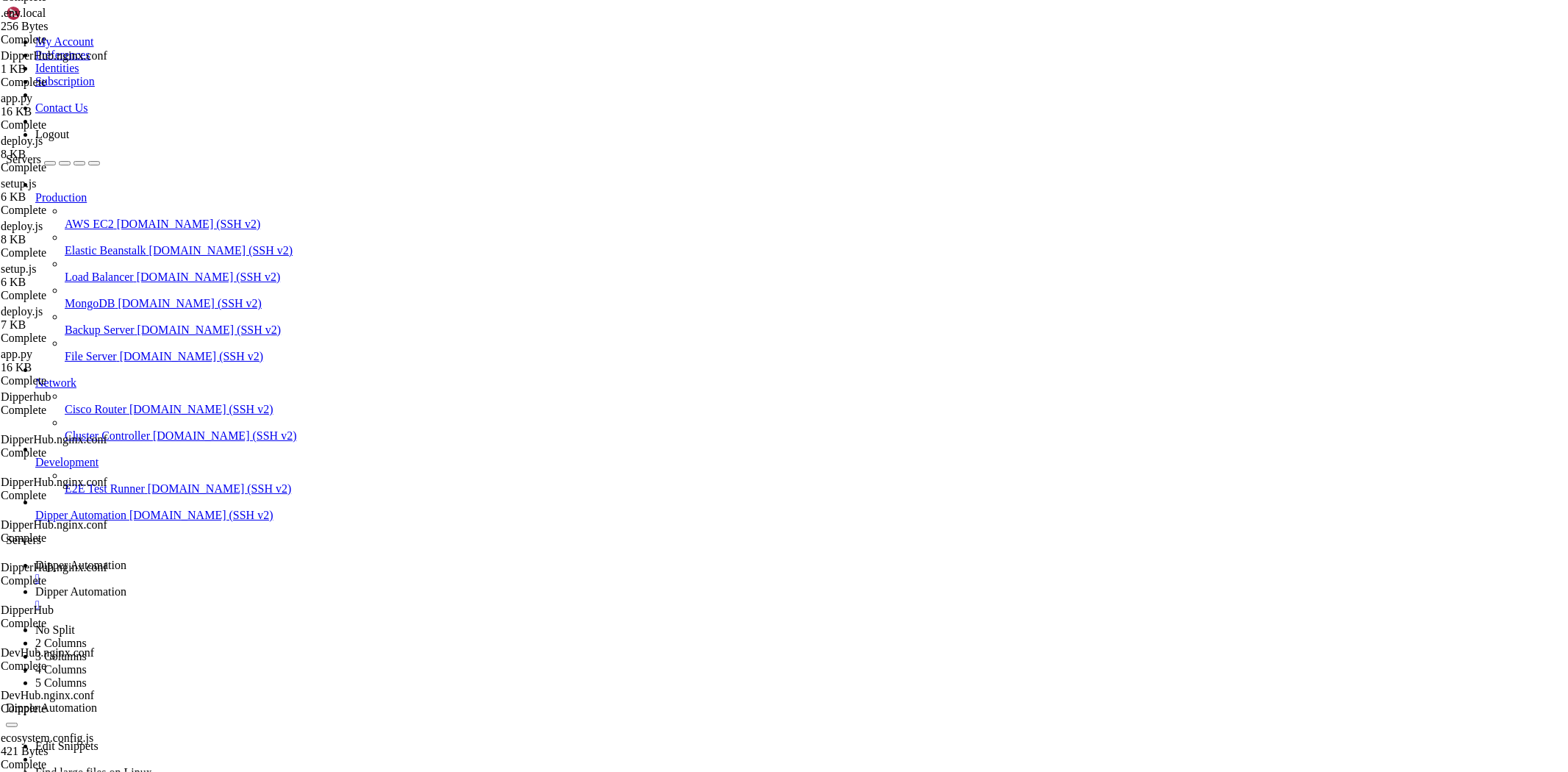
click at [126, 585] on span "Dipper Automation" at bounding box center [80, 592] width 91 height 13
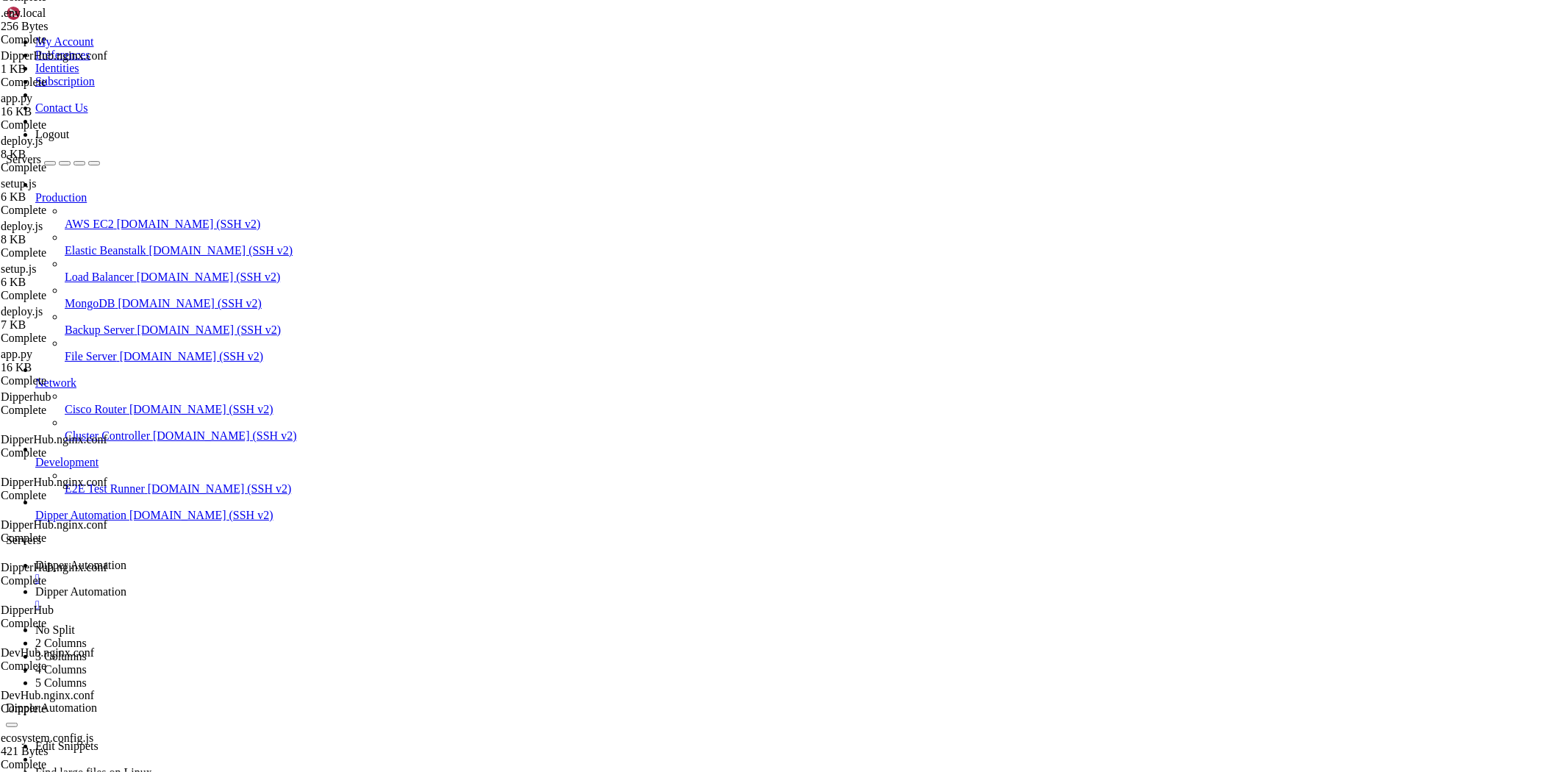
type input "/root/DipperHub/app"
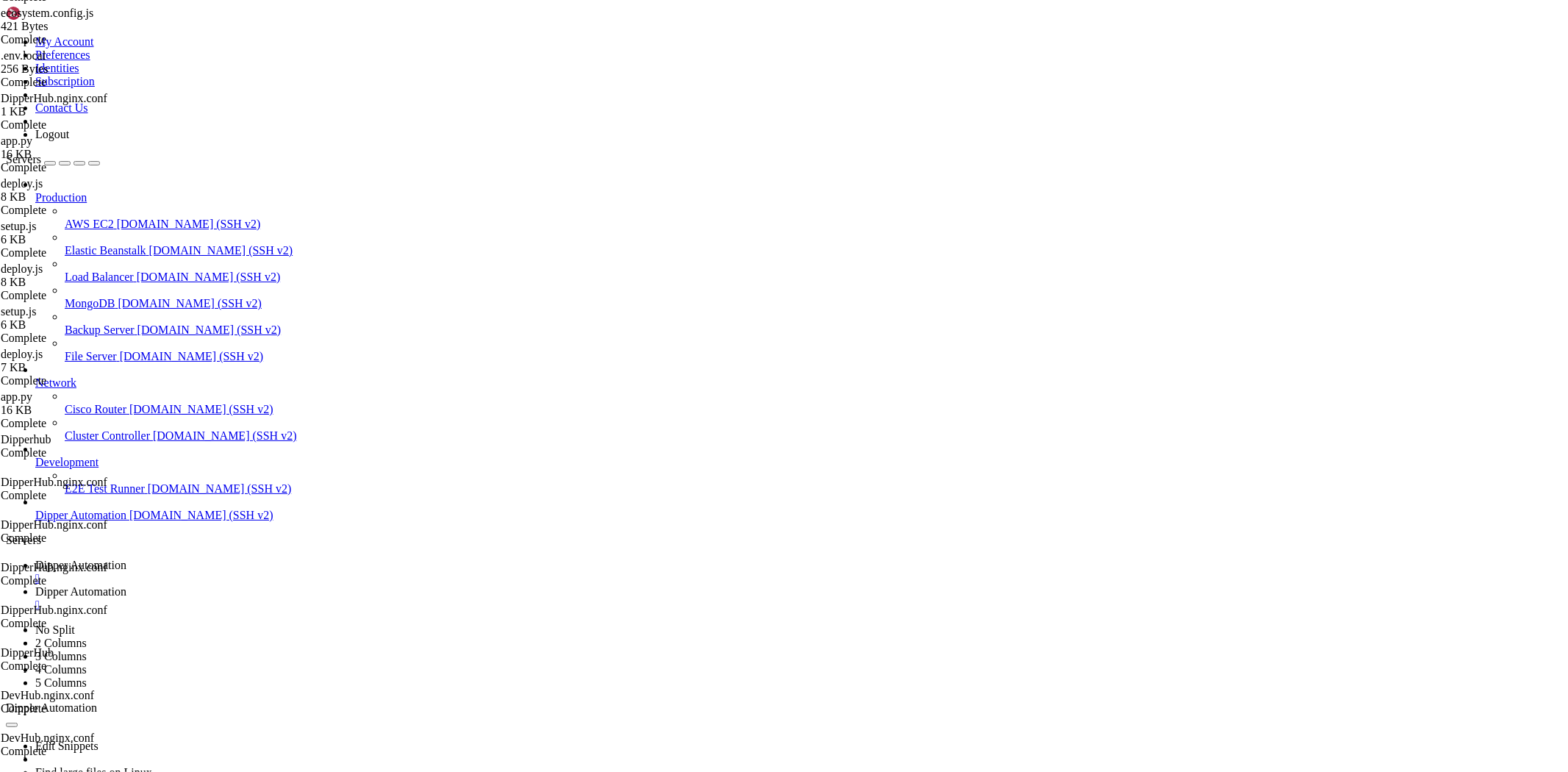
type textarea "<link href="https://fonts.googleapis.com/css2?family=Noopla:wght@400&display=sw…"
drag, startPoint x: 251, startPoint y: 363, endPoint x: 725, endPoint y: 362, distance: 474.0
type textarea "<link rel="preconnect" href="https://fonts.gstatic.com" crossOrigin="anonymous"…"
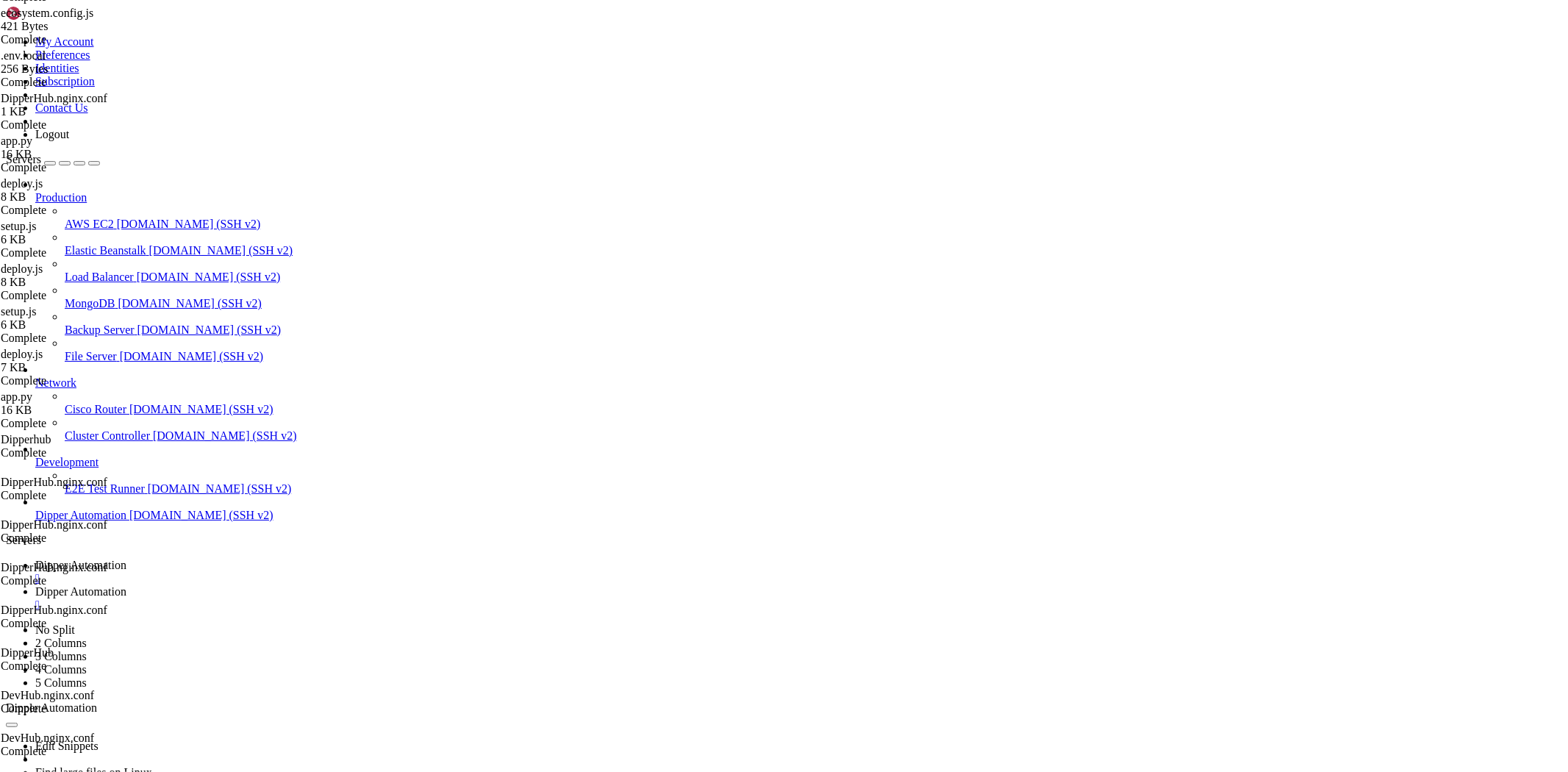
click at [126, 558] on span "Dipper Automation" at bounding box center [80, 565] width 91 height 13
click at [126, 585] on span "Dipper Automation" at bounding box center [80, 592] width 91 height 13
click at [126, 558] on span "Dipper Automation" at bounding box center [80, 565] width 91 height 13
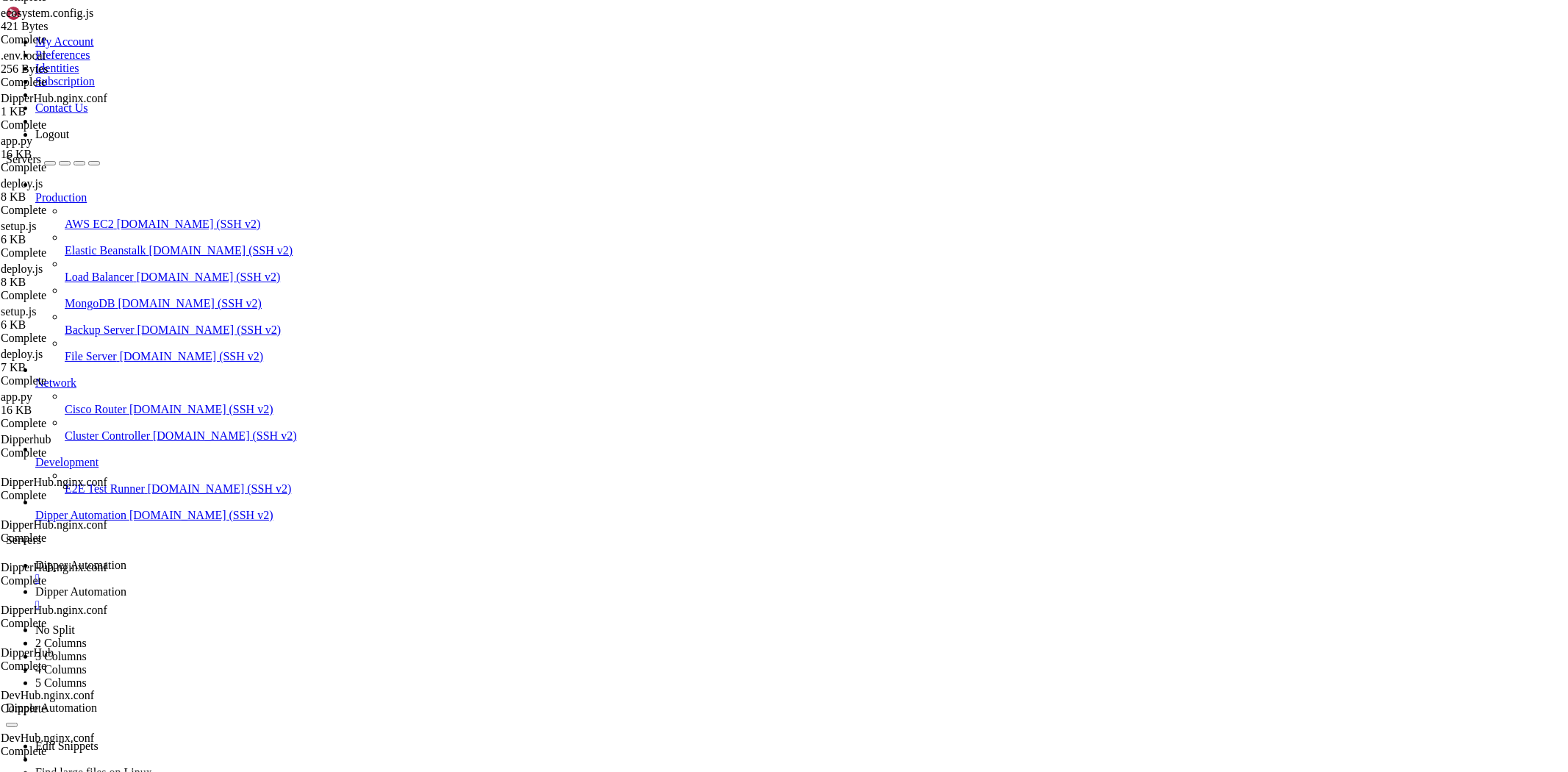
scroll to position [175293, 0]
click at [357, 585] on link "Dipper Automation " at bounding box center [798, 598] width 1527 height 26
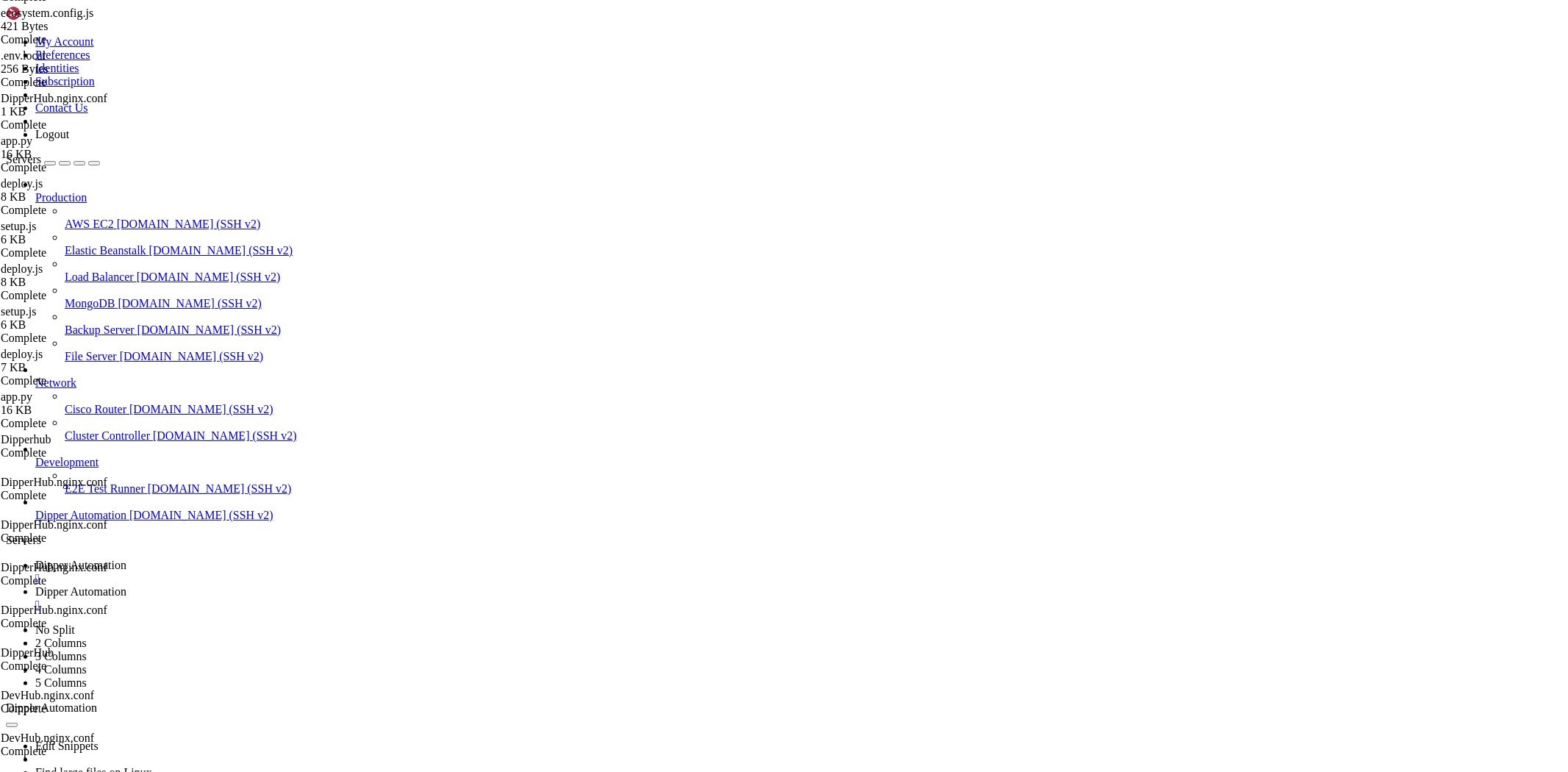
type input "/root/DipperHub/scripts"
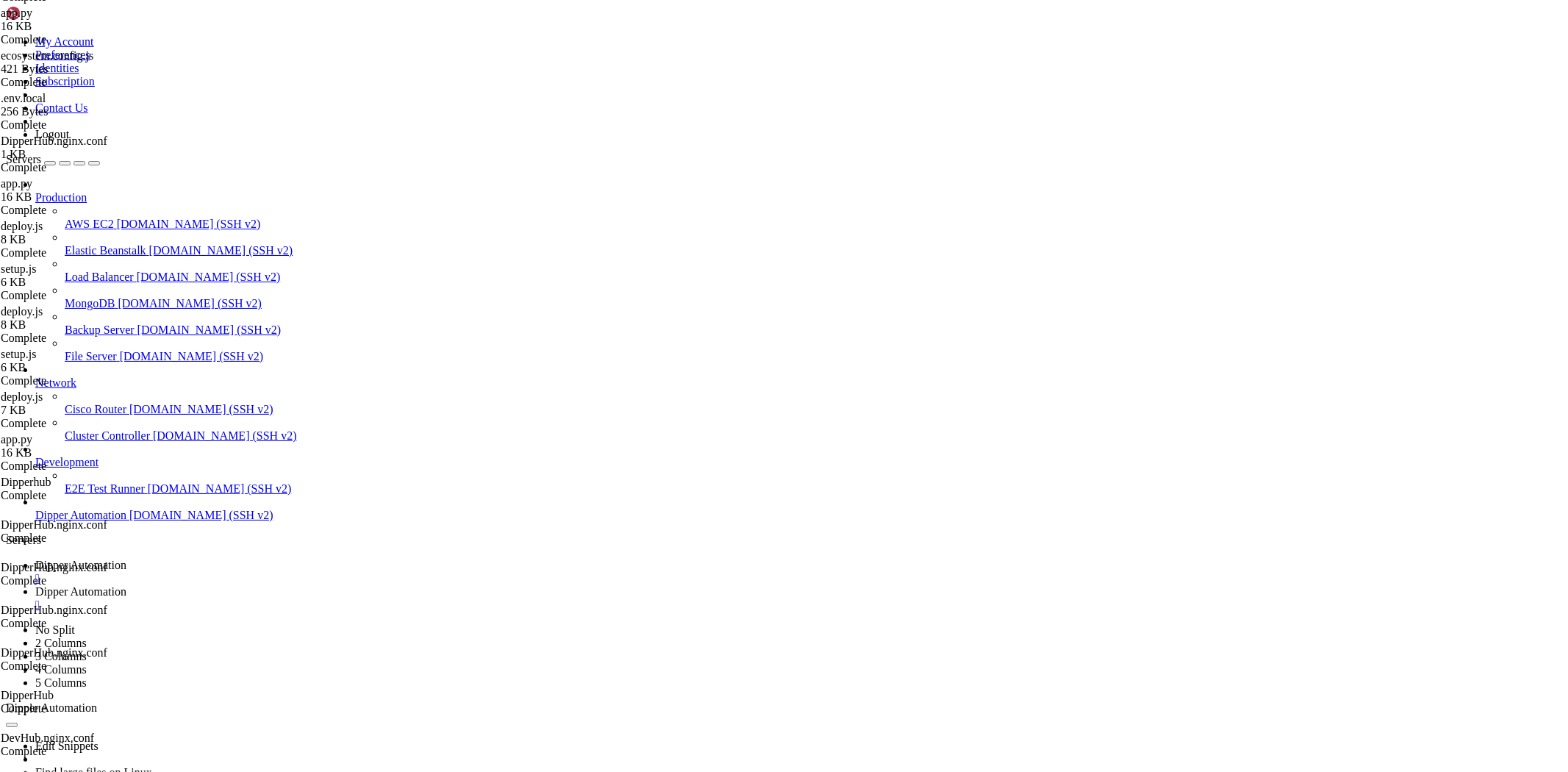
click at [224, 558] on link "Dipper Automation " at bounding box center [798, 571] width 1527 height 26
click at [349, 585] on link "Dipper Automation " at bounding box center [798, 598] width 1527 height 26
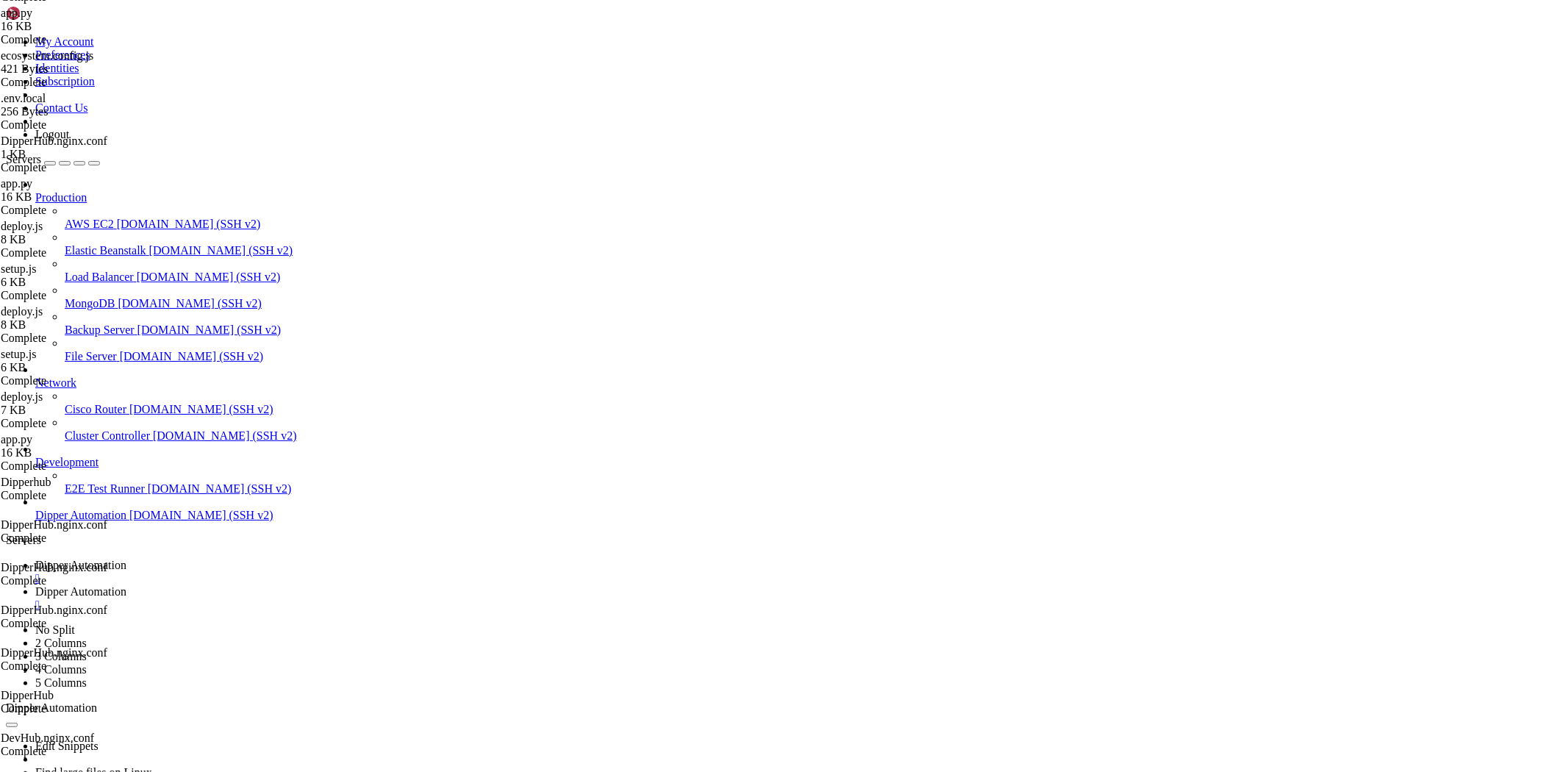
type textarea "}"
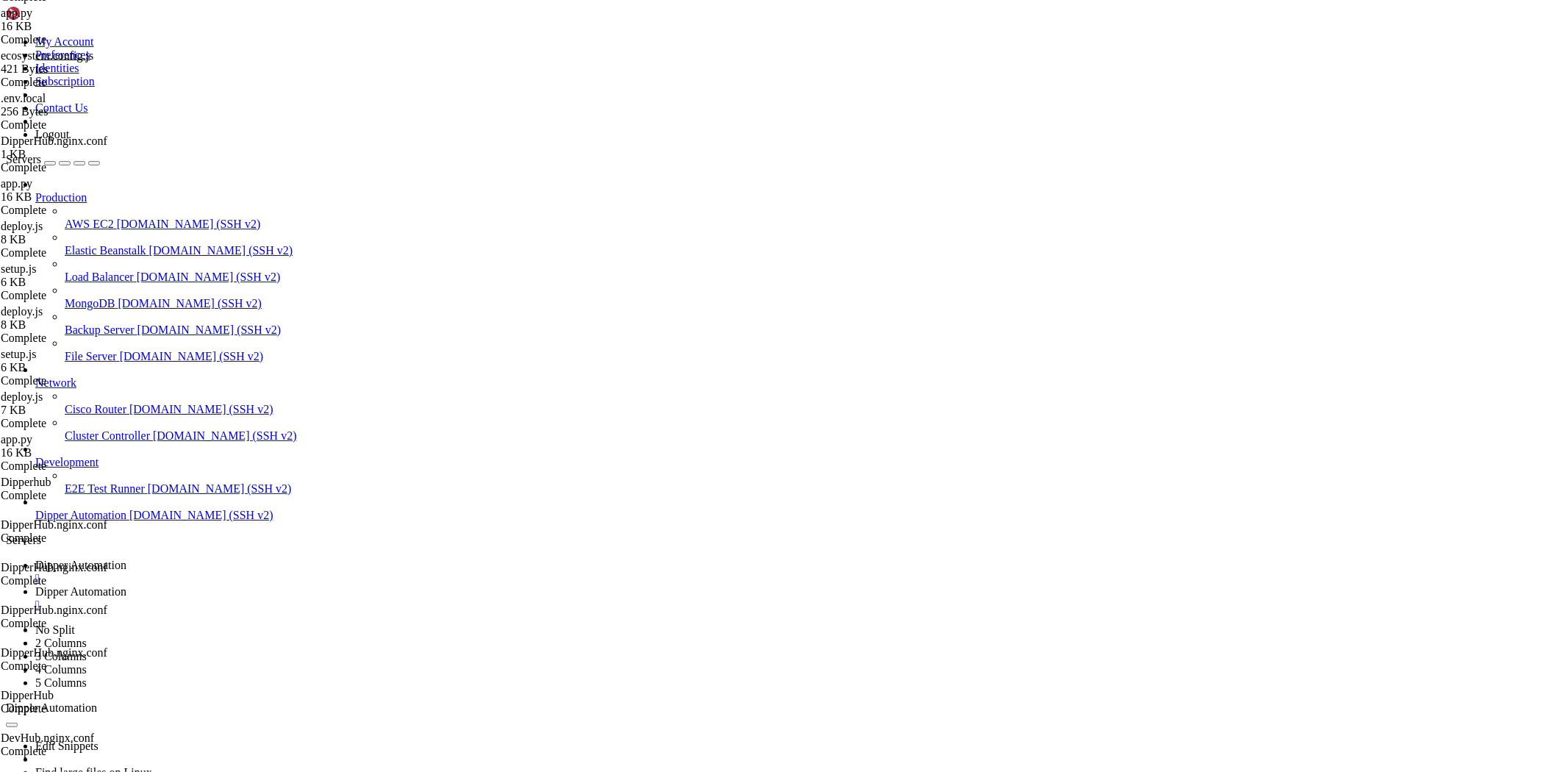
type textarea "}"
paste textarea "}"
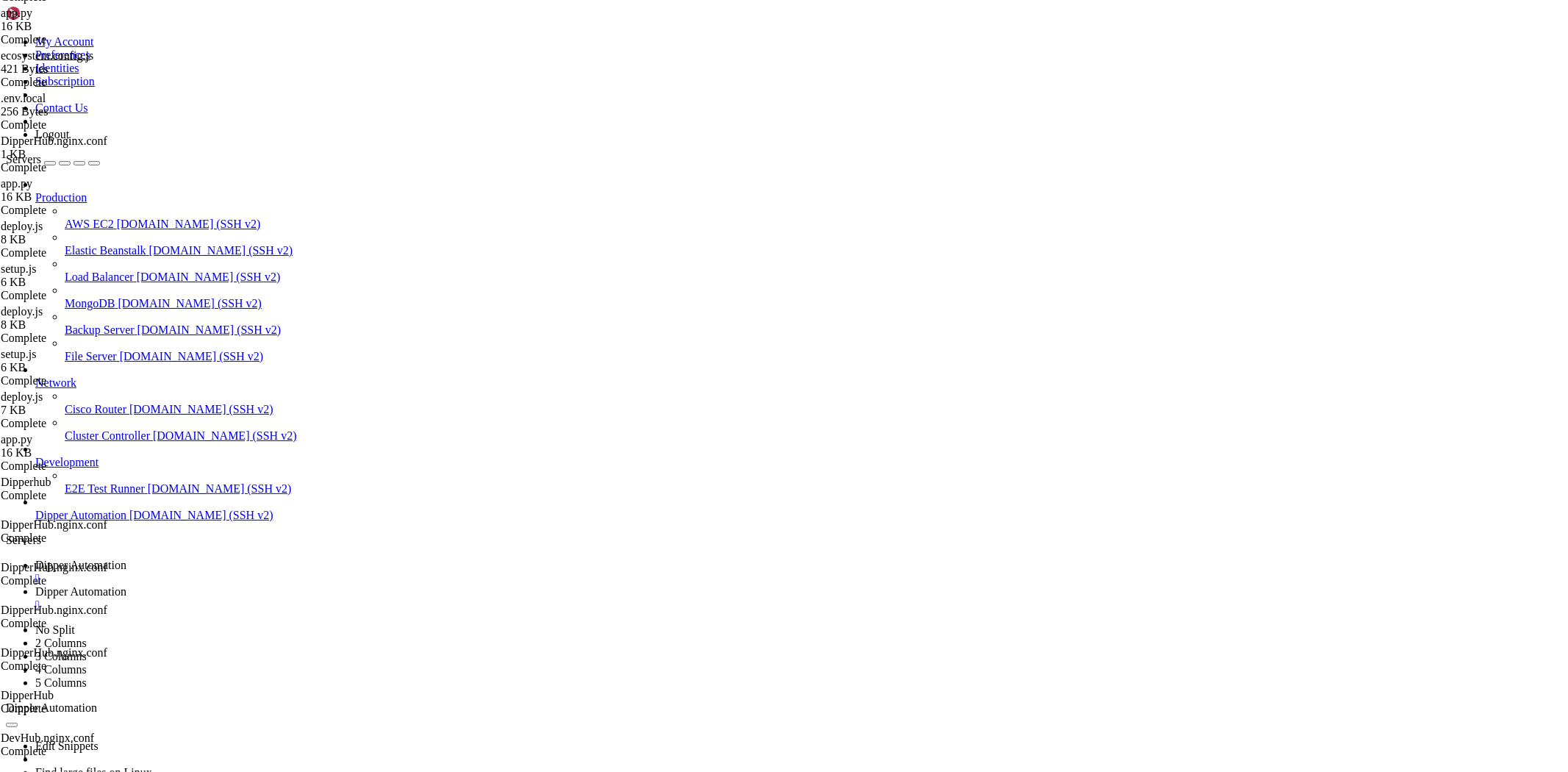
type textarea "}"
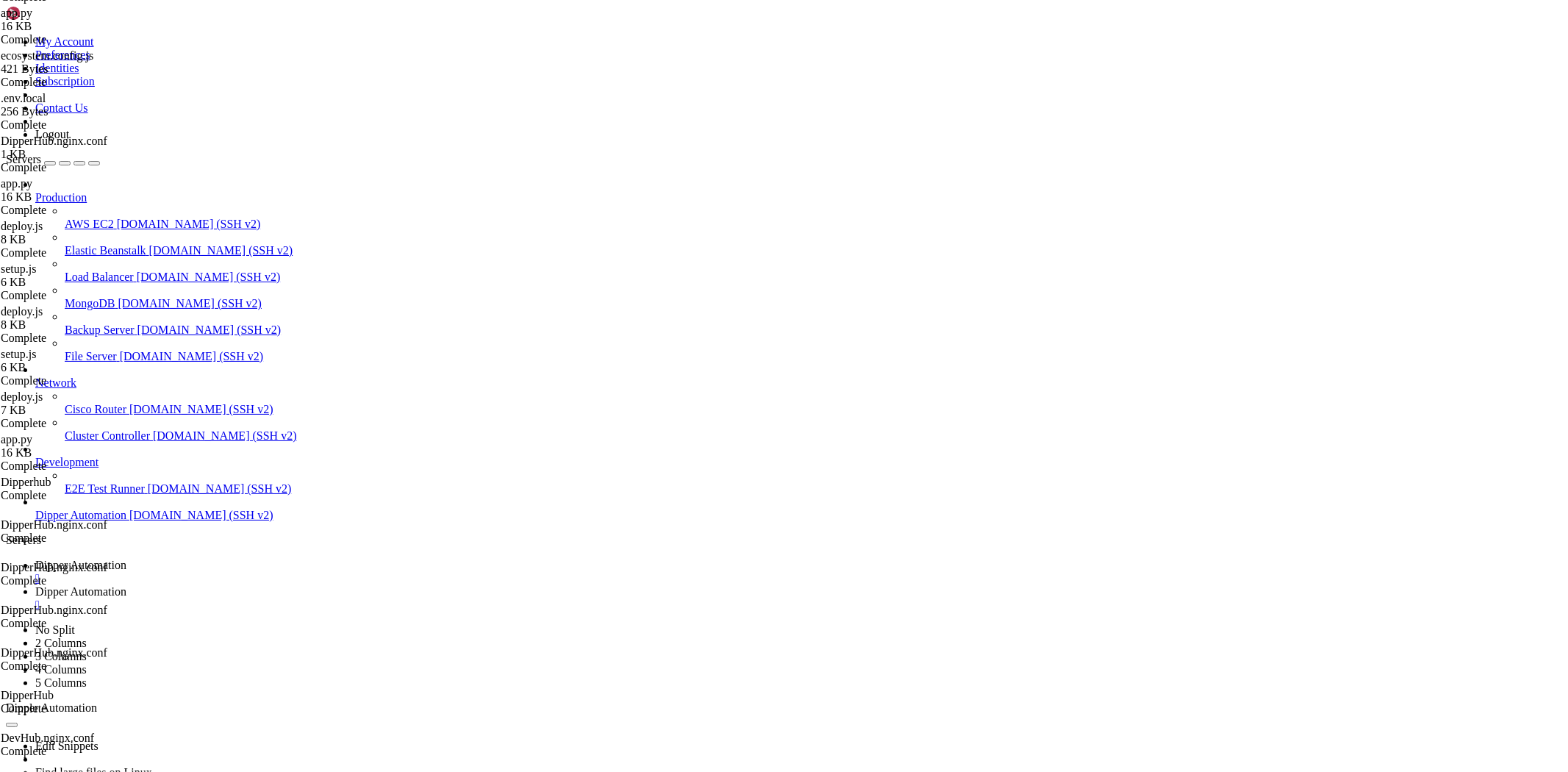
type textarea "async function main() {"
paste textarea "await printHeader();"
type textarea "await printHeader();"
click at [126, 558] on span "Dipper Automation" at bounding box center [80, 565] width 91 height 13
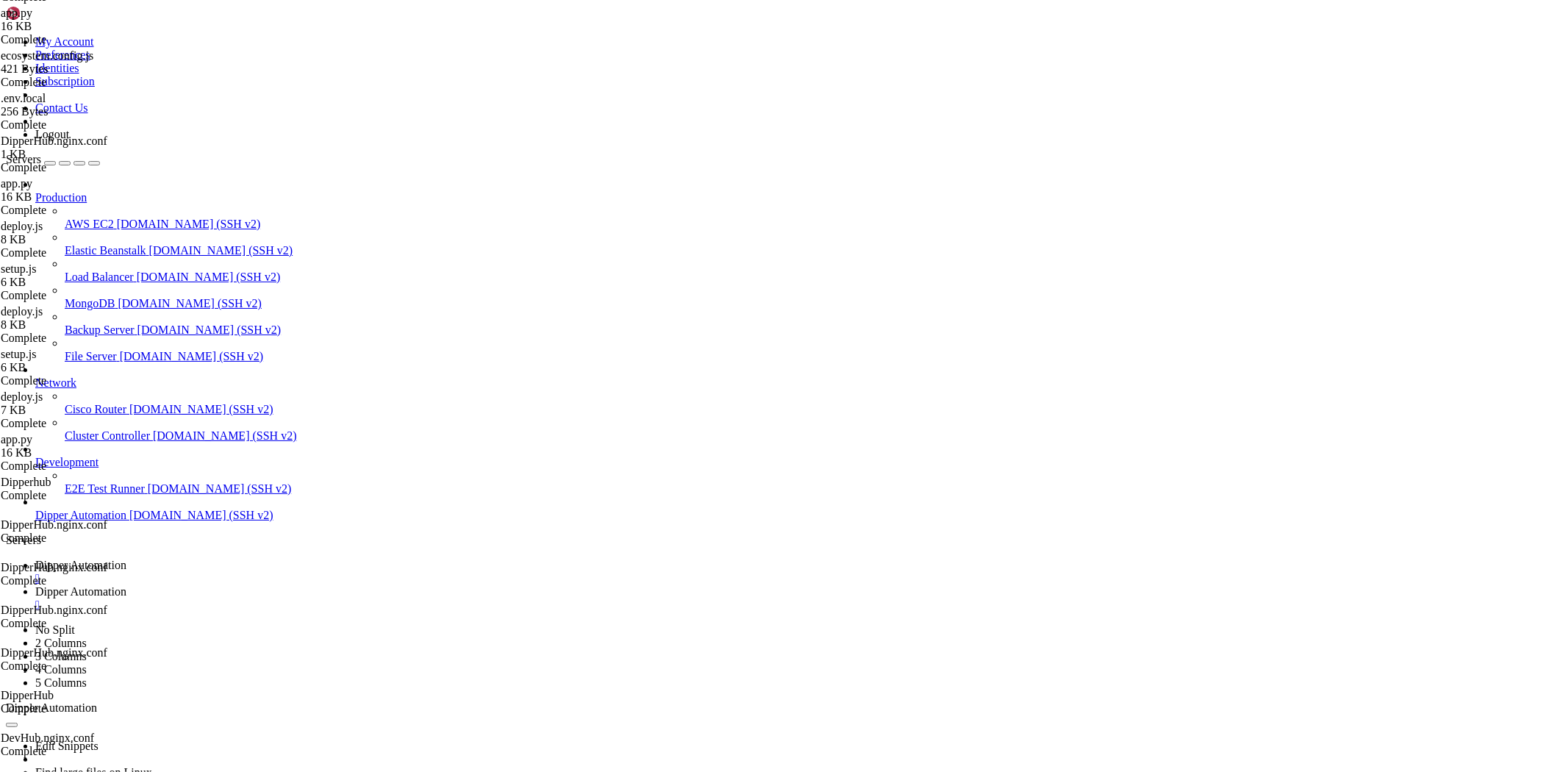
scroll to position [0, 0]
click at [126, 585] on span "Dipper Automation" at bounding box center [80, 592] width 91 height 13
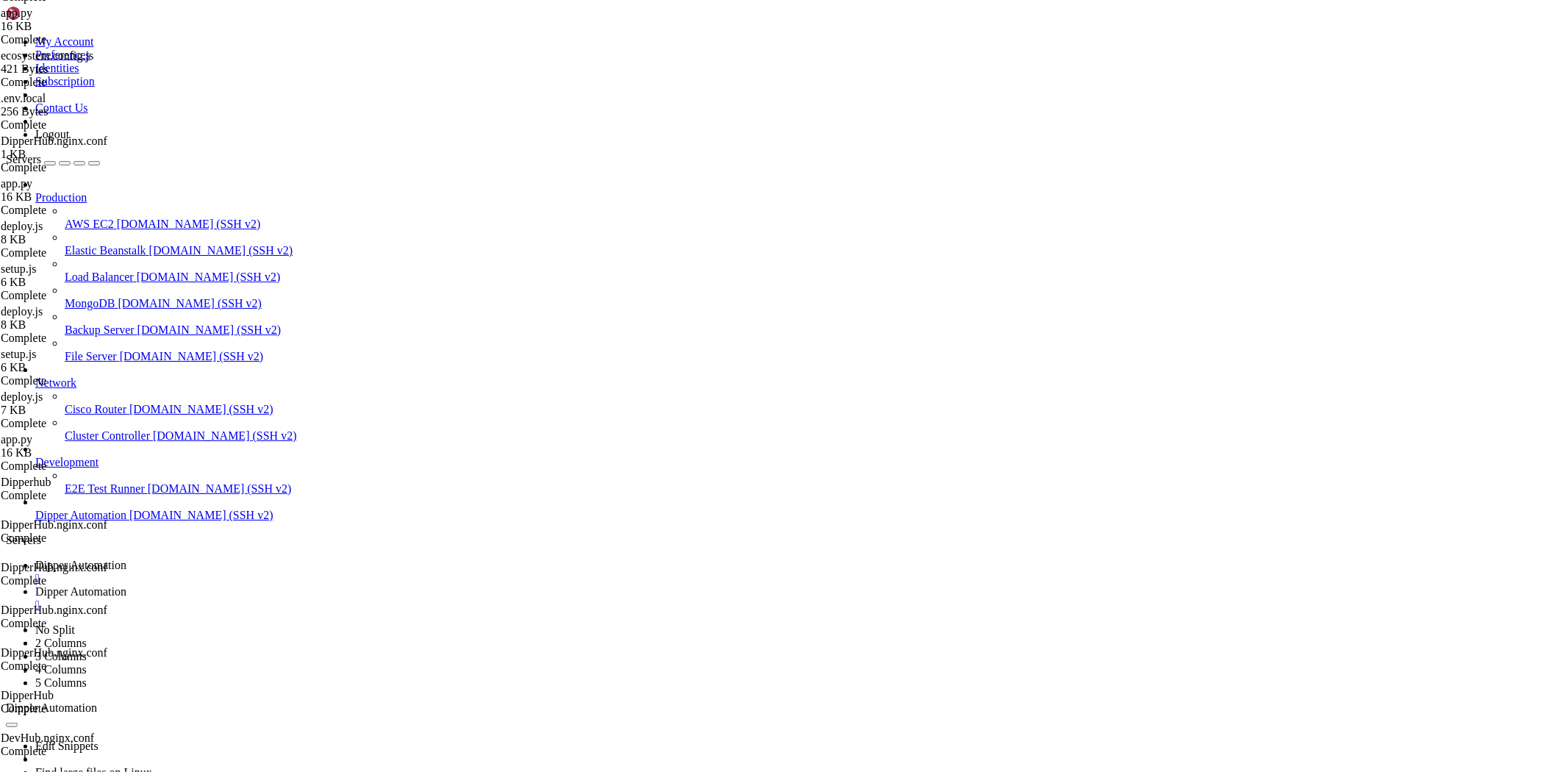
click at [126, 558] on span "Dipper Automation" at bounding box center [80, 565] width 91 height 13
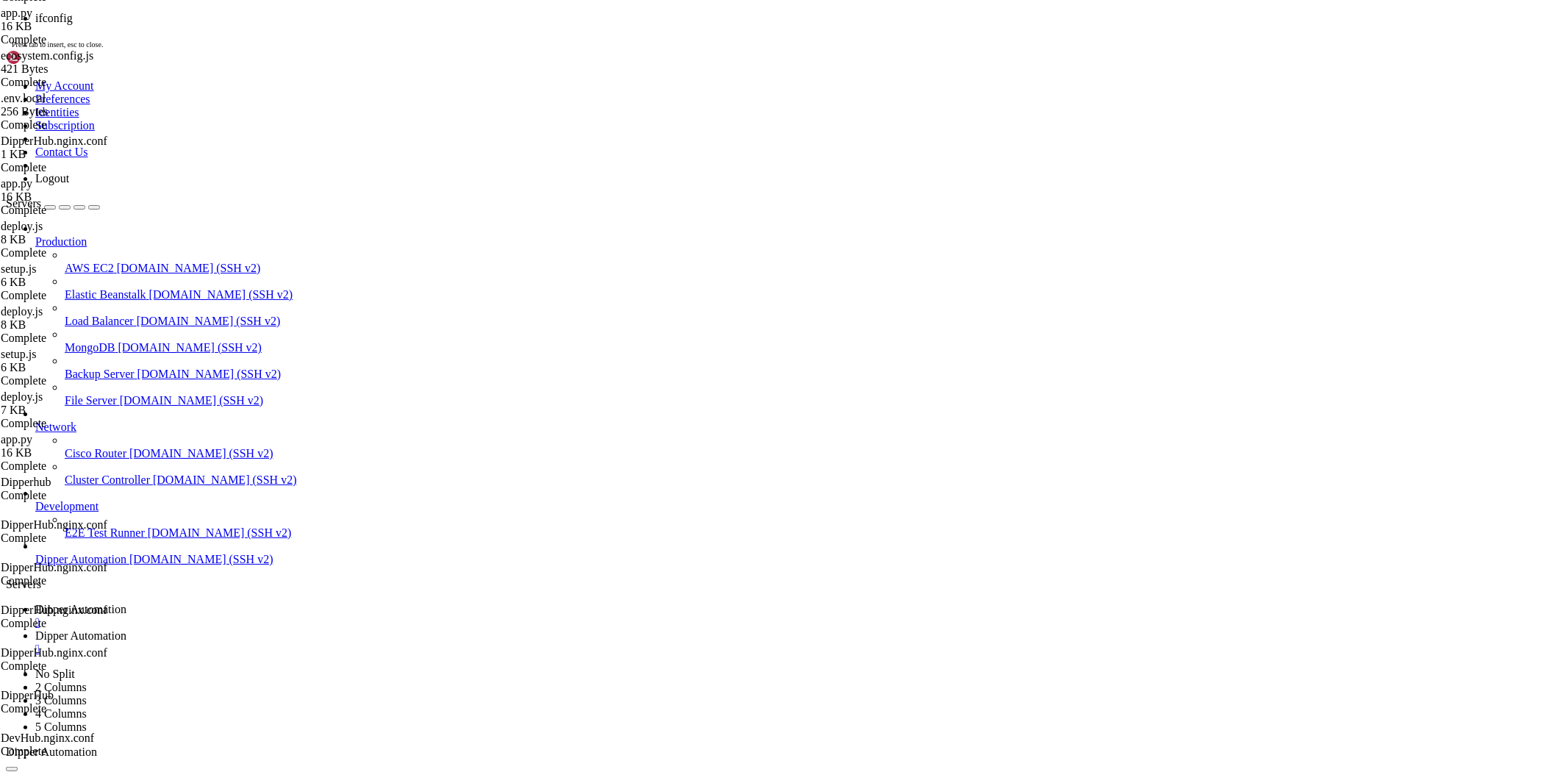
scroll to position [2025, 0]
